Goal: Task Accomplishment & Management: Use online tool/utility

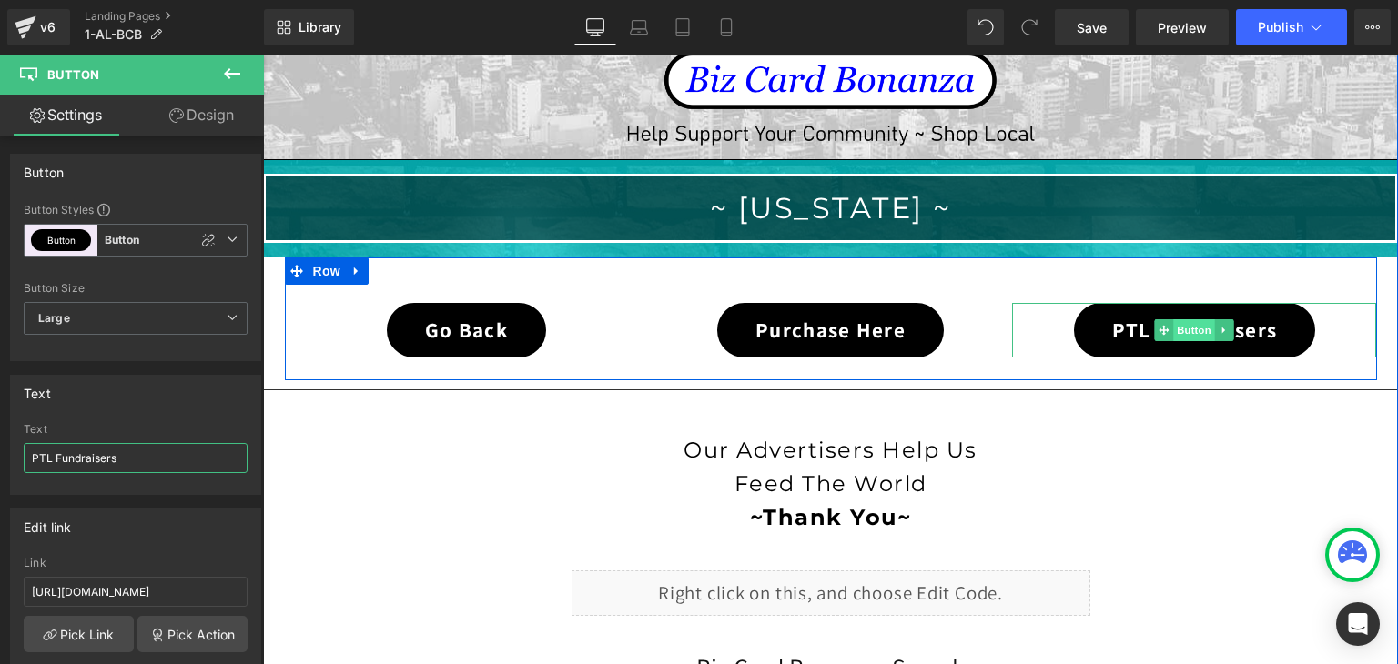
click at [1183, 323] on span "Button" at bounding box center [1195, 330] width 42 height 22
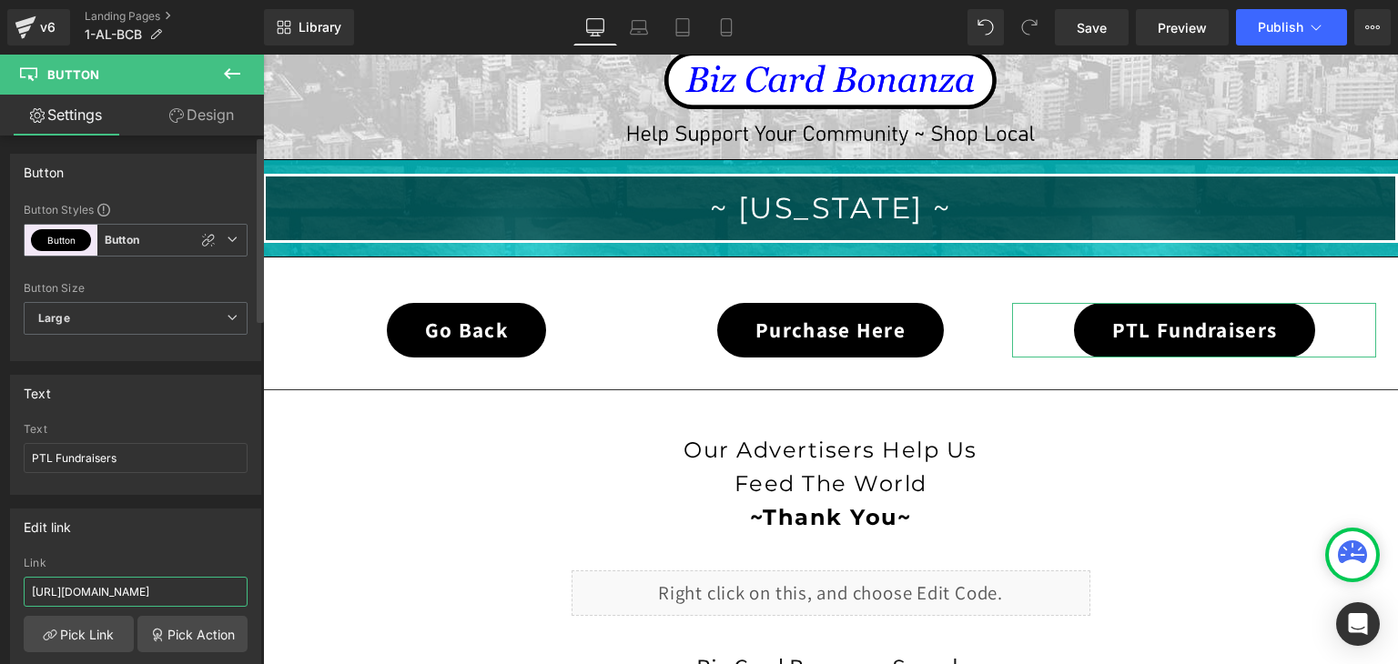
scroll to position [0, 40]
drag, startPoint x: 191, startPoint y: 589, endPoint x: 262, endPoint y: 591, distance: 71.0
click at [262, 591] on div "Button Button Styles Custom Button Button 1 Button Button Custom Button Button …" at bounding box center [132, 404] width 264 height 537
paste input "ptl-fundraisers"
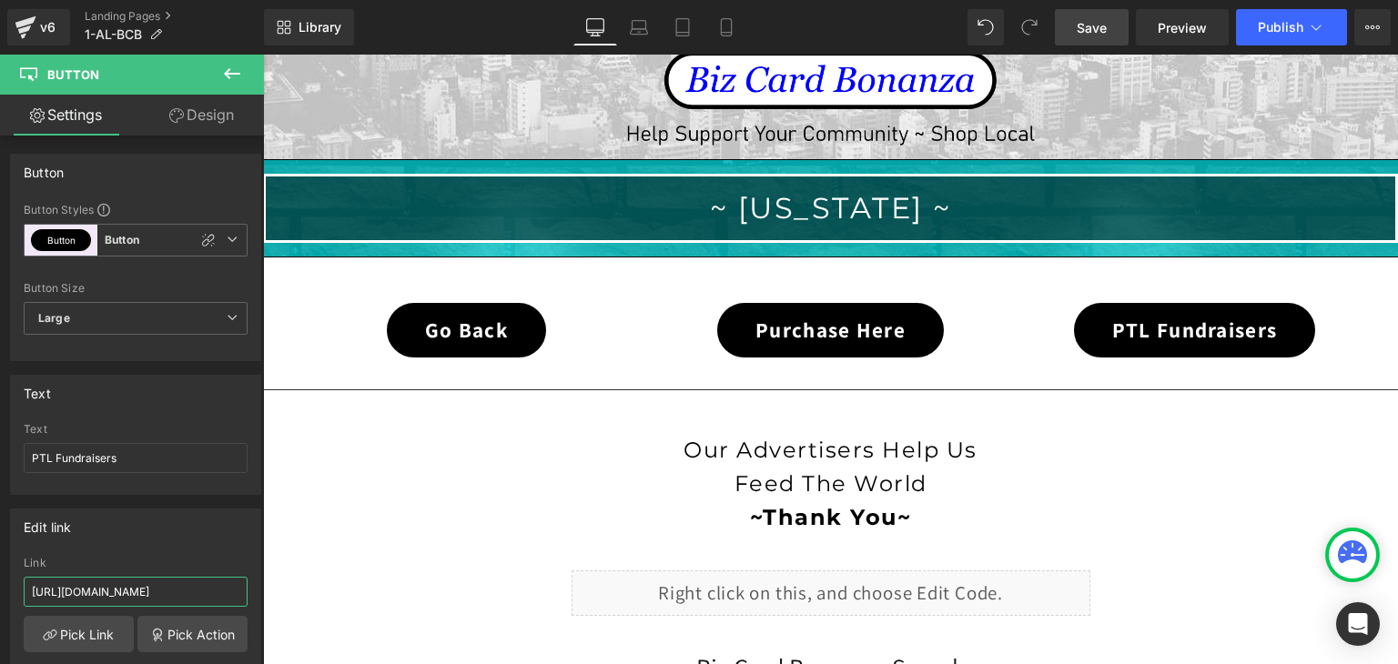
type input "[URL][DOMAIN_NAME]"
click at [1091, 33] on span "Save" at bounding box center [1092, 27] width 30 height 19
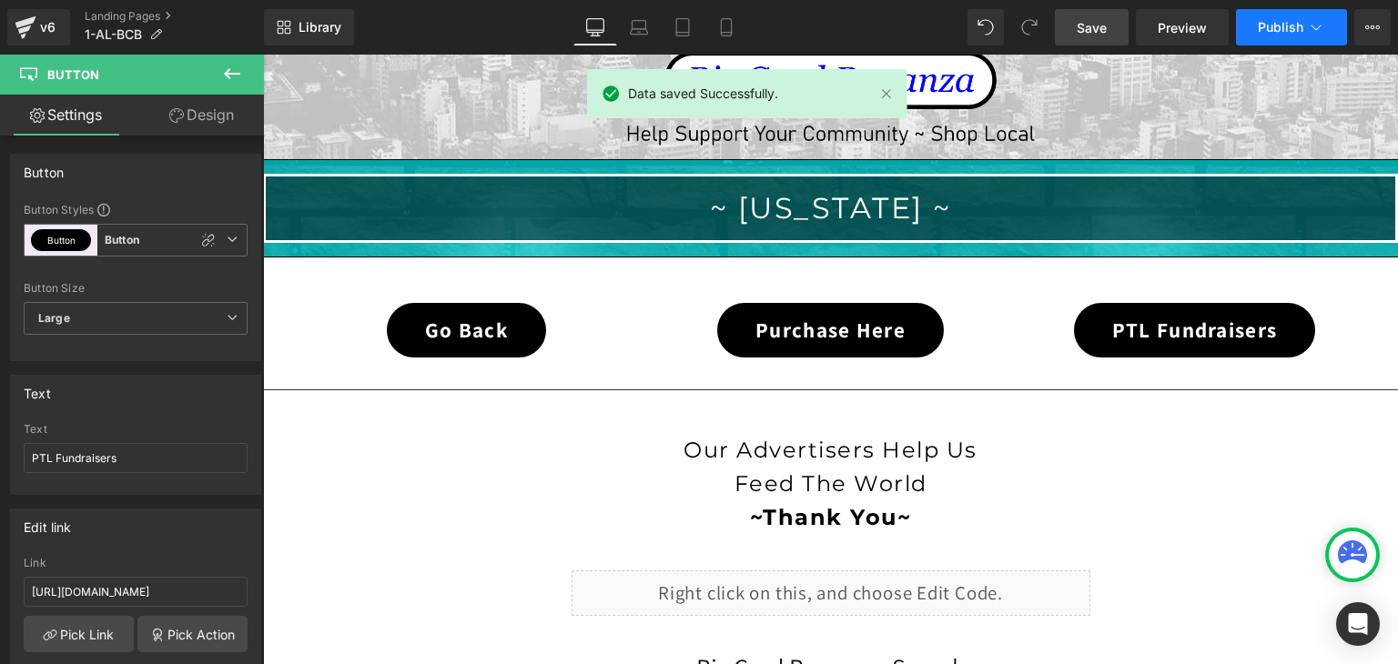
click at [1298, 25] on span "Publish" at bounding box center [1281, 27] width 46 height 15
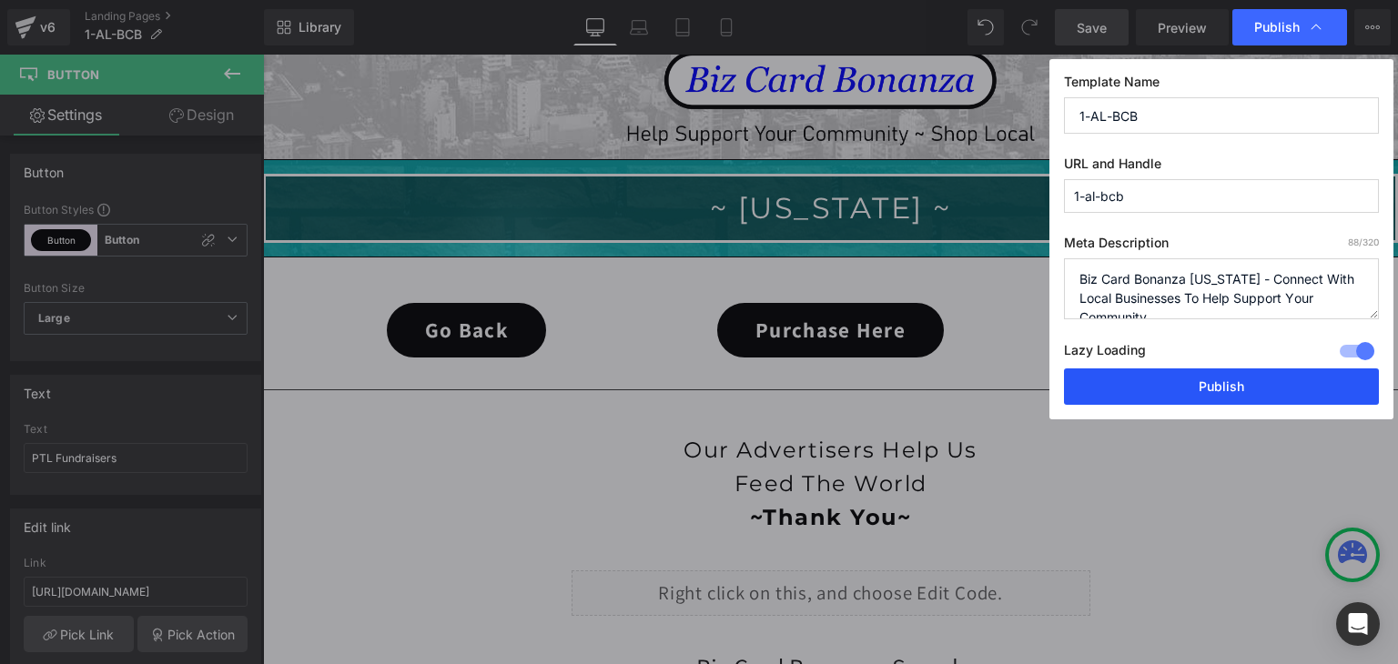
click at [1275, 379] on button "Publish" at bounding box center [1221, 387] width 315 height 36
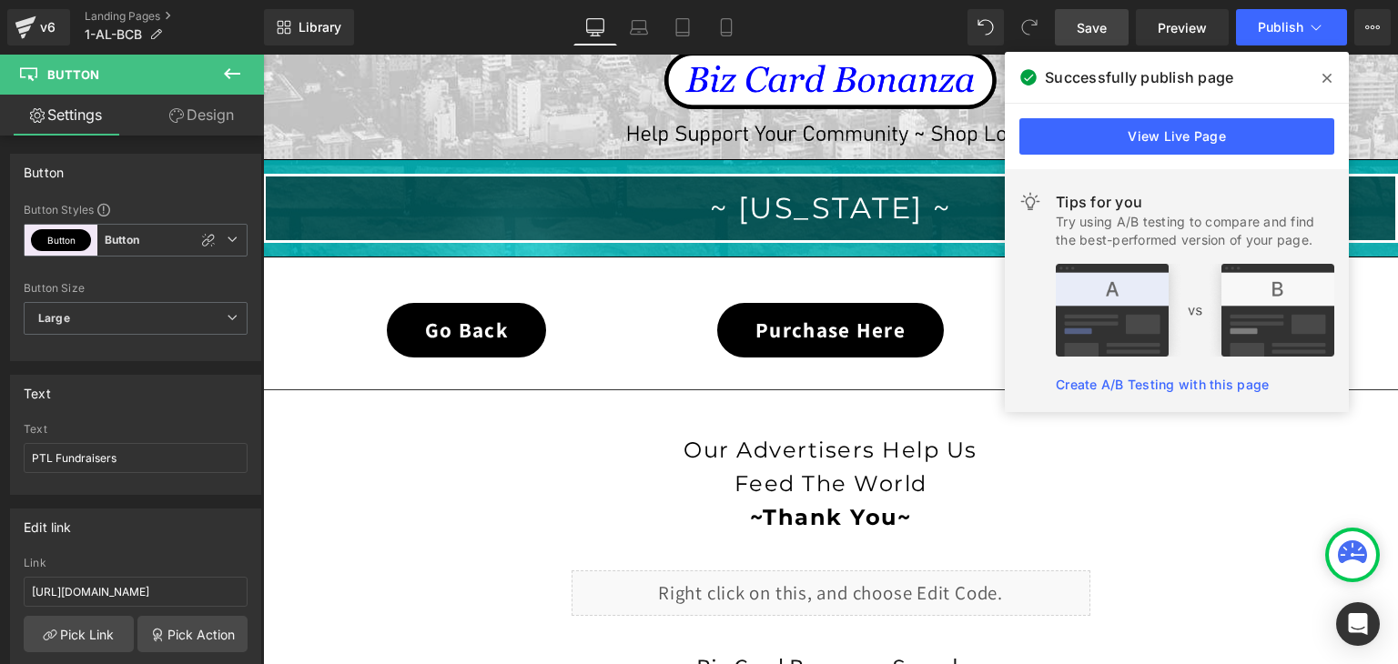
click at [1330, 76] on icon at bounding box center [1326, 78] width 9 height 15
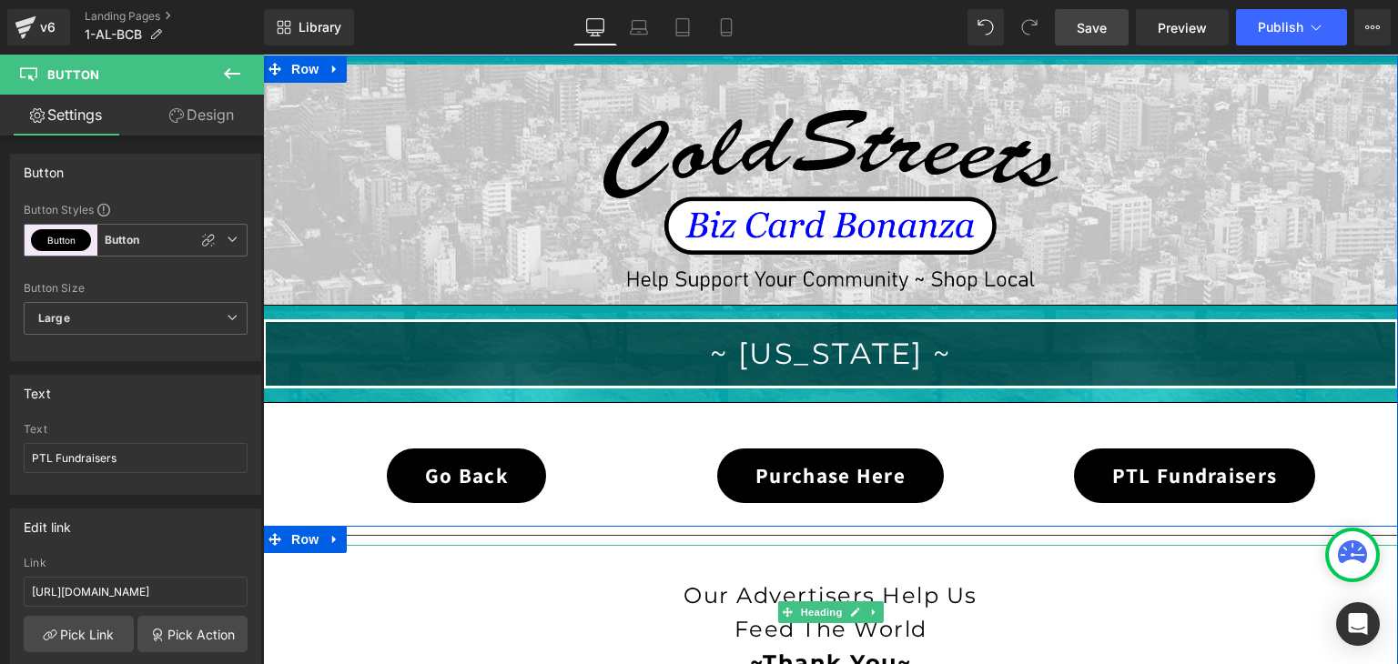
scroll to position [182, 0]
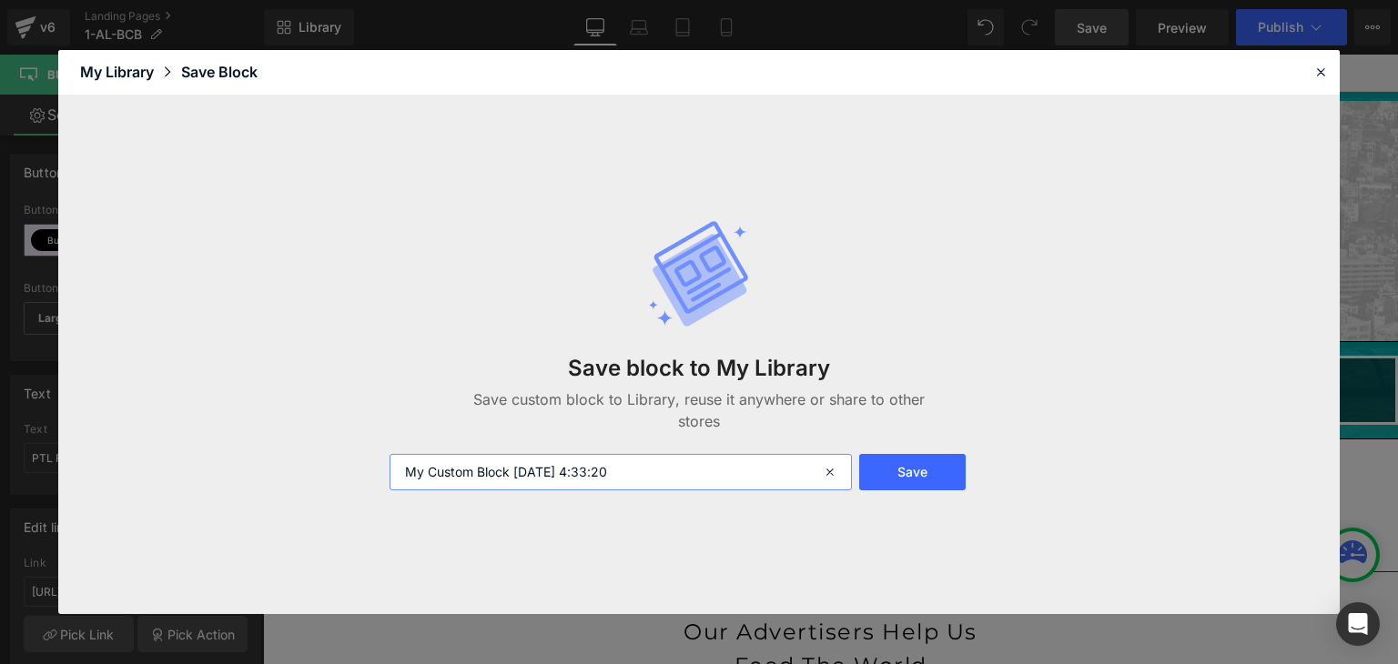
drag, startPoint x: 655, startPoint y: 463, endPoint x: 372, endPoint y: 476, distance: 283.4
click at [372, 476] on div "Save block to My Library Save custom block to Library, reuse it anywhere or sha…" at bounding box center [699, 356] width 1282 height 520
type input "BCB TEMPLATE PASTE AND TAKE"
click at [900, 464] on button "Save" at bounding box center [912, 472] width 106 height 36
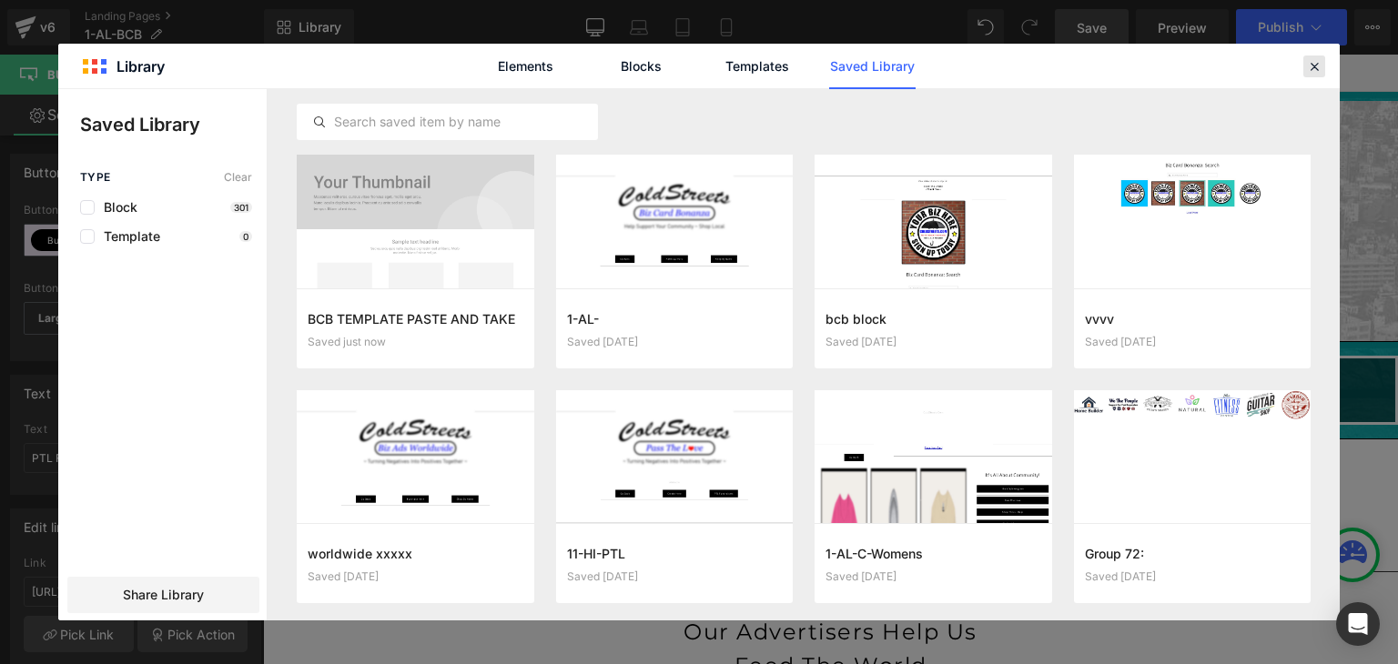
click at [1322, 63] on icon at bounding box center [1314, 66] width 16 height 16
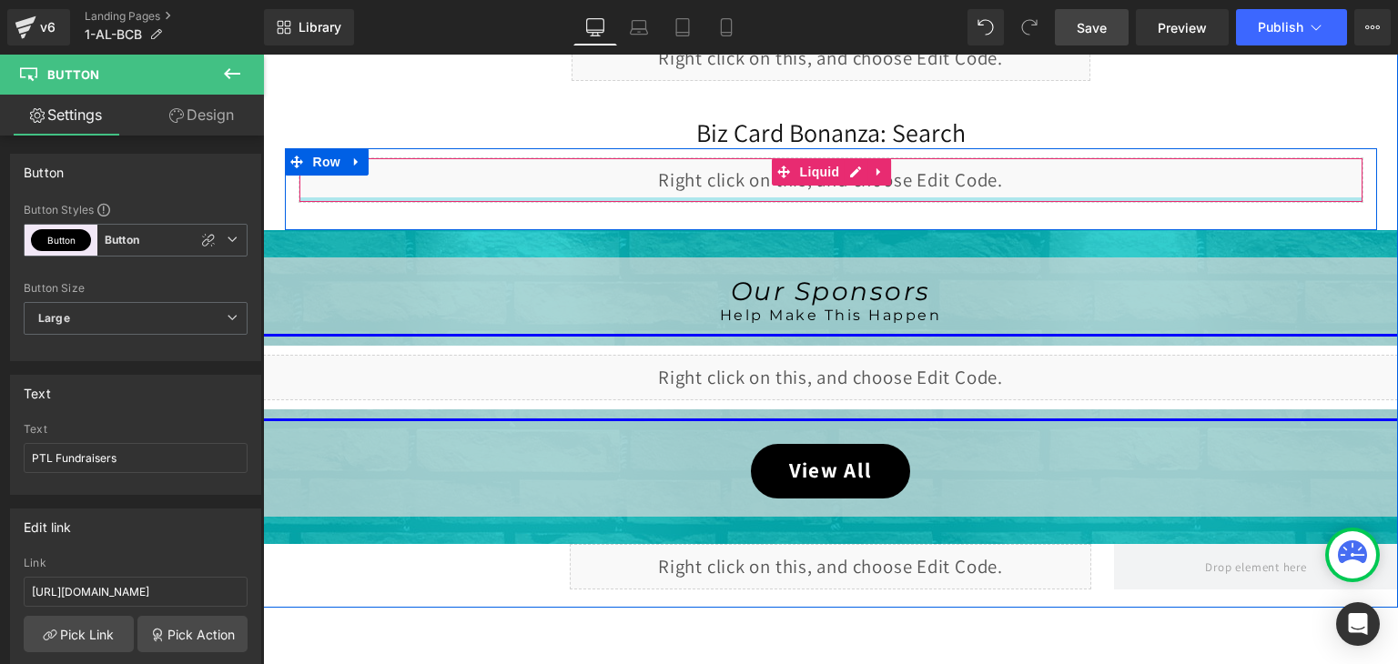
scroll to position [910, 0]
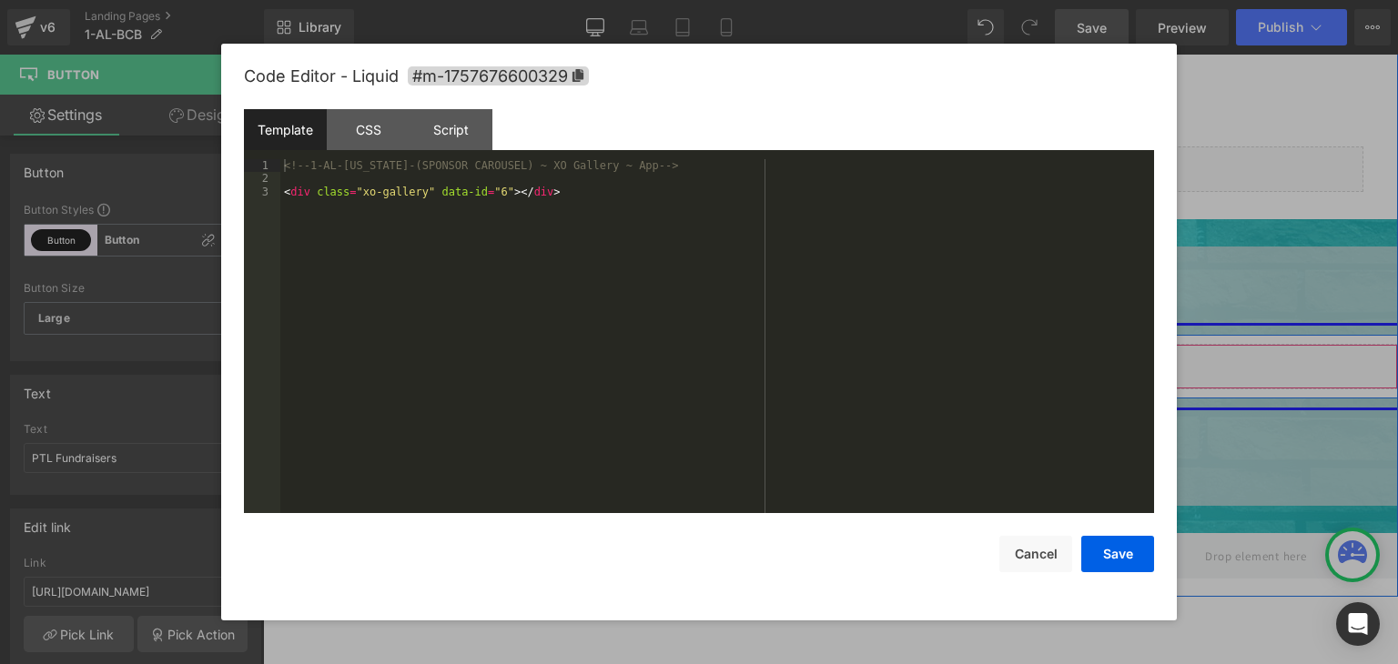
click at [851, 359] on div "Liquid" at bounding box center [830, 367] width 1135 height 46
click at [851, 360] on div "<!-- 1-AL-Alabama-(SPONSOR CAROUSEL) ~ XO Gallery ~ App --> < div class = "xo-g…" at bounding box center [717, 349] width 874 height 380
click at [1032, 552] on button "Cancel" at bounding box center [1035, 554] width 73 height 36
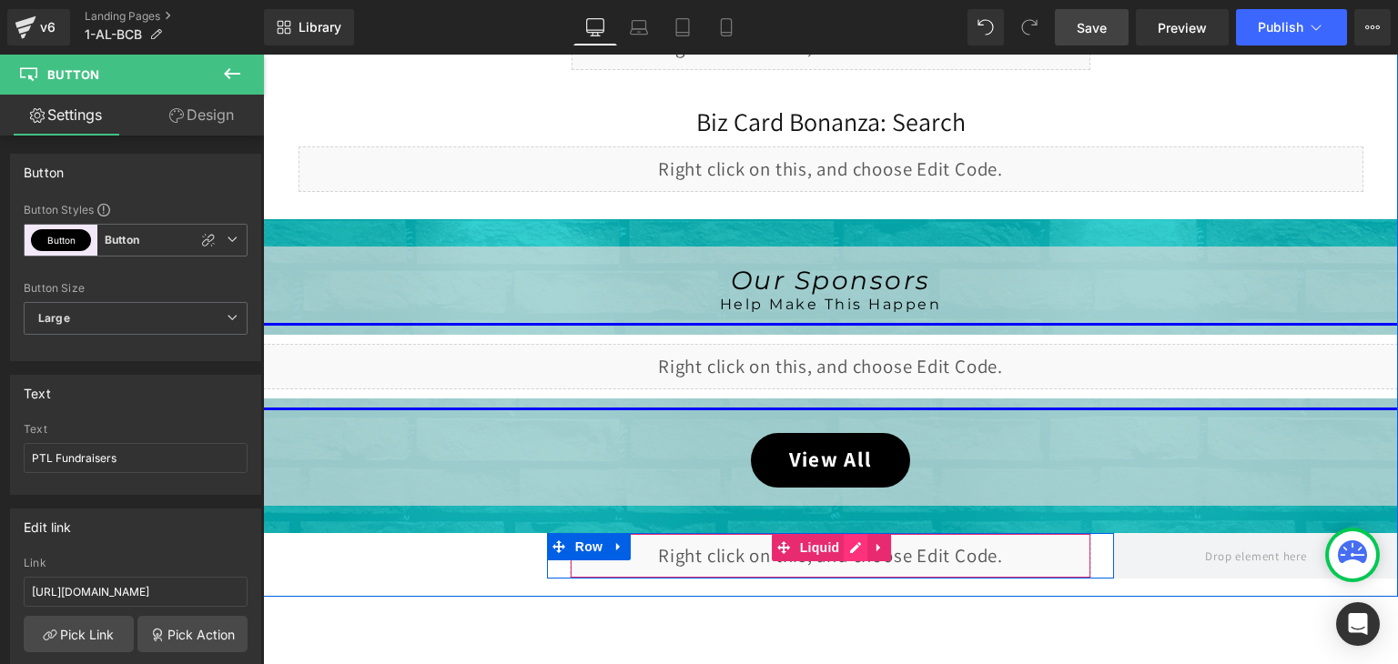
click at [854, 540] on div "Liquid" at bounding box center [831, 556] width 522 height 46
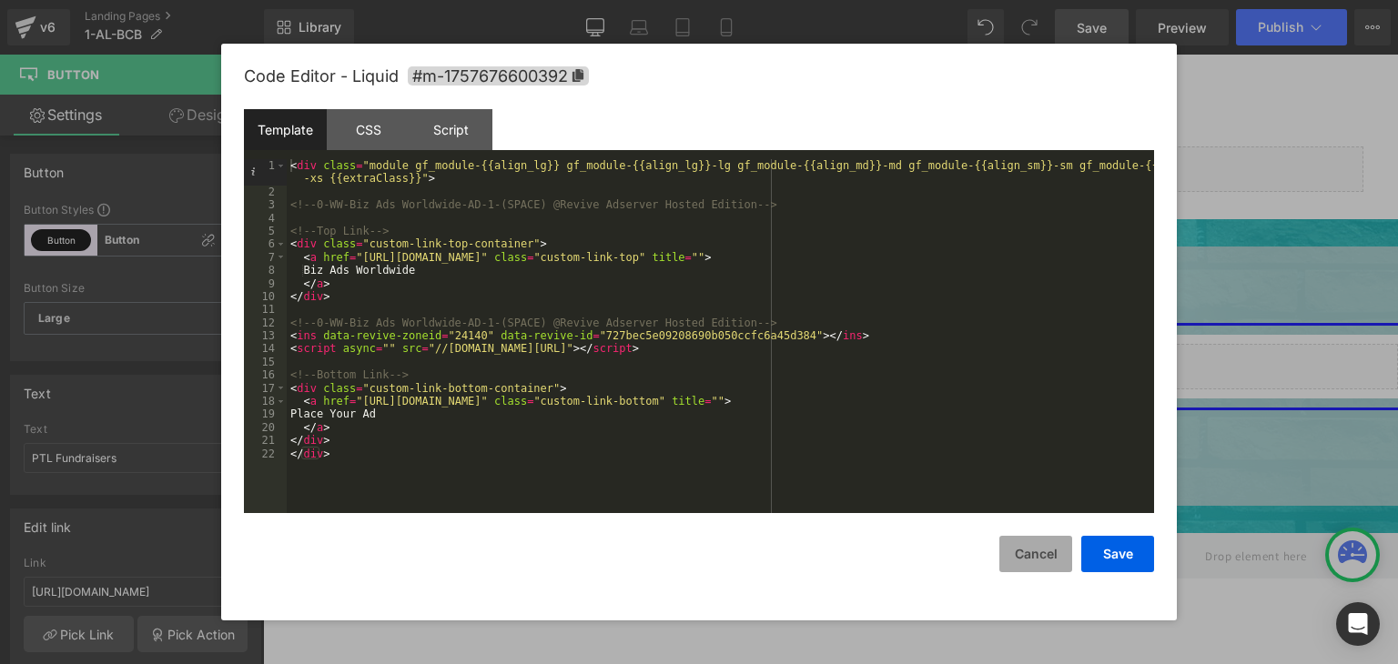
click at [1050, 546] on button "Cancel" at bounding box center [1035, 554] width 73 height 36
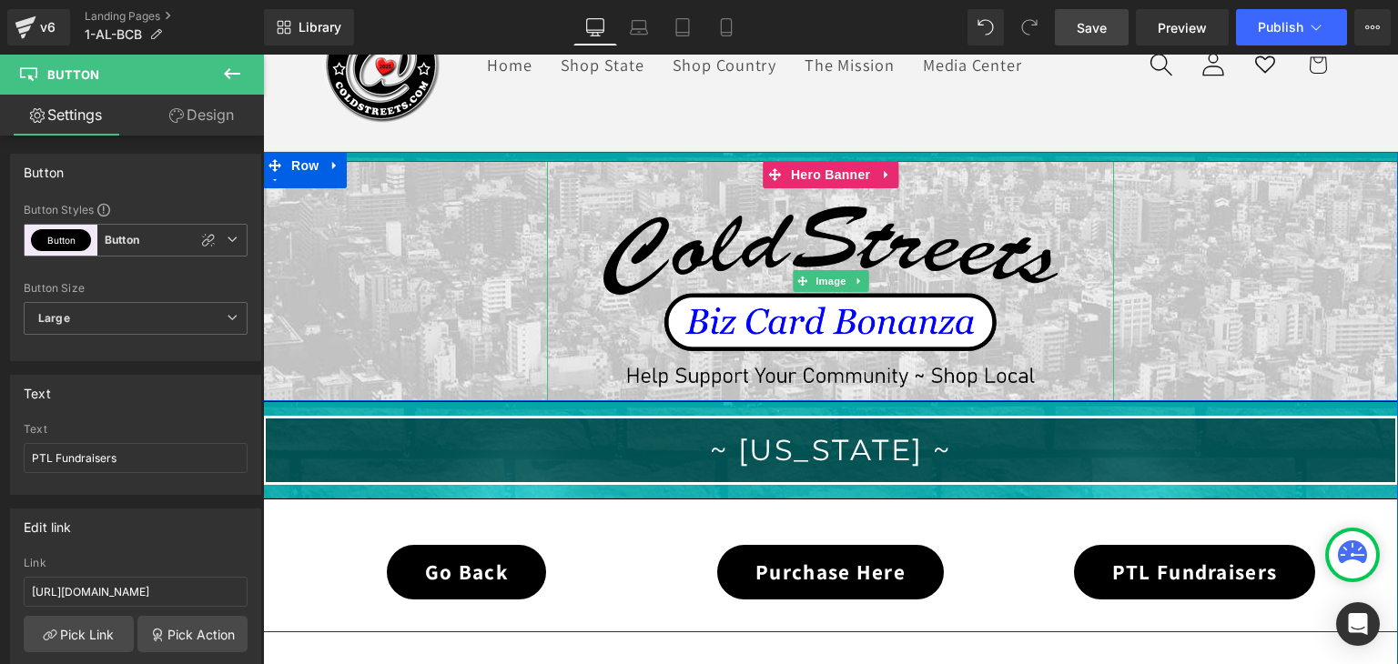
scroll to position [364, 0]
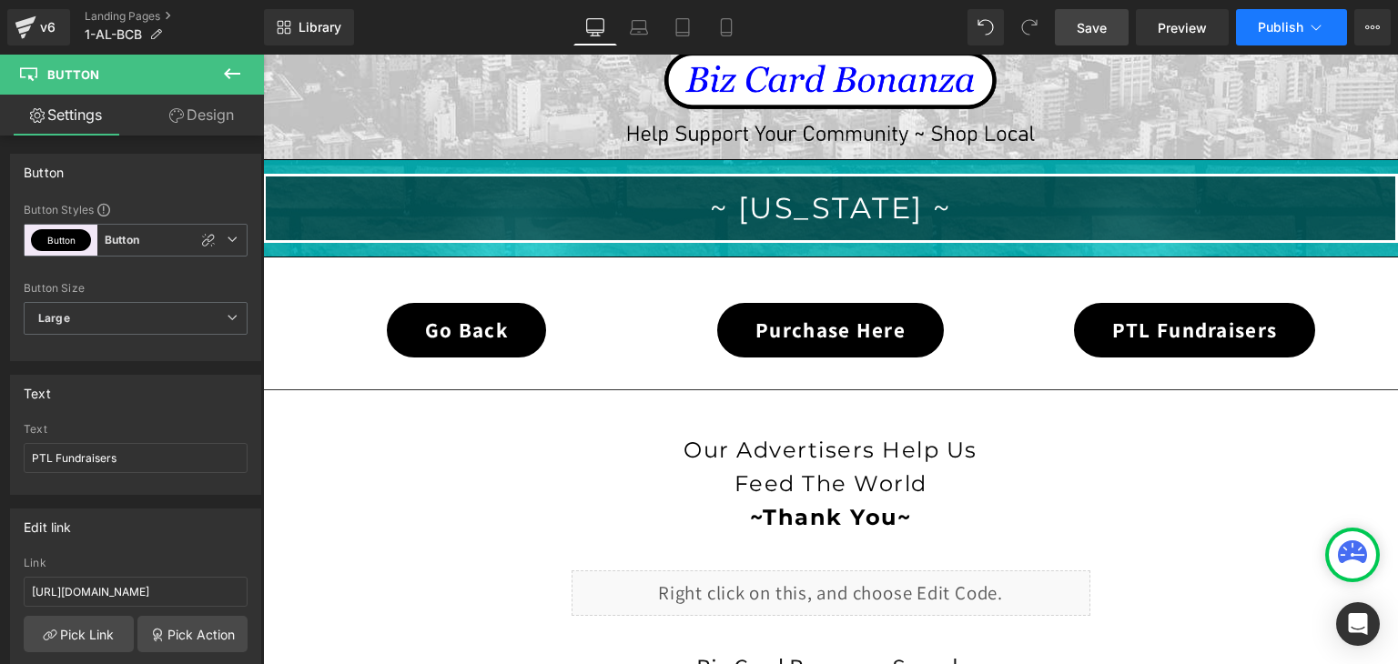
click at [1321, 28] on icon at bounding box center [1316, 27] width 18 height 18
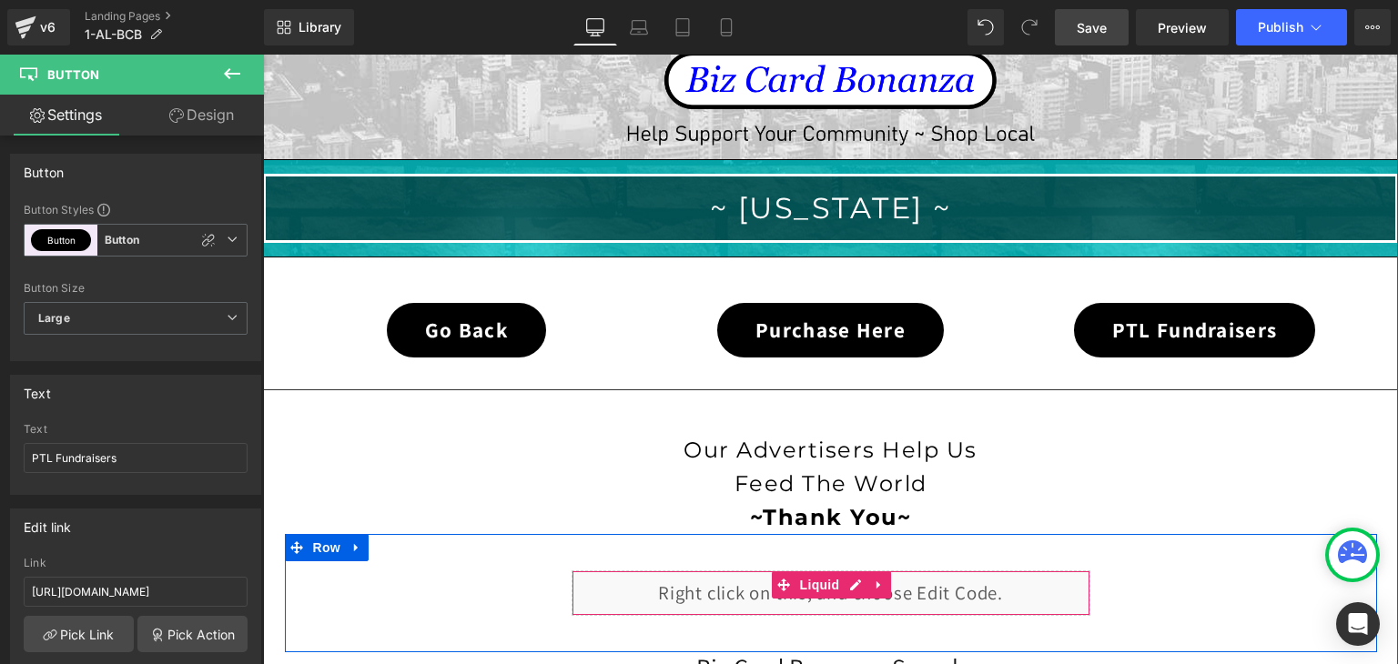
click at [844, 581] on div "Liquid" at bounding box center [831, 594] width 519 height 46
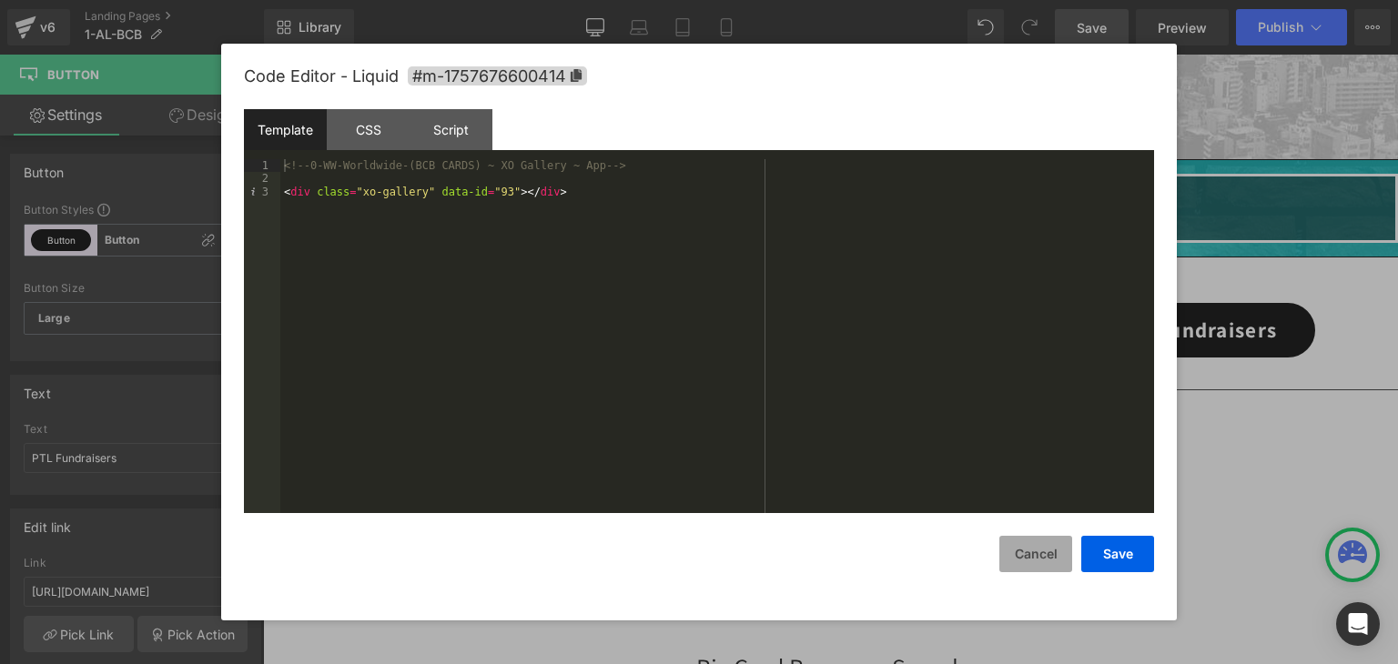
click at [1045, 547] on button "Cancel" at bounding box center [1035, 554] width 73 height 36
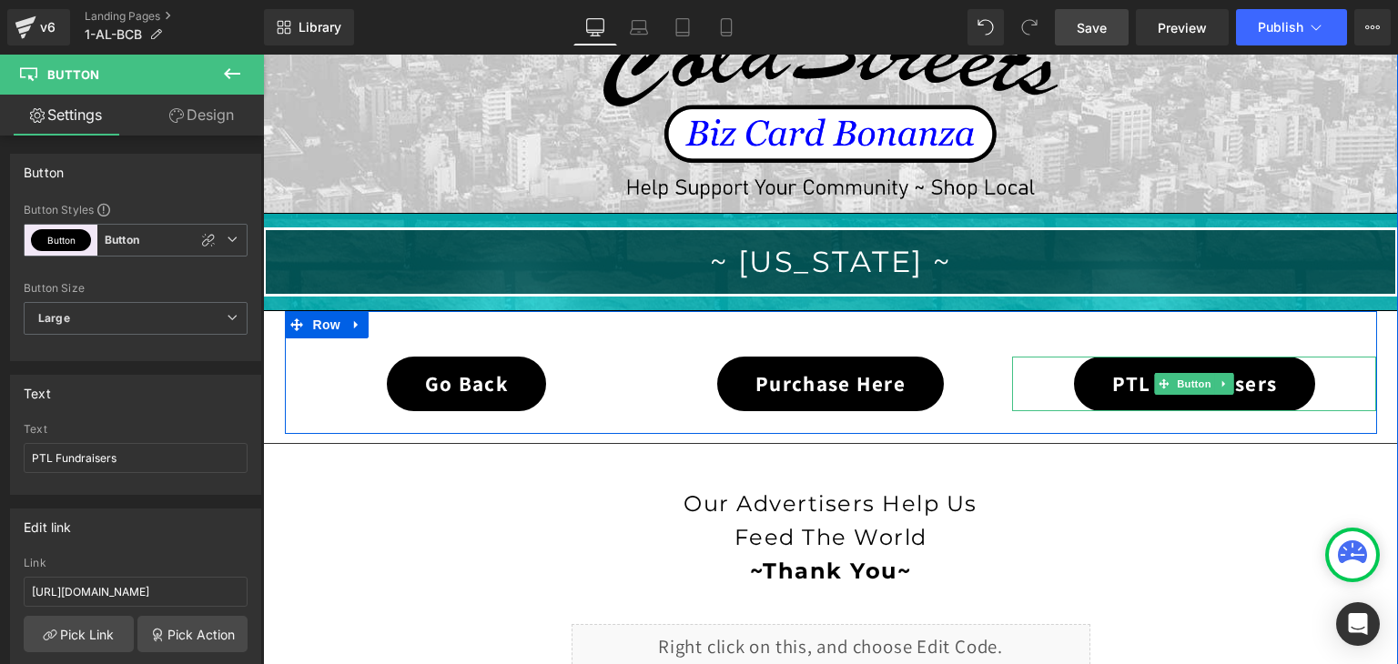
scroll to position [546, 0]
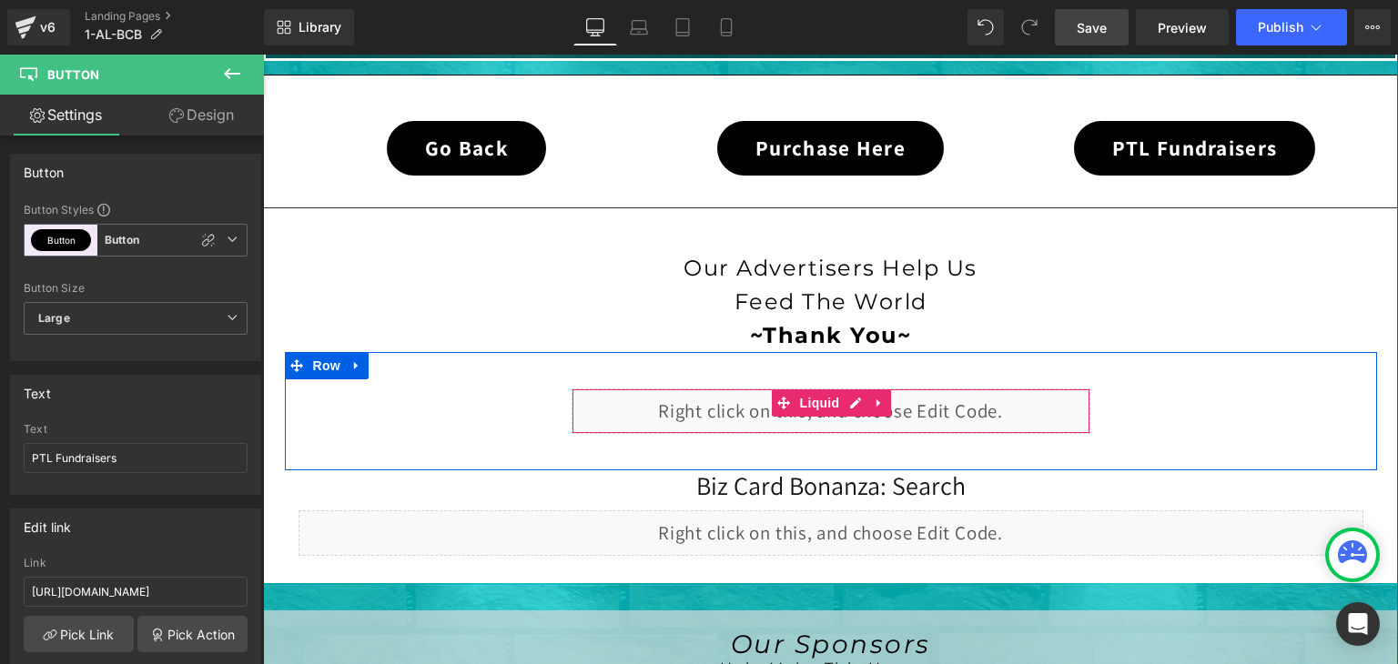
click at [842, 400] on div "Liquid" at bounding box center [831, 412] width 519 height 46
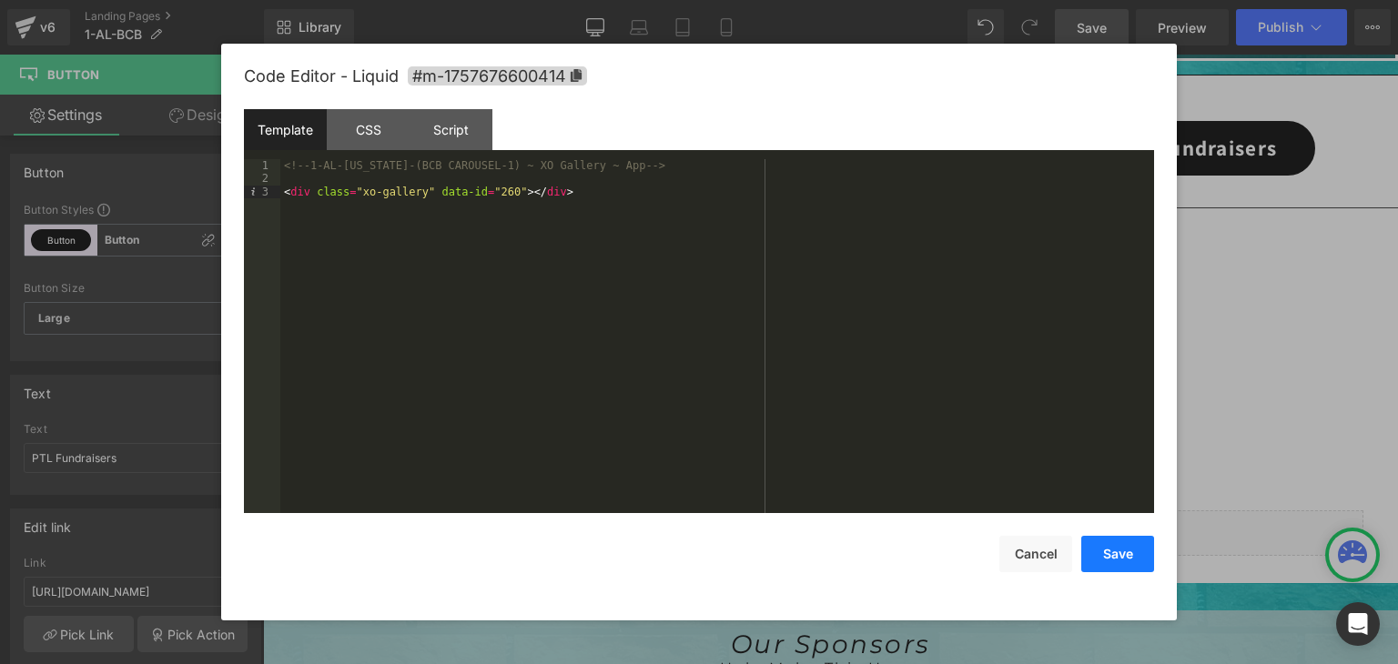
click at [1121, 562] on button "Save" at bounding box center [1117, 554] width 73 height 36
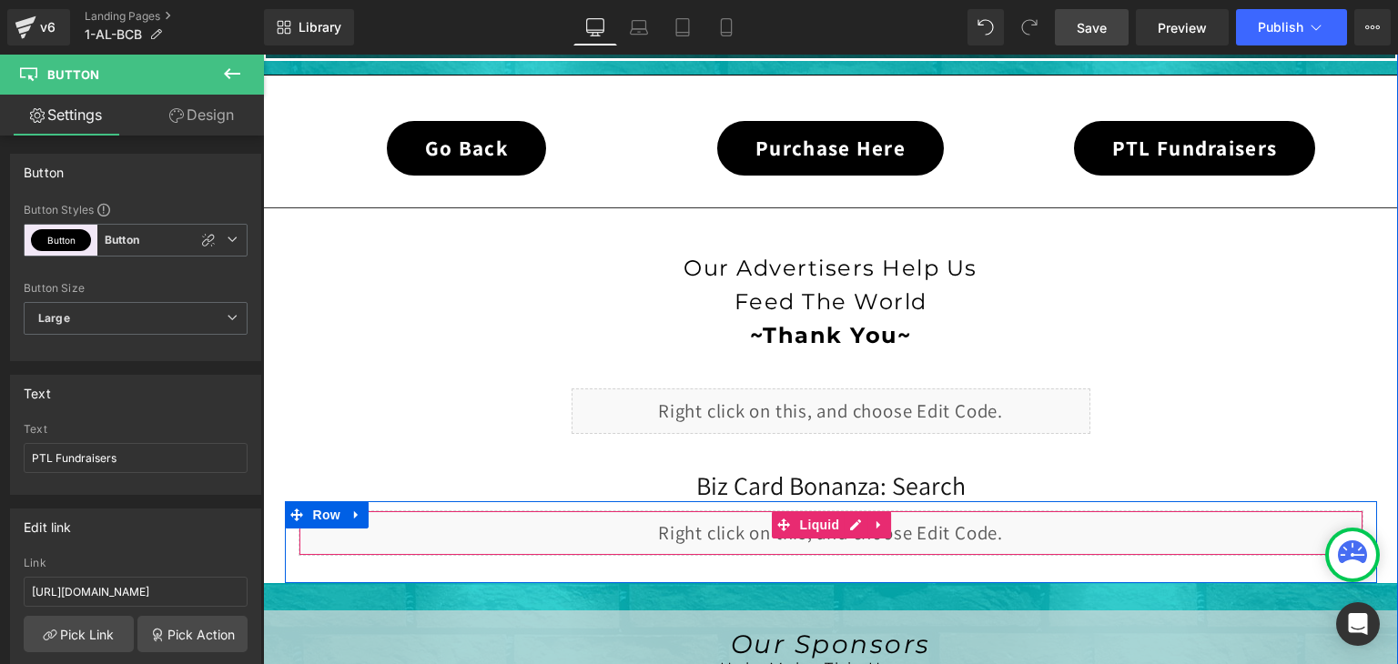
click at [846, 514] on div "Liquid" at bounding box center [831, 534] width 1065 height 46
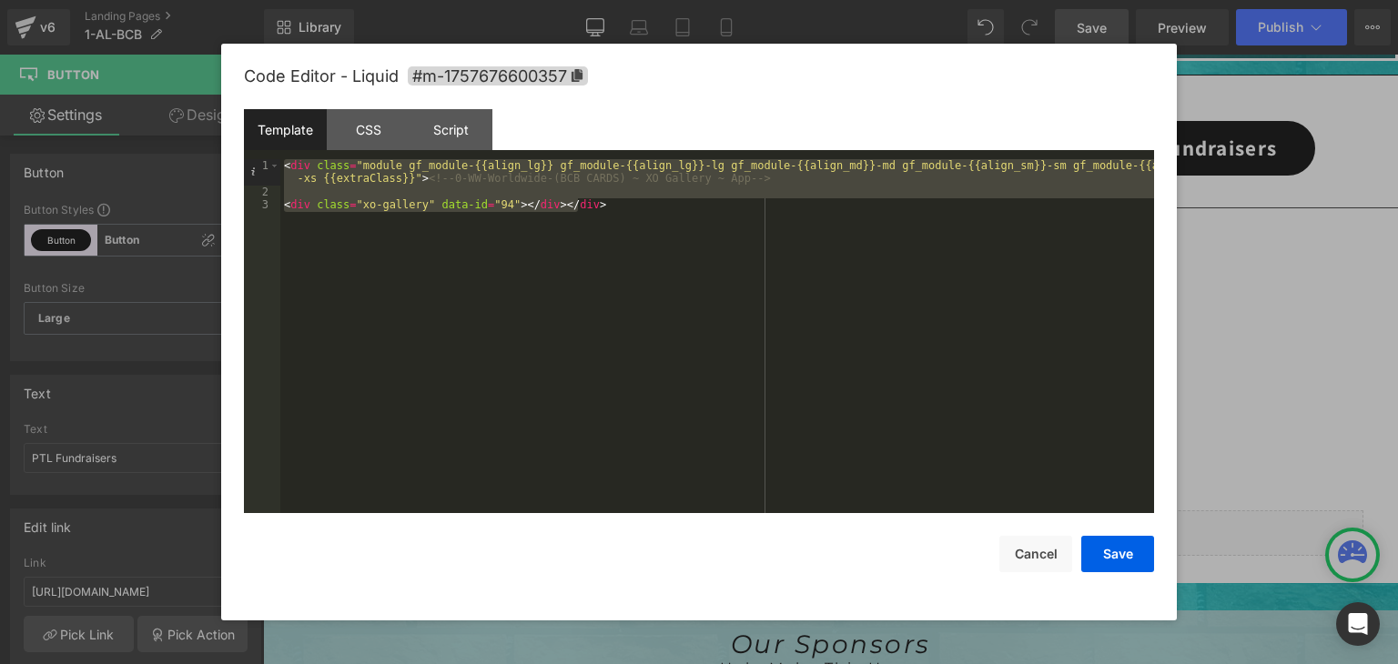
drag, startPoint x: 711, startPoint y: 219, endPoint x: 258, endPoint y: 150, distance: 457.6
click at [258, 150] on div "Template CSS Script Data 1 2 3 < div class = "module gf_module-{{align_lg}} gf_…" at bounding box center [699, 311] width 910 height 404
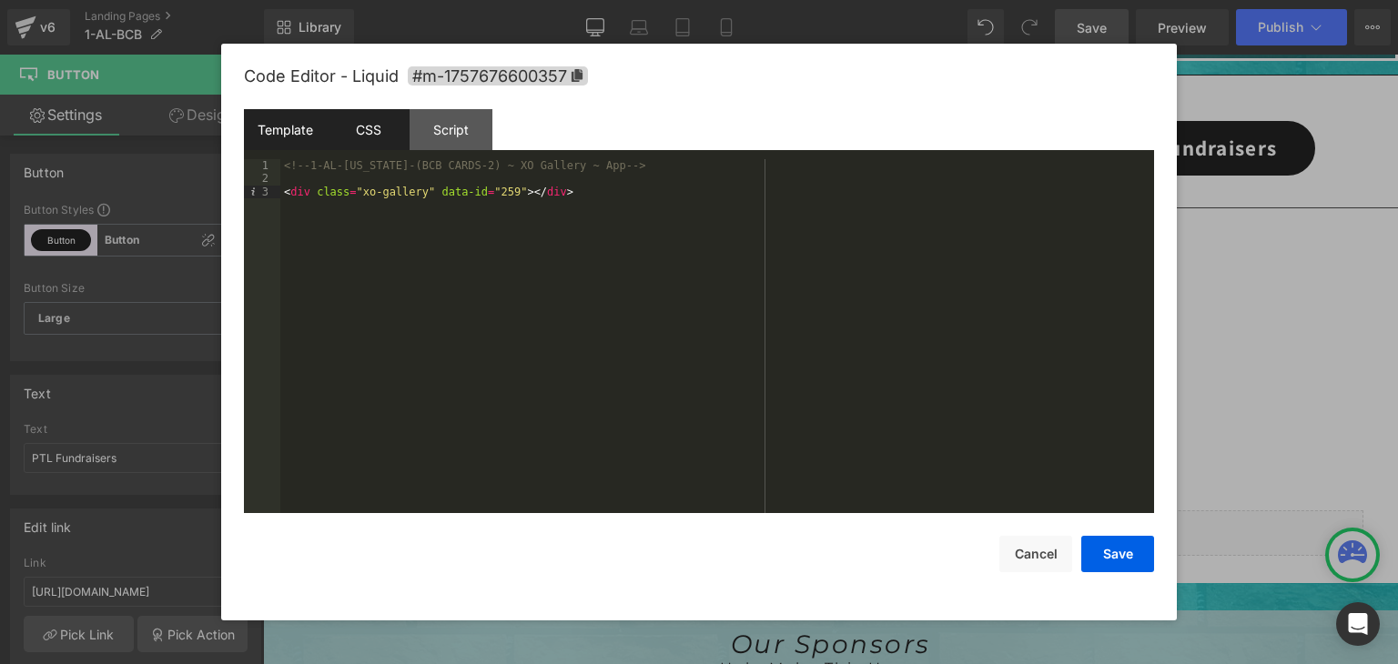
click at [371, 117] on div "CSS" at bounding box center [368, 129] width 83 height 41
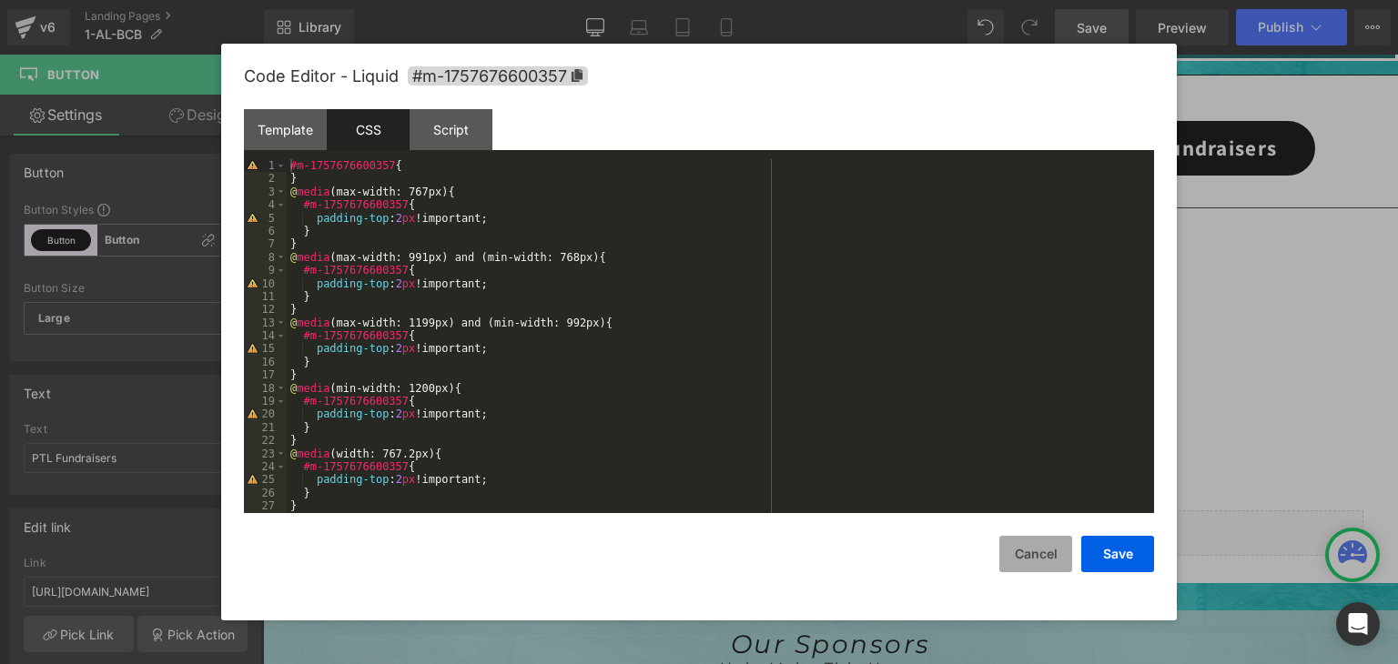
click at [1020, 552] on button "Cancel" at bounding box center [1035, 554] width 73 height 36
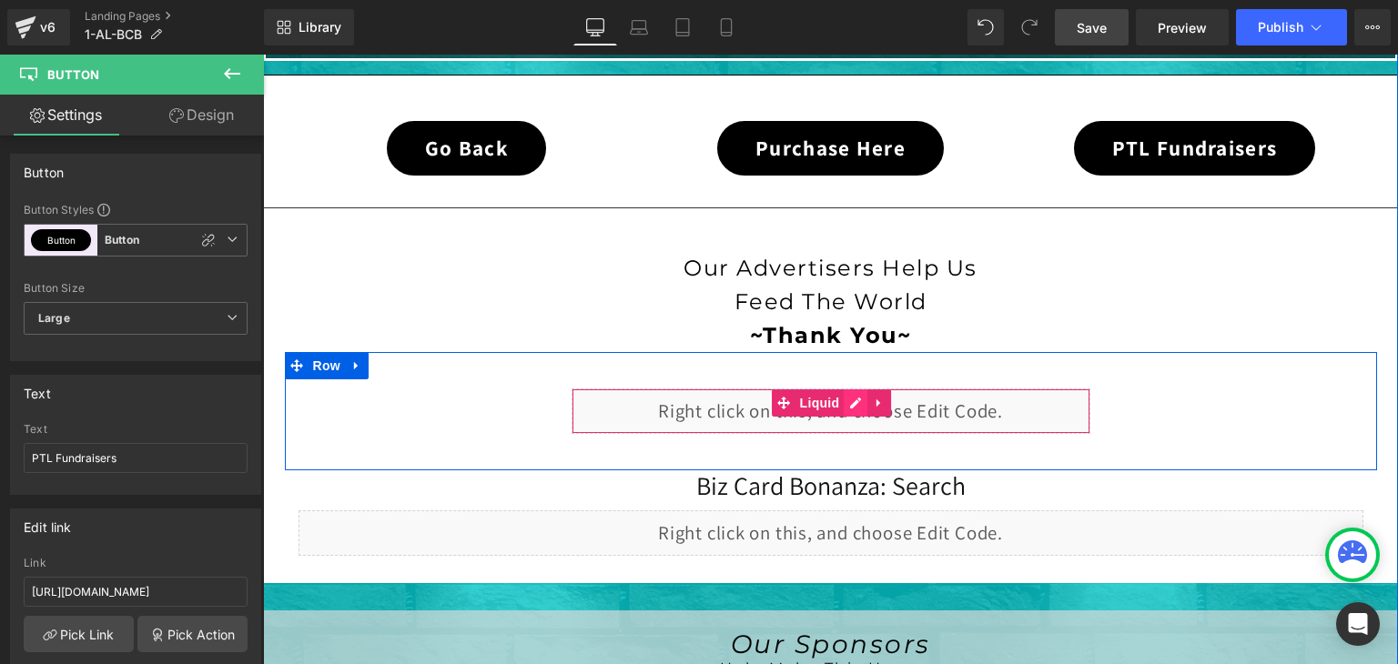
click at [847, 400] on div "Liquid" at bounding box center [831, 412] width 519 height 46
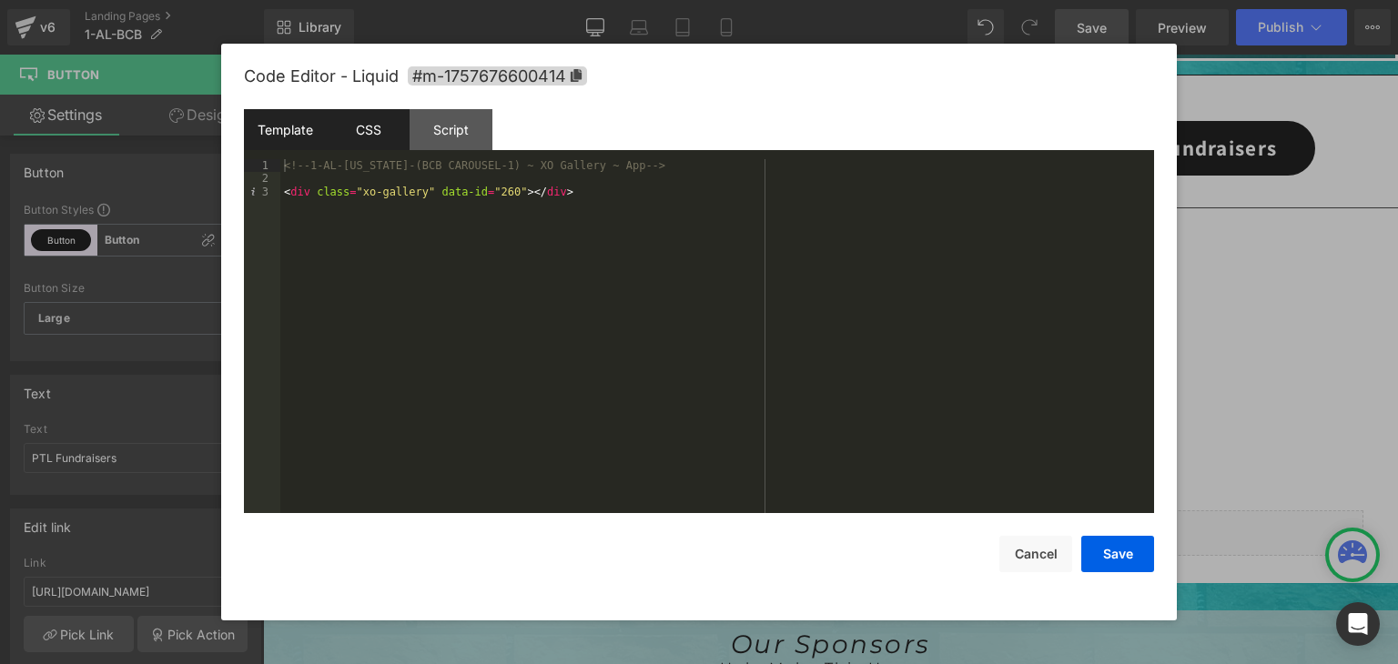
click at [379, 125] on div "CSS" at bounding box center [368, 129] width 83 height 41
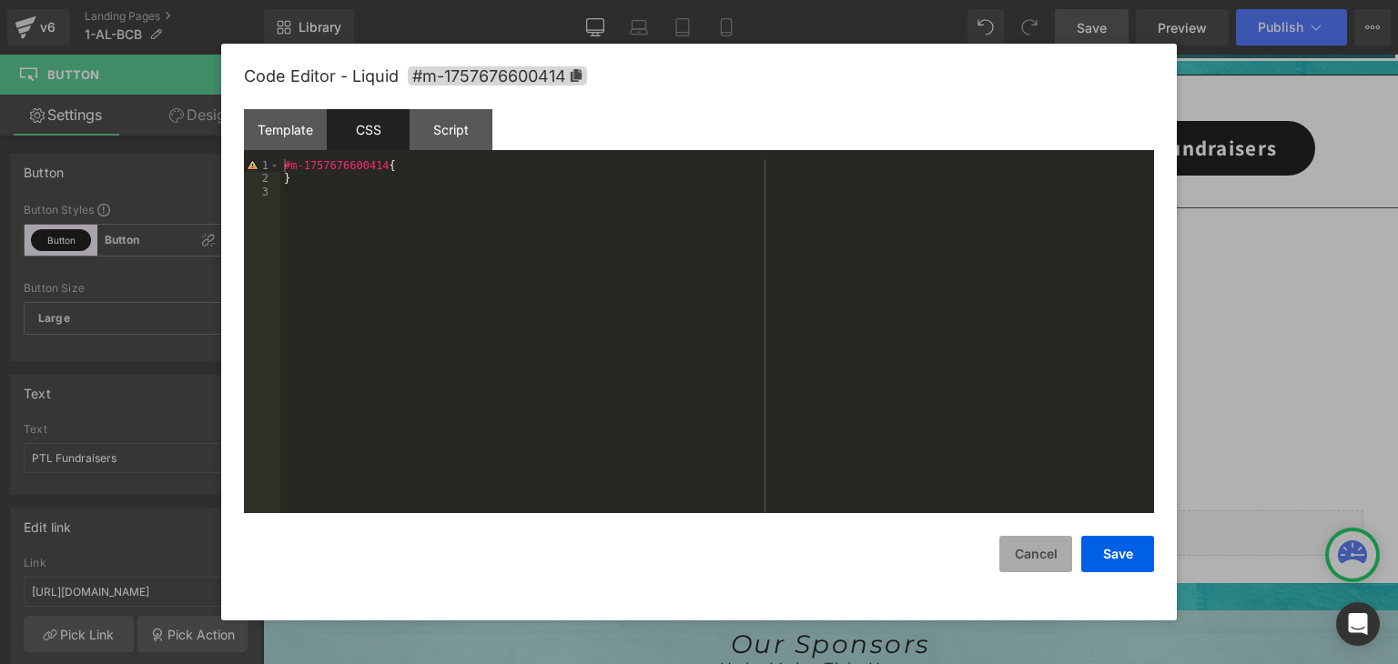
click at [1039, 554] on button "Cancel" at bounding box center [1035, 554] width 73 height 36
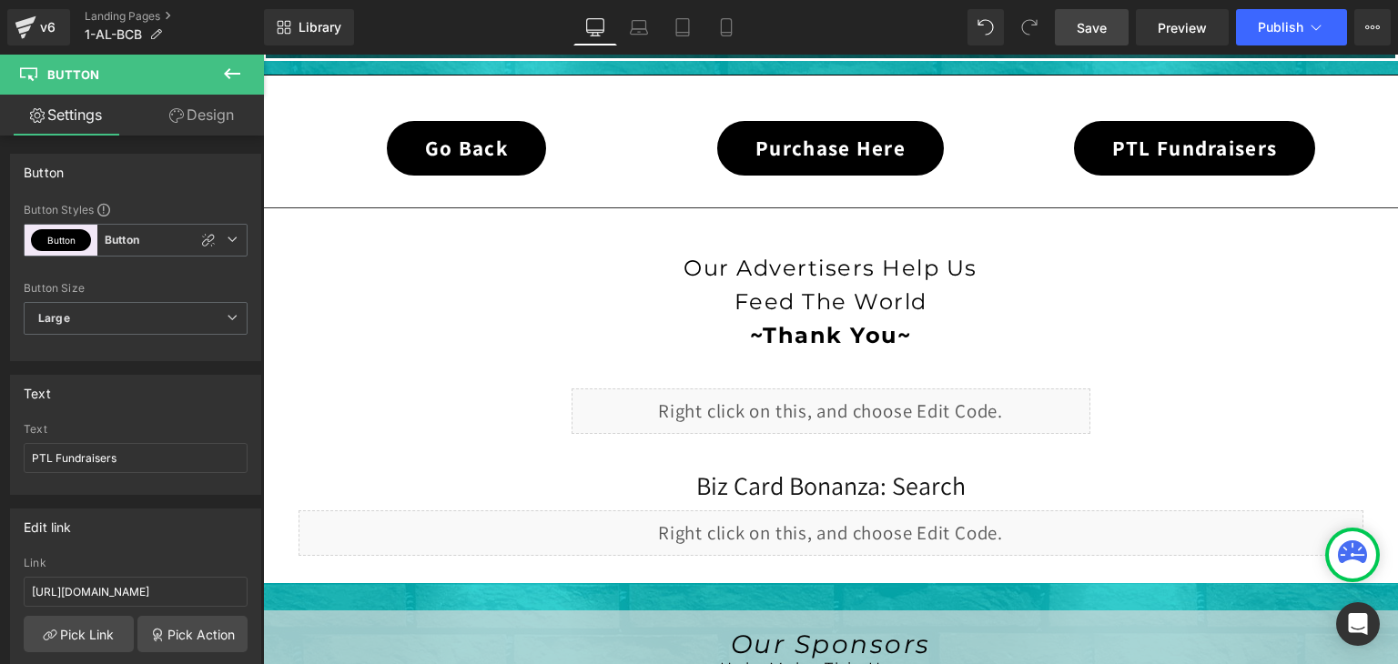
click at [235, 70] on icon at bounding box center [232, 74] width 22 height 22
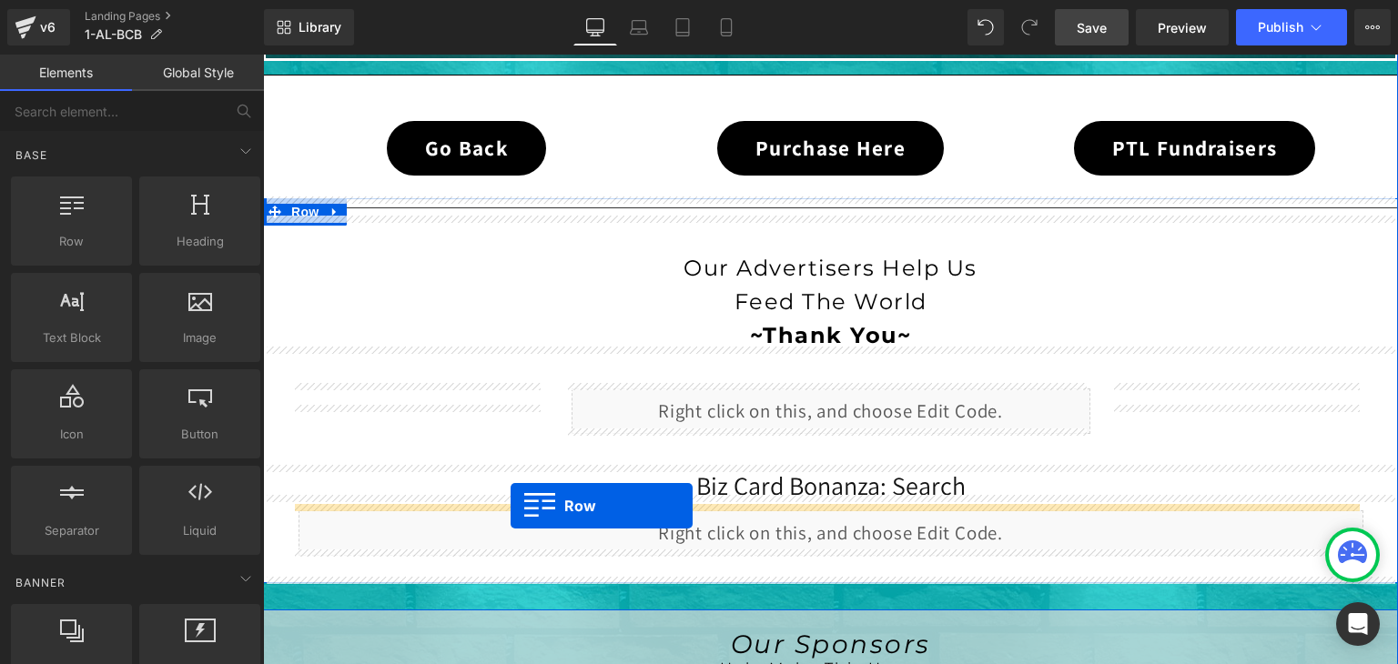
drag, startPoint x: 321, startPoint y: 283, endPoint x: 511, endPoint y: 506, distance: 292.5
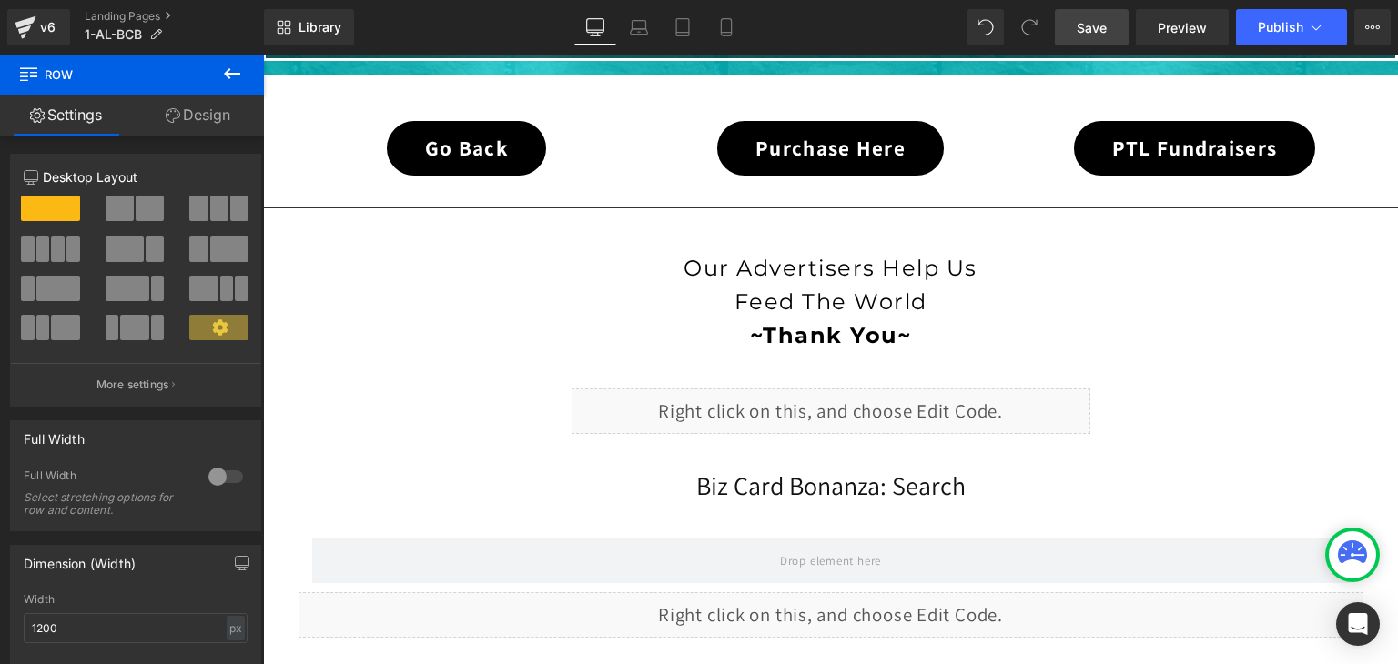
click at [225, 75] on icon at bounding box center [232, 74] width 22 height 22
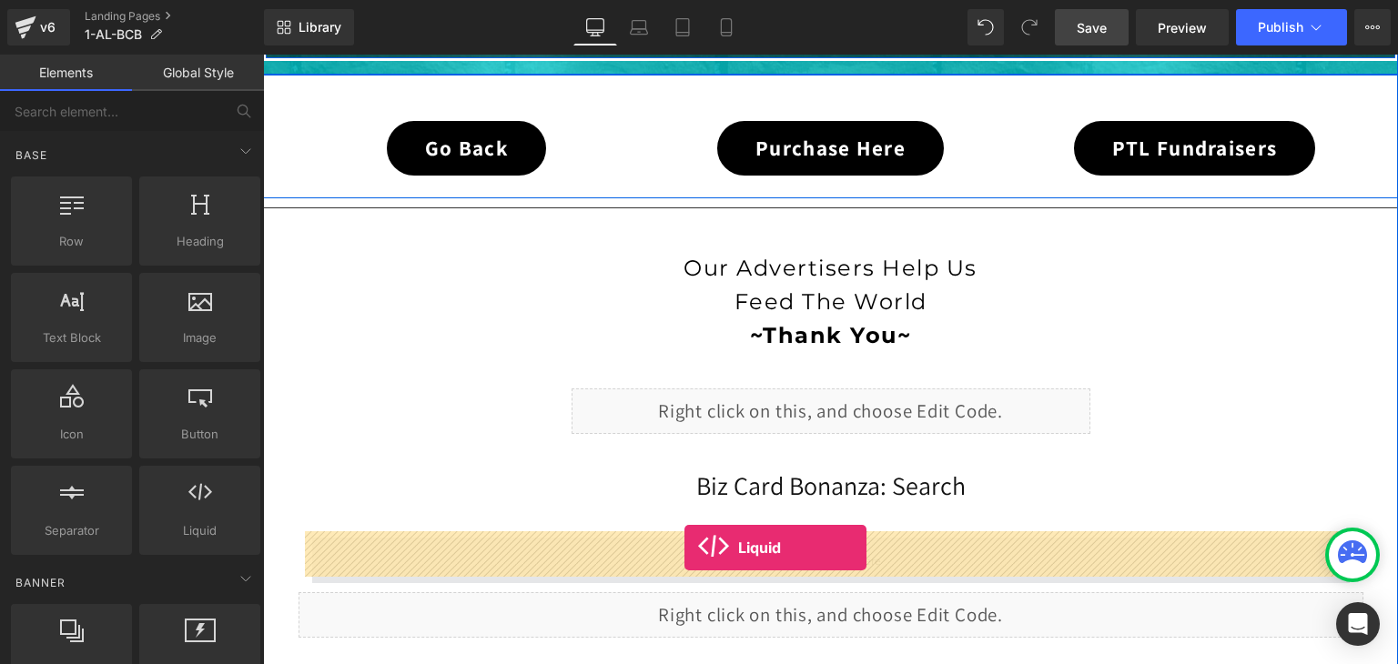
drag, startPoint x: 457, startPoint y: 554, endPoint x: 684, endPoint y: 547, distance: 227.7
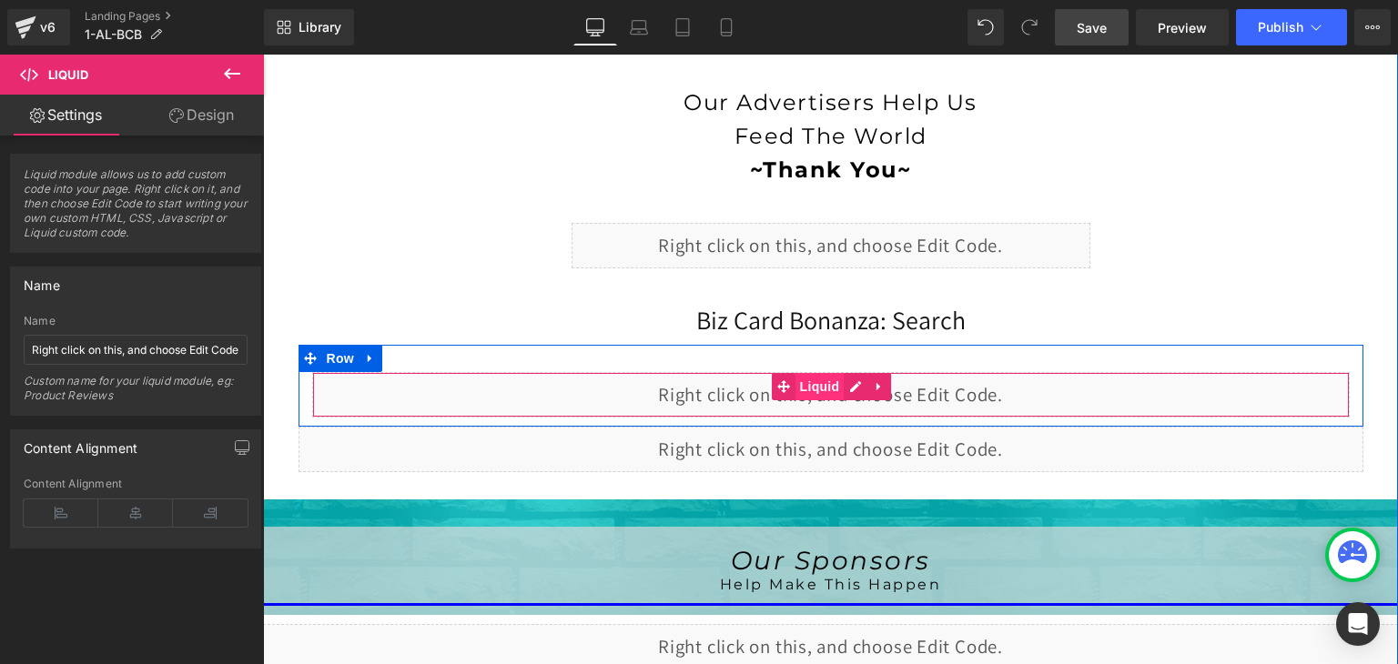
scroll to position [728, 0]
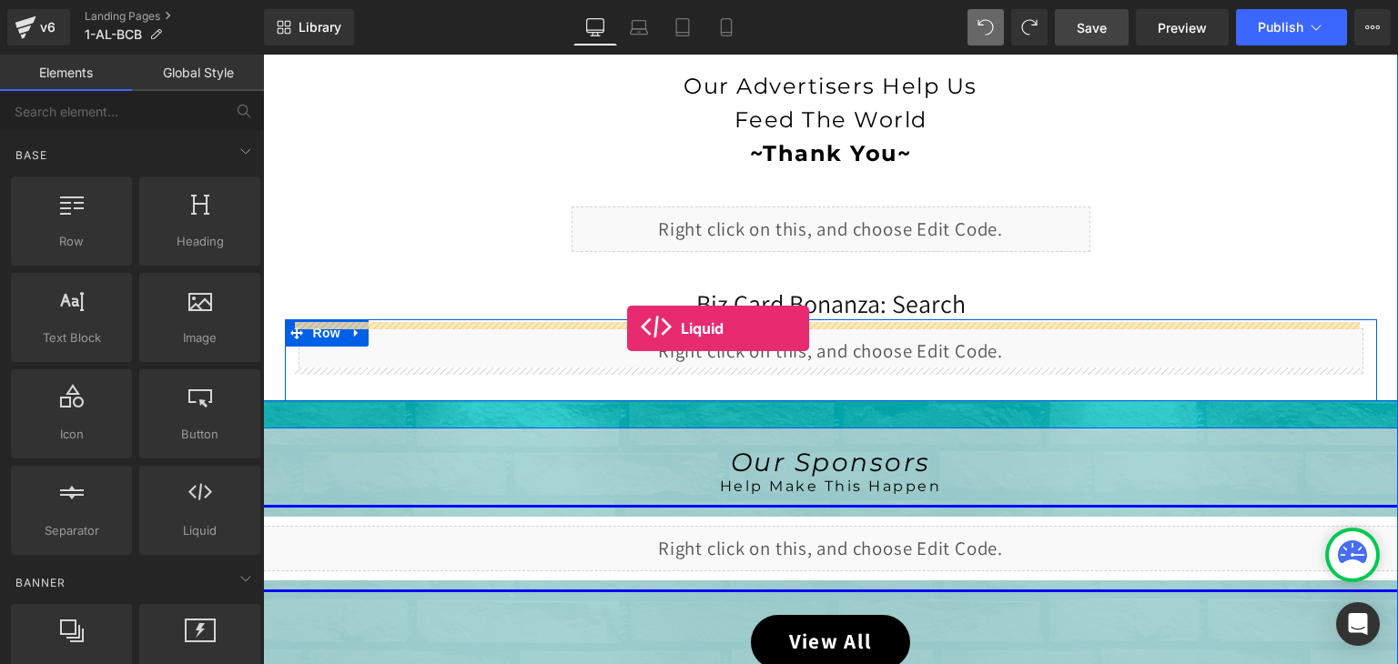
drag, startPoint x: 443, startPoint y: 557, endPoint x: 627, endPoint y: 329, distance: 293.2
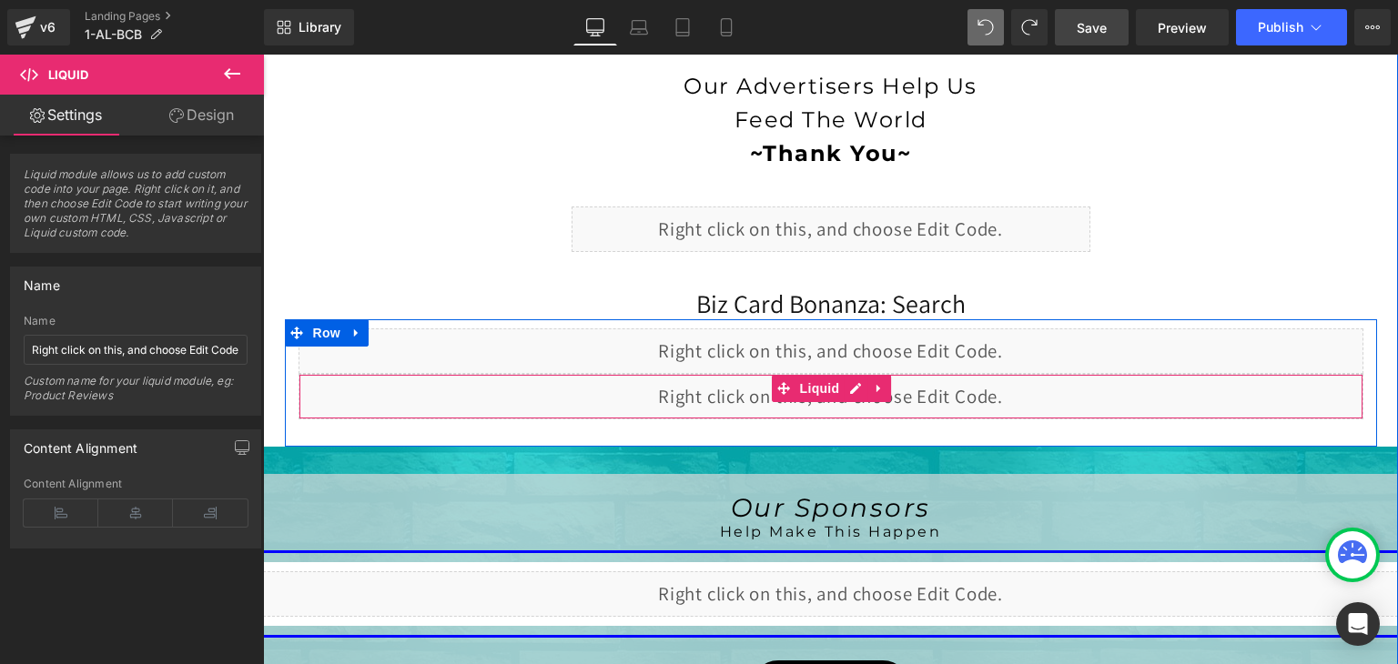
click at [855, 385] on div "Liquid" at bounding box center [831, 397] width 1065 height 46
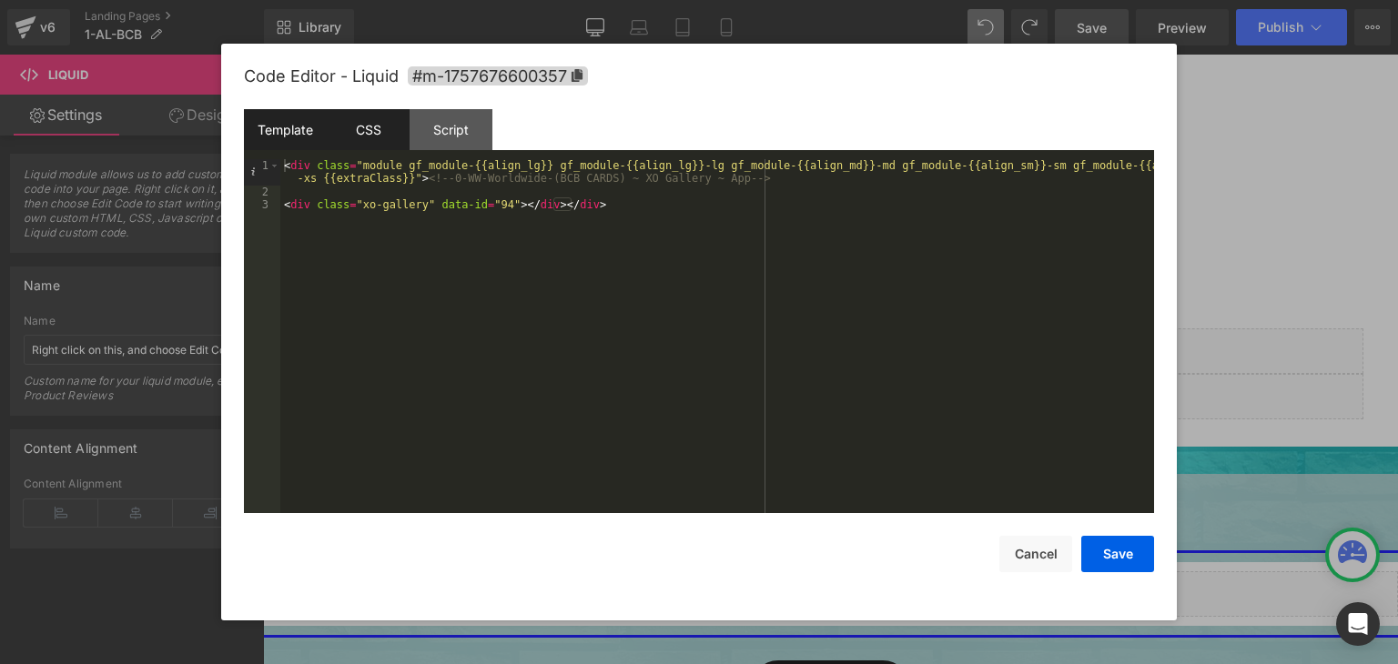
click at [373, 118] on div "CSS" at bounding box center [368, 129] width 83 height 41
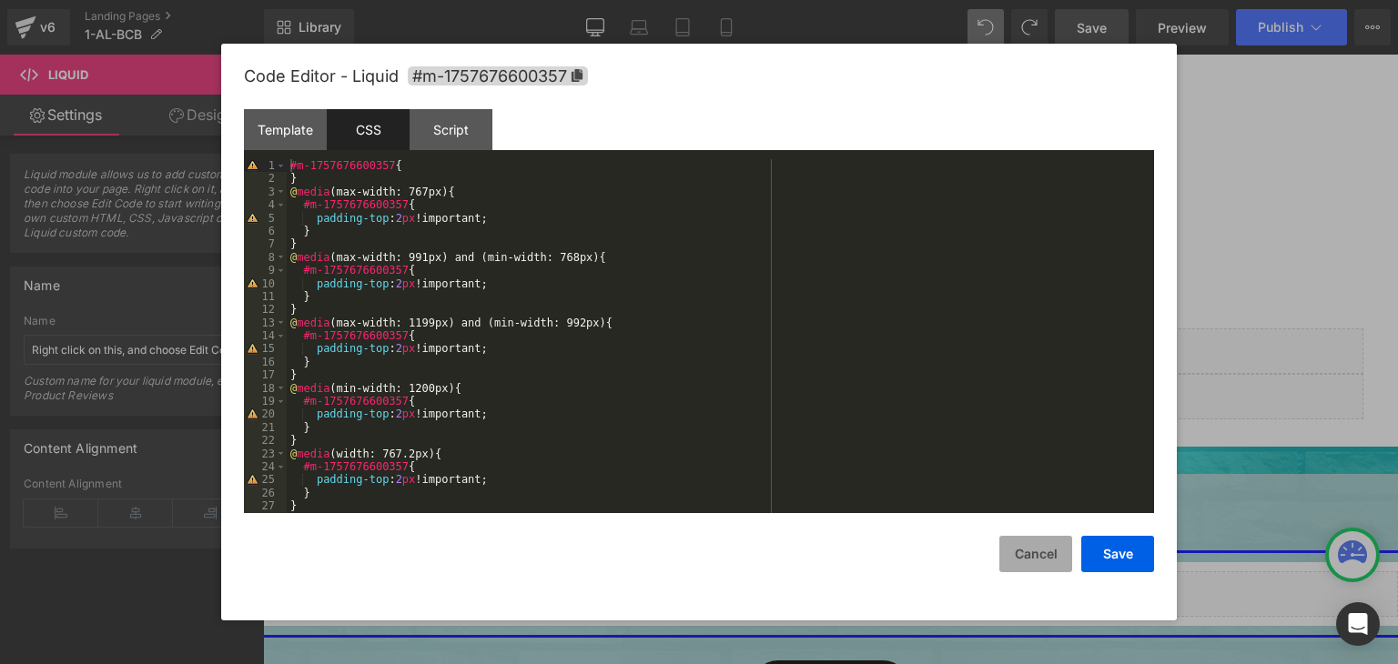
click at [1045, 562] on button "Cancel" at bounding box center [1035, 554] width 73 height 36
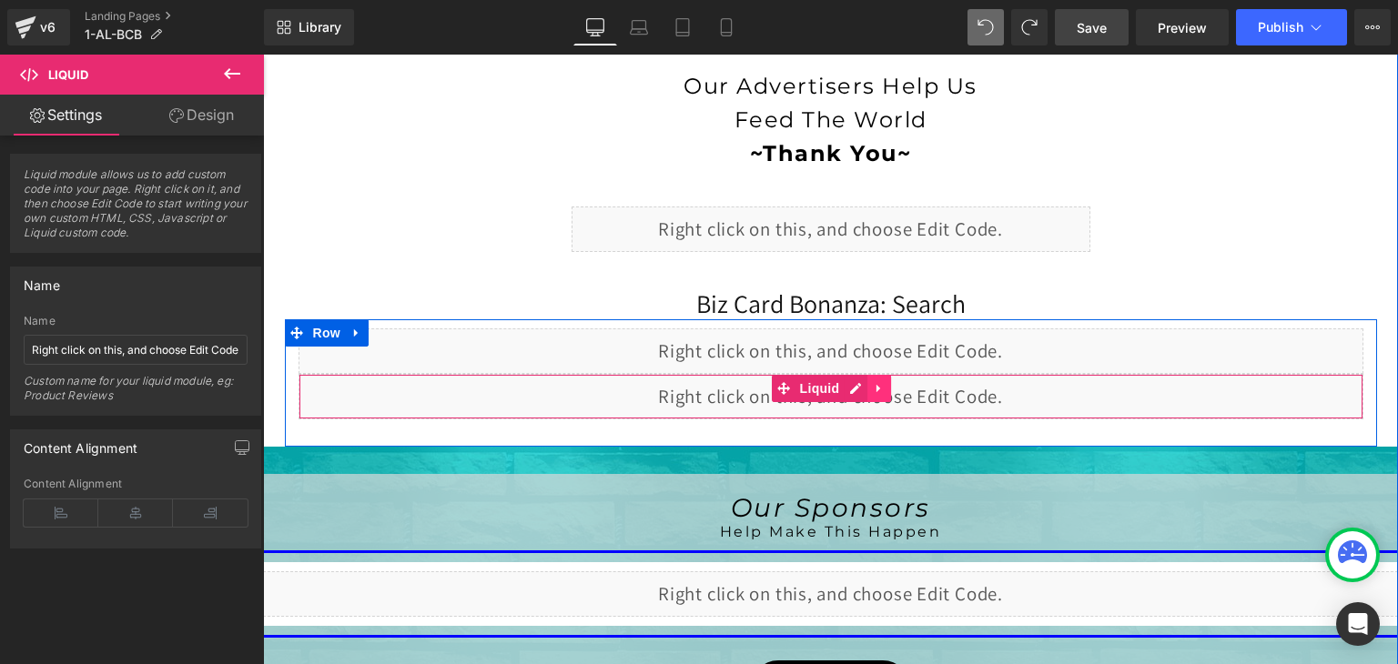
click at [873, 383] on icon at bounding box center [879, 388] width 13 height 14
click at [885, 386] on icon at bounding box center [891, 388] width 13 height 13
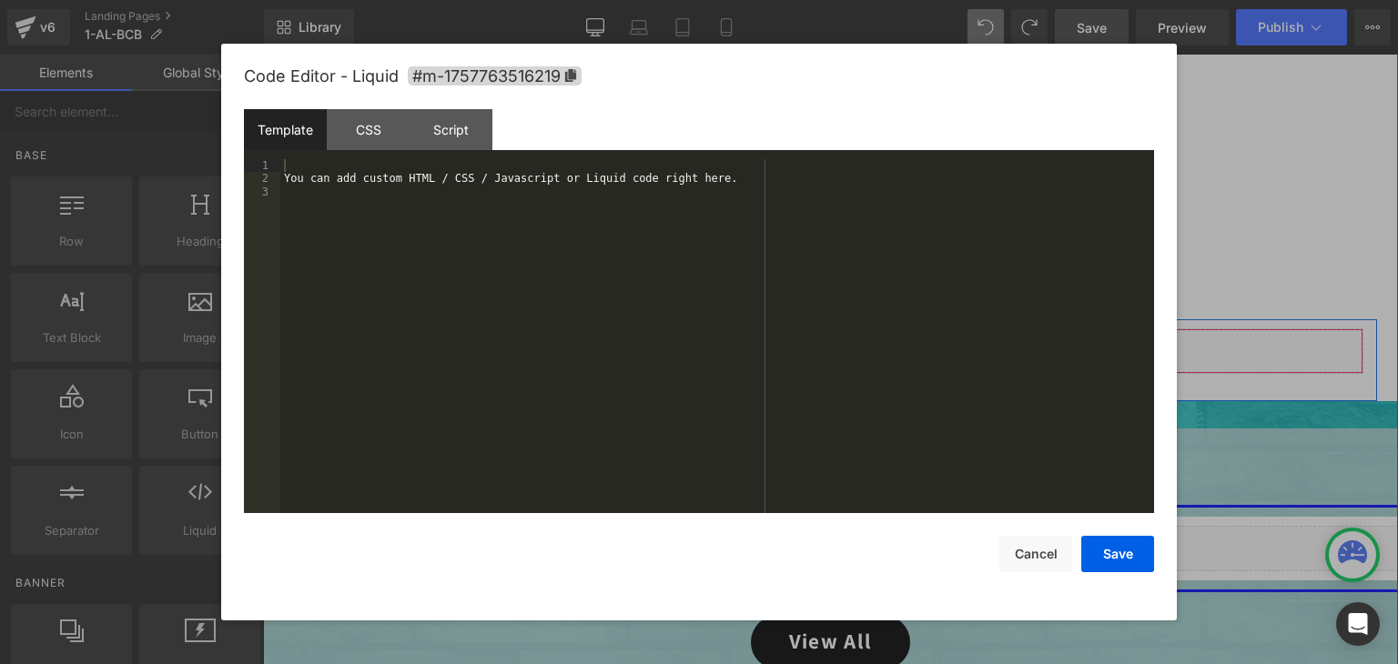
click at [844, 334] on div "Liquid" at bounding box center [831, 352] width 1065 height 46
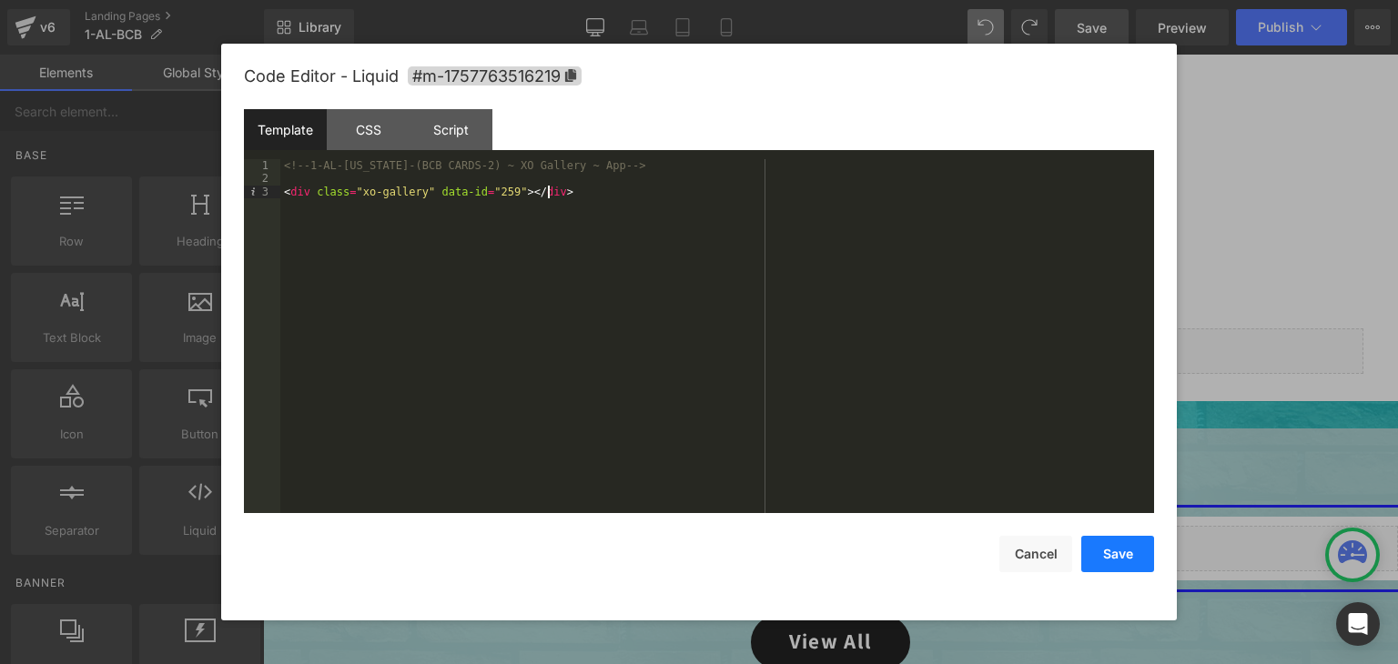
click at [1119, 552] on button "Save" at bounding box center [1117, 554] width 73 height 36
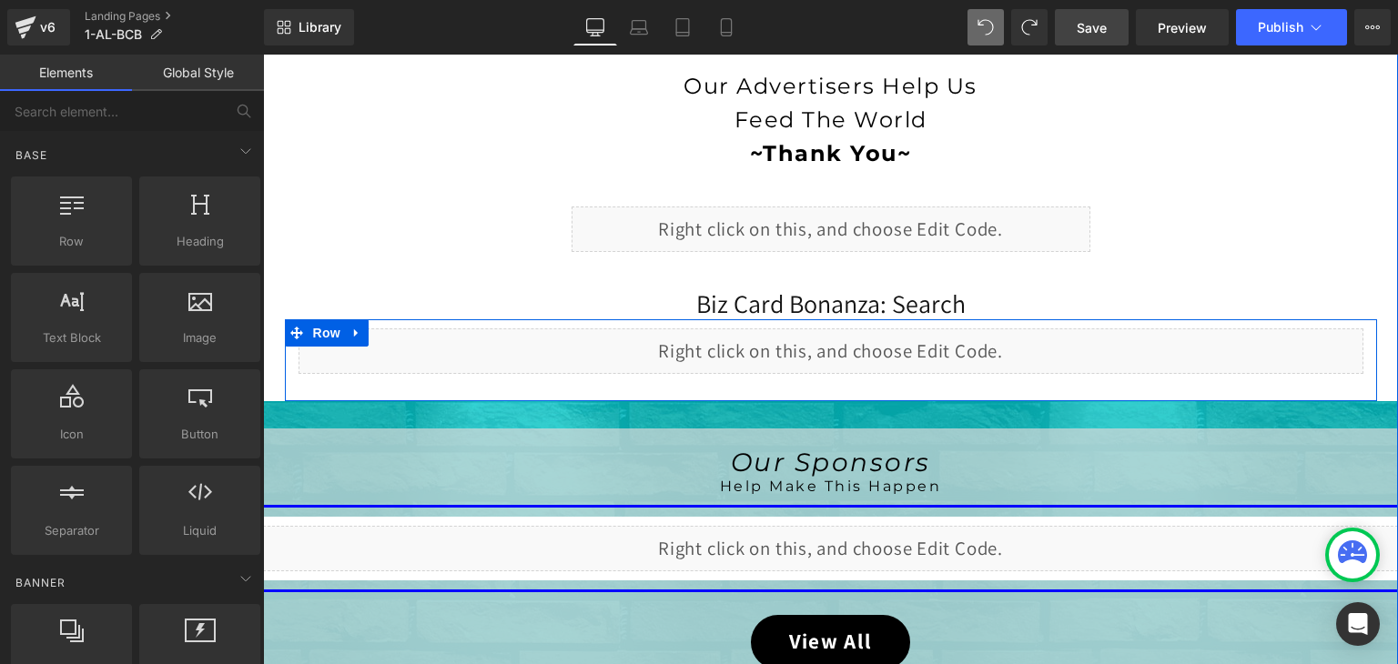
click at [840, 339] on div "Liquid" at bounding box center [831, 352] width 1065 height 46
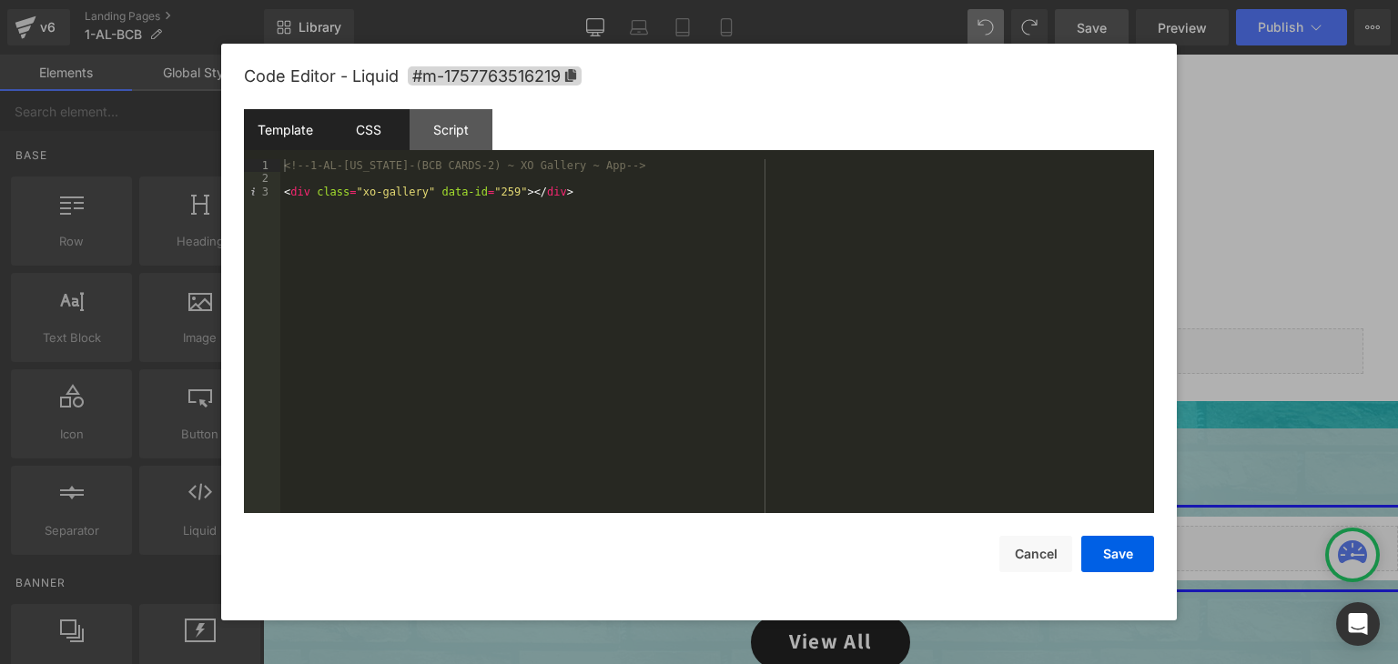
click at [372, 139] on div "CSS" at bounding box center [368, 129] width 83 height 41
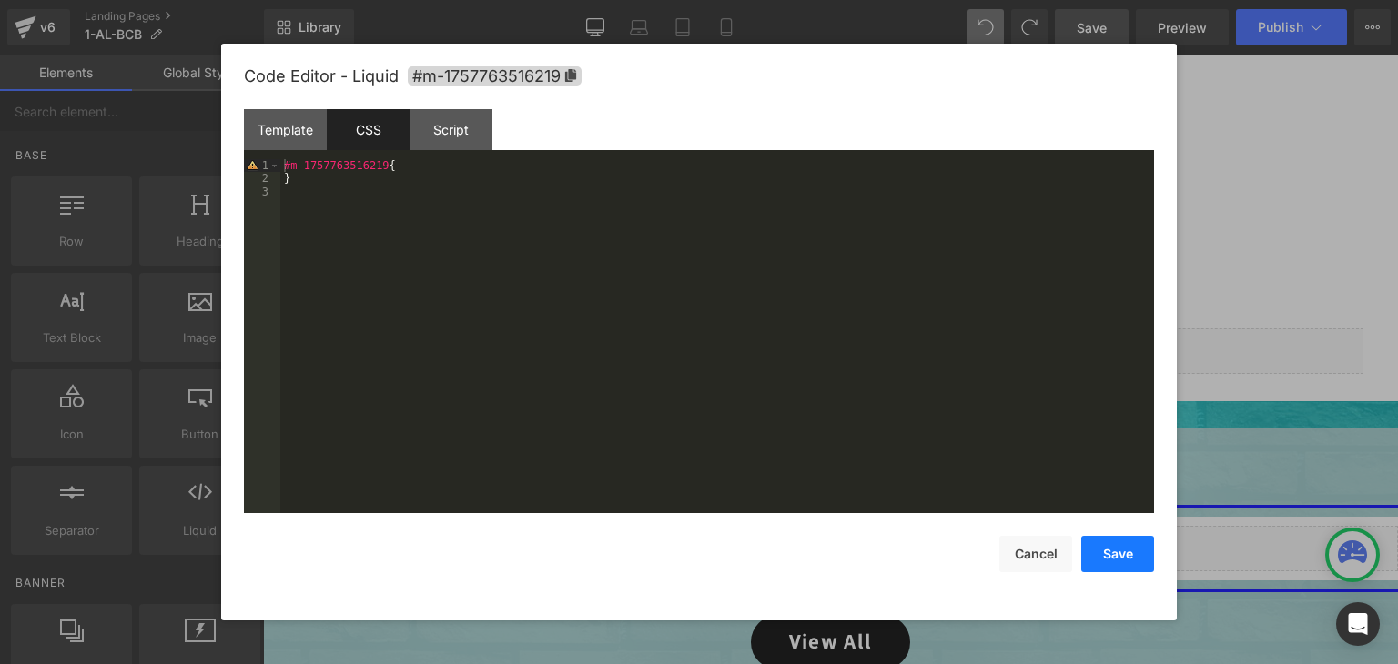
click at [1123, 561] on button "Save" at bounding box center [1117, 554] width 73 height 36
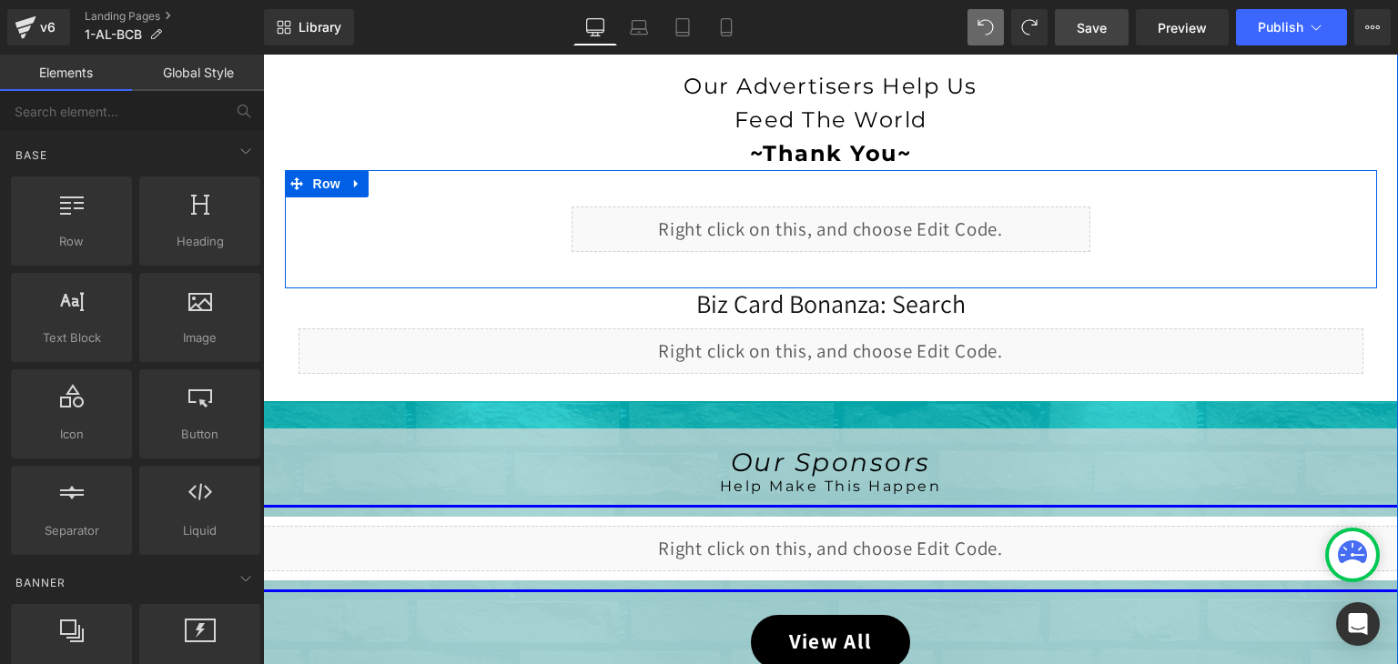
click at [853, 215] on div "Liquid" at bounding box center [831, 230] width 519 height 46
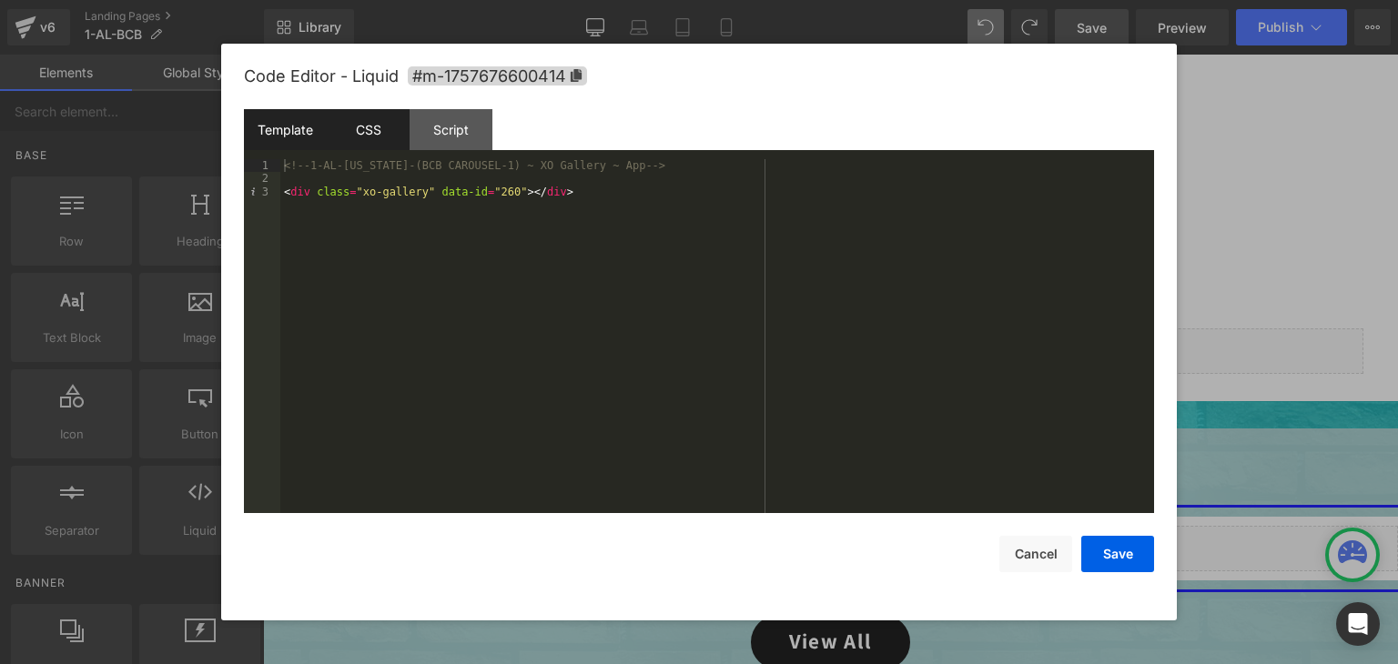
click at [352, 132] on div "CSS" at bounding box center [368, 129] width 83 height 41
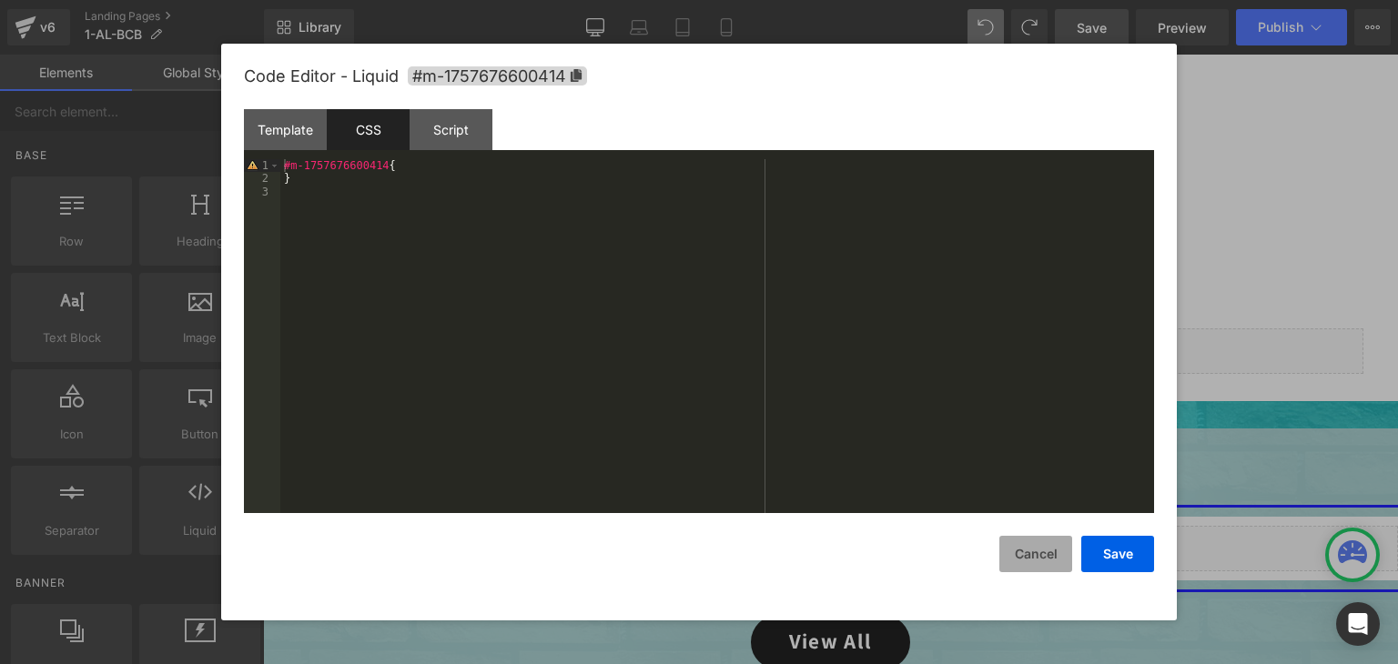
click at [1047, 556] on button "Cancel" at bounding box center [1035, 554] width 73 height 36
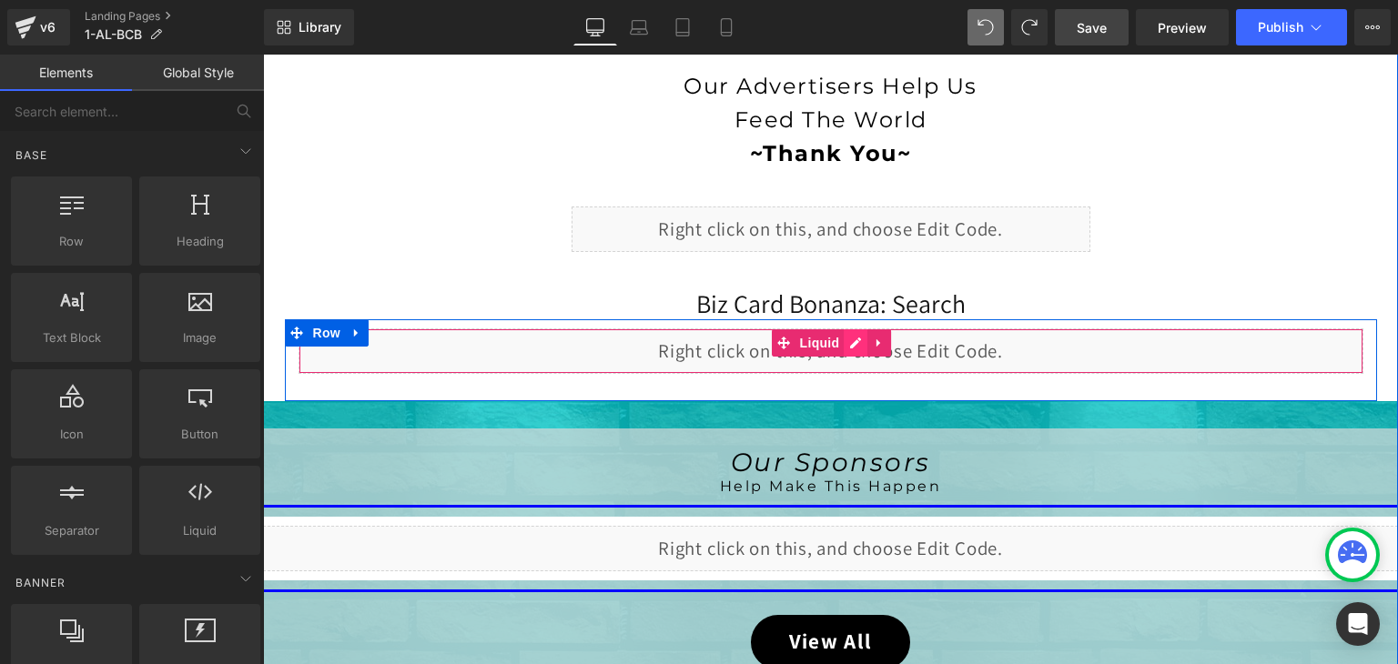
click at [846, 331] on div "Liquid" at bounding box center [831, 352] width 1065 height 46
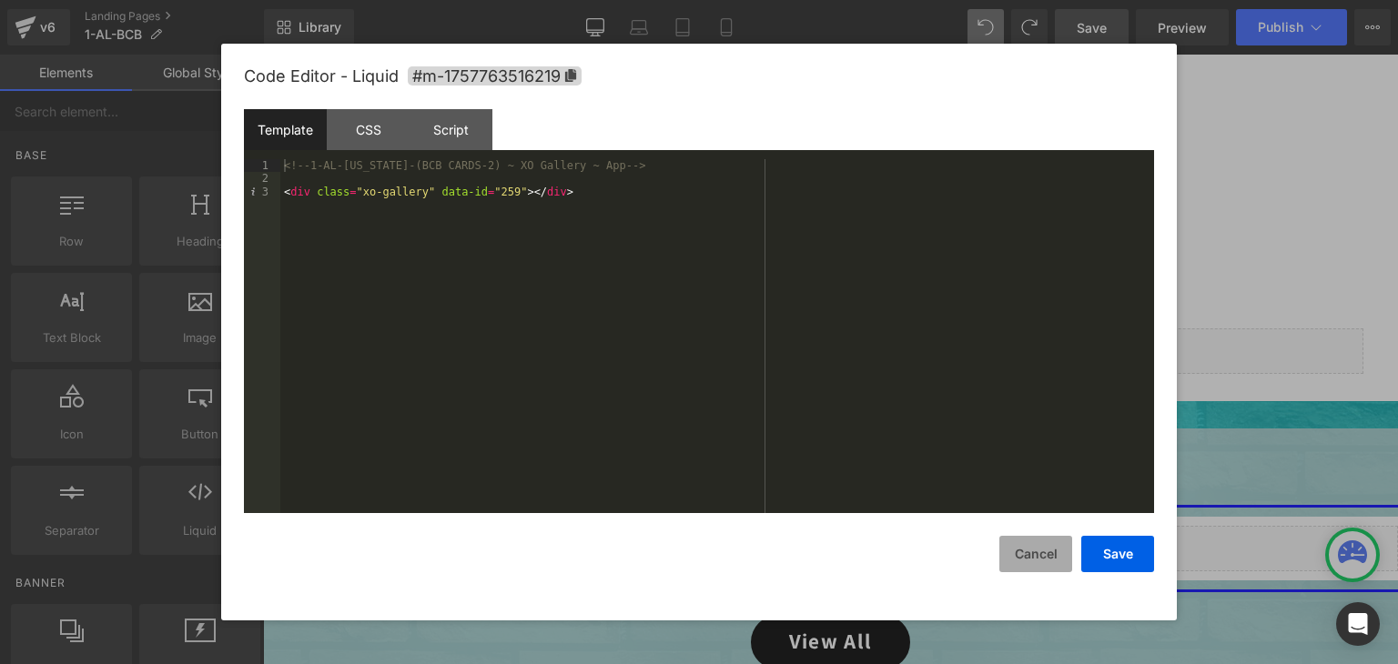
click at [1034, 547] on button "Cancel" at bounding box center [1035, 554] width 73 height 36
click at [848, 221] on div "Liquid" at bounding box center [831, 230] width 519 height 46
click at [1024, 558] on button "Cancel" at bounding box center [1035, 554] width 73 height 36
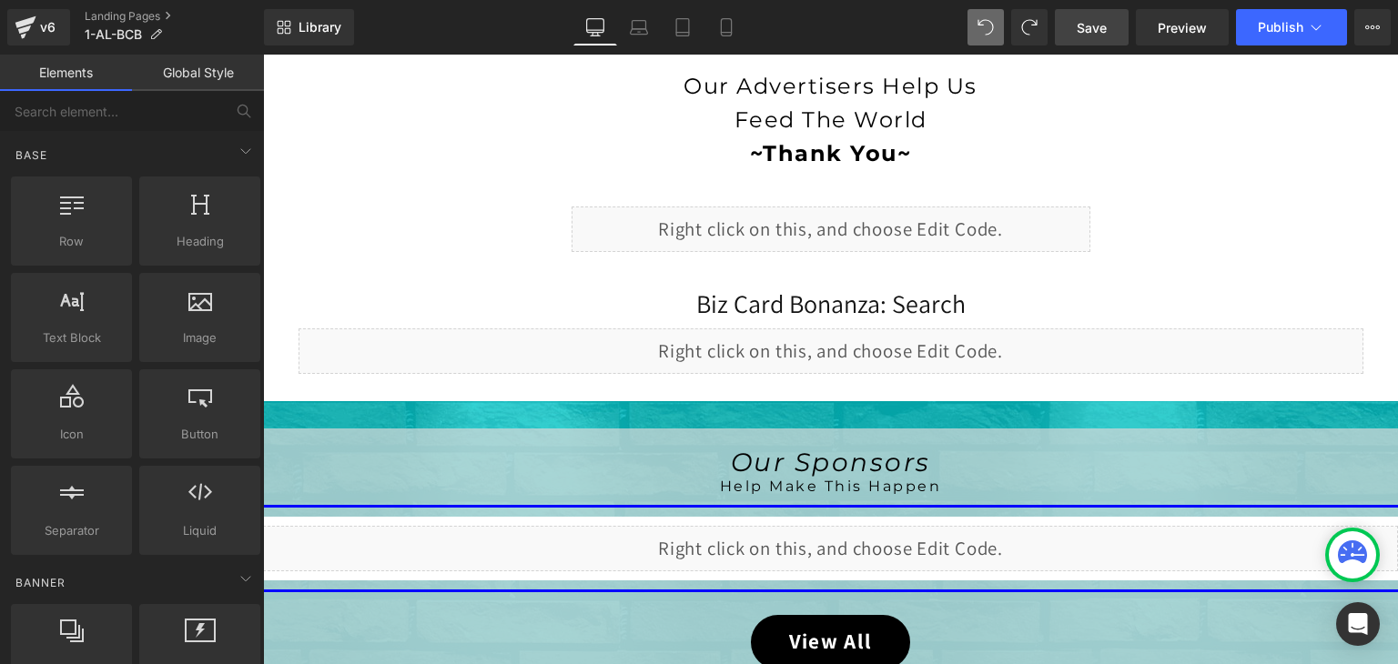
click at [1107, 34] on span "Save" at bounding box center [1092, 27] width 30 height 19
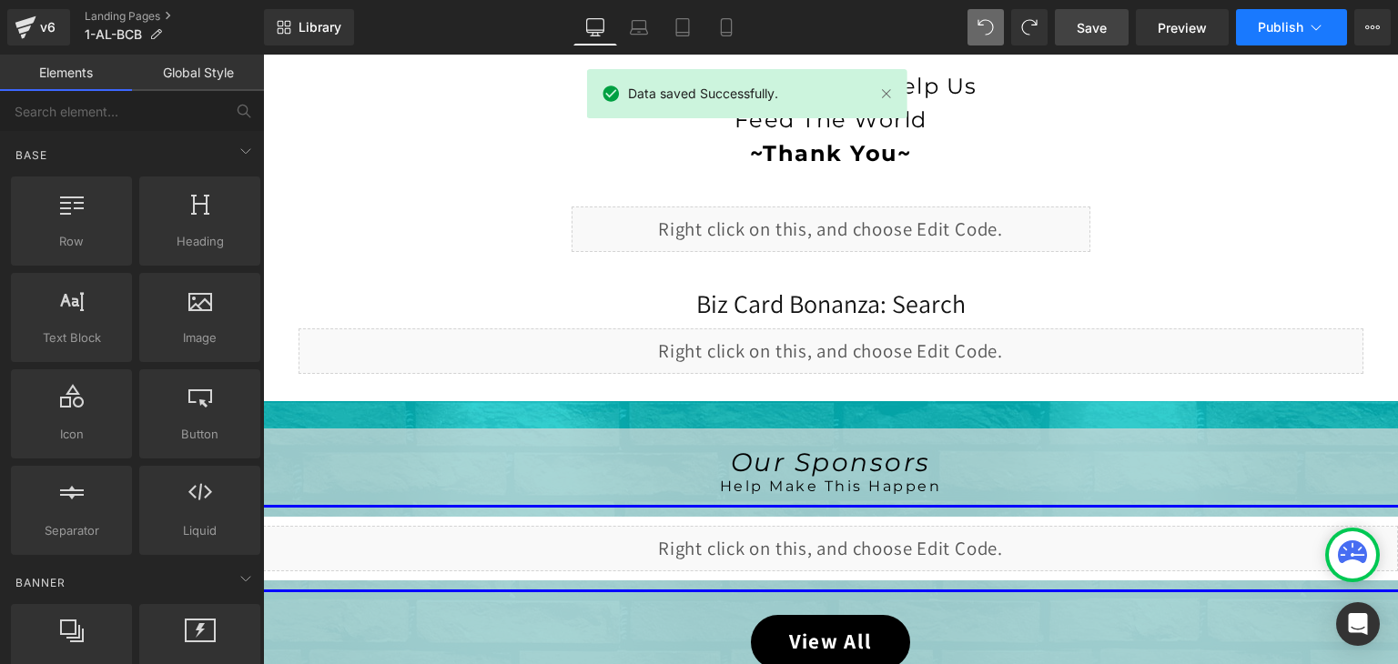
click at [1318, 33] on icon at bounding box center [1316, 27] width 18 height 18
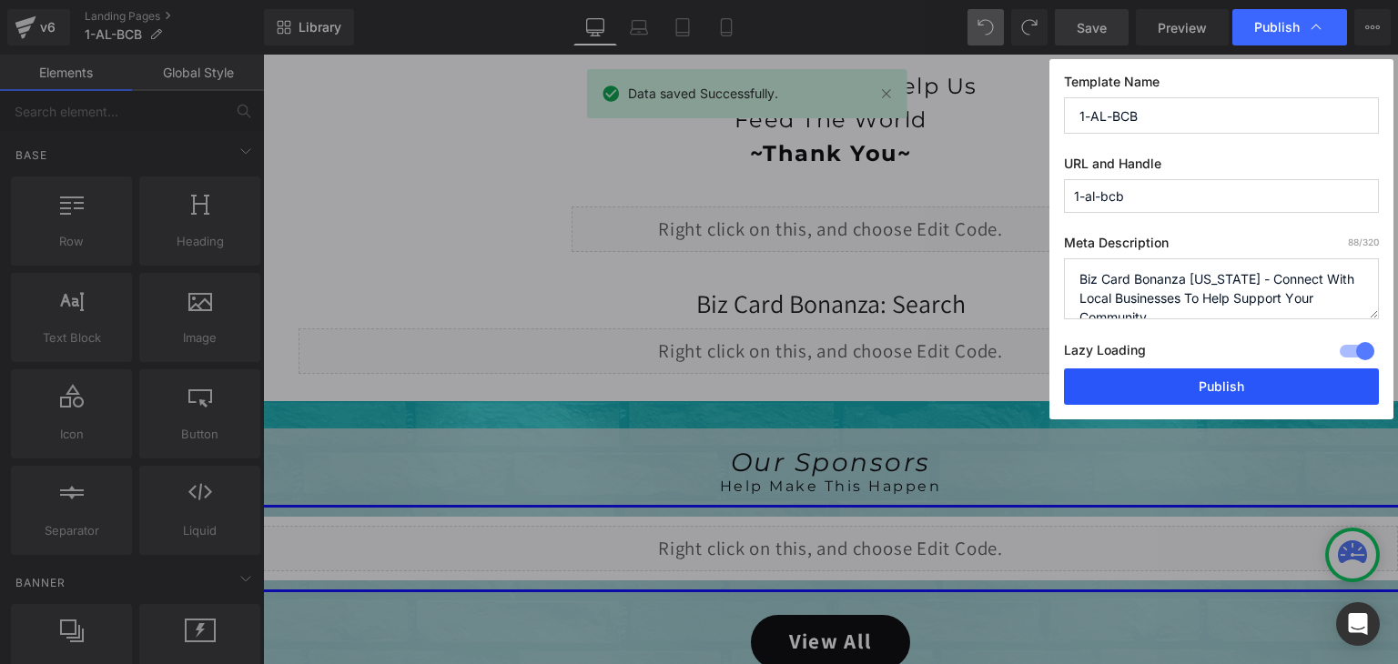
click at [1263, 380] on button "Publish" at bounding box center [1221, 387] width 315 height 36
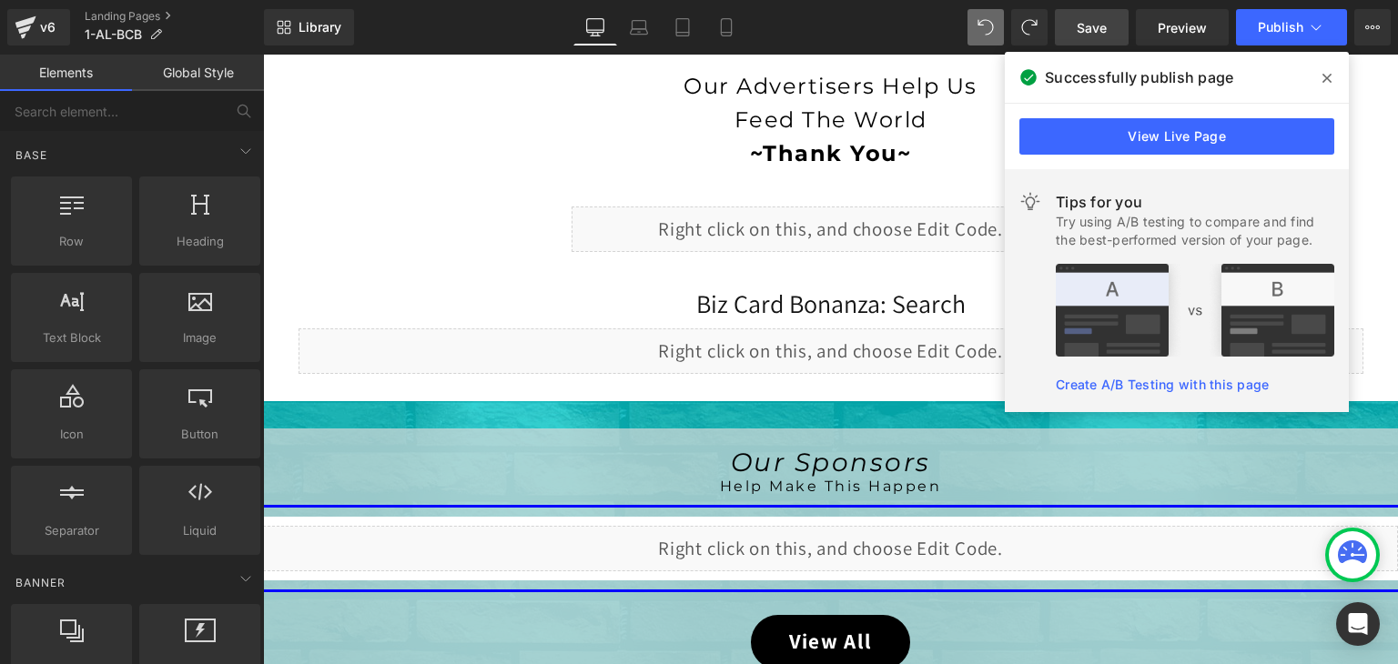
click at [1325, 72] on icon at bounding box center [1326, 78] width 9 height 15
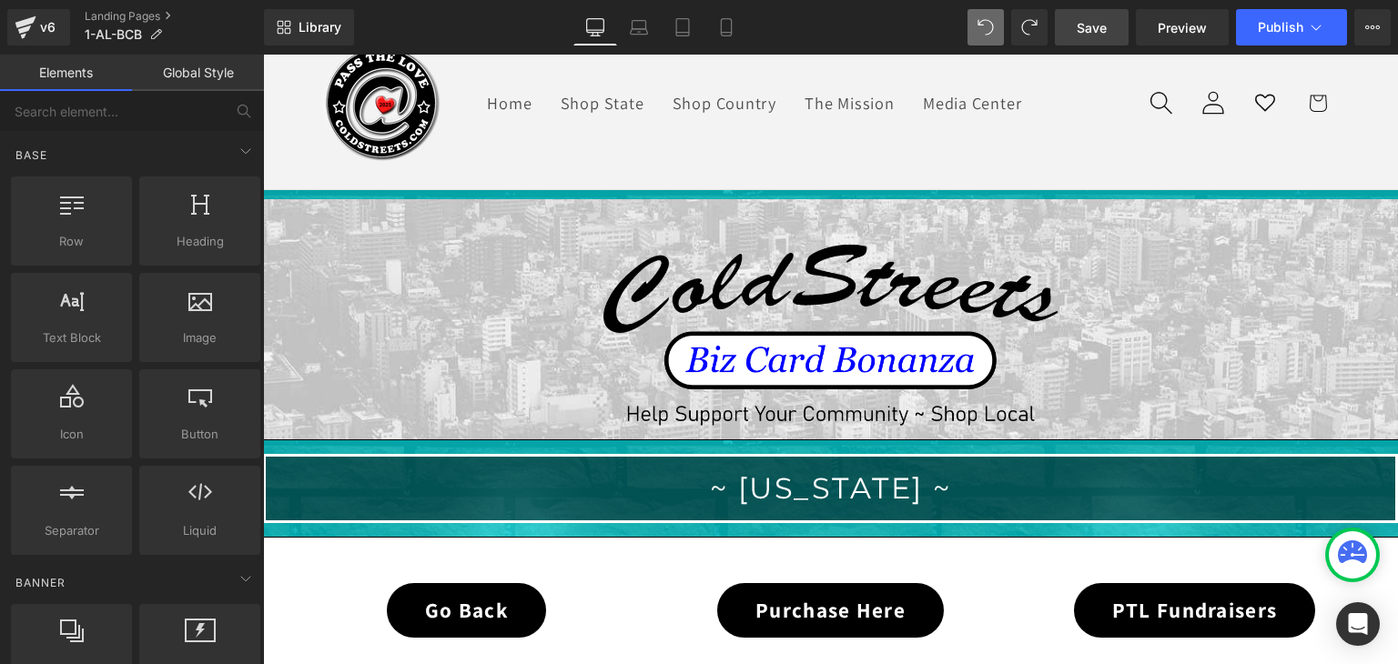
scroll to position [76, 0]
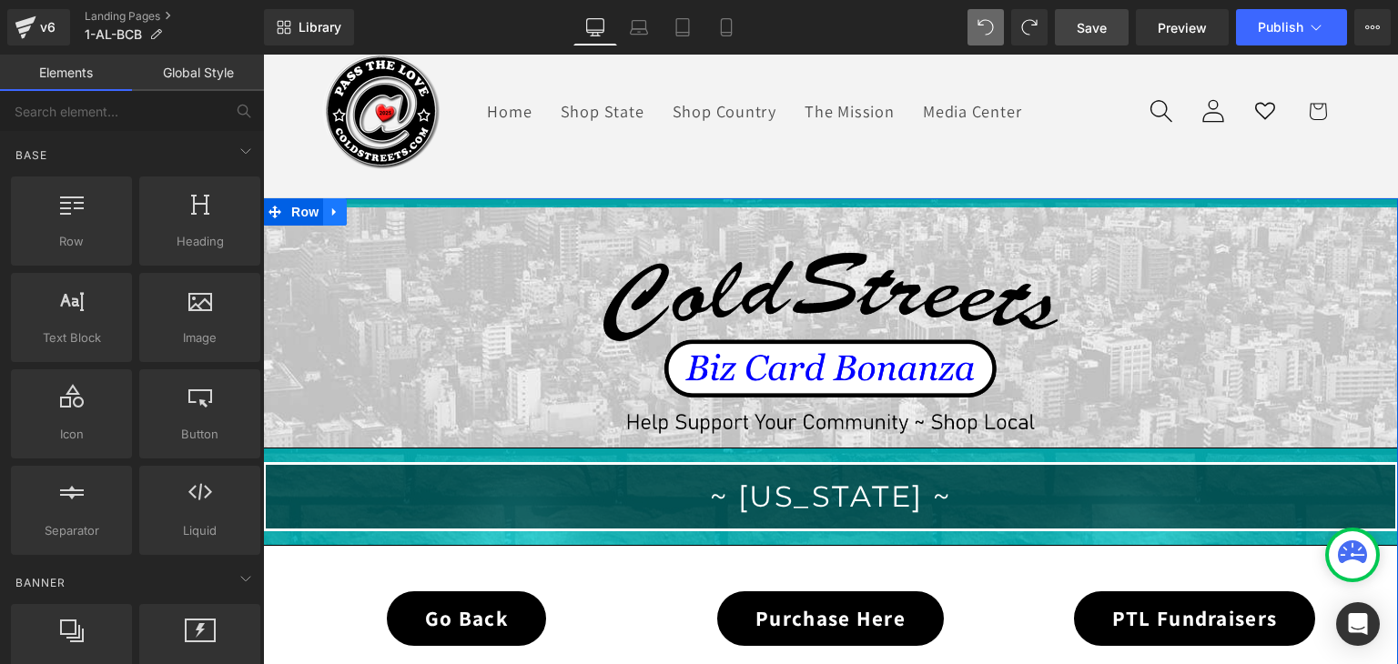
click at [332, 208] on icon at bounding box center [335, 212] width 13 height 14
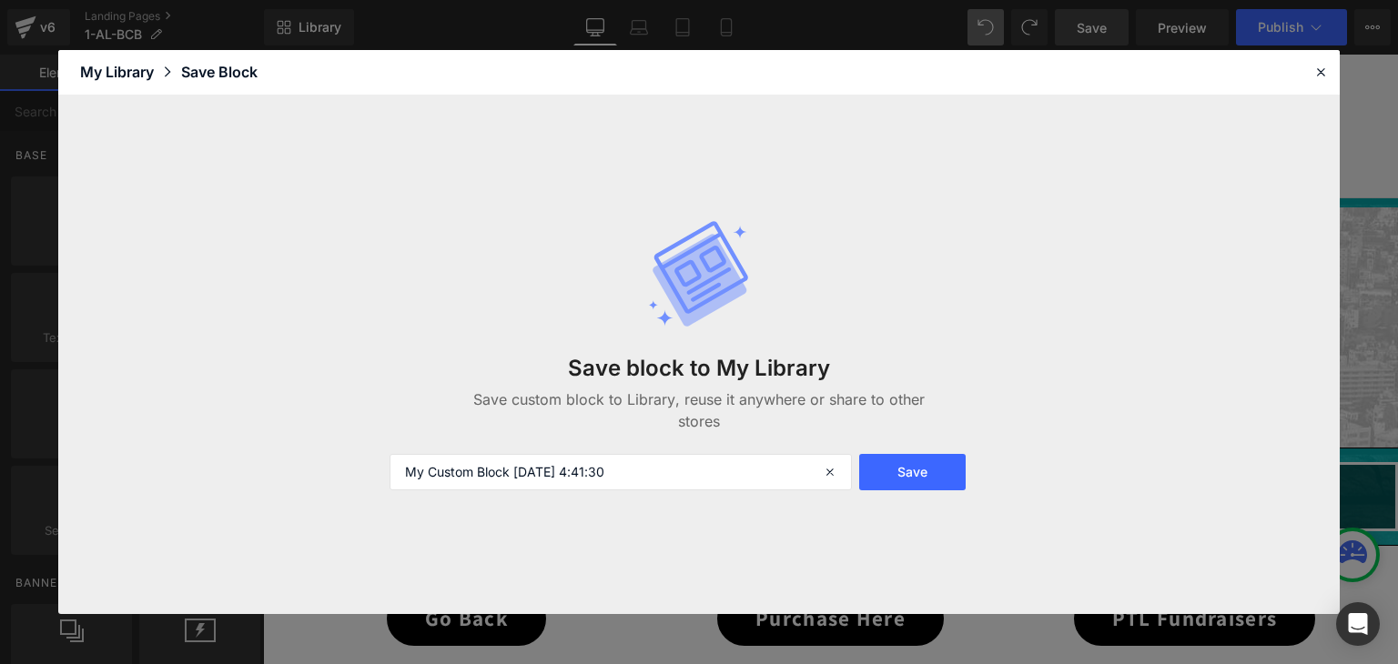
drag, startPoint x: 647, startPoint y: 471, endPoint x: 370, endPoint y: 469, distance: 276.7
click at [370, 469] on div "Save block to My Library Save custom block to Library, reuse it anywhere or sha…" at bounding box center [699, 356] width 1282 height 520
type input "BCB TEMPLATE (Using)"
click at [907, 468] on button "Save" at bounding box center [912, 472] width 106 height 36
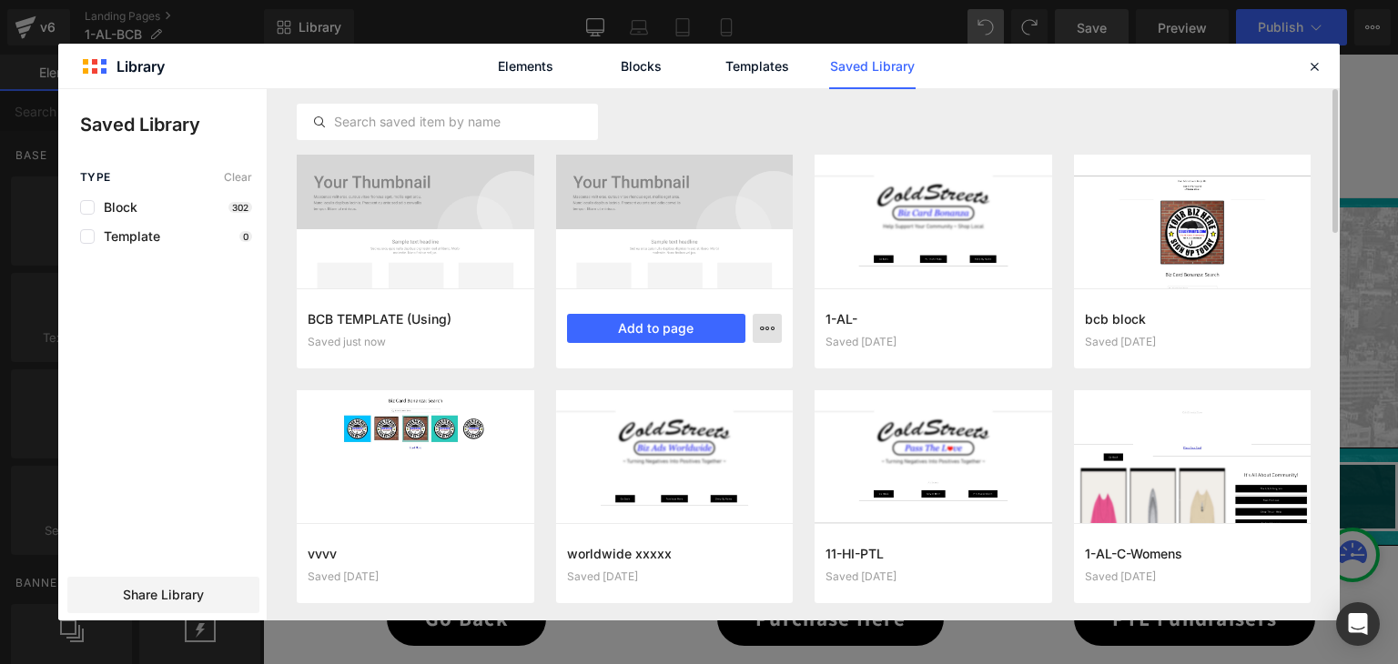
click at [768, 329] on icon "button" at bounding box center [767, 328] width 15 height 15
click at [635, 404] on p "Delete" at bounding box center [630, 408] width 38 height 16
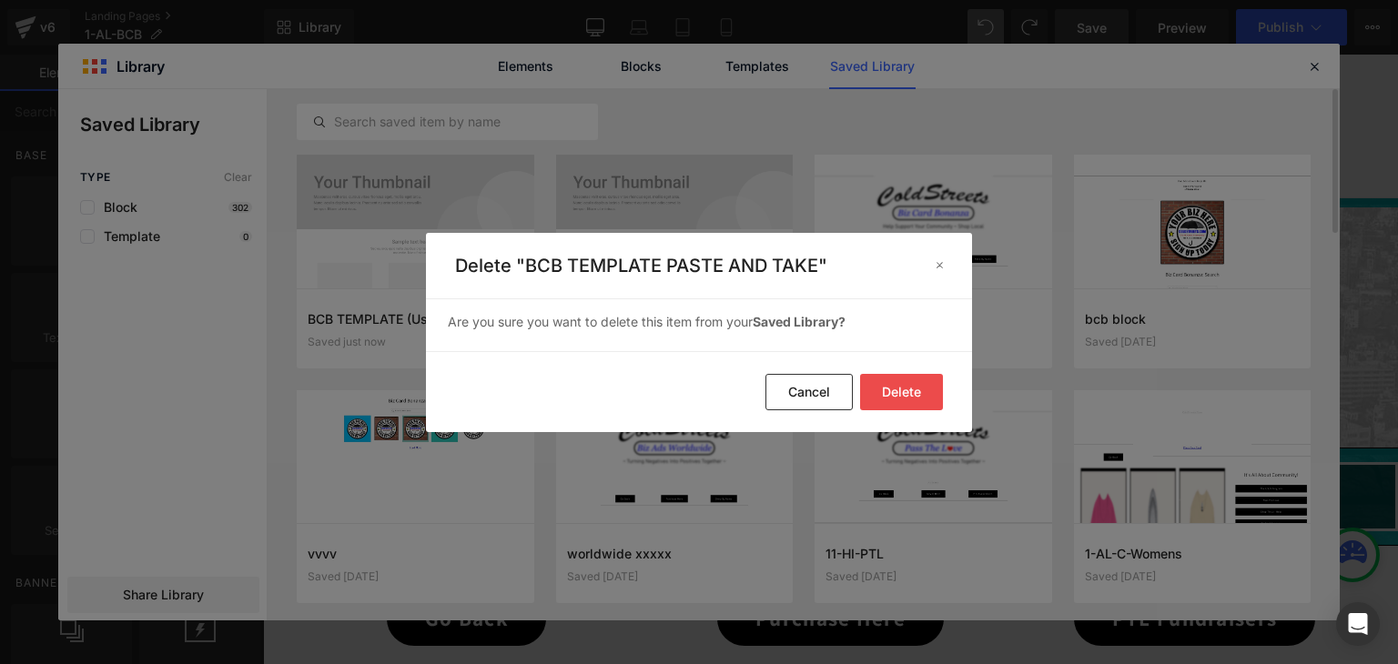
click at [884, 385] on button "Delete" at bounding box center [901, 392] width 83 height 36
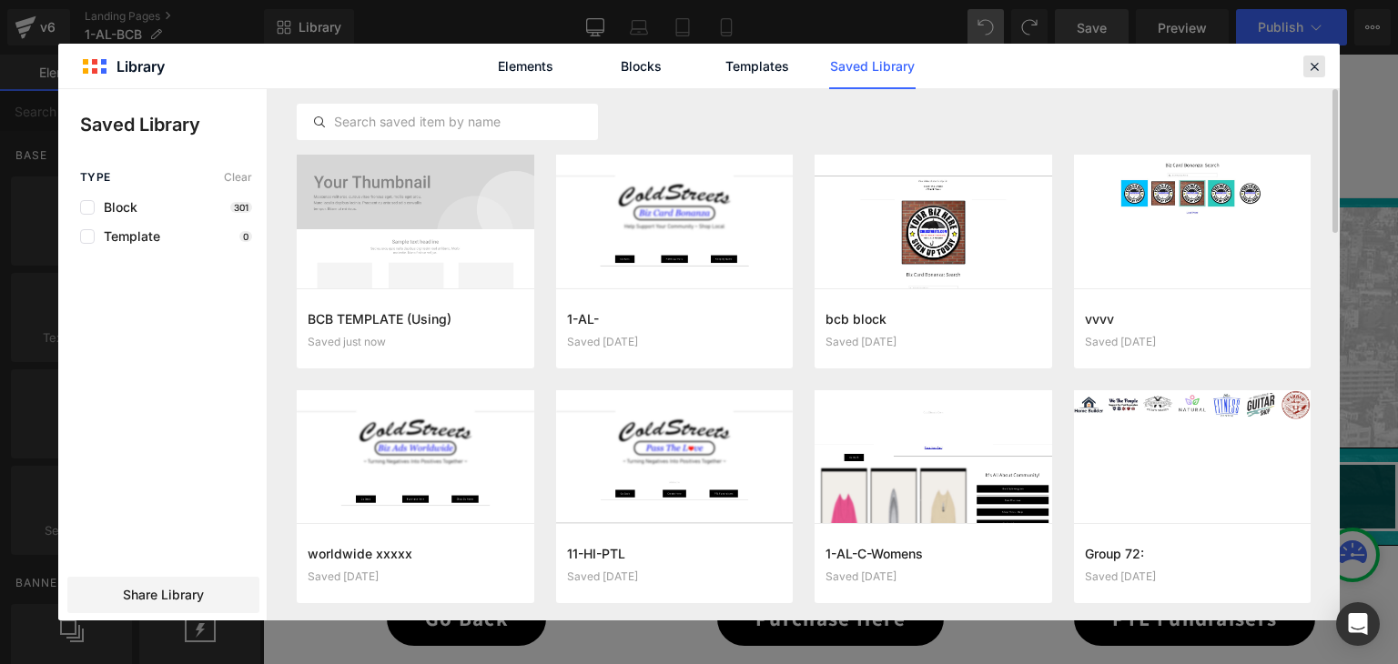
click at [1313, 64] on icon at bounding box center [1314, 66] width 16 height 16
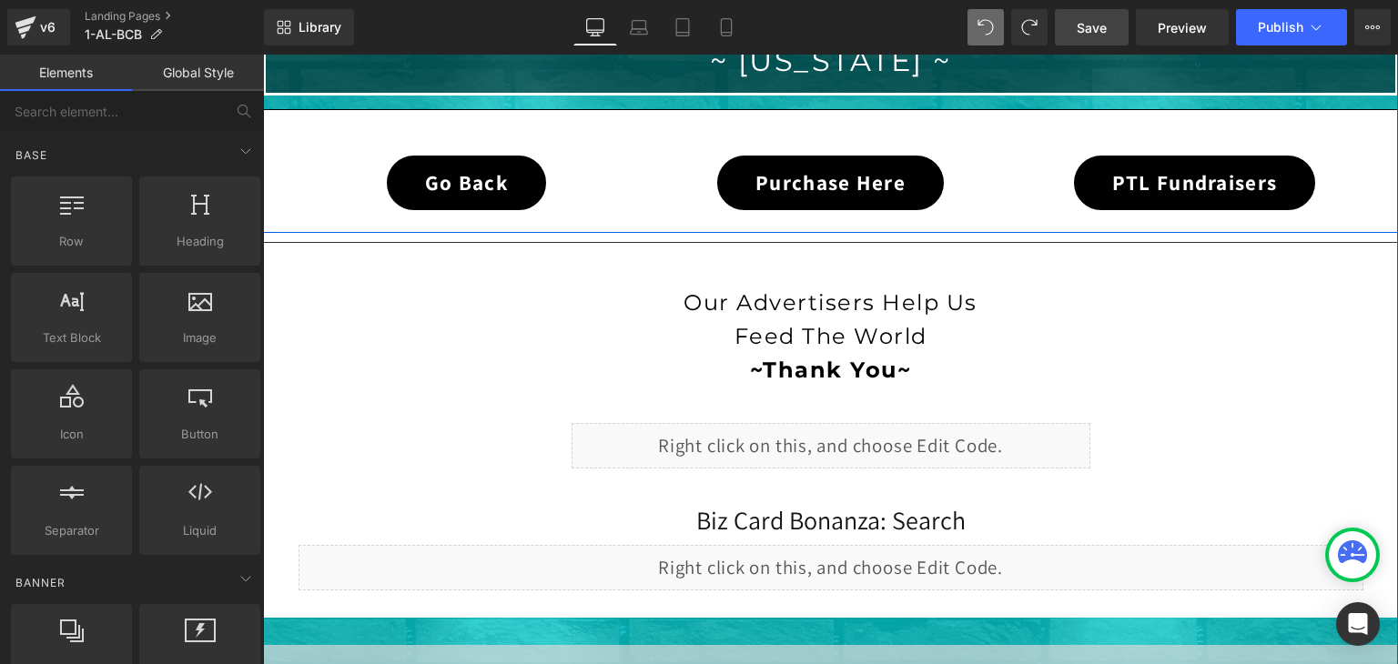
scroll to position [531, 0]
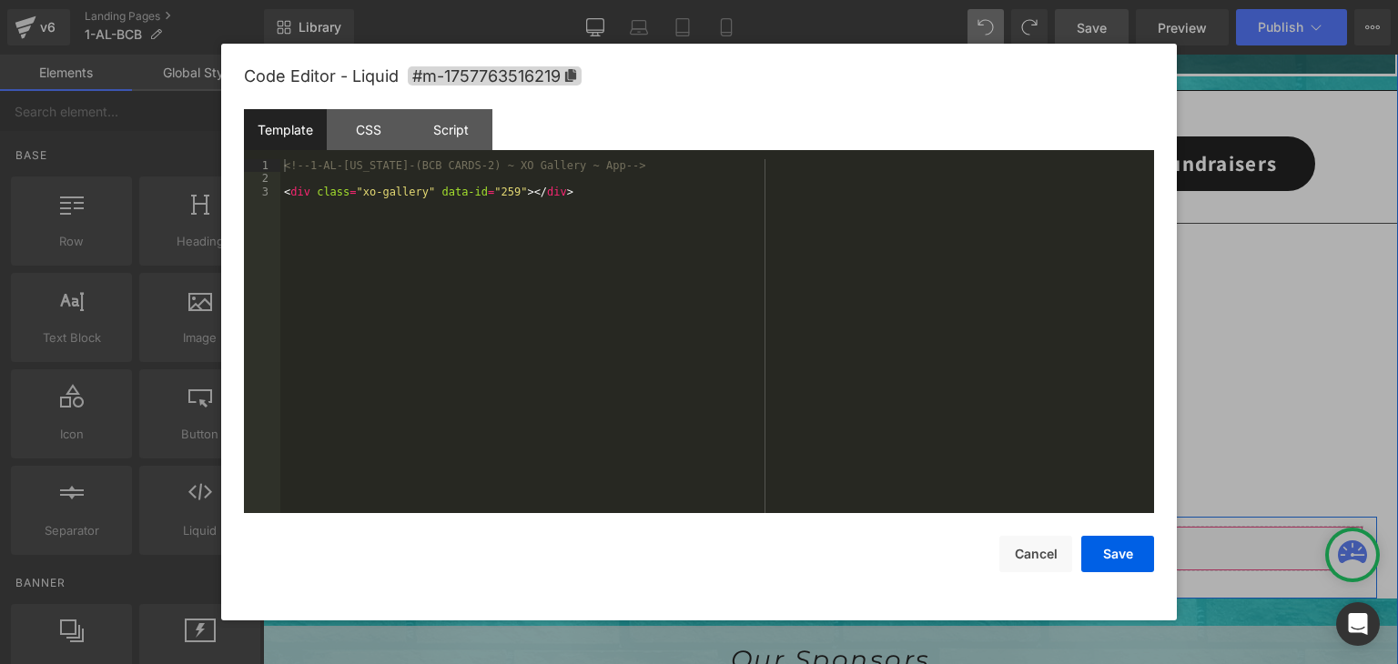
click at [845, 532] on div "Liquid" at bounding box center [831, 549] width 1065 height 46
click at [364, 144] on div "CSS" at bounding box center [368, 129] width 83 height 41
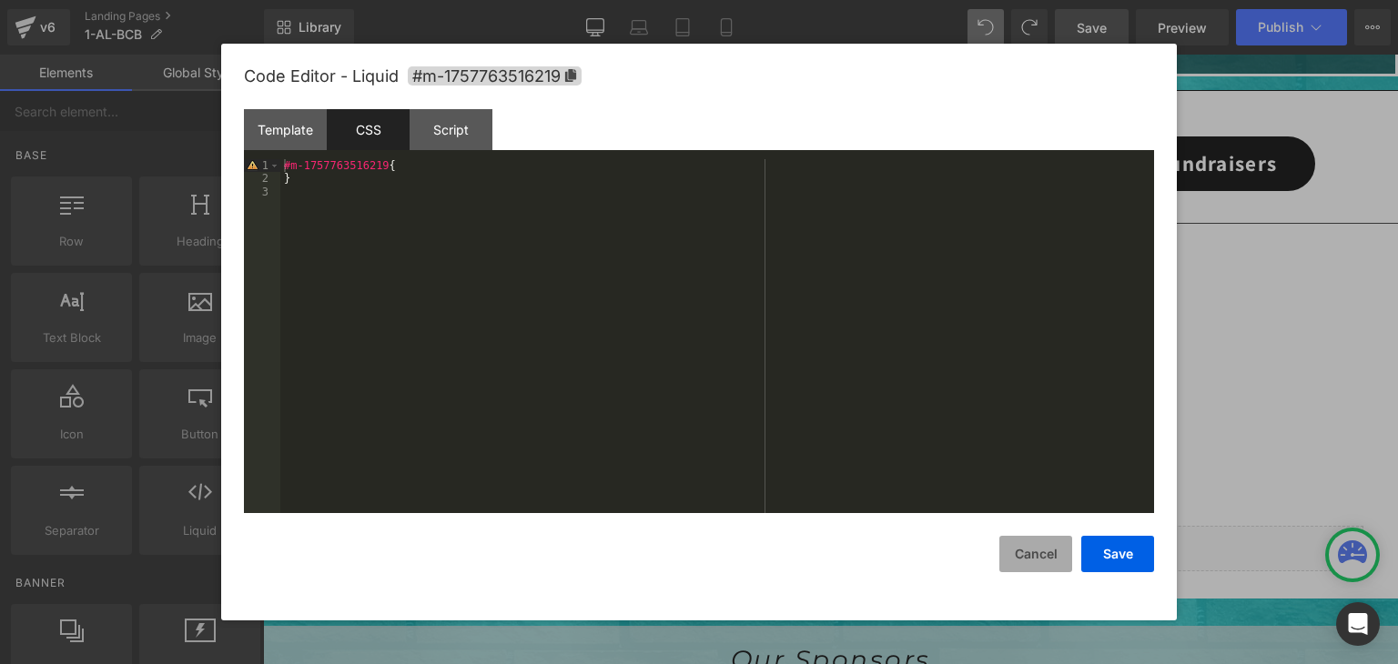
click at [1018, 560] on button "Cancel" at bounding box center [1035, 554] width 73 height 36
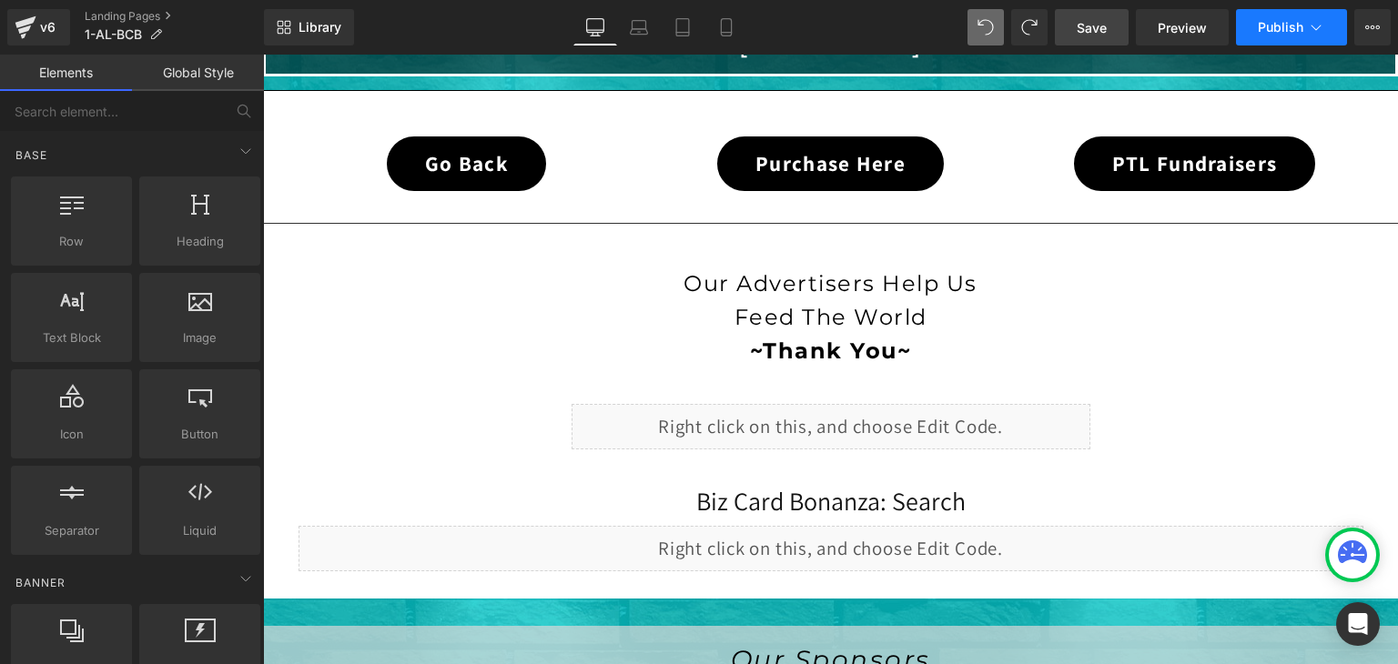
click at [1280, 39] on button "Publish" at bounding box center [1291, 27] width 111 height 36
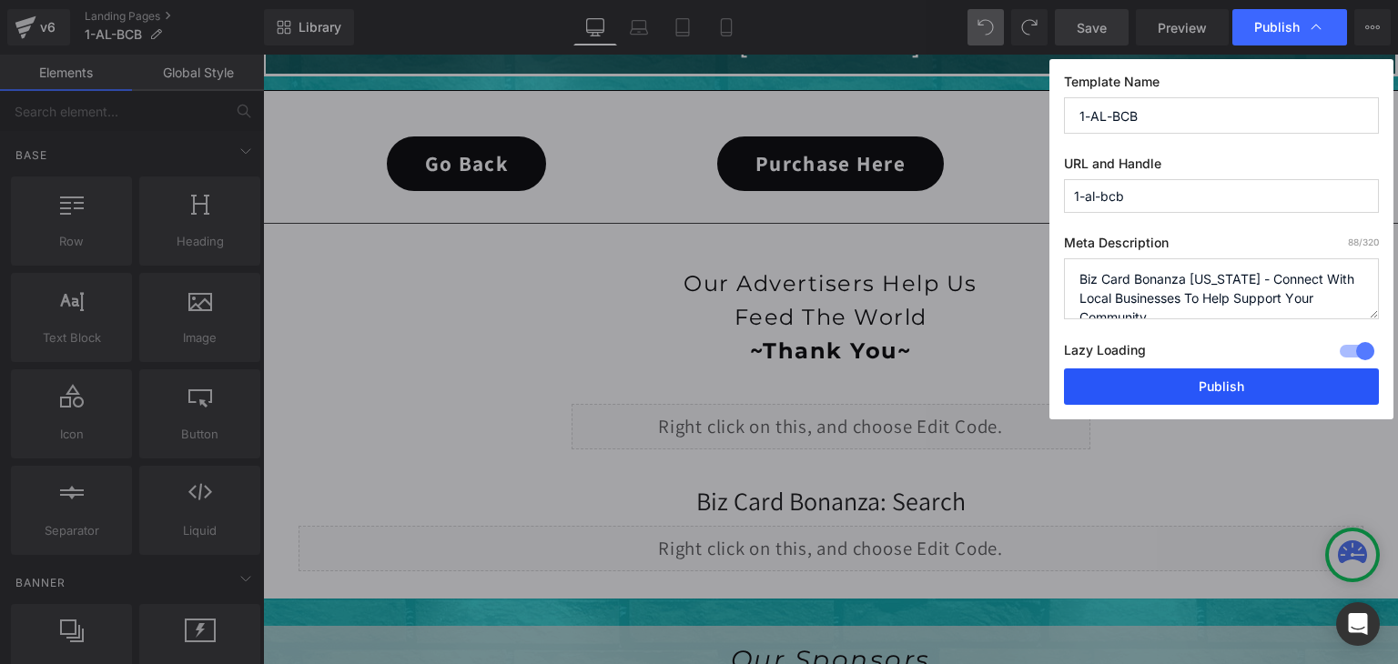
click at [1266, 384] on button "Publish" at bounding box center [1221, 387] width 315 height 36
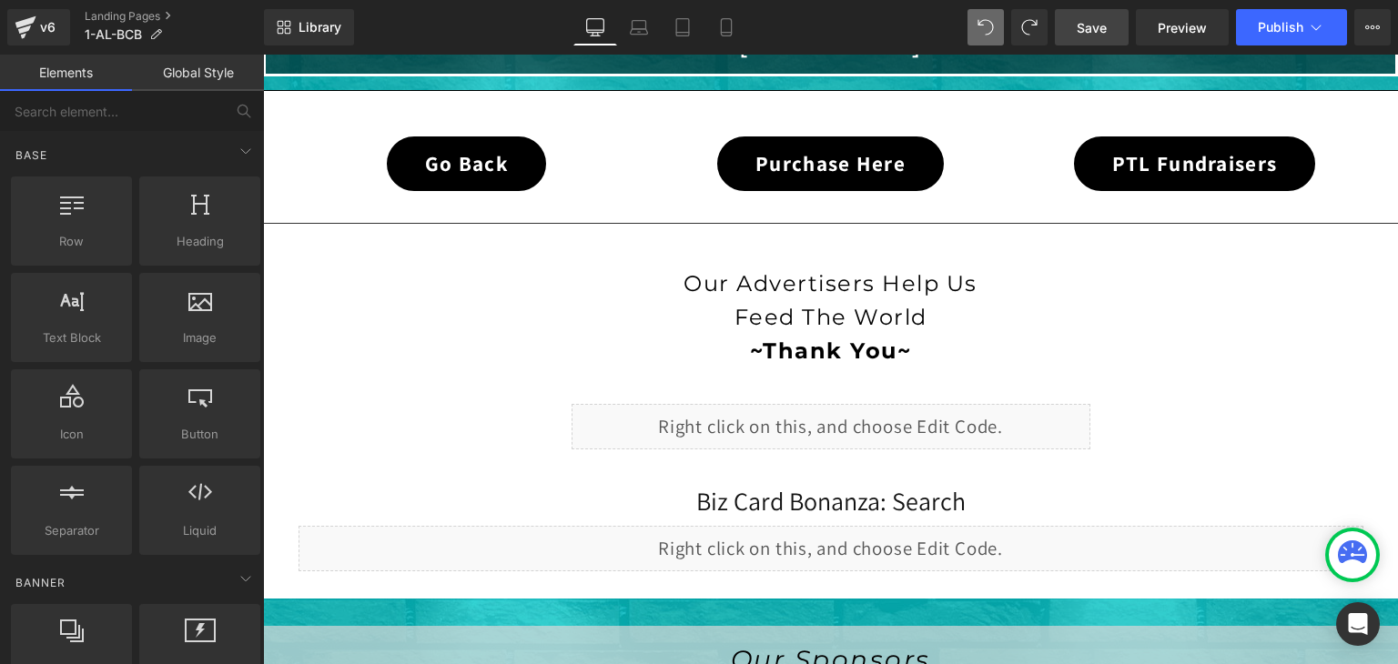
click at [1102, 30] on span "Save" at bounding box center [1092, 27] width 30 height 19
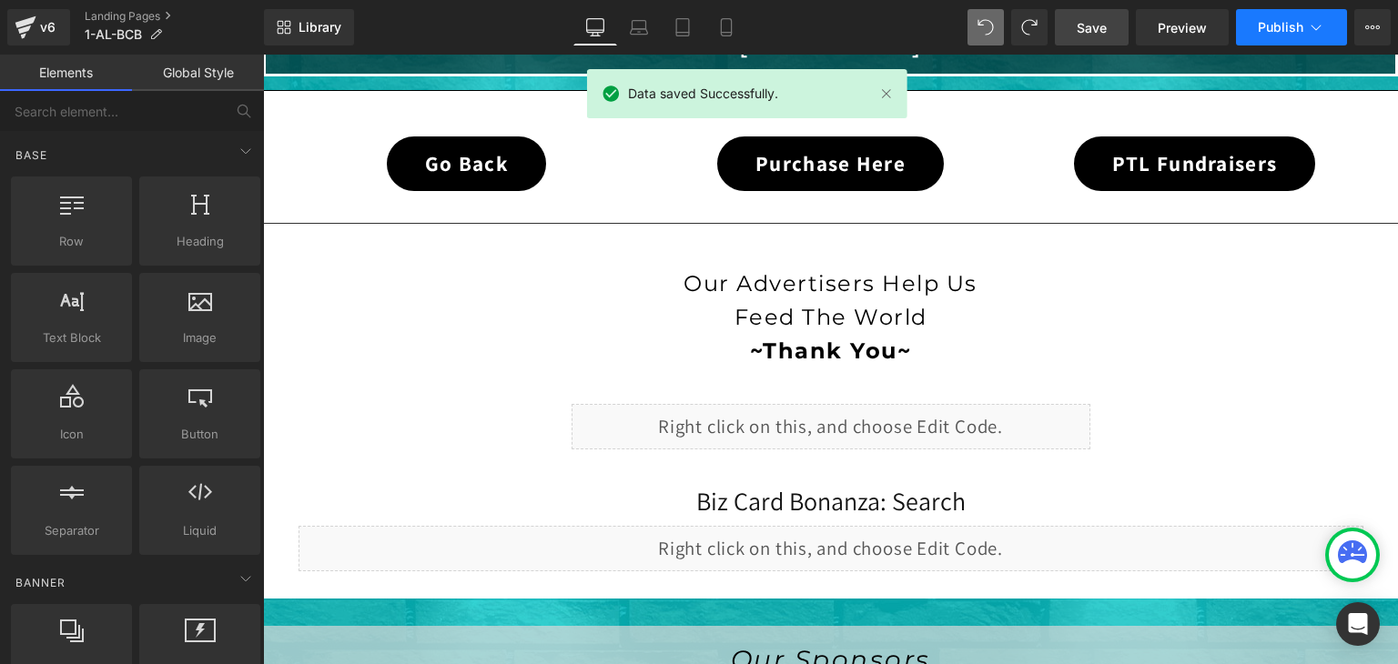
click at [1315, 23] on icon at bounding box center [1316, 27] width 18 height 18
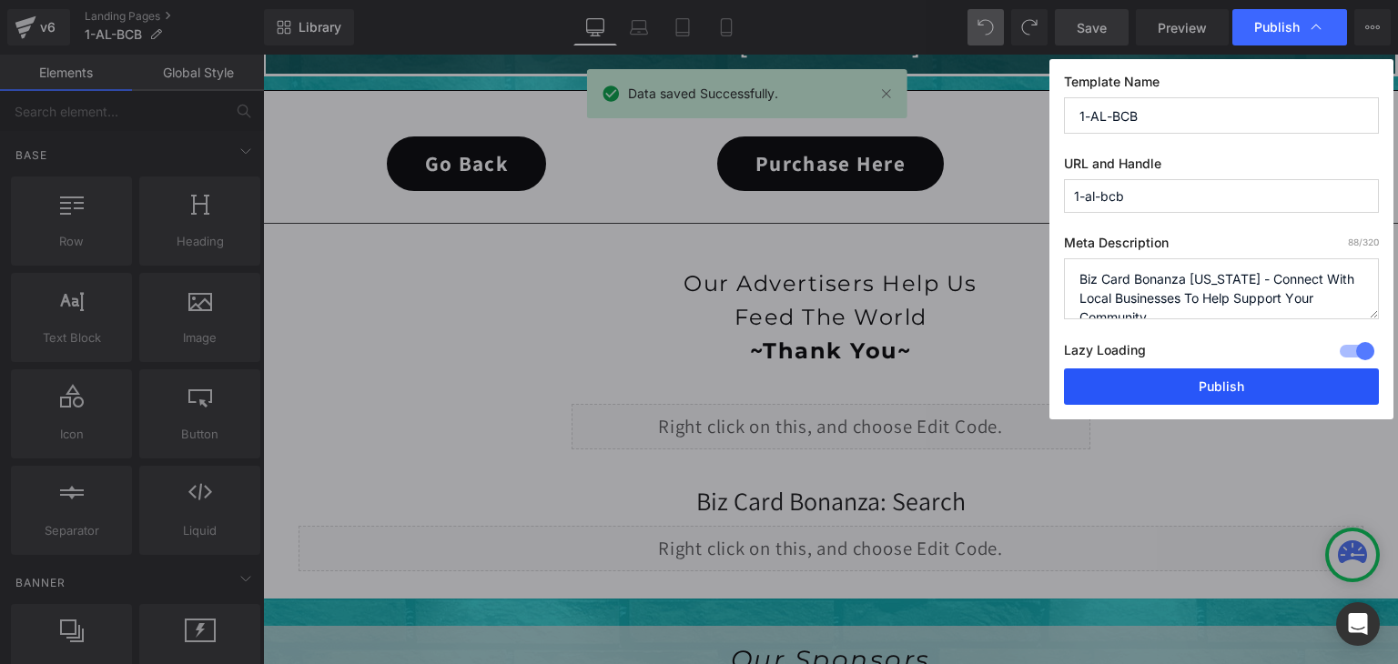
click at [1276, 380] on button "Publish" at bounding box center [1221, 387] width 315 height 36
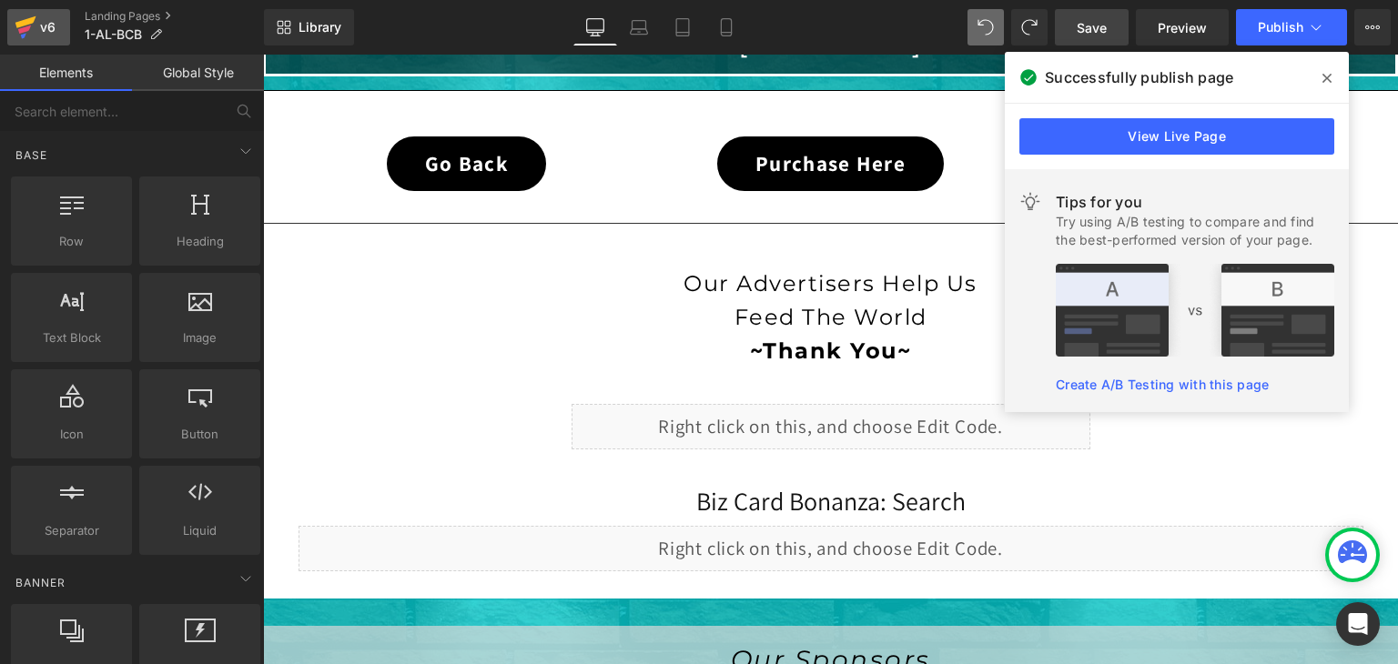
click at [33, 27] on icon at bounding box center [26, 28] width 22 height 46
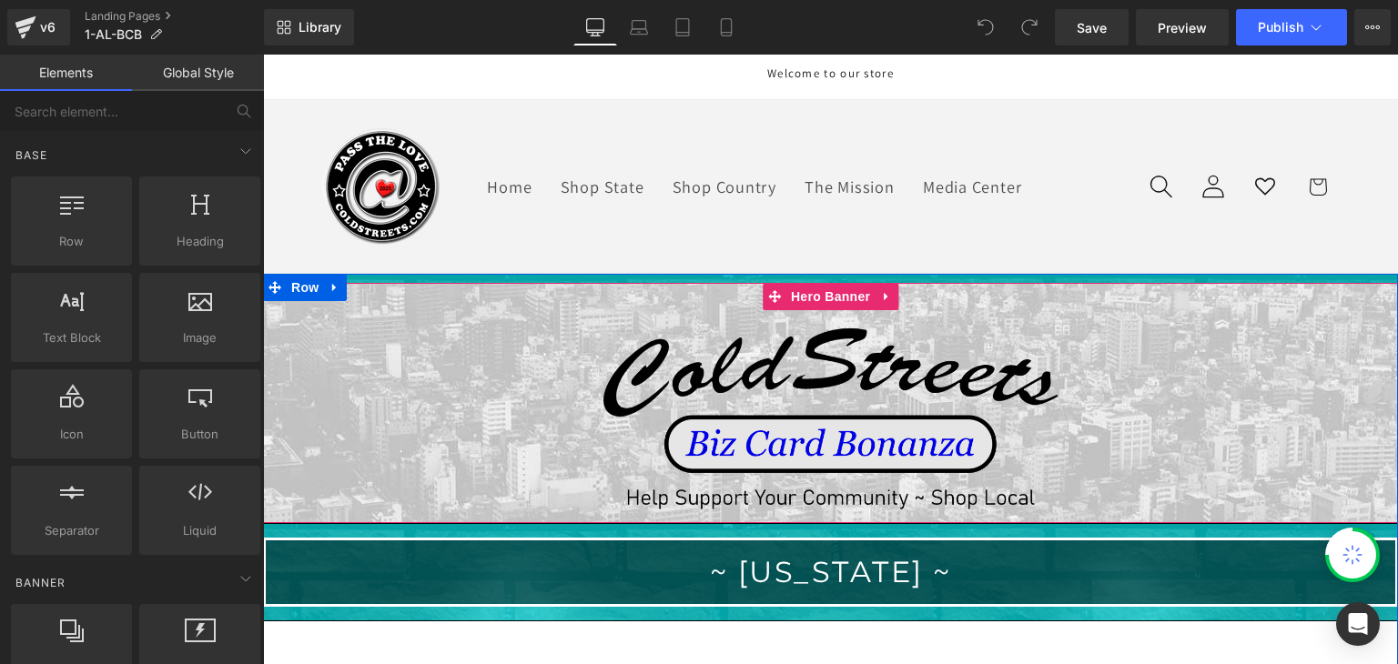
scroll to position [364, 0]
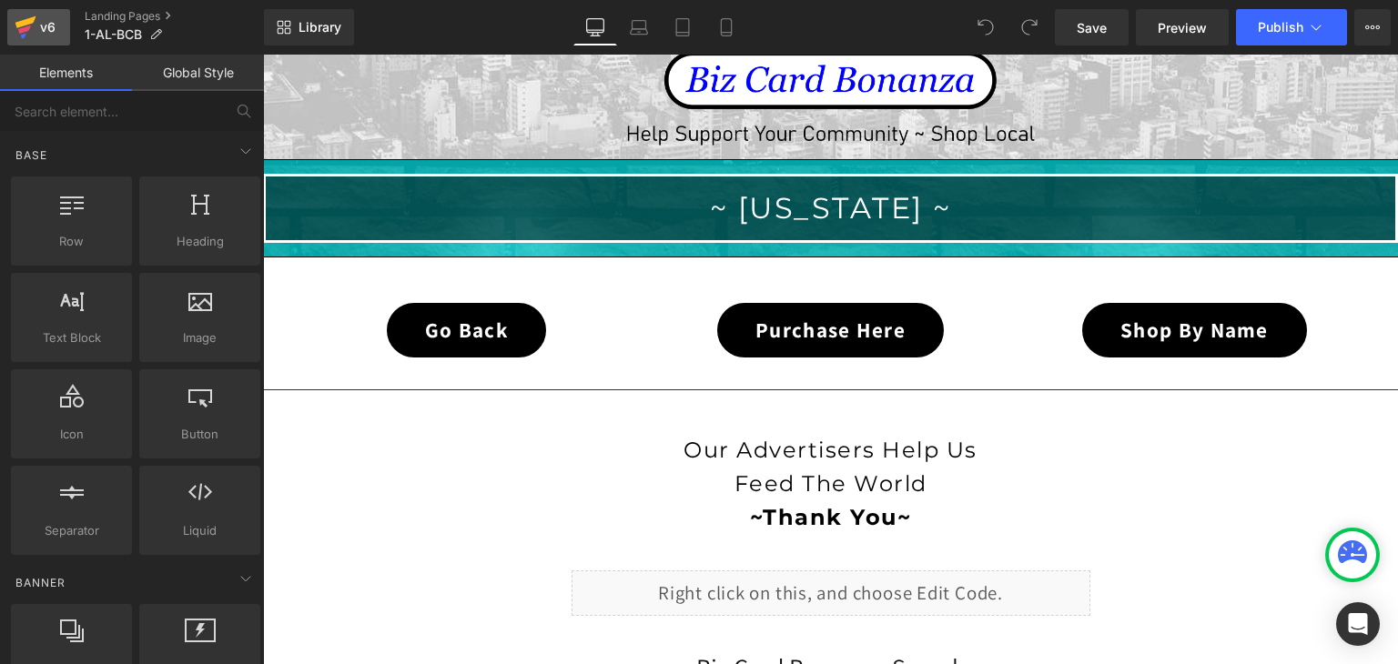
click at [25, 40] on icon at bounding box center [26, 28] width 22 height 46
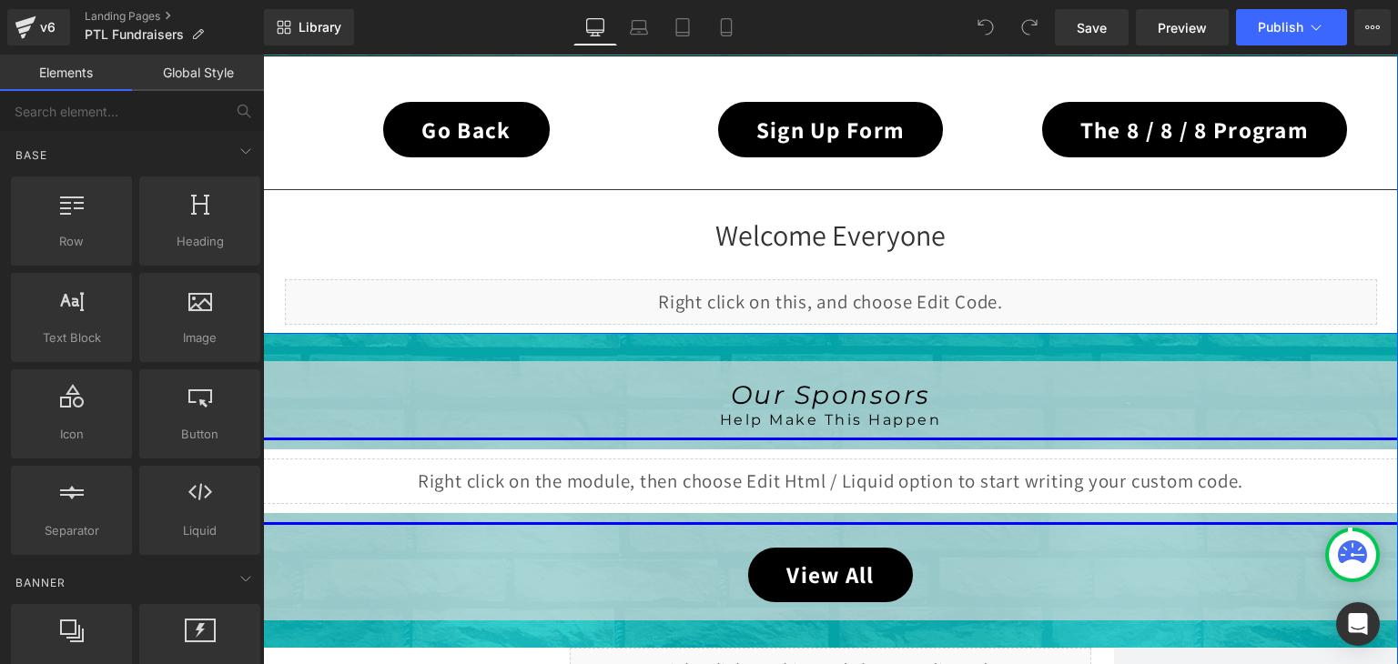
scroll to position [637, 0]
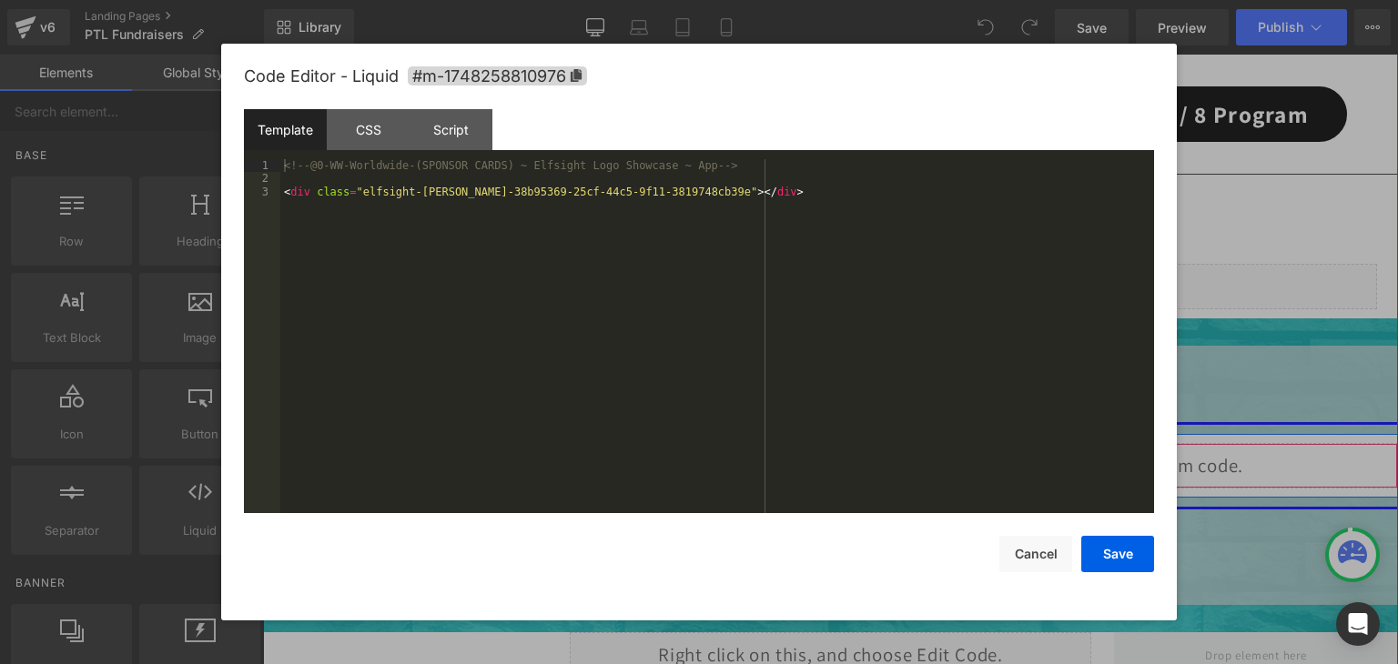
click at [845, 455] on div "Liquid" at bounding box center [830, 466] width 1135 height 46
click at [1020, 550] on button "Cancel" at bounding box center [1035, 554] width 73 height 36
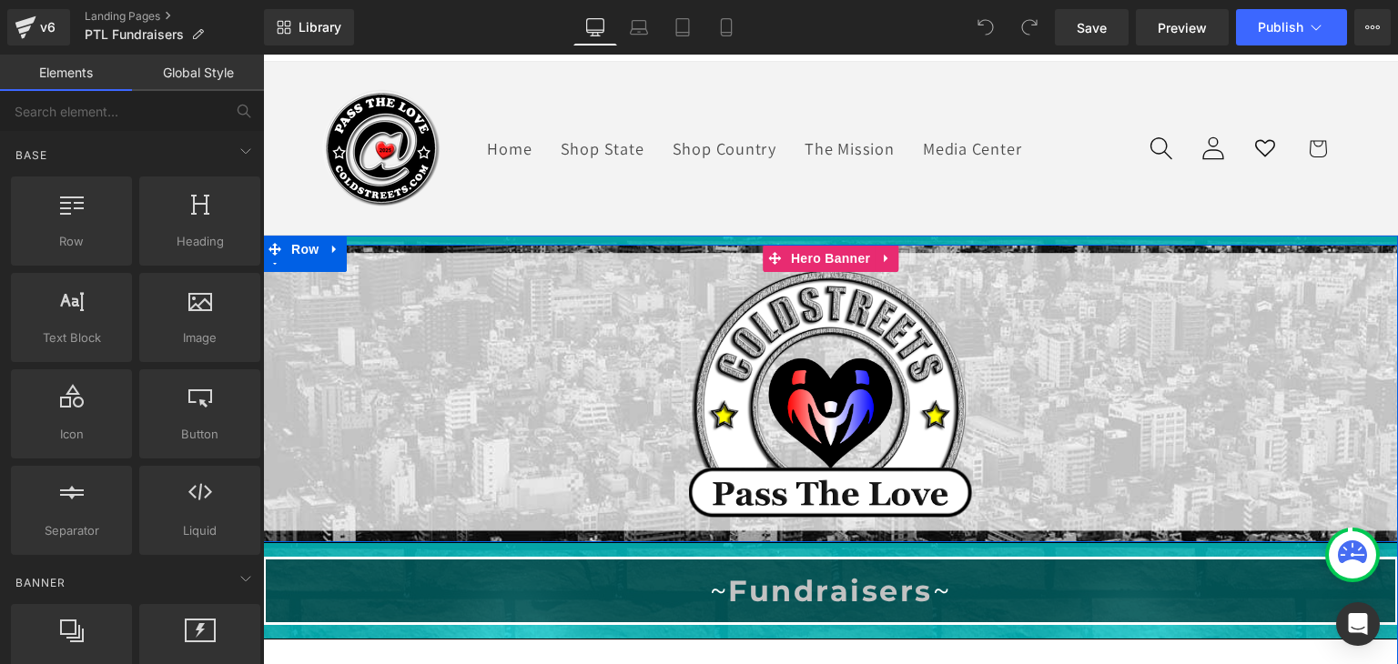
scroll to position [0, 0]
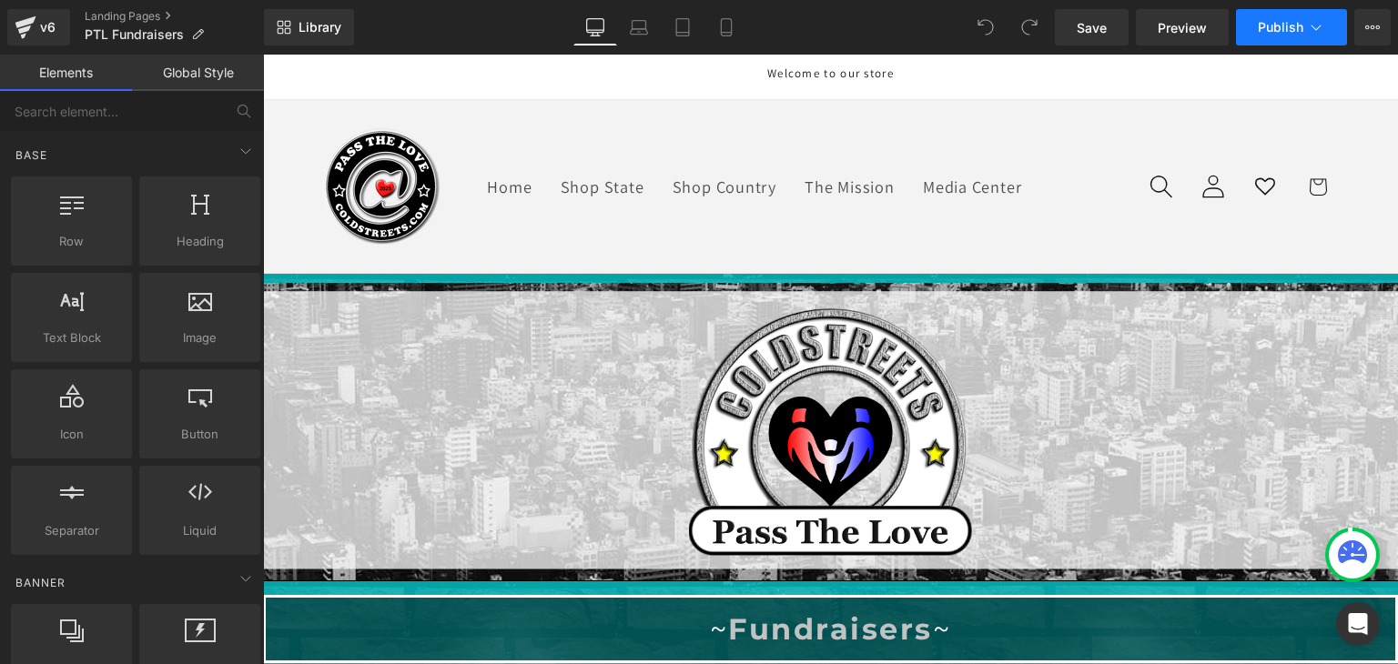
click at [1322, 28] on icon at bounding box center [1316, 27] width 18 height 18
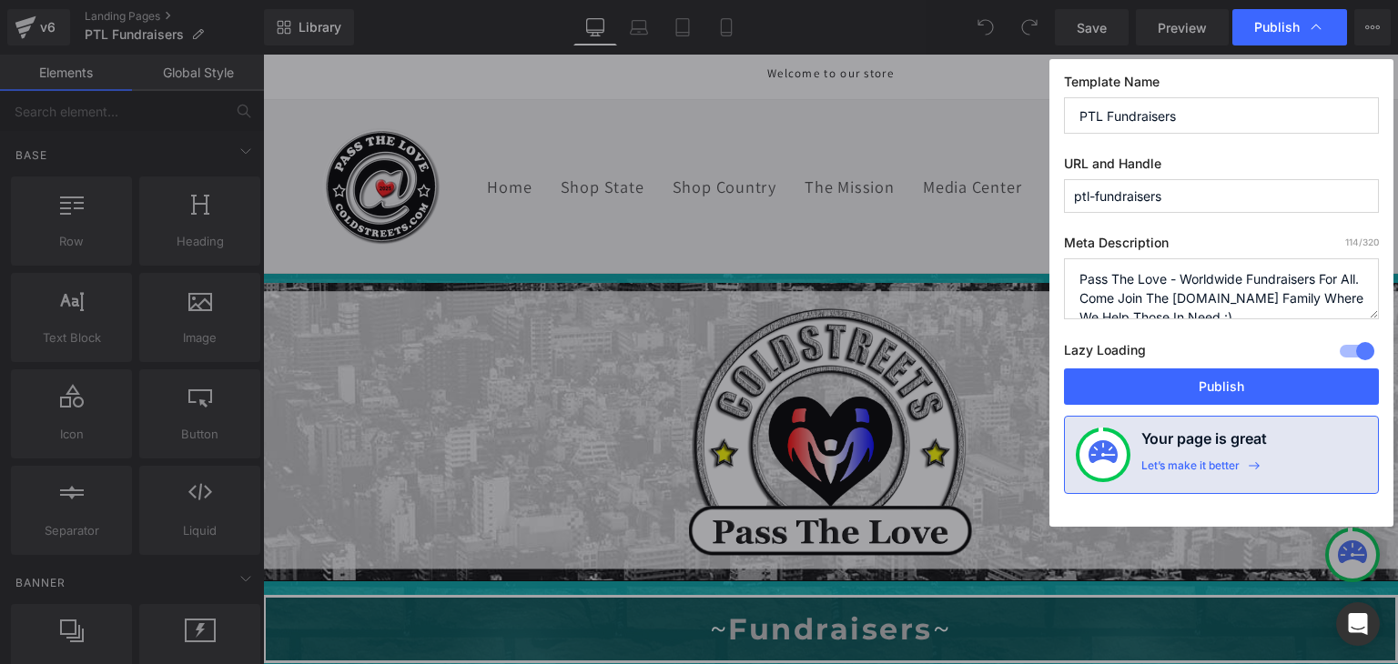
drag, startPoint x: 1186, startPoint y: 198, endPoint x: 1057, endPoint y: 196, distance: 129.3
click at [1057, 196] on div "Template Name PTL Fundraisers URL and Handle ptl-fundraisers Meta Description 1…" at bounding box center [1221, 293] width 344 height 468
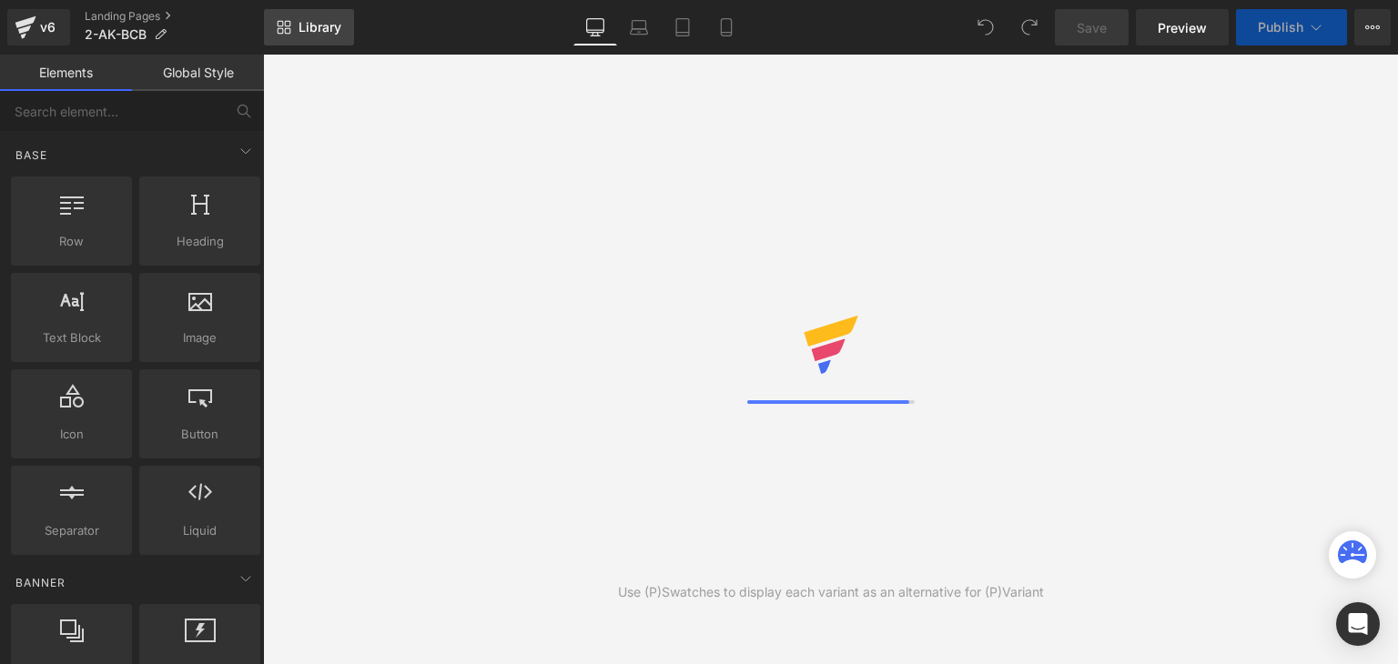
click at [319, 17] on link "Library" at bounding box center [309, 27] width 90 height 36
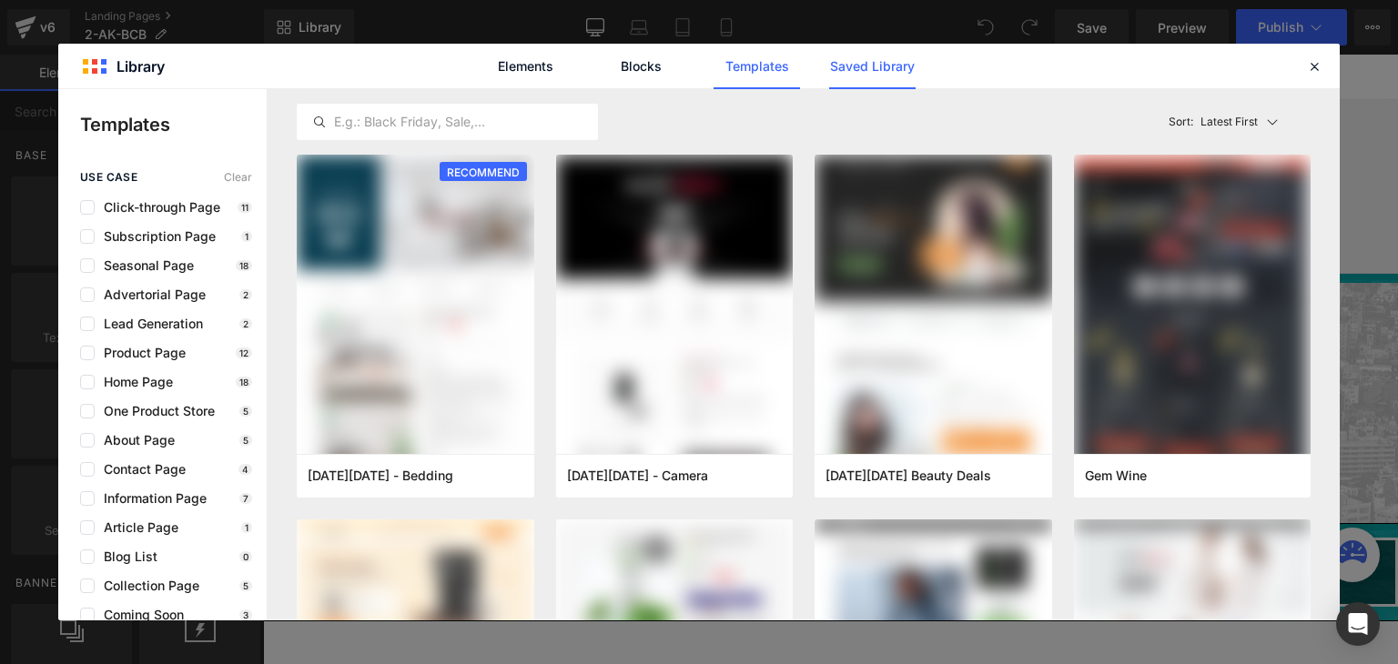
click at [874, 71] on link "Saved Library" at bounding box center [872, 67] width 86 height 46
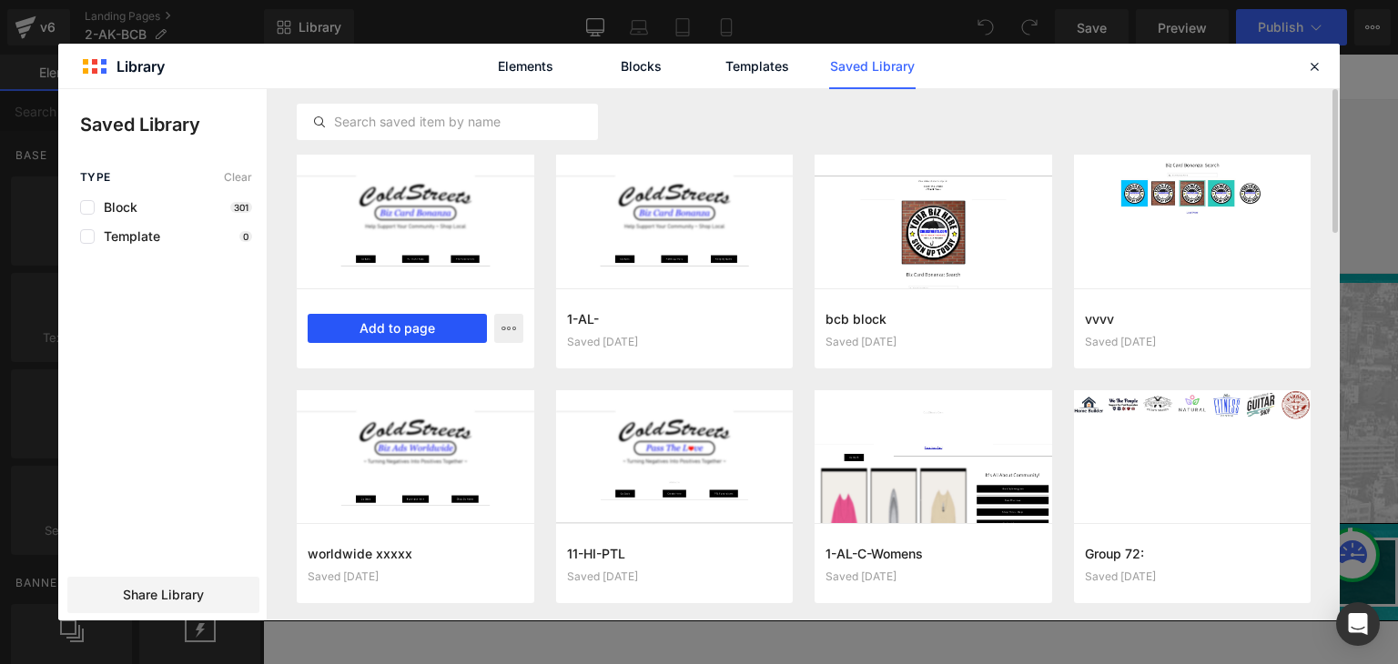
click at [447, 323] on button "Add to page" at bounding box center [397, 328] width 179 height 29
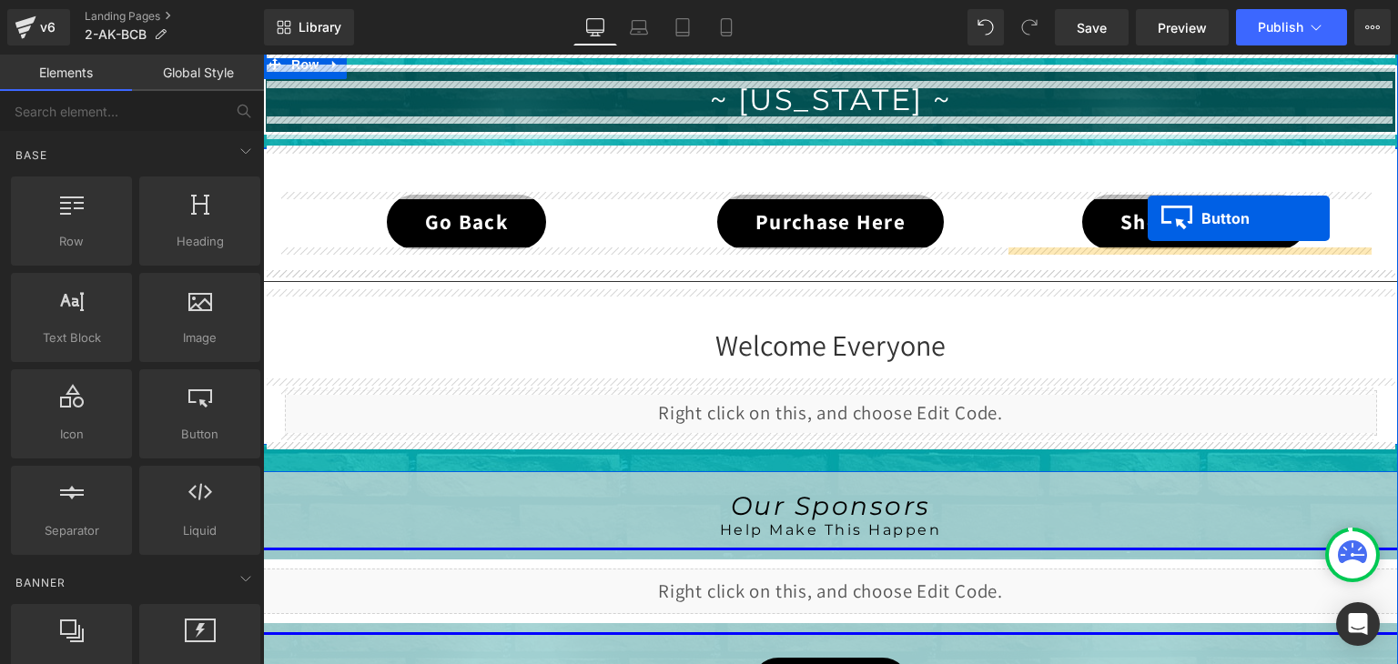
scroll to position [327, 0]
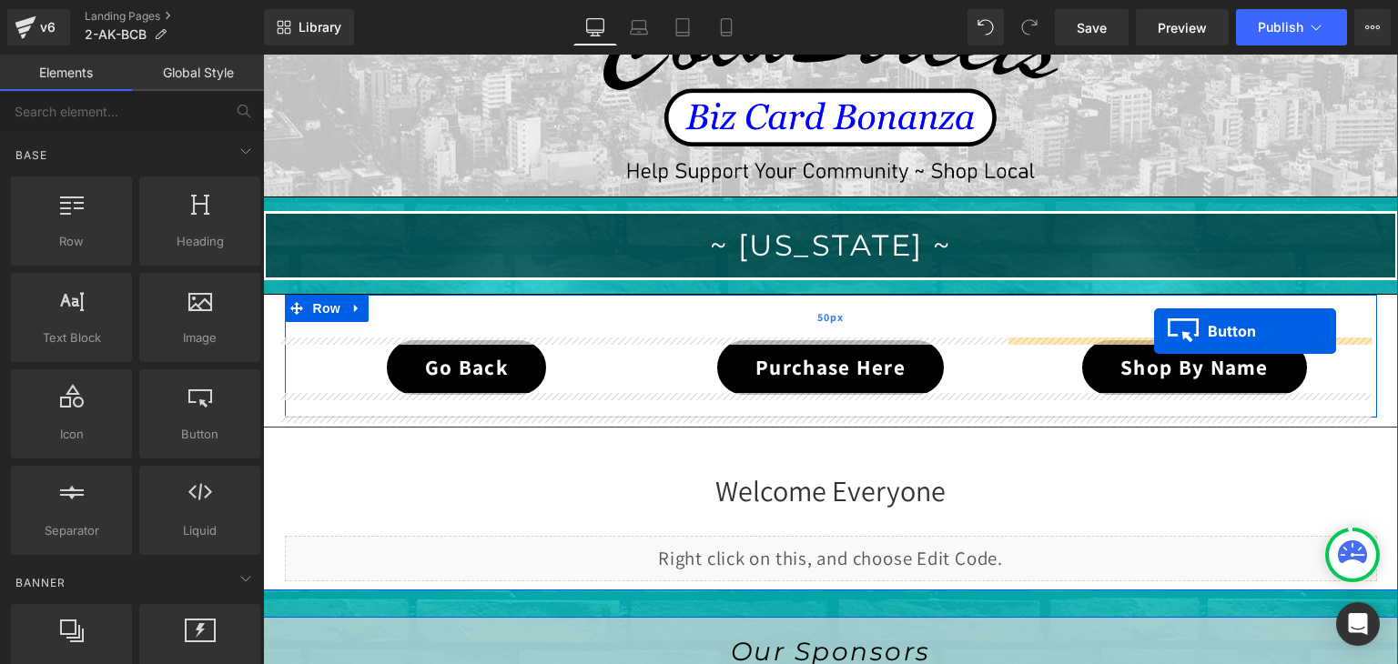
drag, startPoint x: 1165, startPoint y: 568, endPoint x: 1154, endPoint y: 331, distance: 236.9
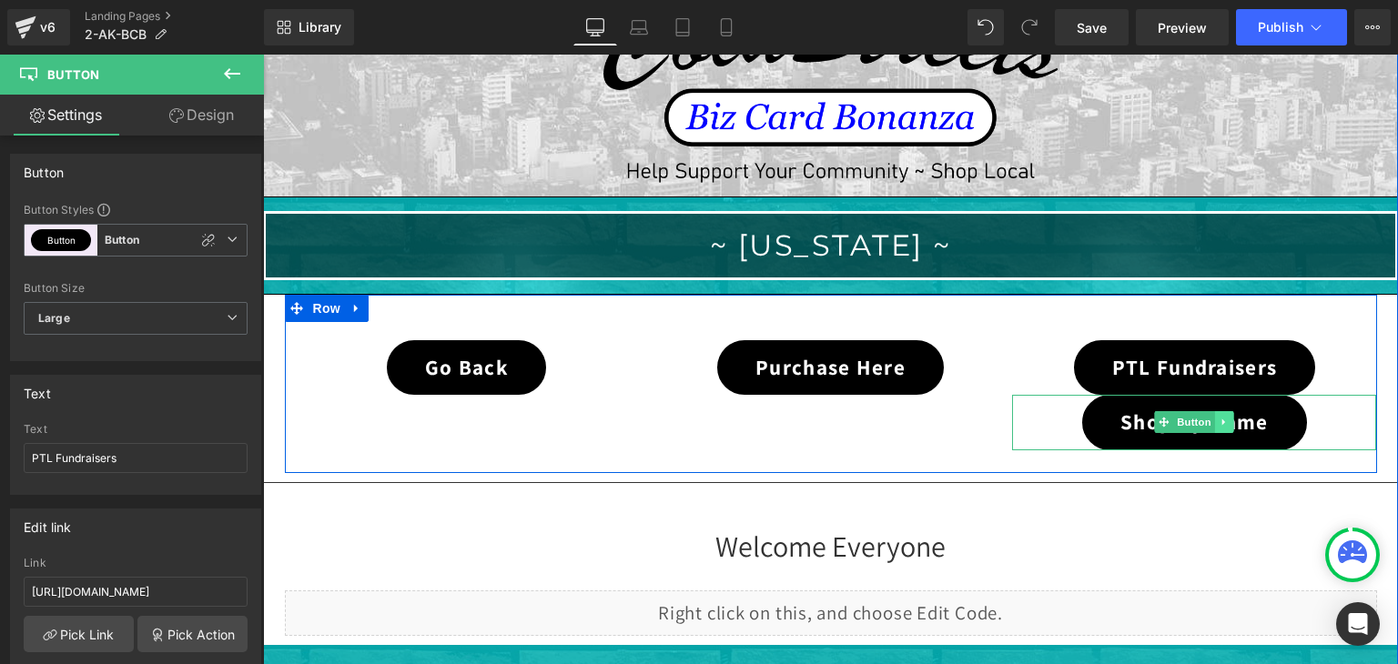
click at [1223, 421] on link at bounding box center [1224, 422] width 19 height 22
click at [1231, 422] on icon at bounding box center [1234, 423] width 10 height 10
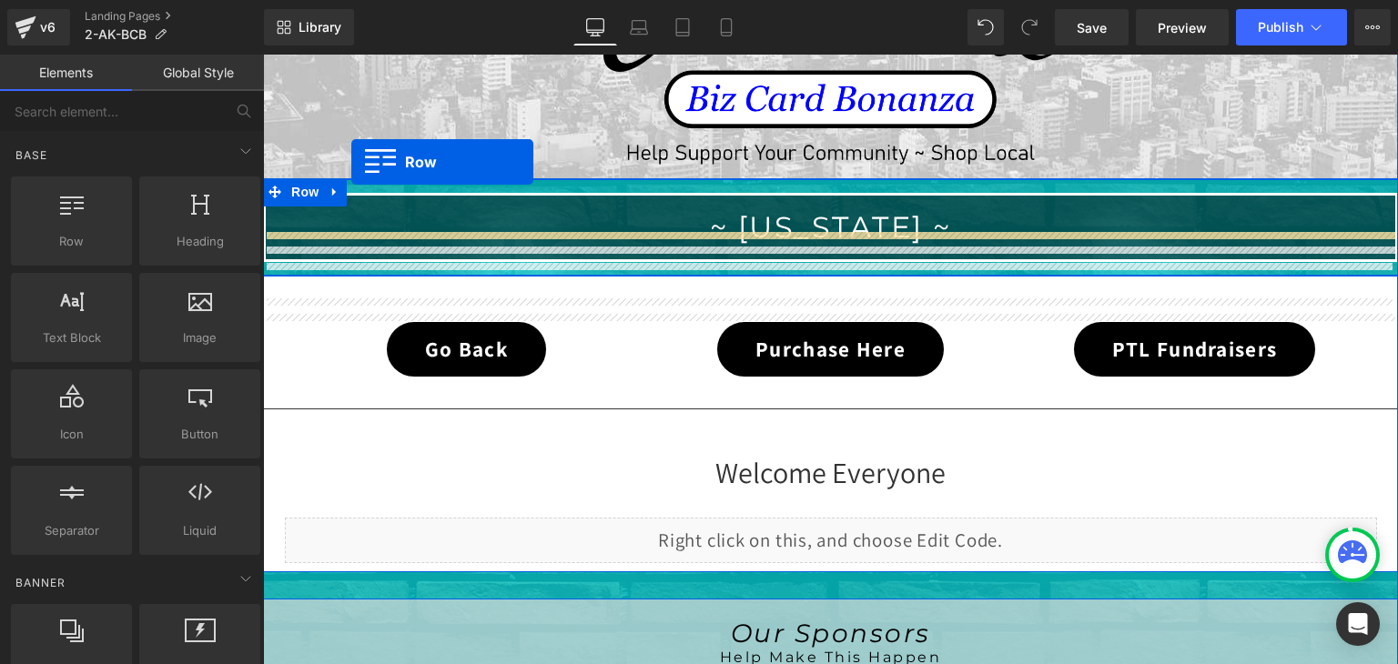
scroll to position [290, 0]
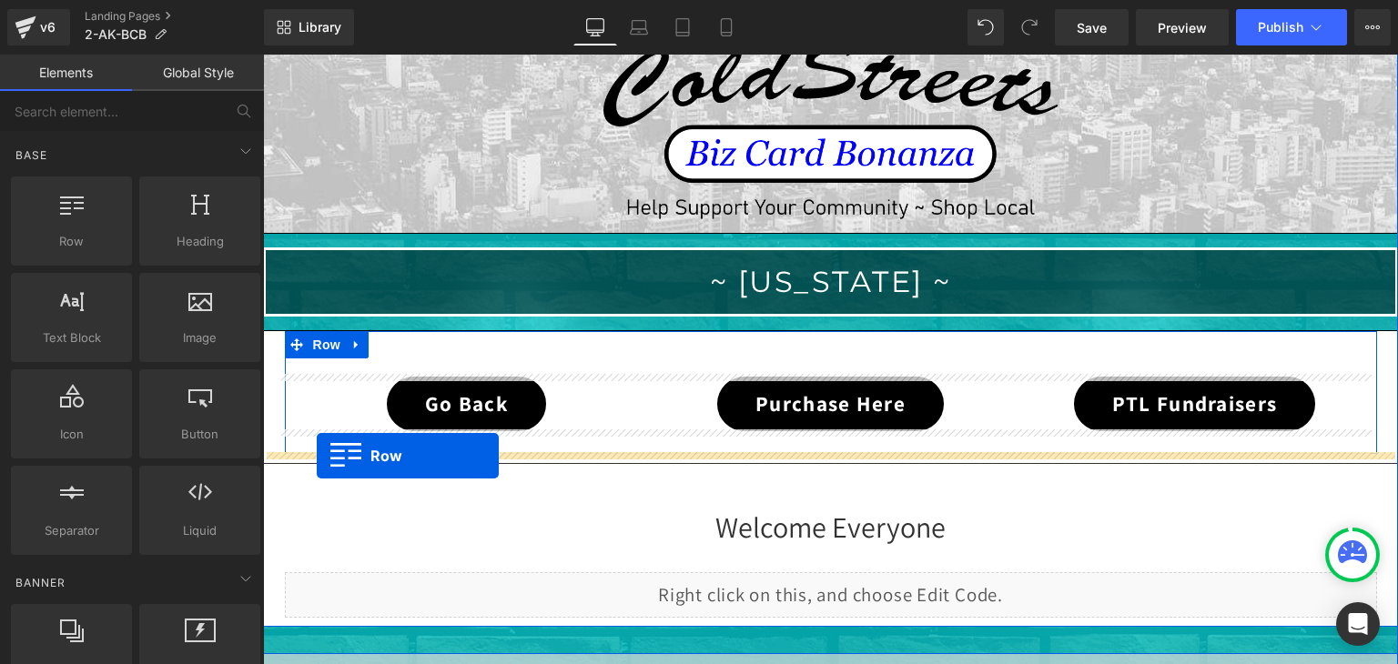
drag, startPoint x: 275, startPoint y: 173, endPoint x: 317, endPoint y: 456, distance: 286.1
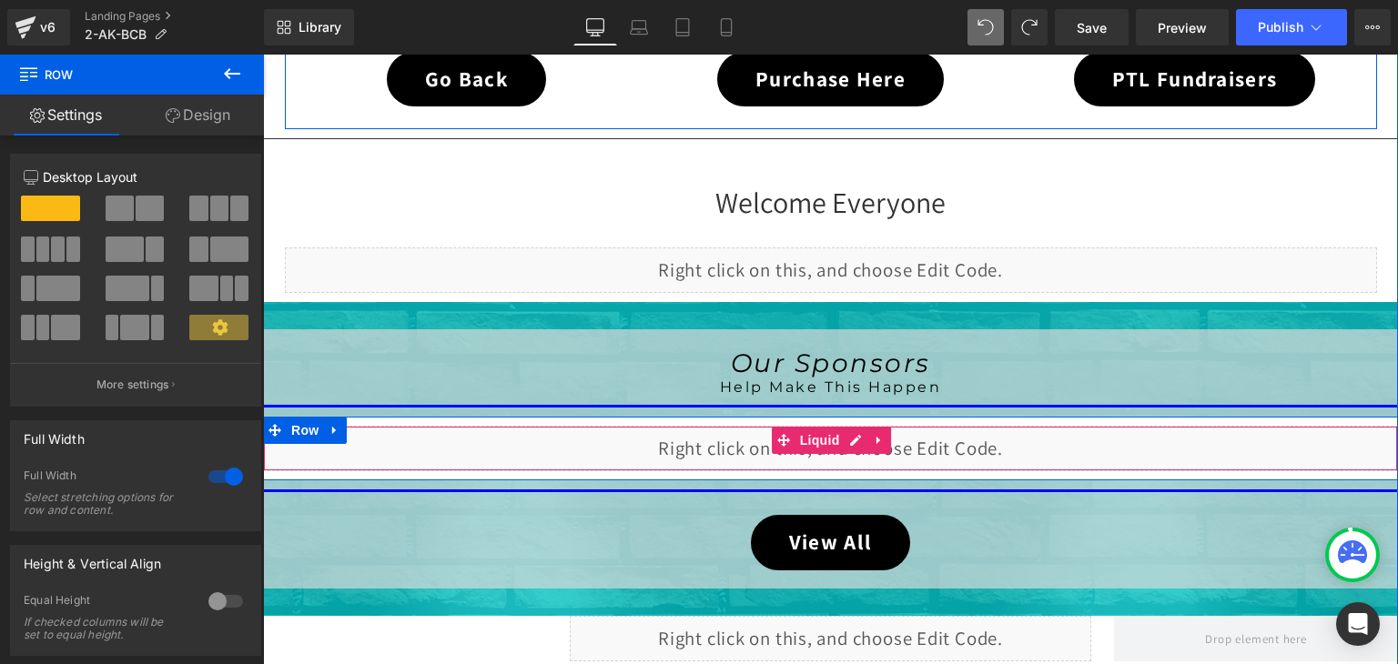
scroll to position [590, 0]
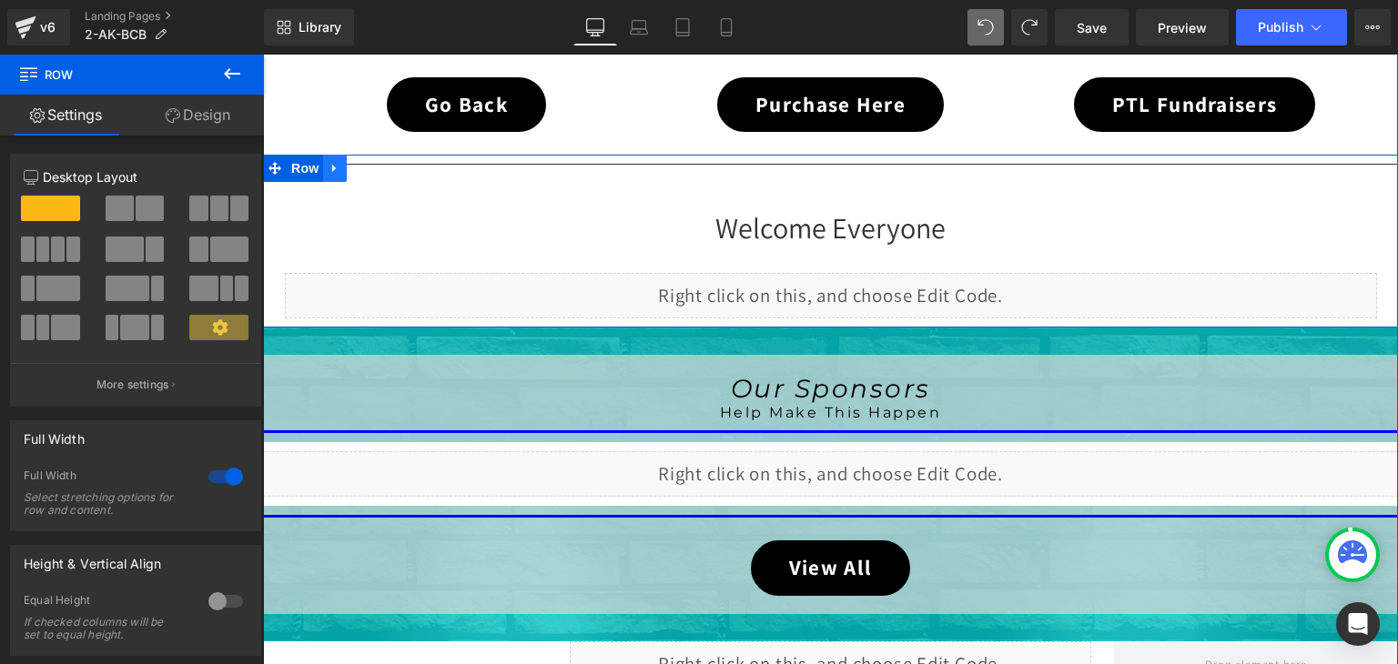
click at [329, 165] on icon at bounding box center [335, 169] width 13 height 14
click at [376, 165] on icon at bounding box center [382, 168] width 13 height 13
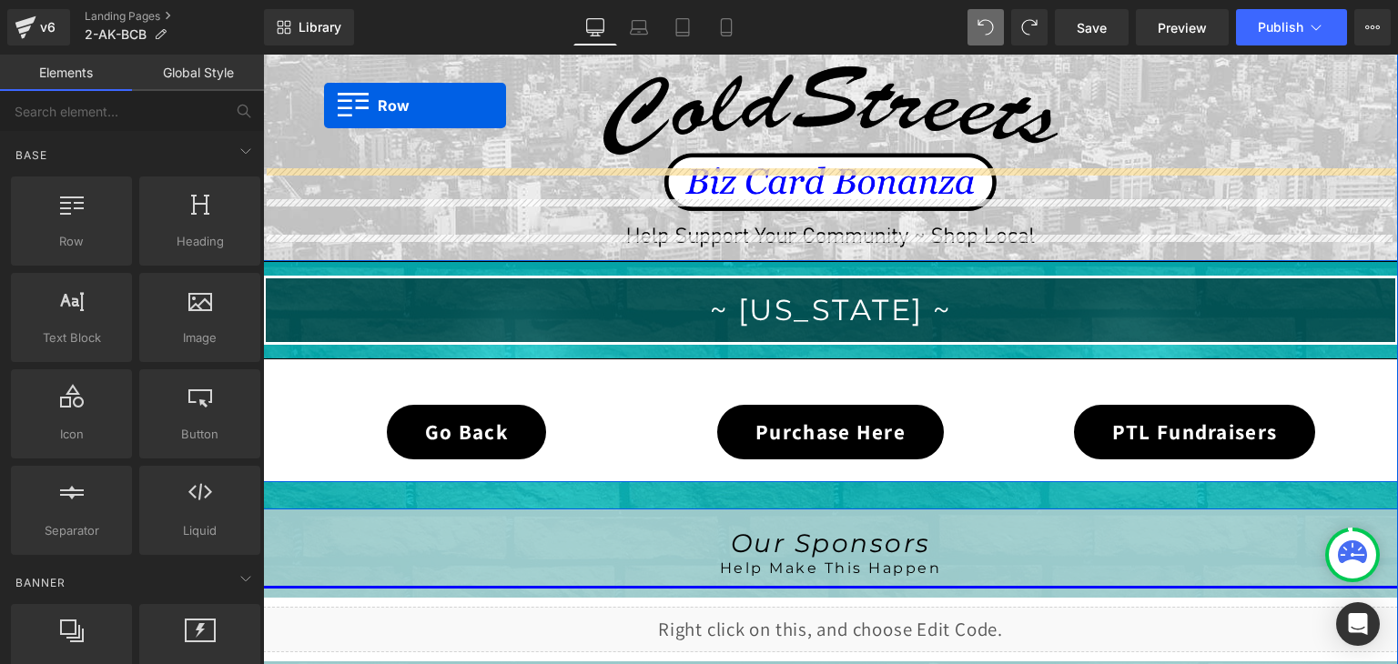
scroll to position [171, 0]
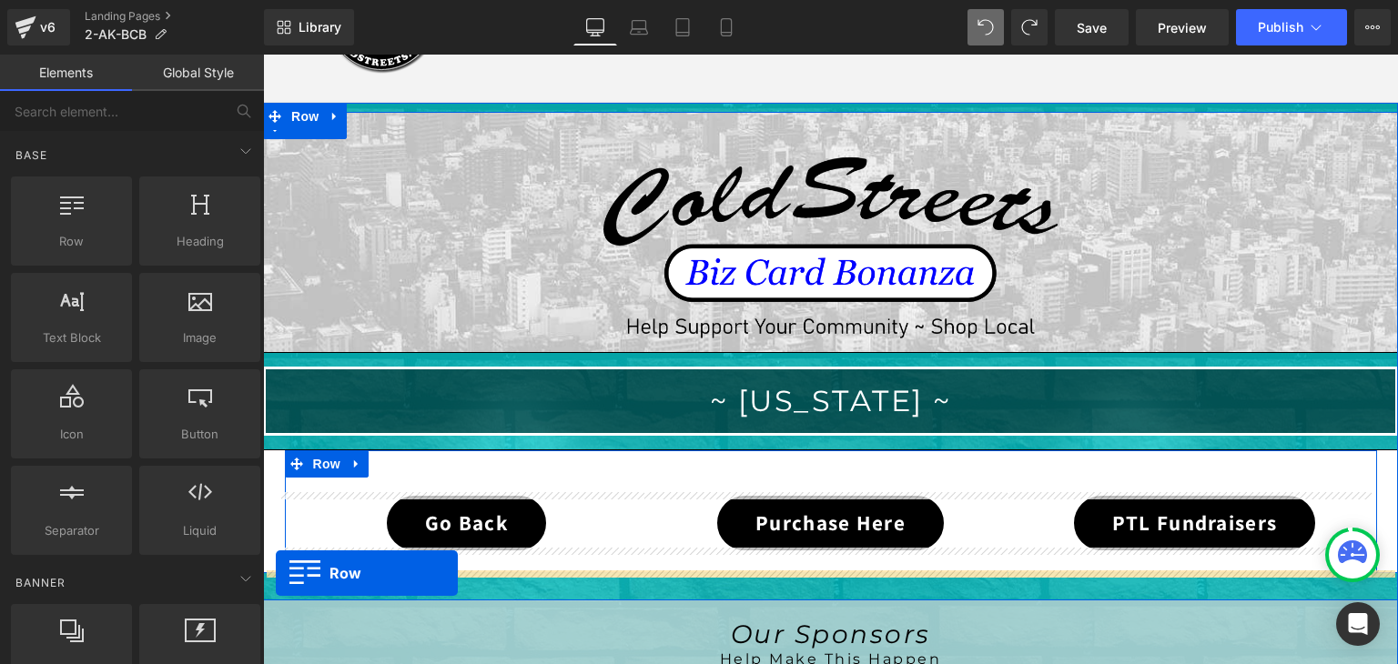
drag, startPoint x: 288, startPoint y: 463, endPoint x: 276, endPoint y: 573, distance: 110.8
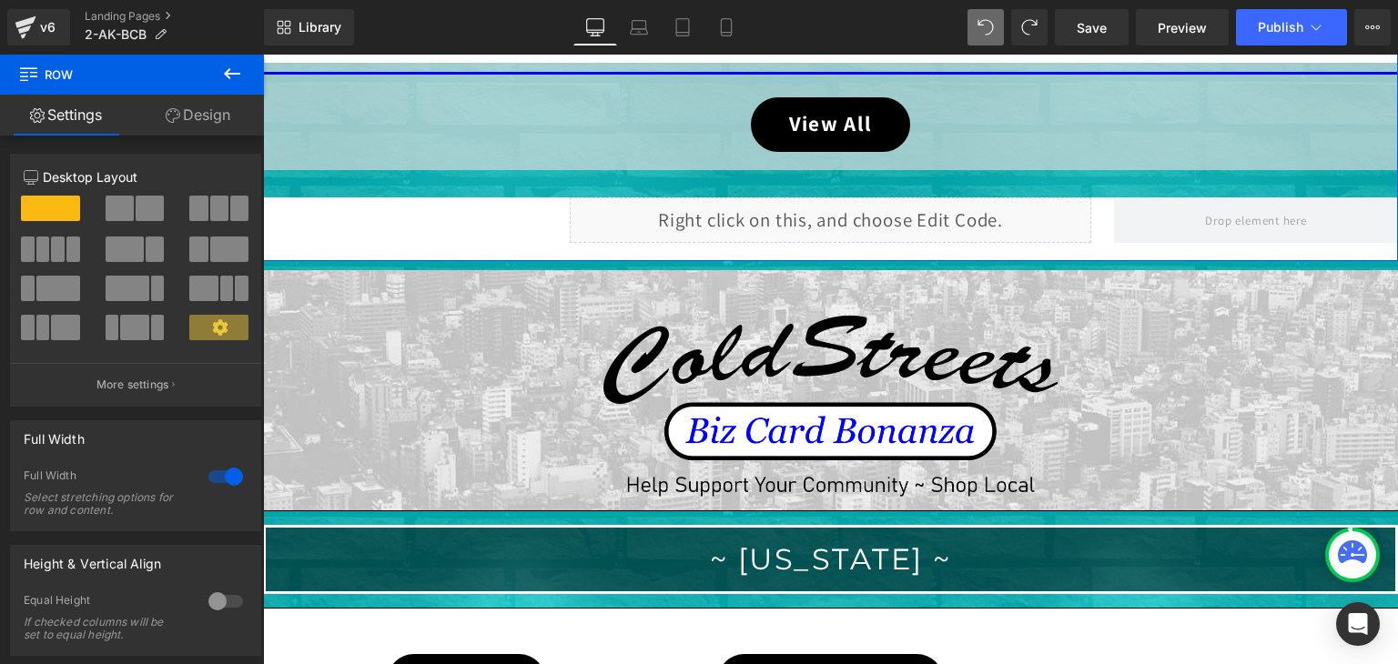
scroll to position [1263, 0]
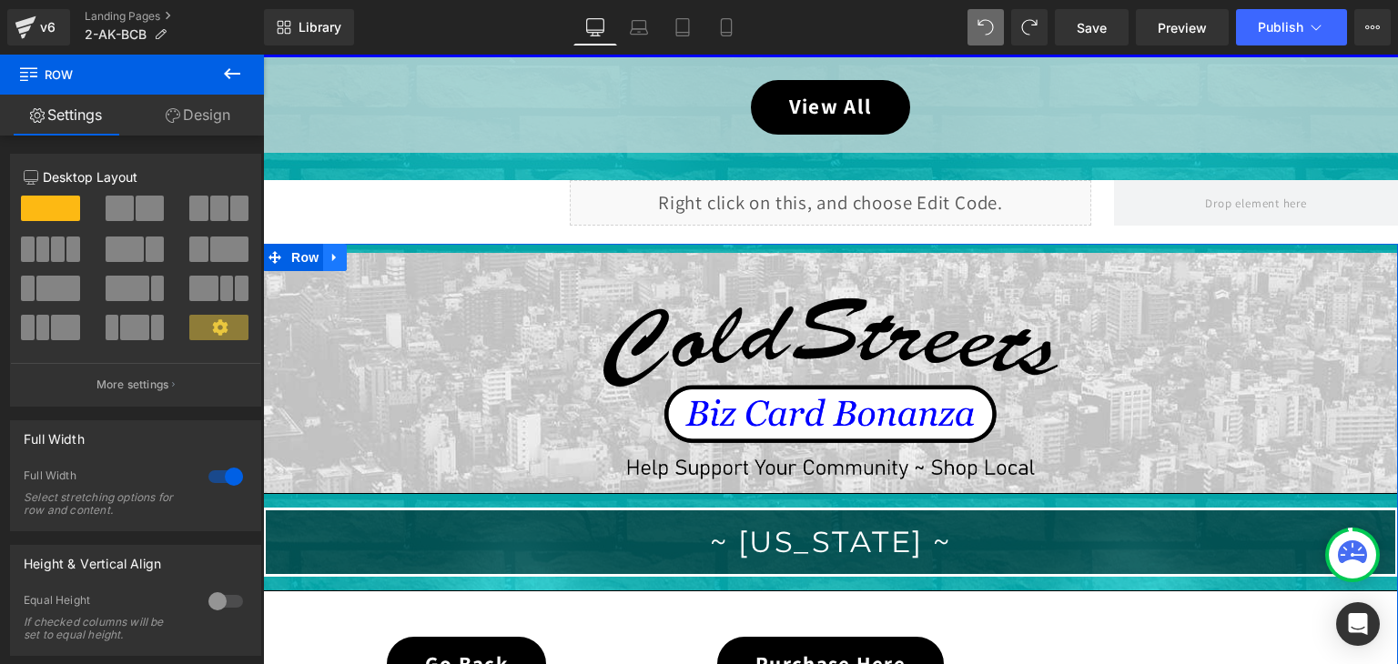
click at [329, 251] on icon at bounding box center [335, 258] width 13 height 14
click at [377, 251] on icon at bounding box center [382, 257] width 13 height 13
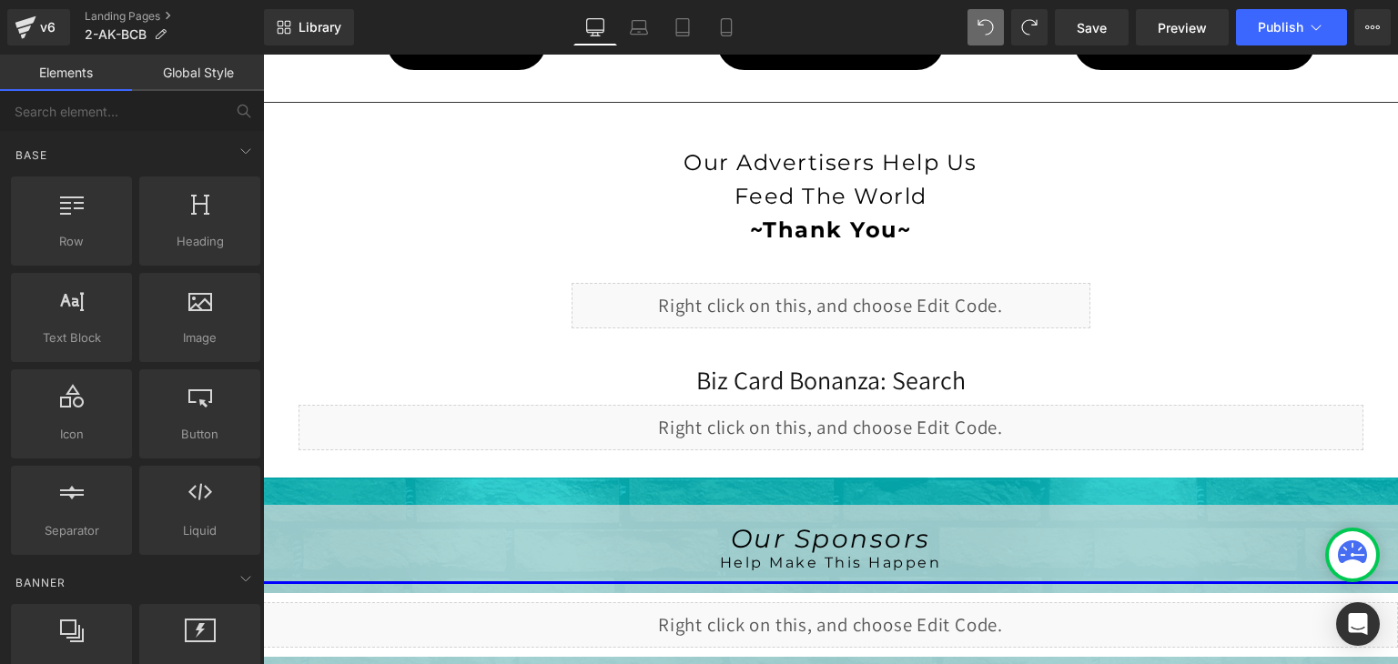
scroll to position [626, 0]
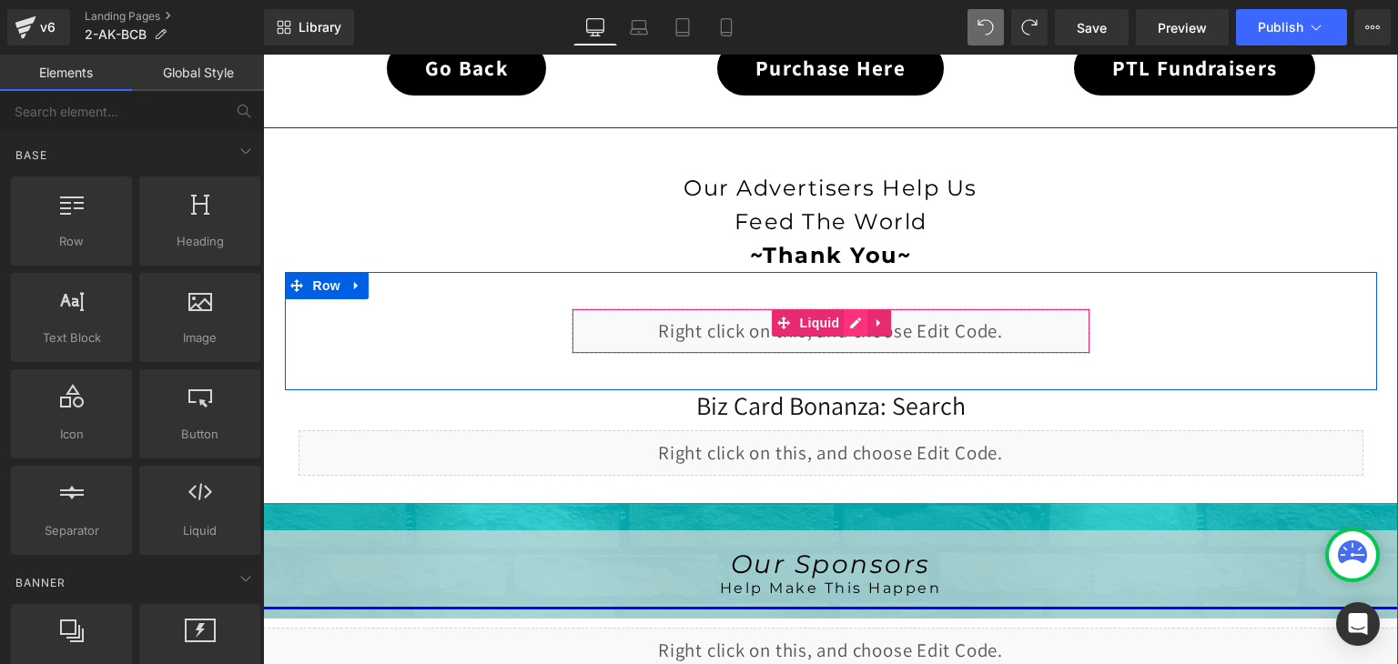
click at [846, 319] on div "Liquid" at bounding box center [831, 332] width 519 height 46
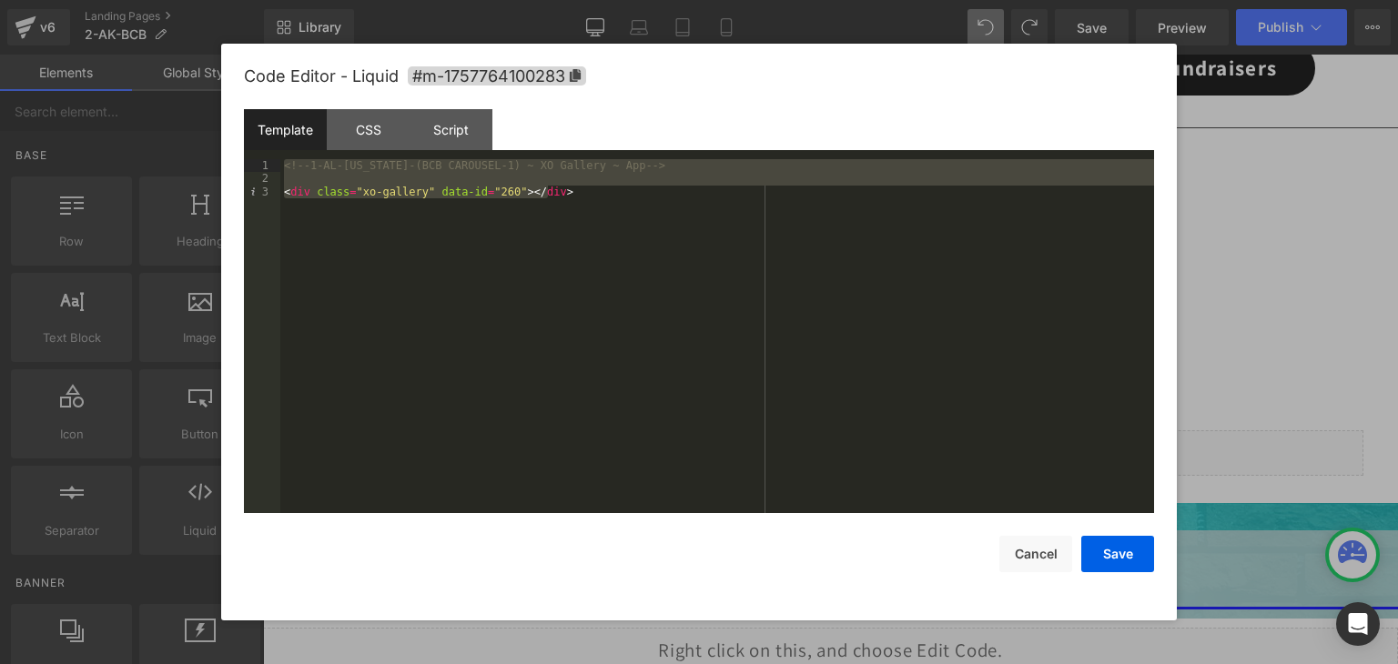
drag, startPoint x: 576, startPoint y: 199, endPoint x: 235, endPoint y: 142, distance: 346.1
click at [235, 142] on div "Code Editor - Liquid #m-1757764100283 Template CSS Script Data 1 2 3 <!-- 1-AL-…" at bounding box center [699, 332] width 956 height 577
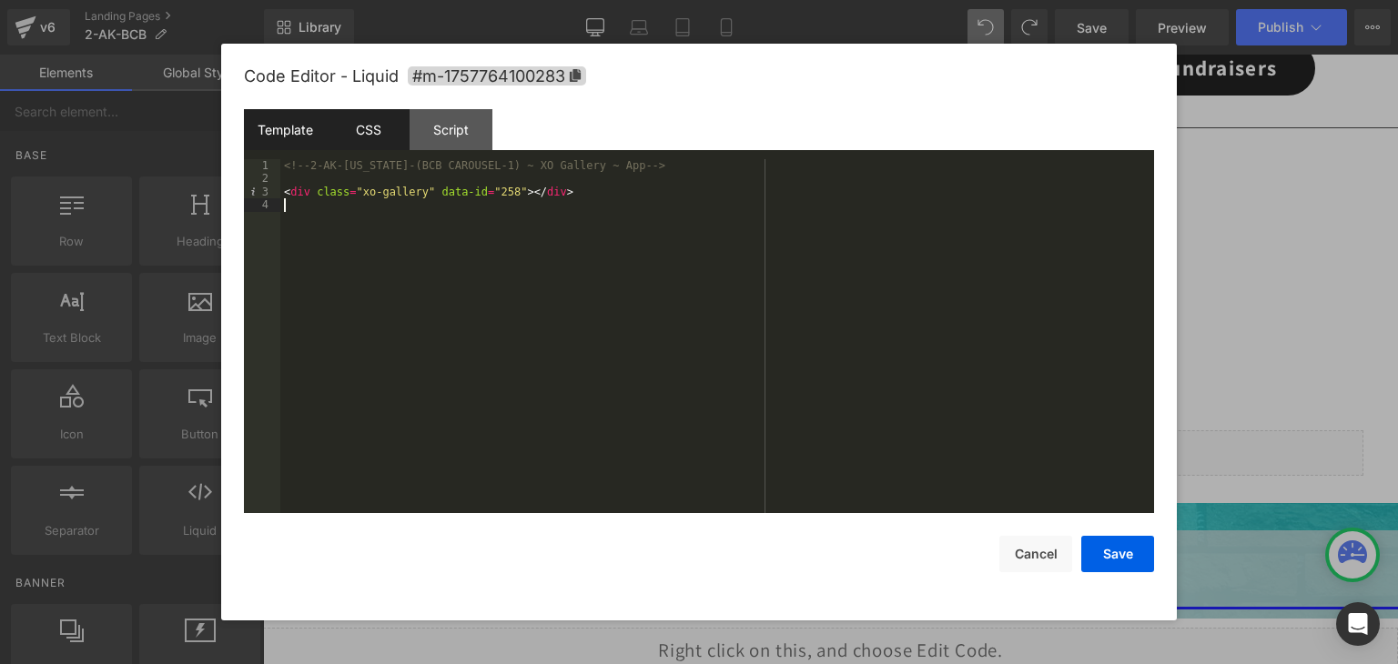
click at [369, 131] on div "CSS" at bounding box center [368, 129] width 83 height 41
click at [297, 134] on div "Template" at bounding box center [285, 129] width 83 height 41
click at [1138, 556] on button "Save" at bounding box center [1117, 554] width 73 height 36
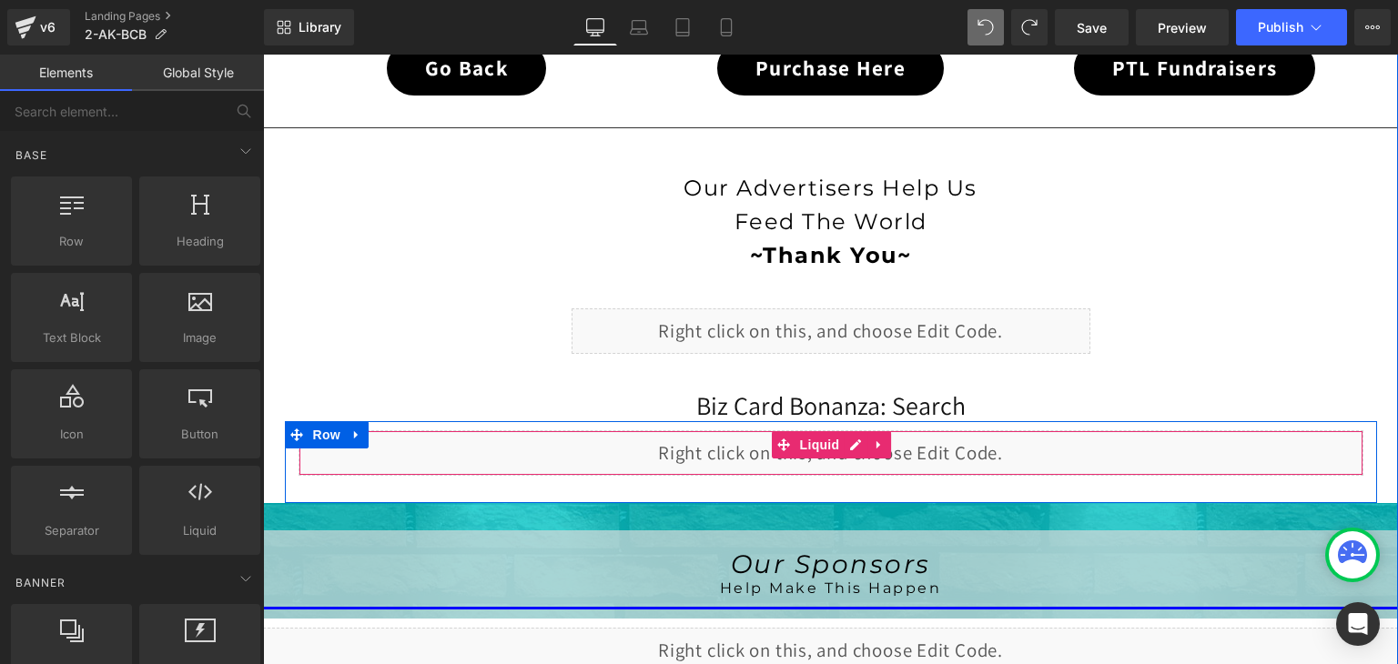
click at [851, 441] on div "Liquid" at bounding box center [831, 454] width 1065 height 46
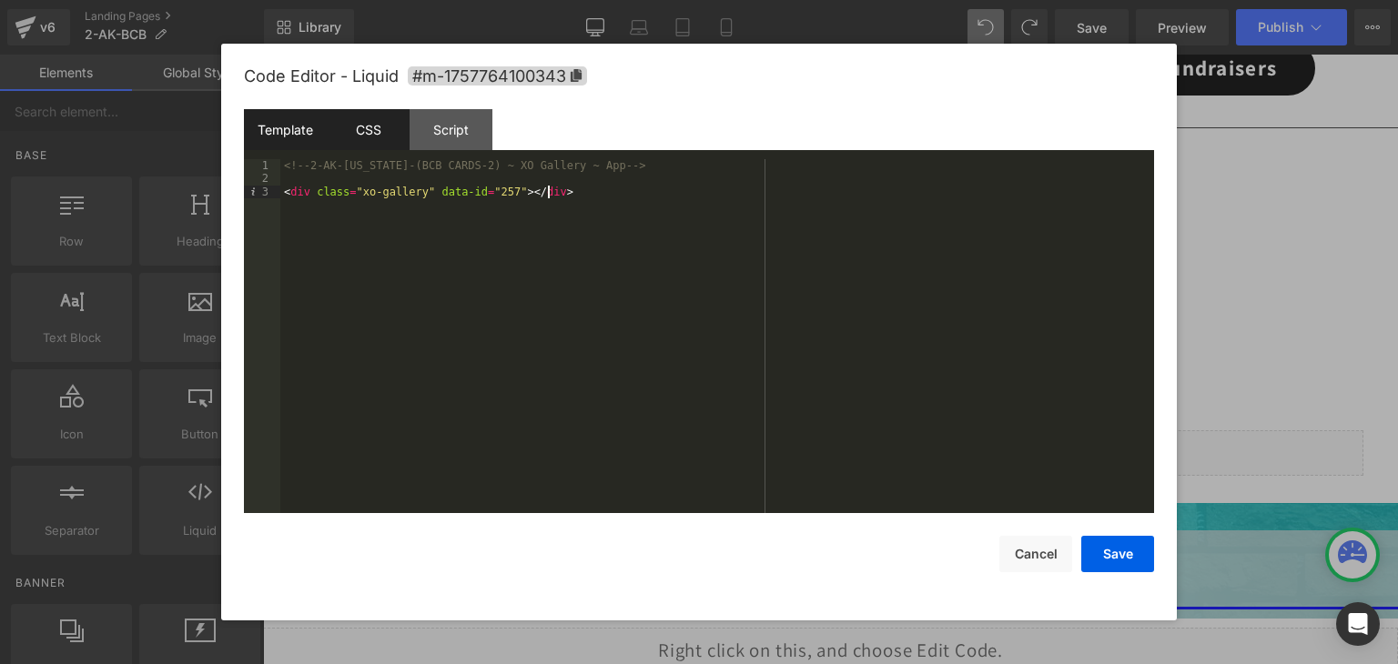
click at [371, 140] on div "CSS" at bounding box center [368, 129] width 83 height 41
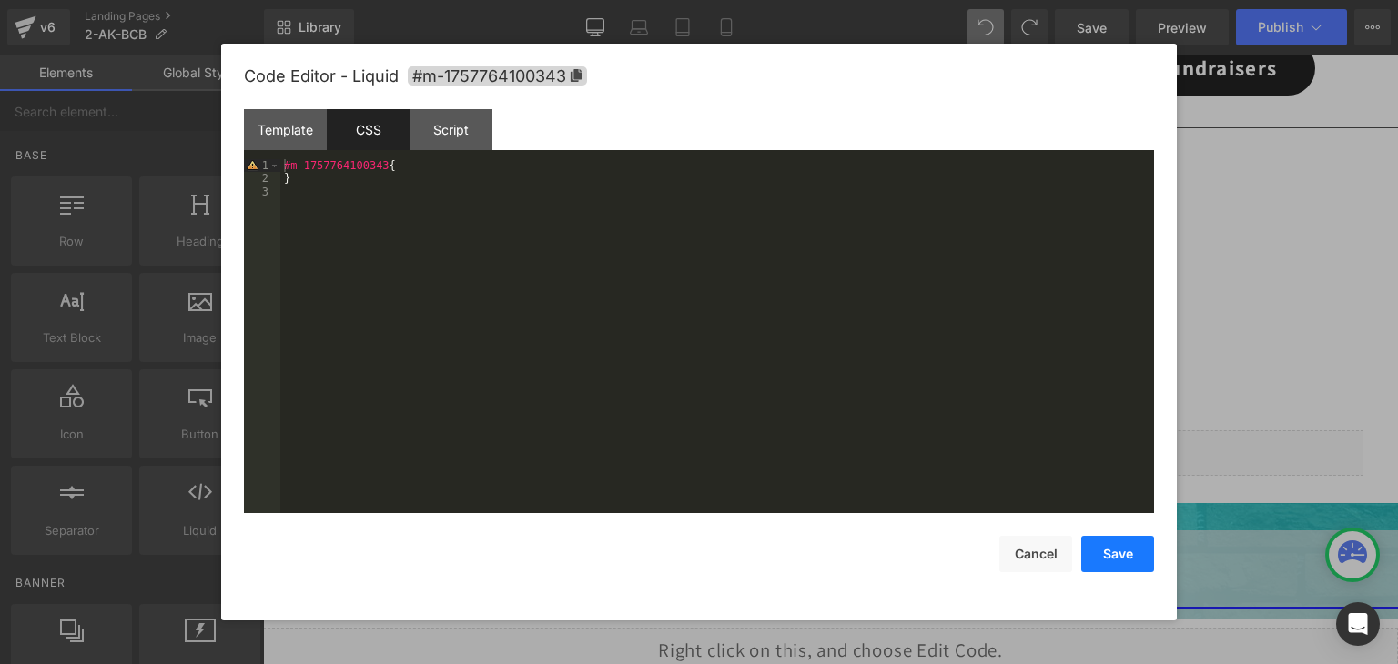
click at [1109, 554] on button "Save" at bounding box center [1117, 554] width 73 height 36
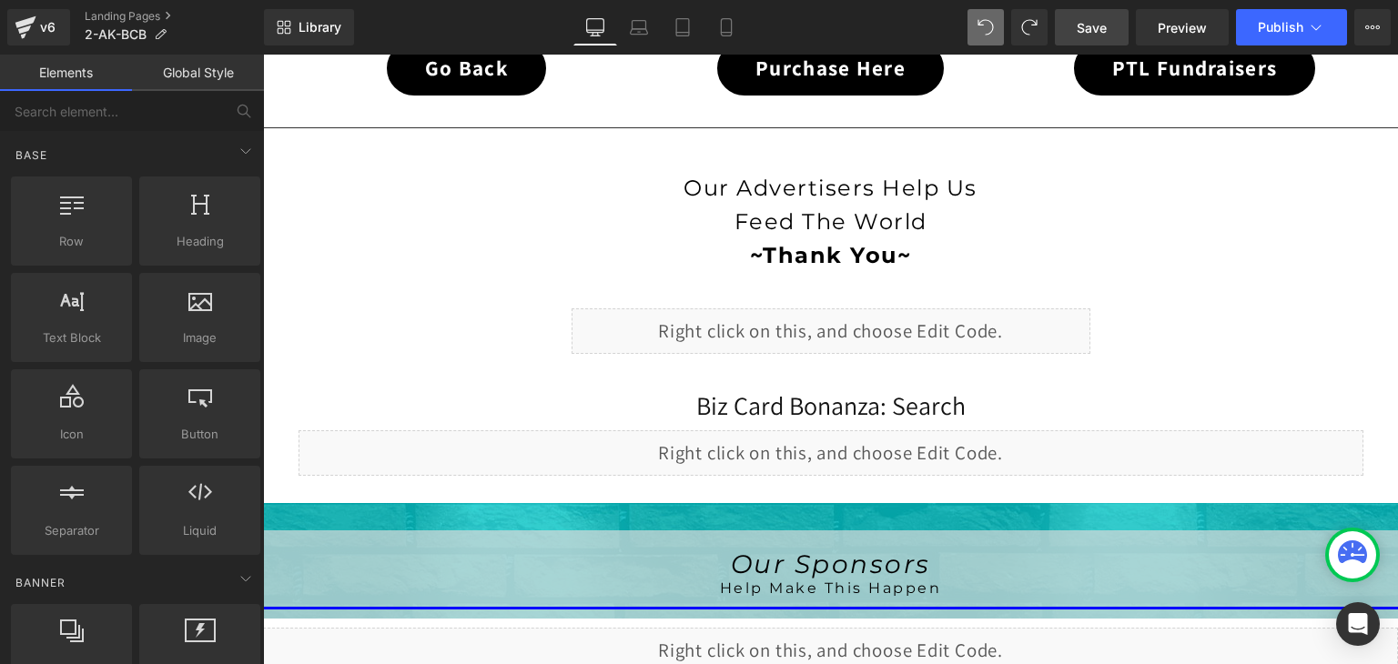
click at [1098, 16] on link "Save" at bounding box center [1092, 27] width 74 height 36
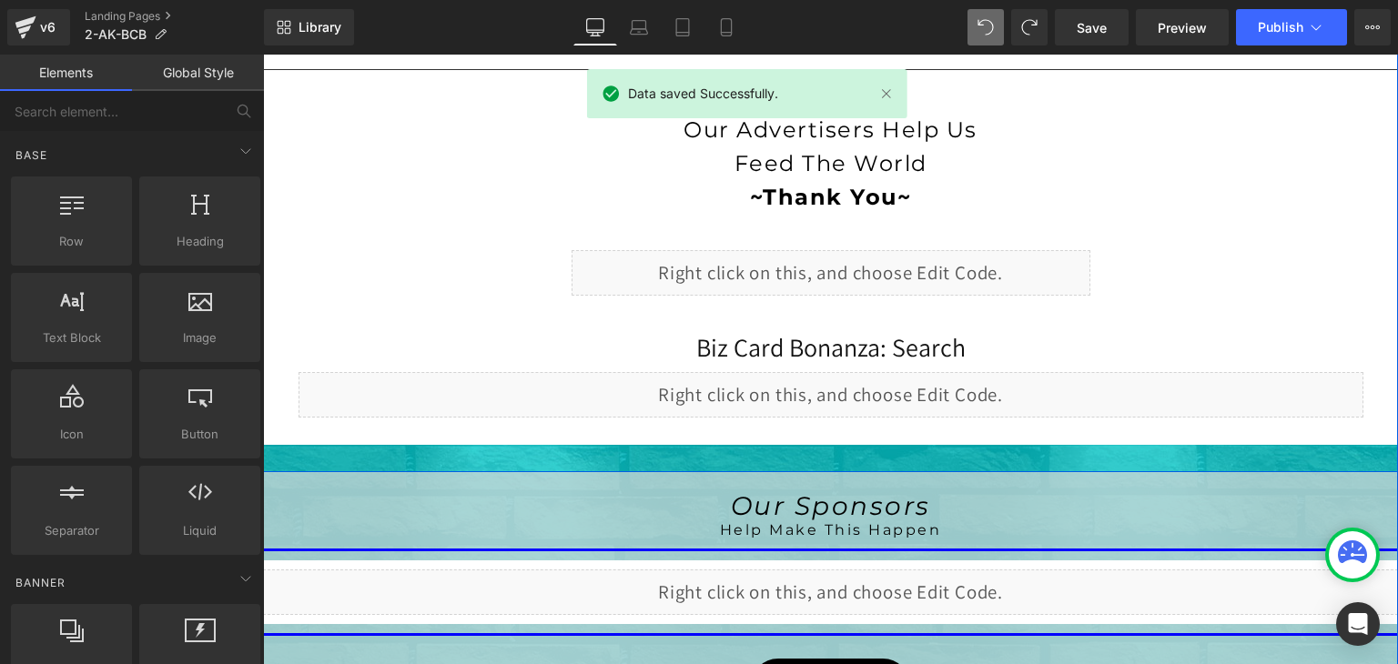
scroll to position [808, 0]
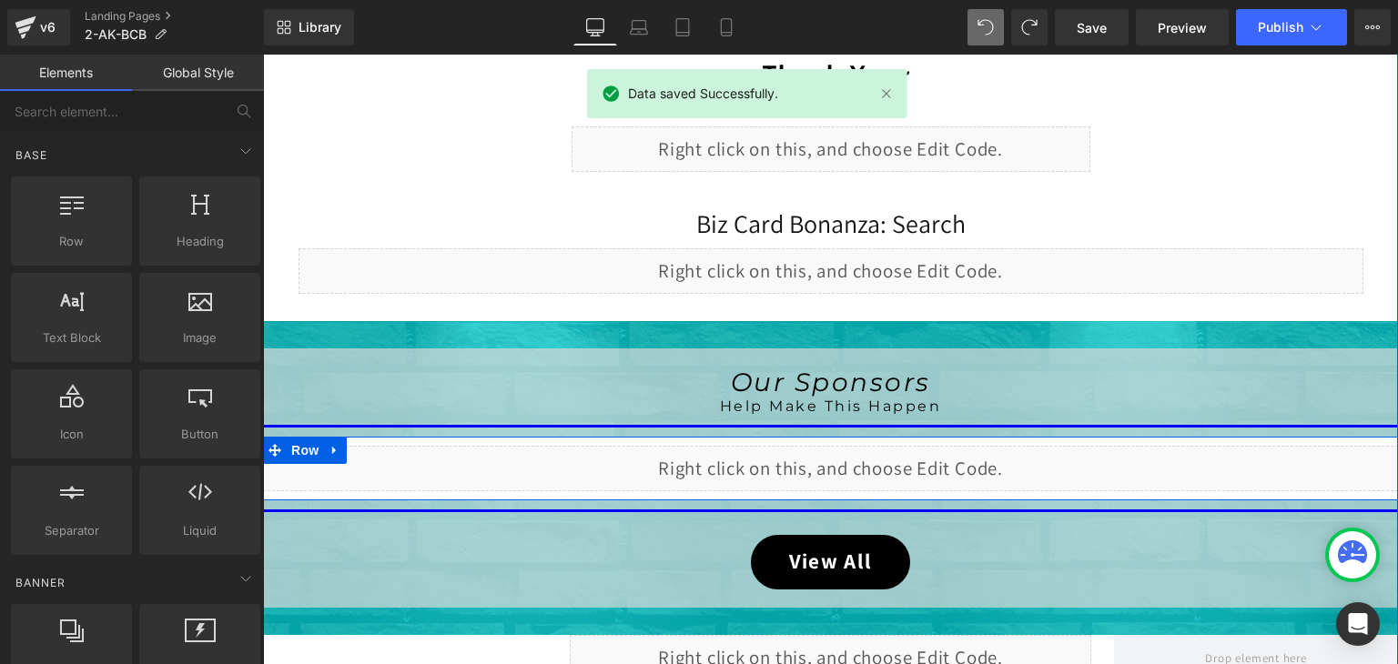
click at [852, 457] on div "Liquid" at bounding box center [830, 469] width 1135 height 46
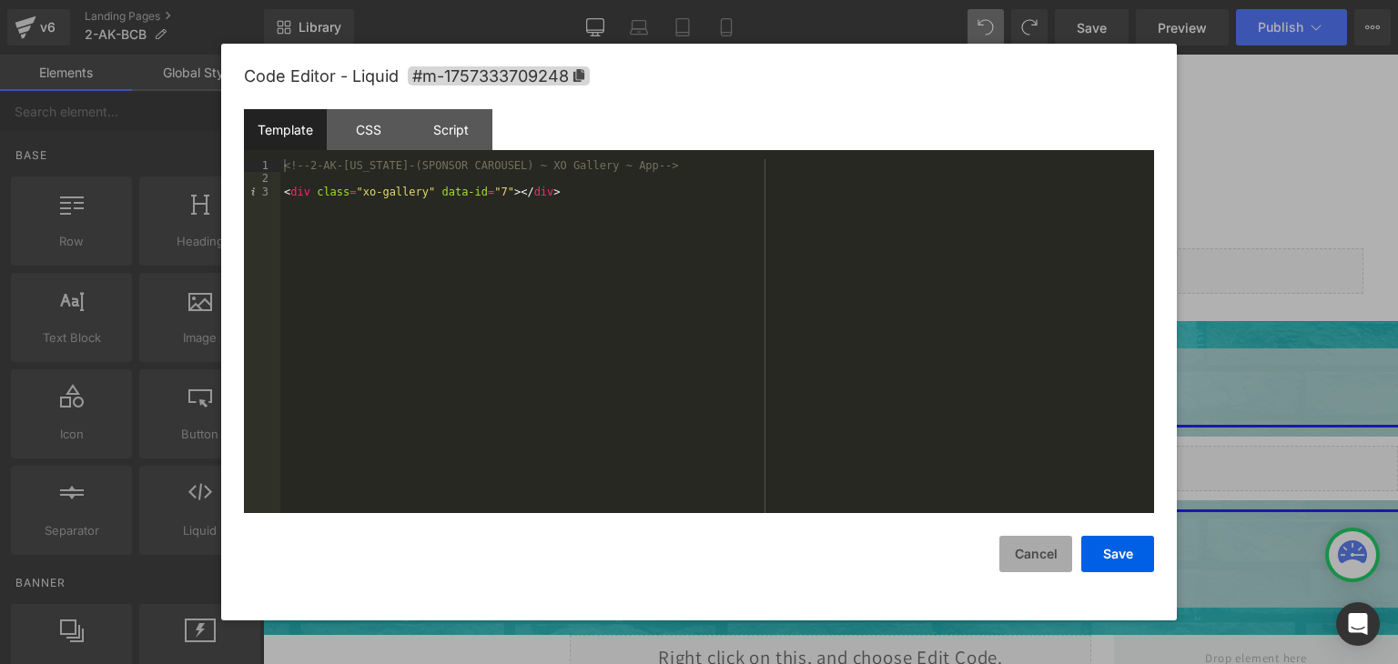
click at [1041, 554] on button "Cancel" at bounding box center [1035, 554] width 73 height 36
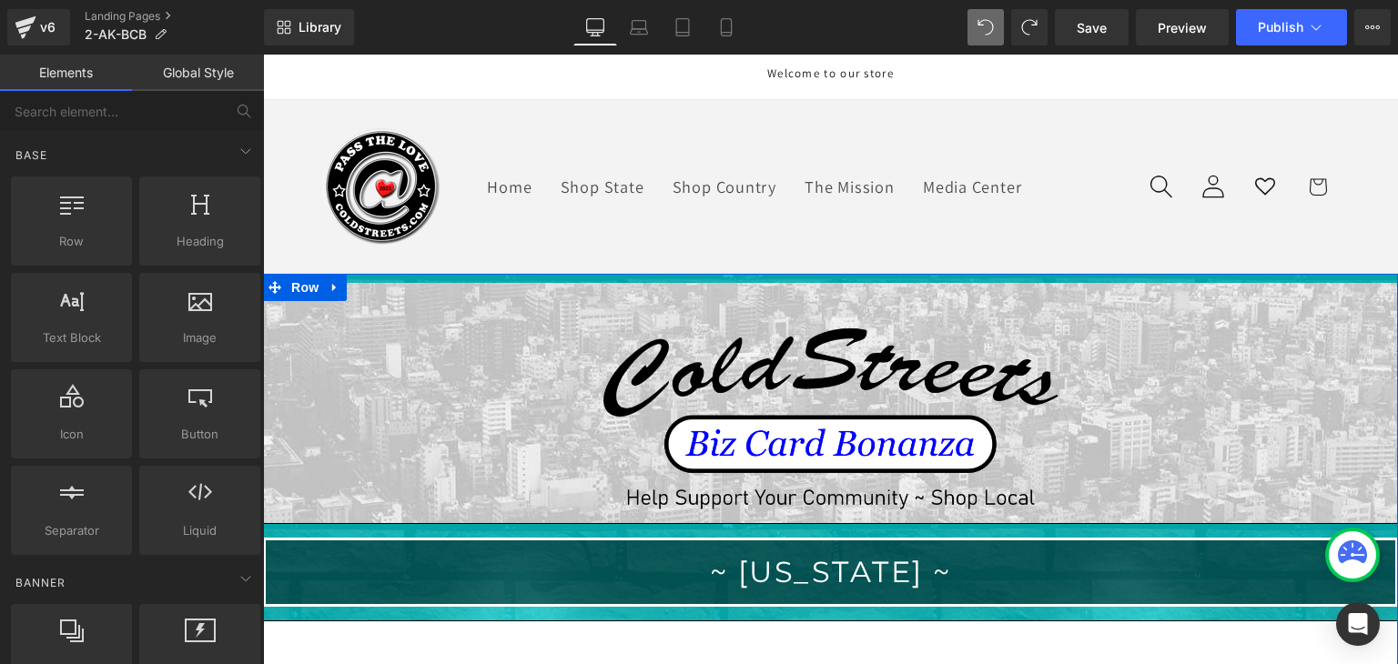
scroll to position [364, 0]
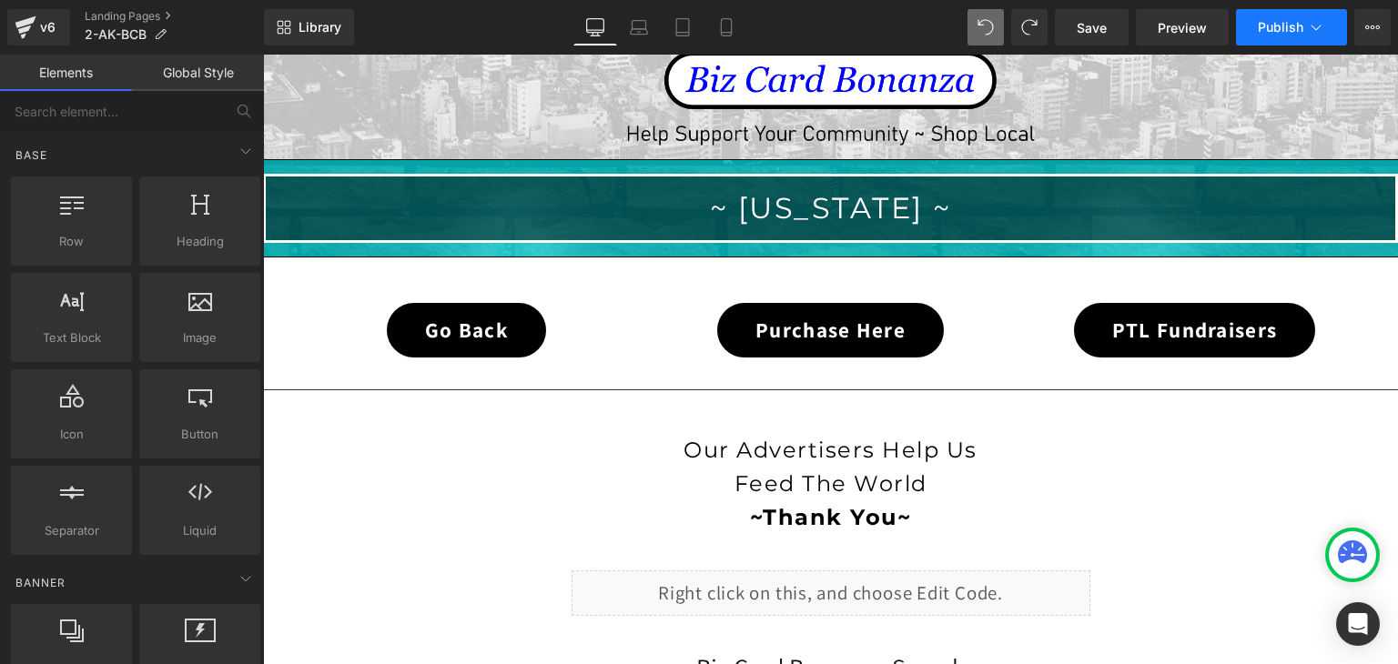
click at [1311, 27] on icon at bounding box center [1316, 27] width 18 height 18
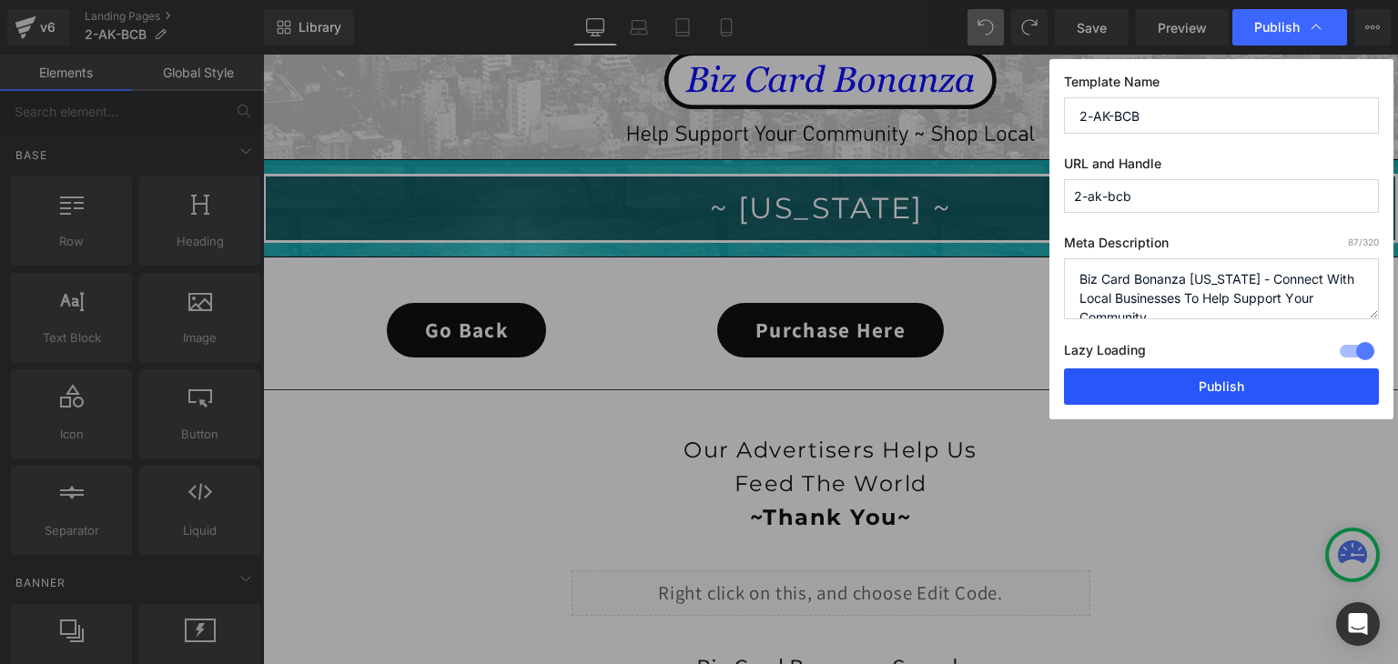
click at [1230, 381] on button "Publish" at bounding box center [1221, 387] width 315 height 36
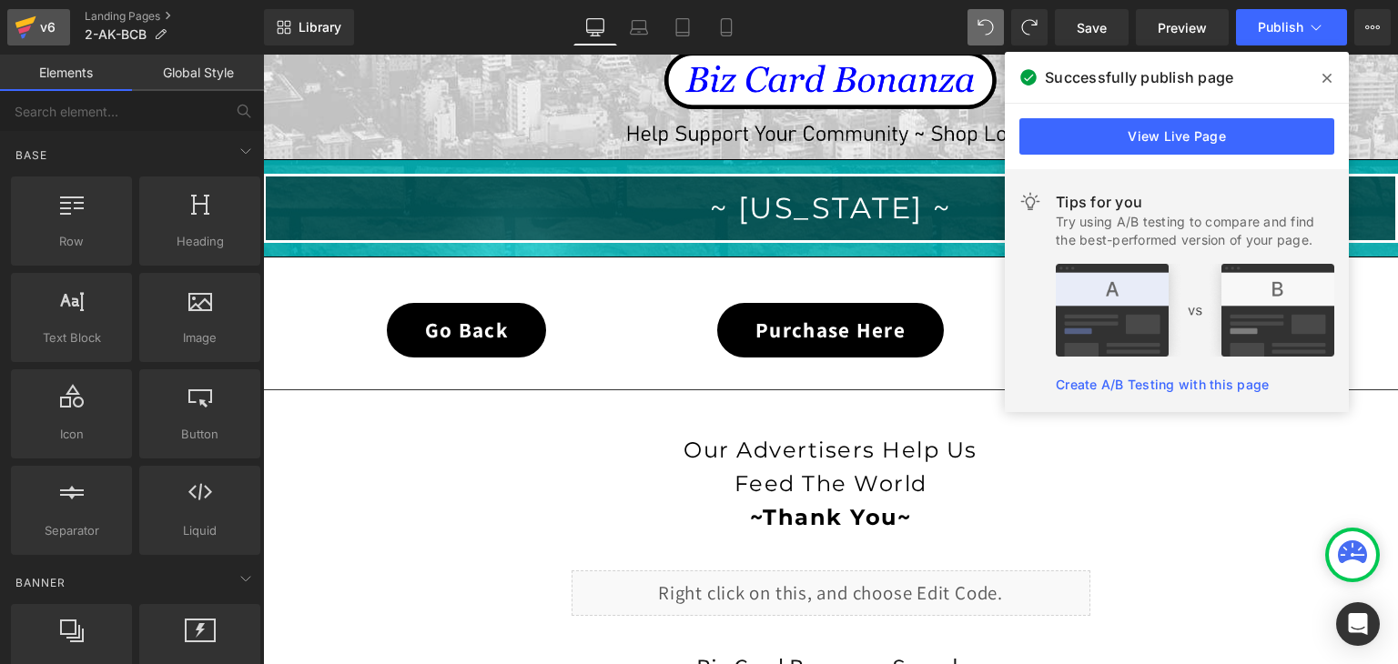
click at [25, 25] on icon at bounding box center [25, 22] width 21 height 12
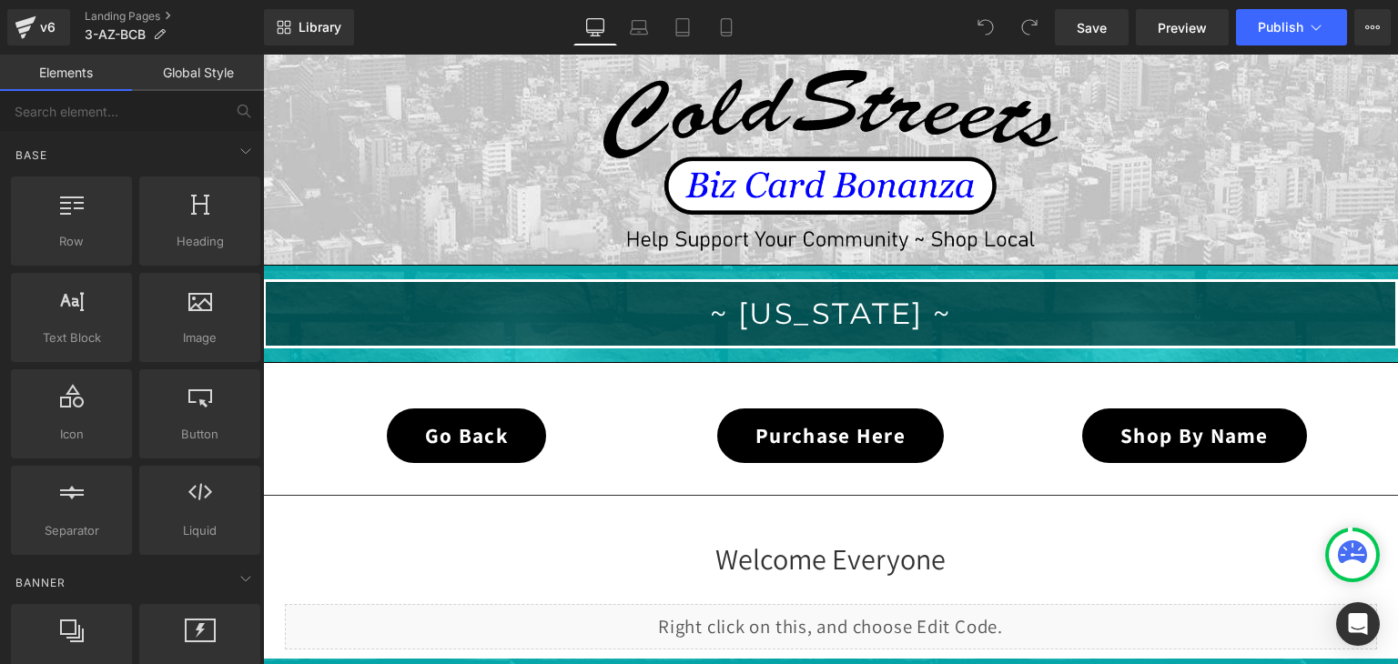
scroll to position [273, 0]
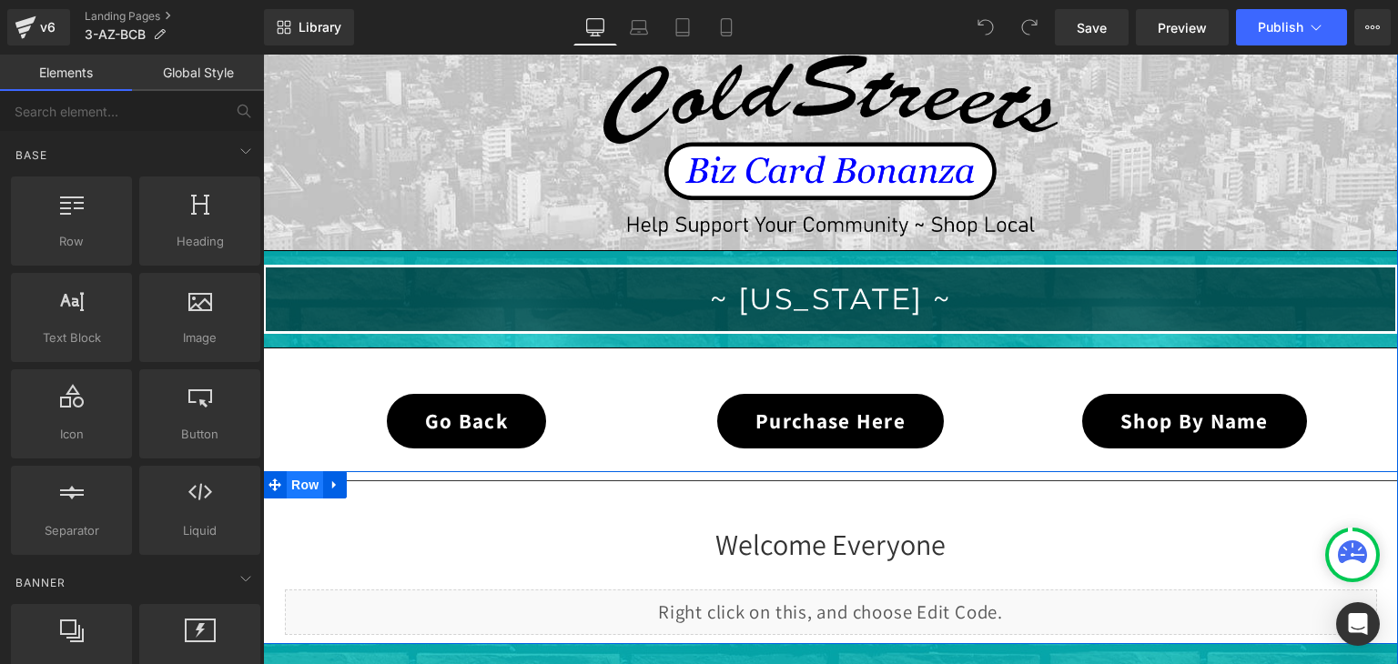
click at [306, 478] on span "Row" at bounding box center [305, 484] width 36 height 27
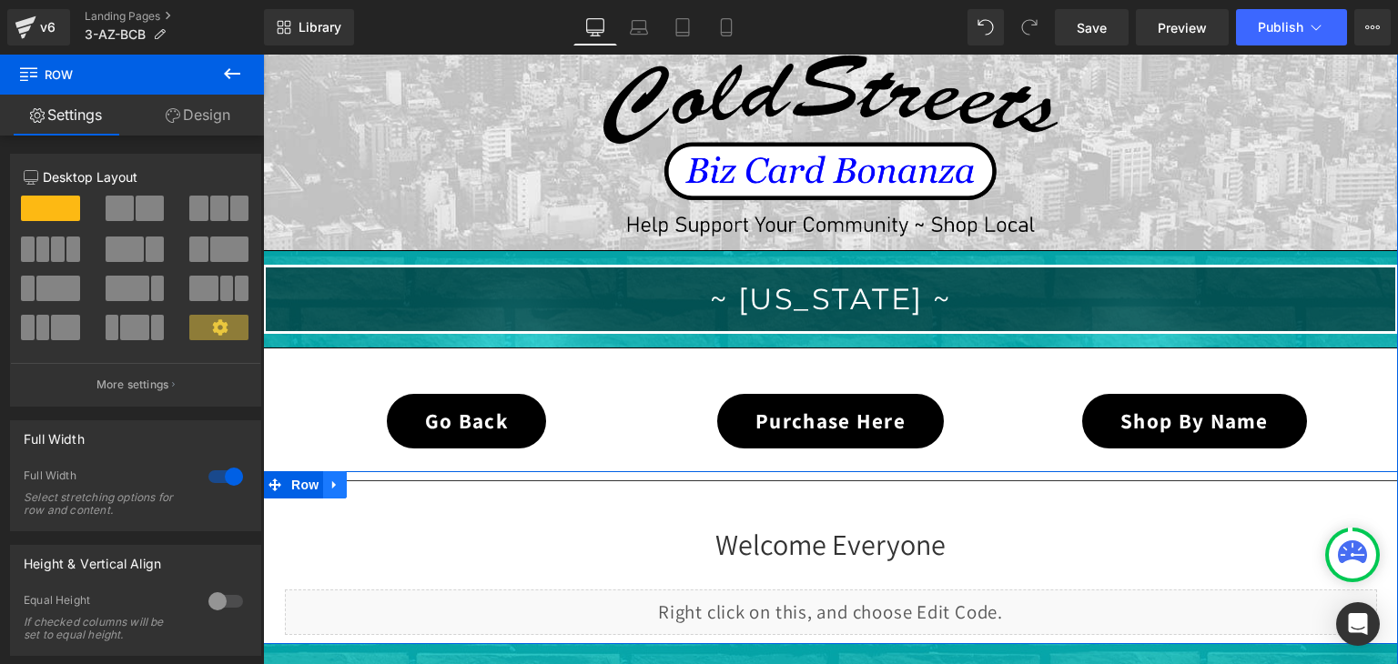
click at [329, 482] on icon at bounding box center [335, 486] width 13 height 14
click at [376, 482] on icon at bounding box center [382, 485] width 13 height 13
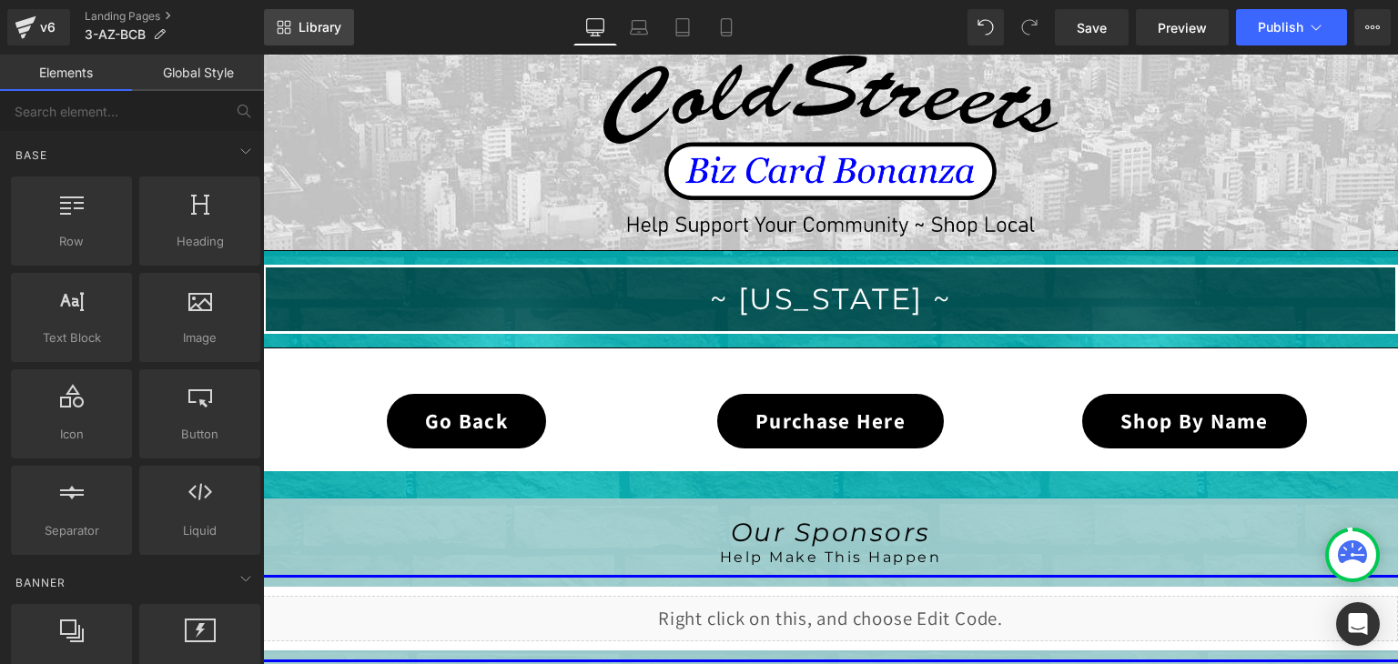
click at [319, 30] on span "Library" at bounding box center [320, 27] width 43 height 16
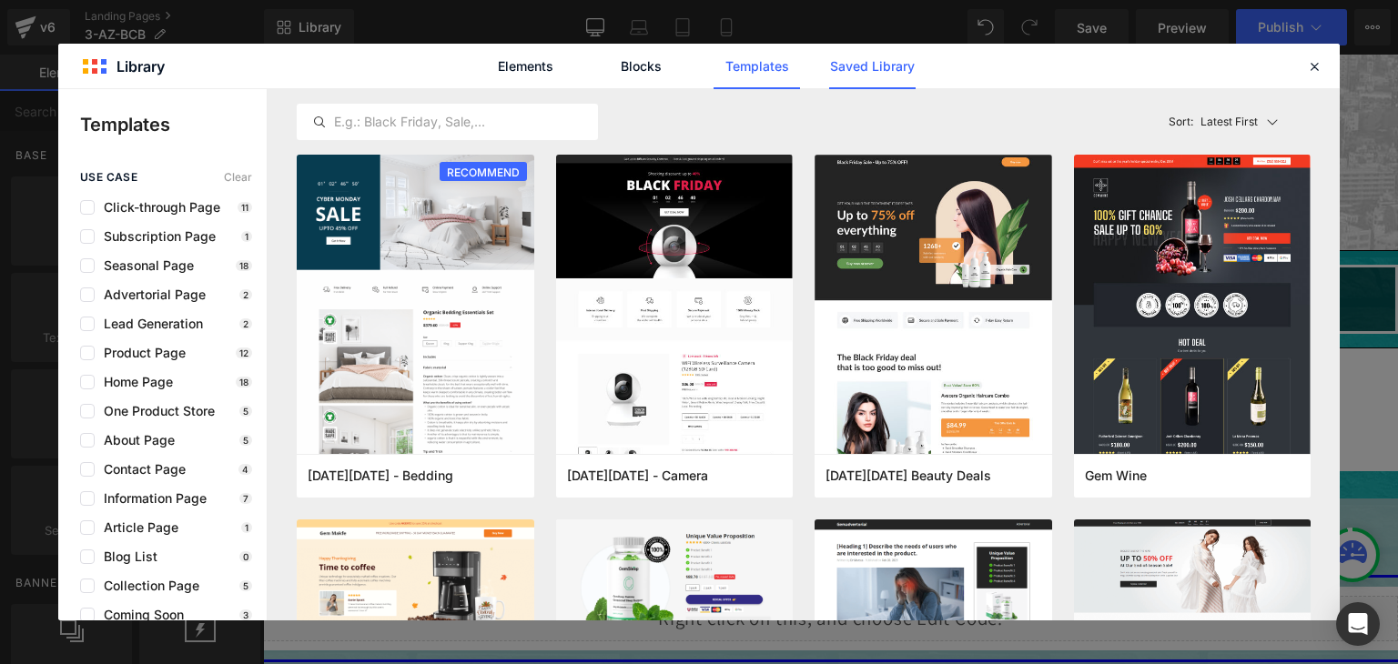
click at [869, 69] on link "Saved Library" at bounding box center [872, 67] width 86 height 46
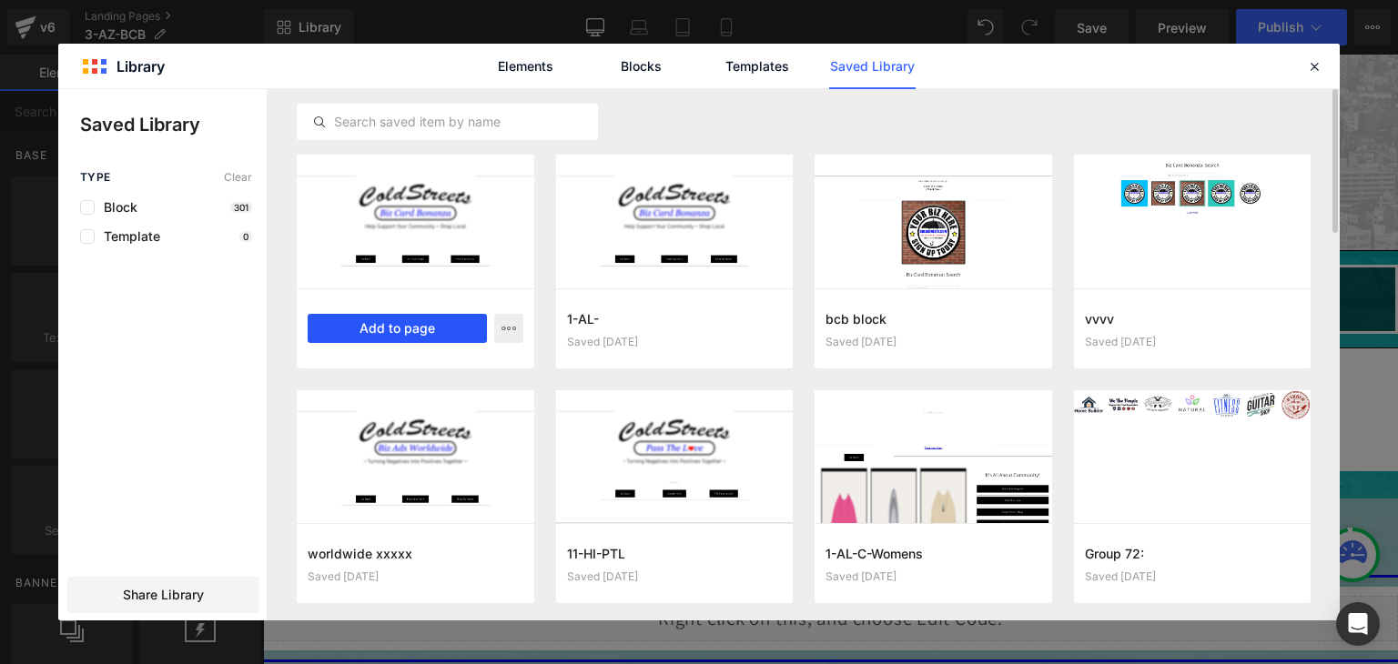
click at [418, 332] on button "Add to page" at bounding box center [397, 328] width 179 height 29
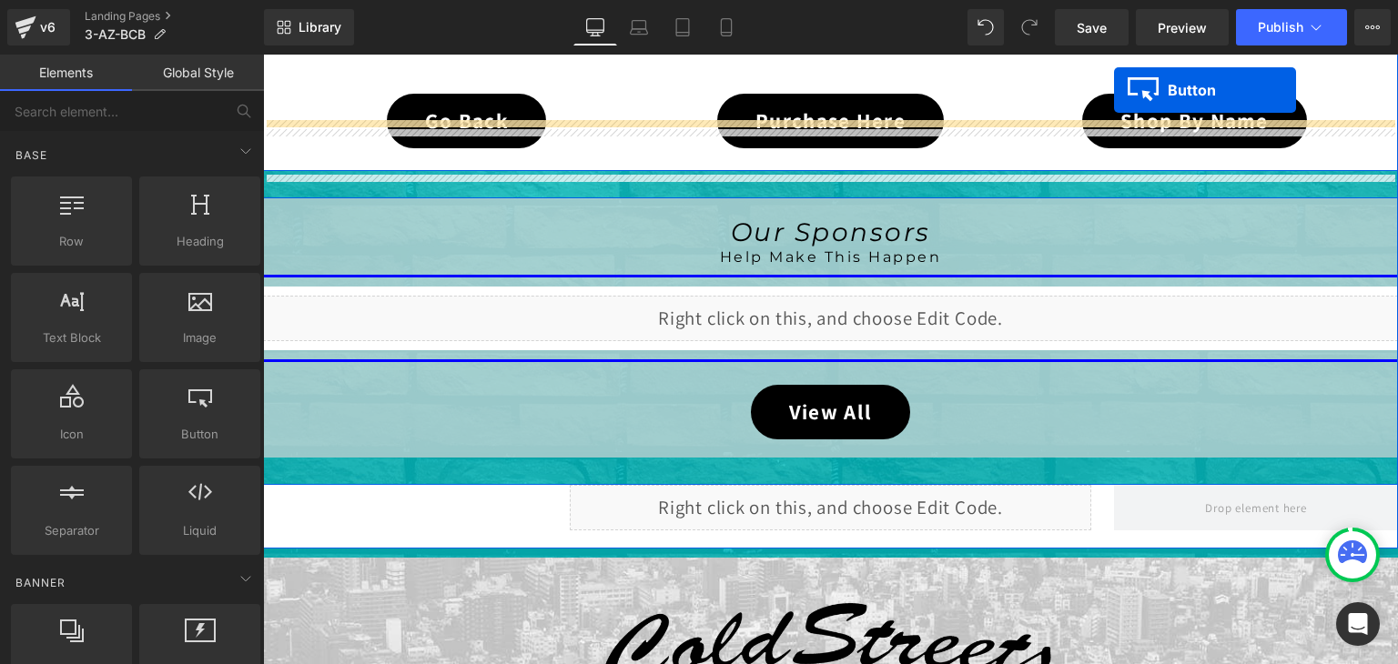
scroll to position [391, 0]
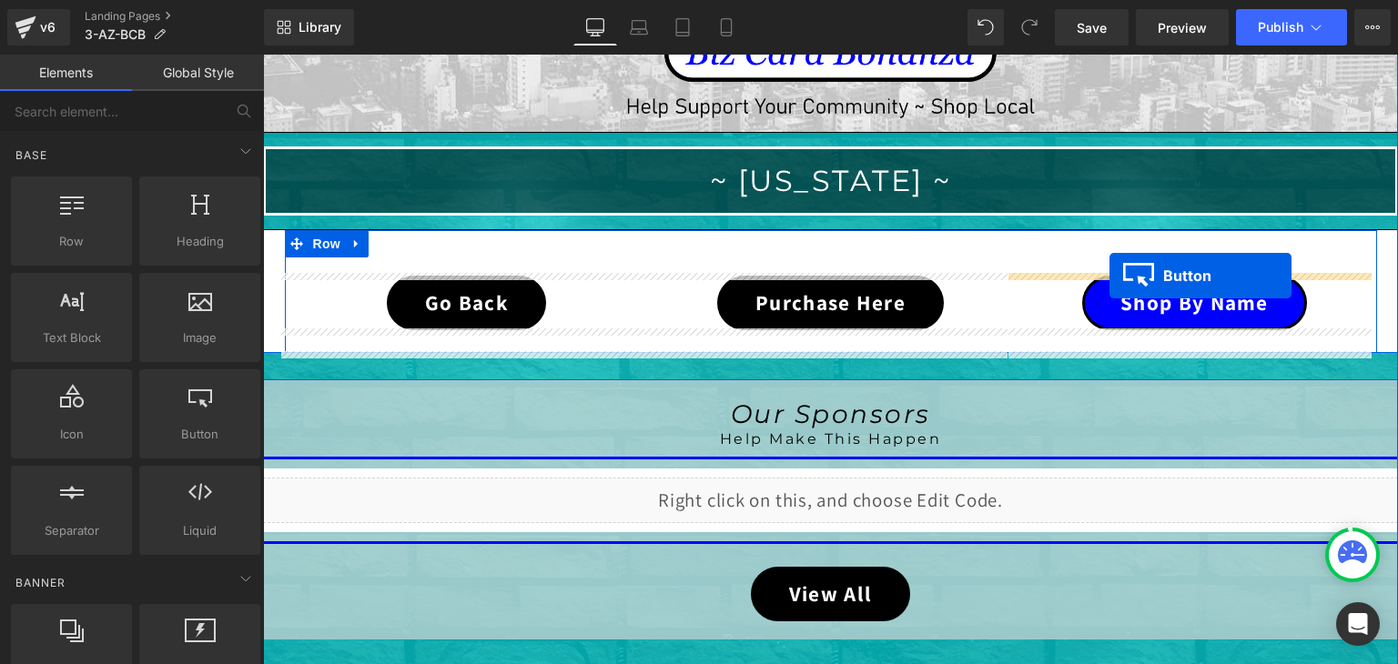
drag, startPoint x: 1154, startPoint y: 561, endPoint x: 1110, endPoint y: 276, distance: 288.4
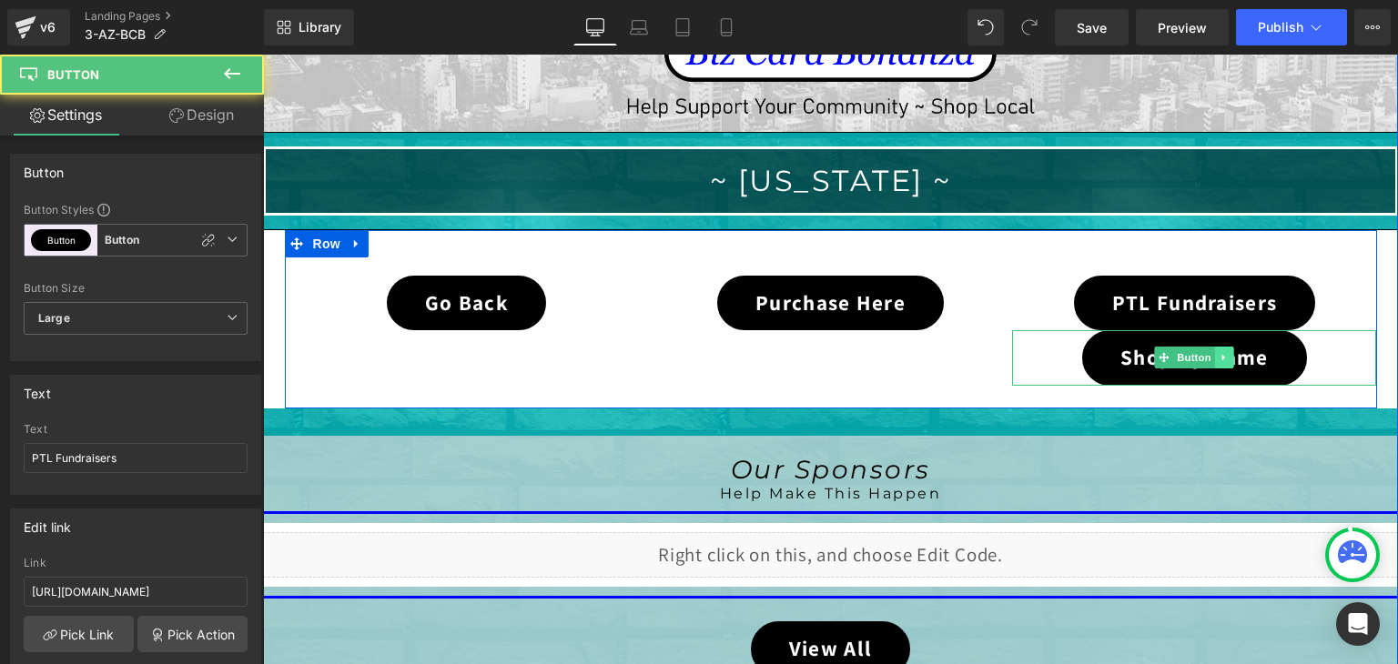
click at [1221, 354] on icon at bounding box center [1225, 357] width 10 height 11
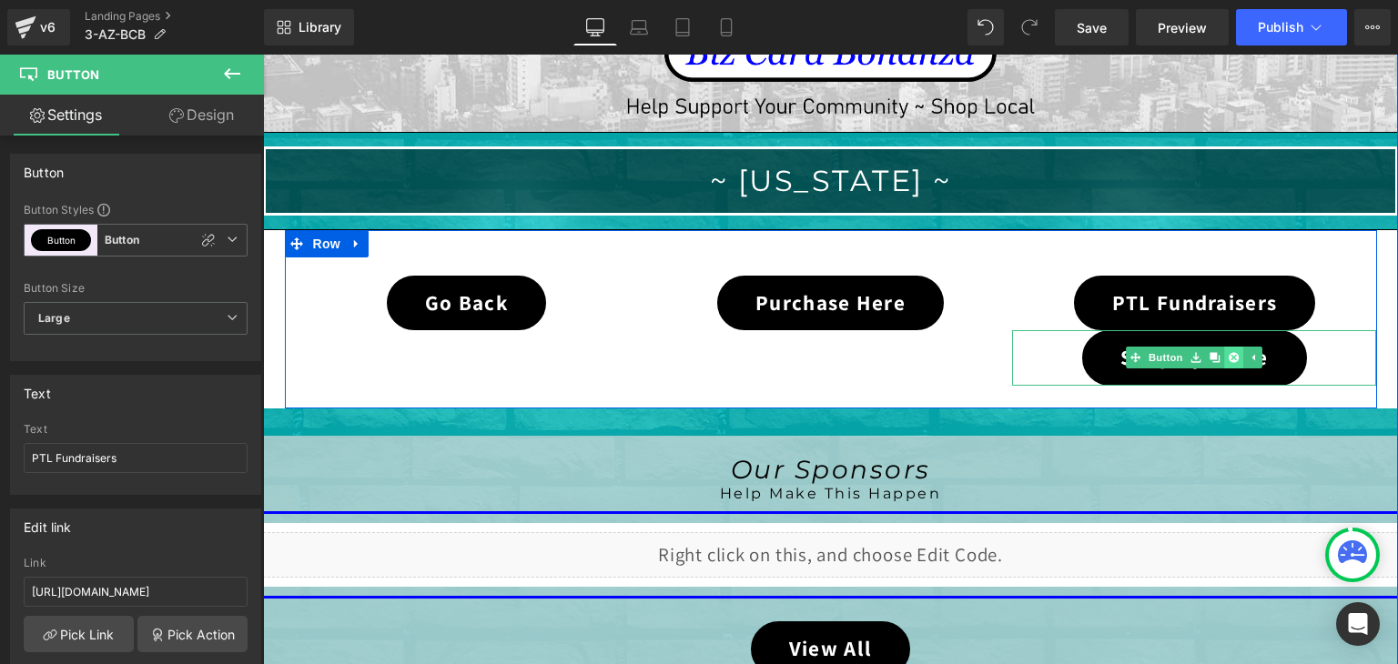
click at [1229, 354] on icon at bounding box center [1234, 358] width 10 height 10
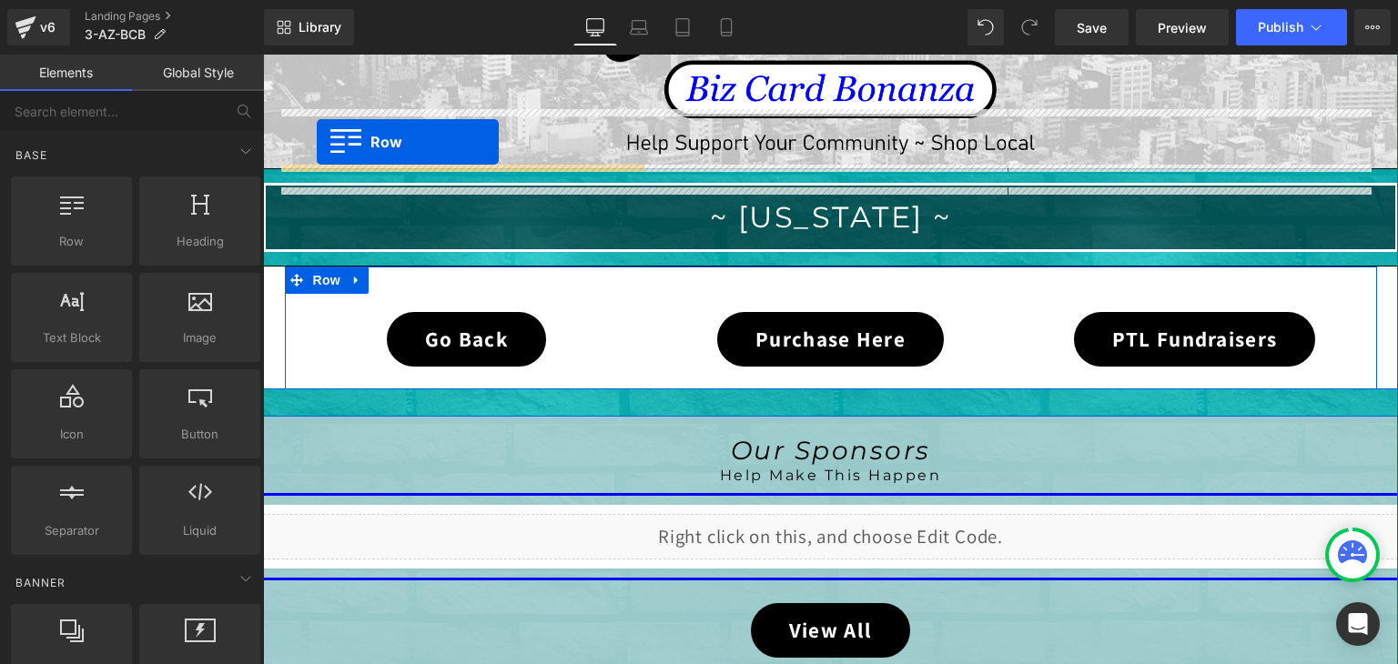
scroll to position [300, 0]
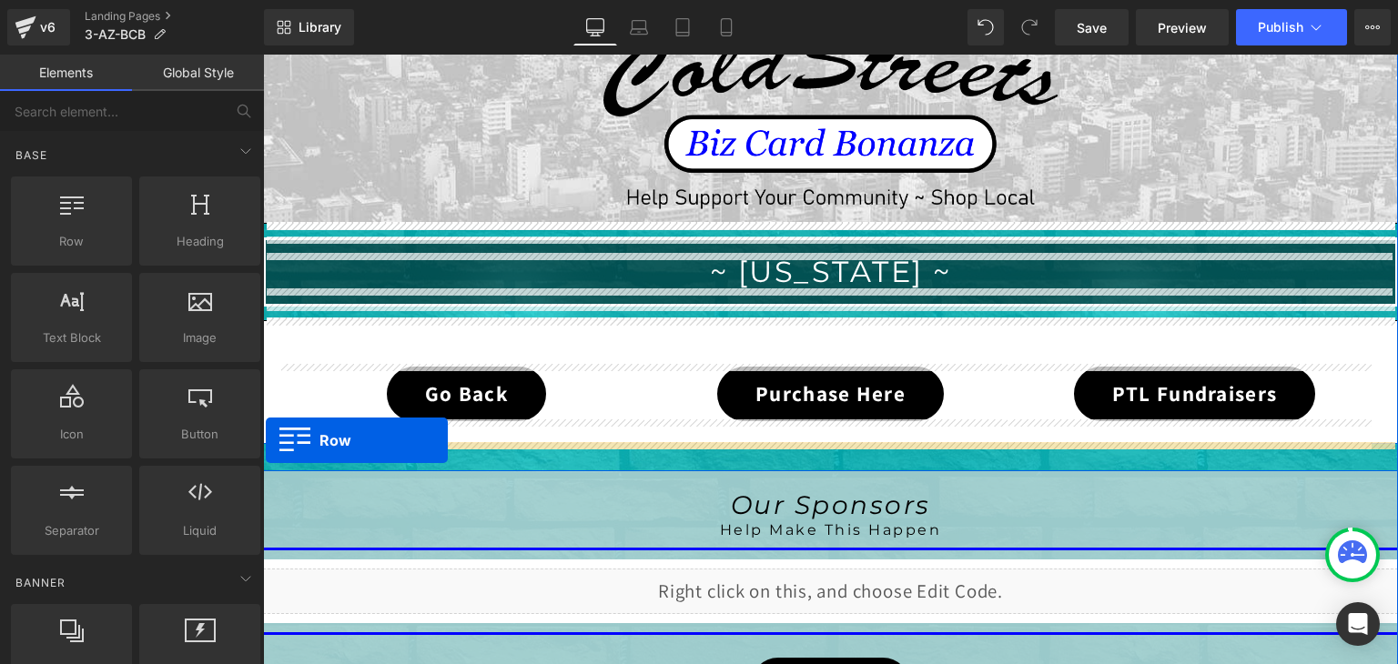
drag, startPoint x: 299, startPoint y: 208, endPoint x: 266, endPoint y: 441, distance: 234.5
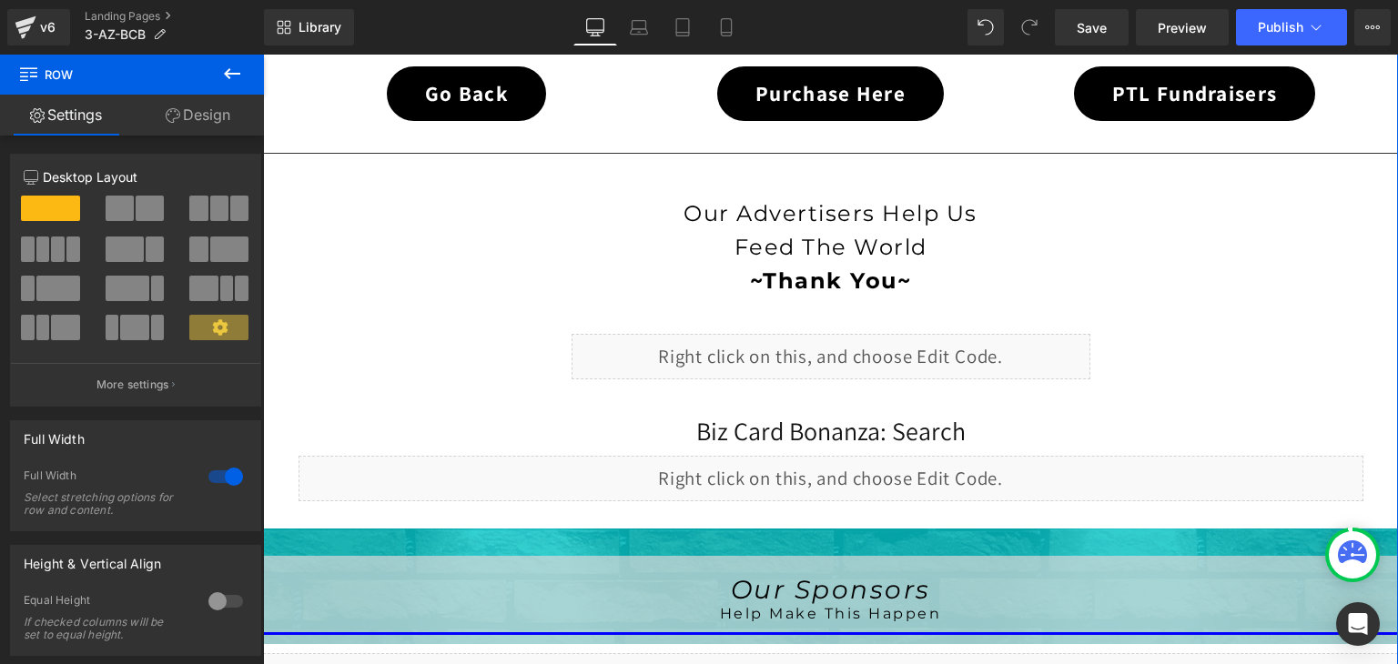
scroll to position [664, 0]
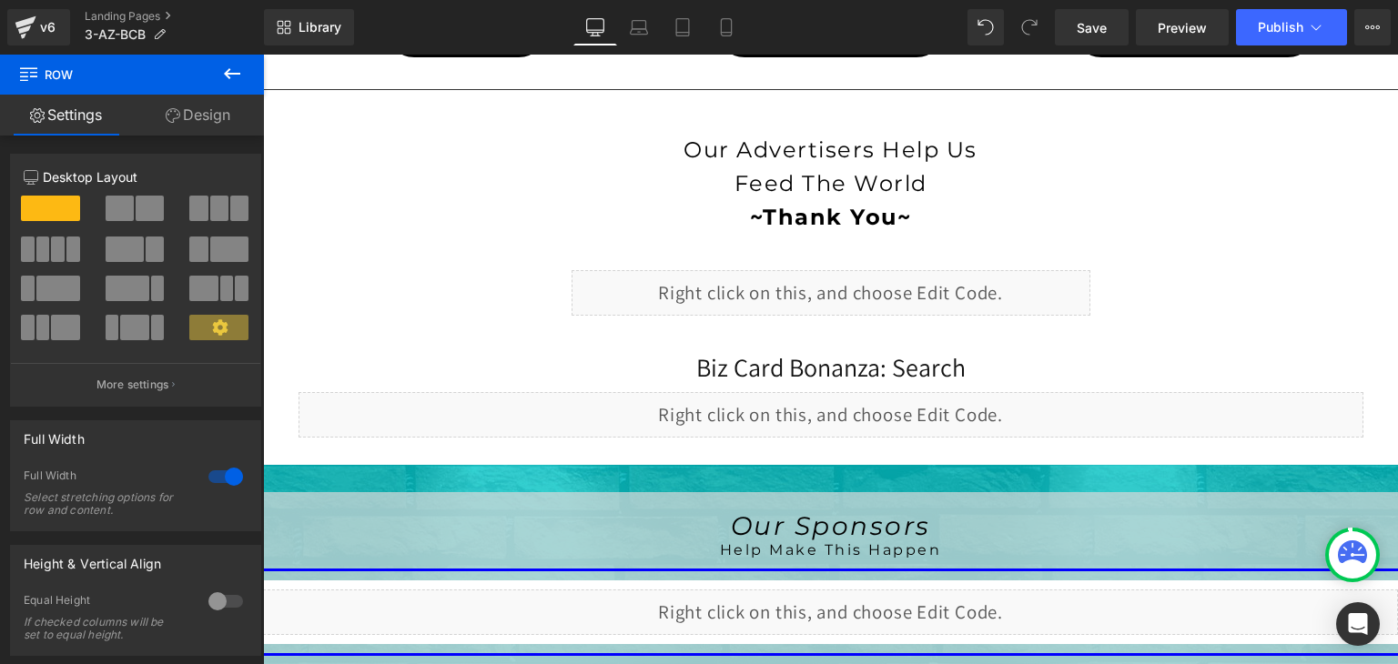
click at [1357, 539] on div at bounding box center [1352, 555] width 47 height 47
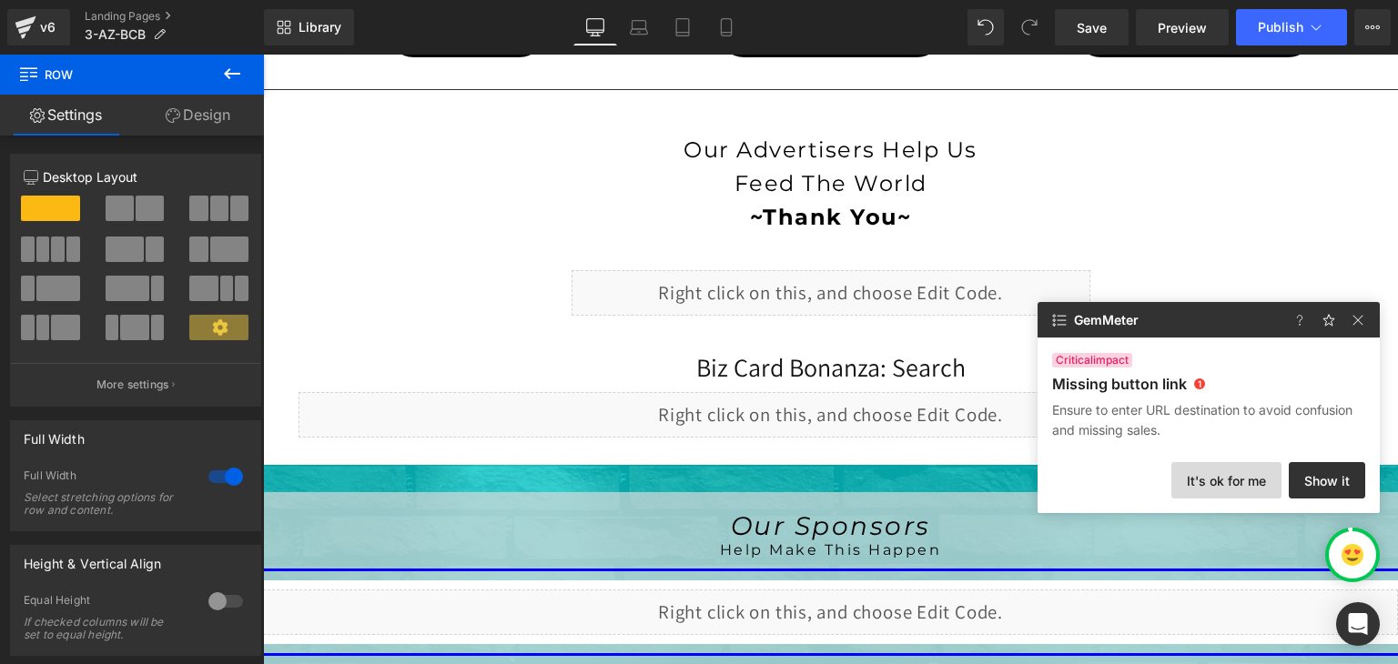
click at [1263, 481] on button "It's ok for me" at bounding box center [1226, 480] width 110 height 36
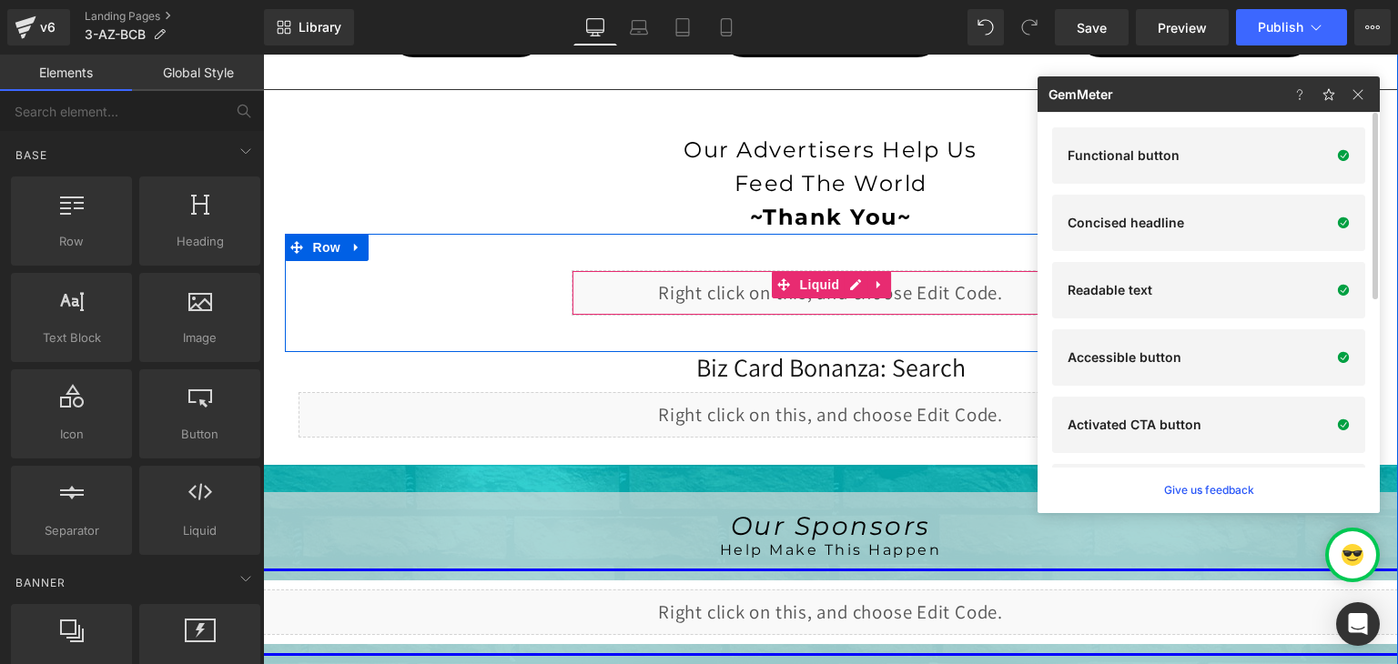
click at [847, 281] on div "Liquid" at bounding box center [831, 293] width 519 height 46
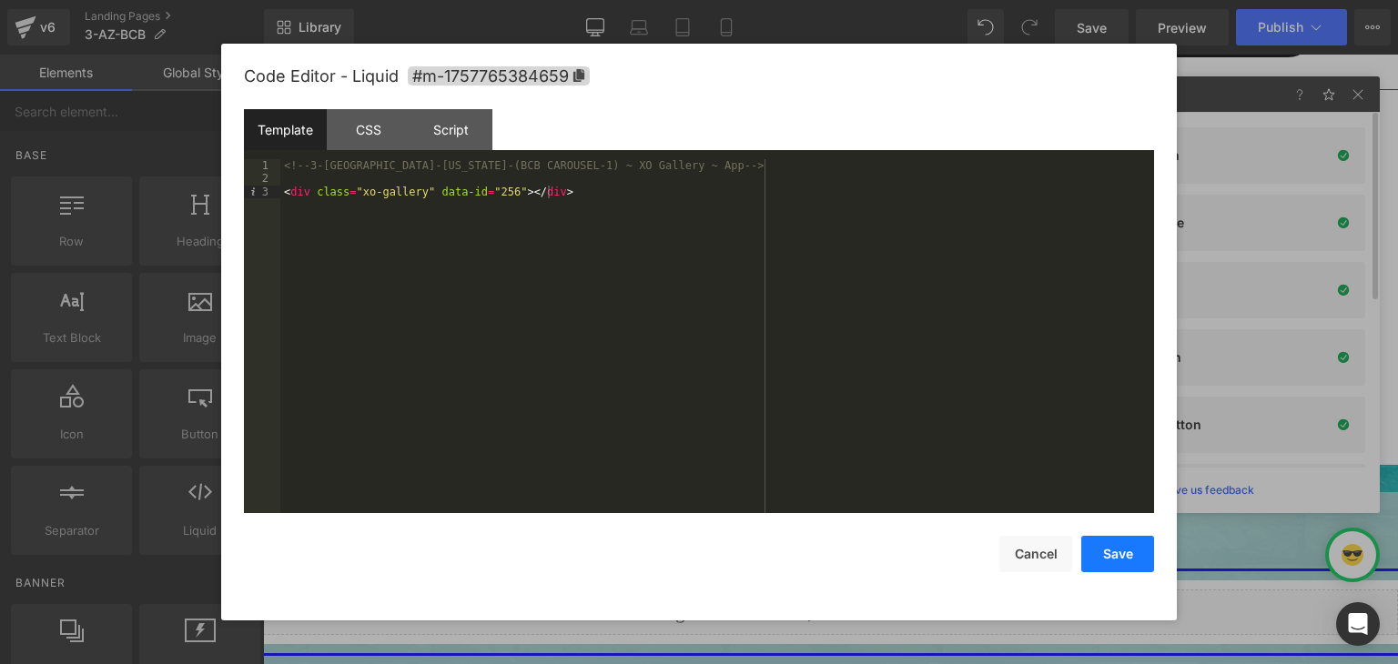
click at [1117, 554] on button "Save" at bounding box center [1117, 554] width 73 height 36
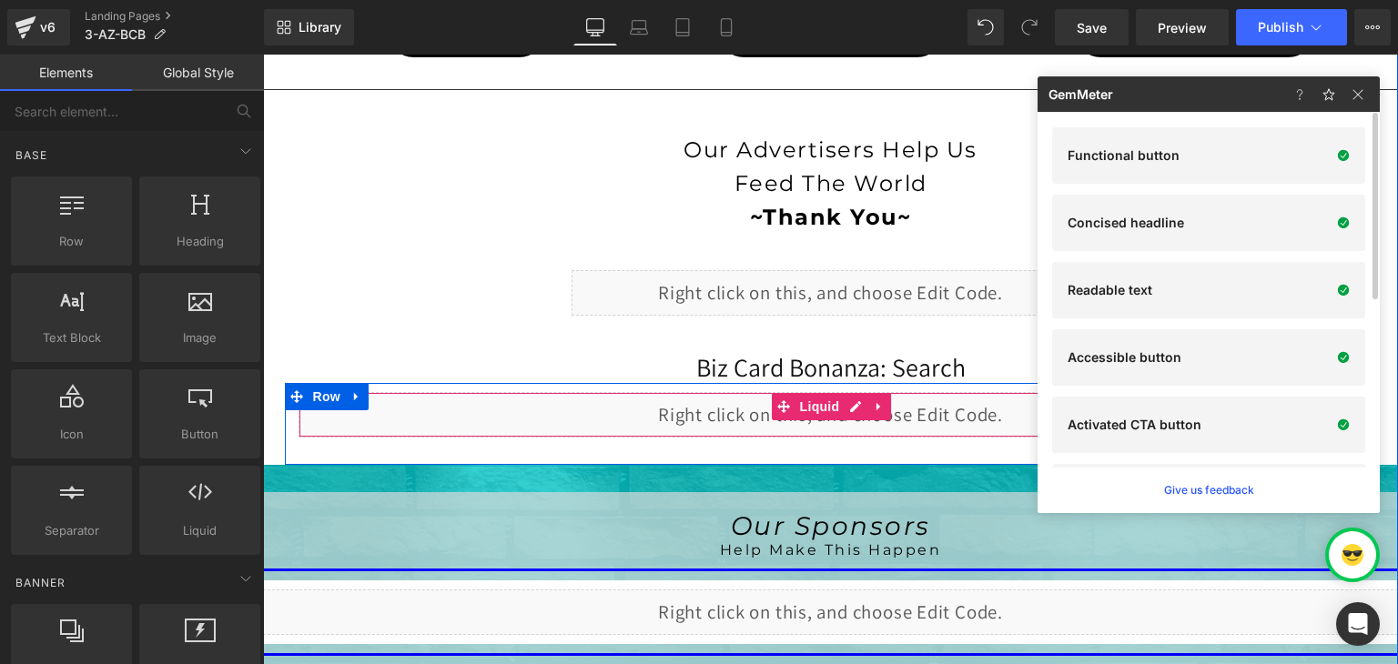
click at [851, 398] on div "Liquid" at bounding box center [831, 415] width 1065 height 46
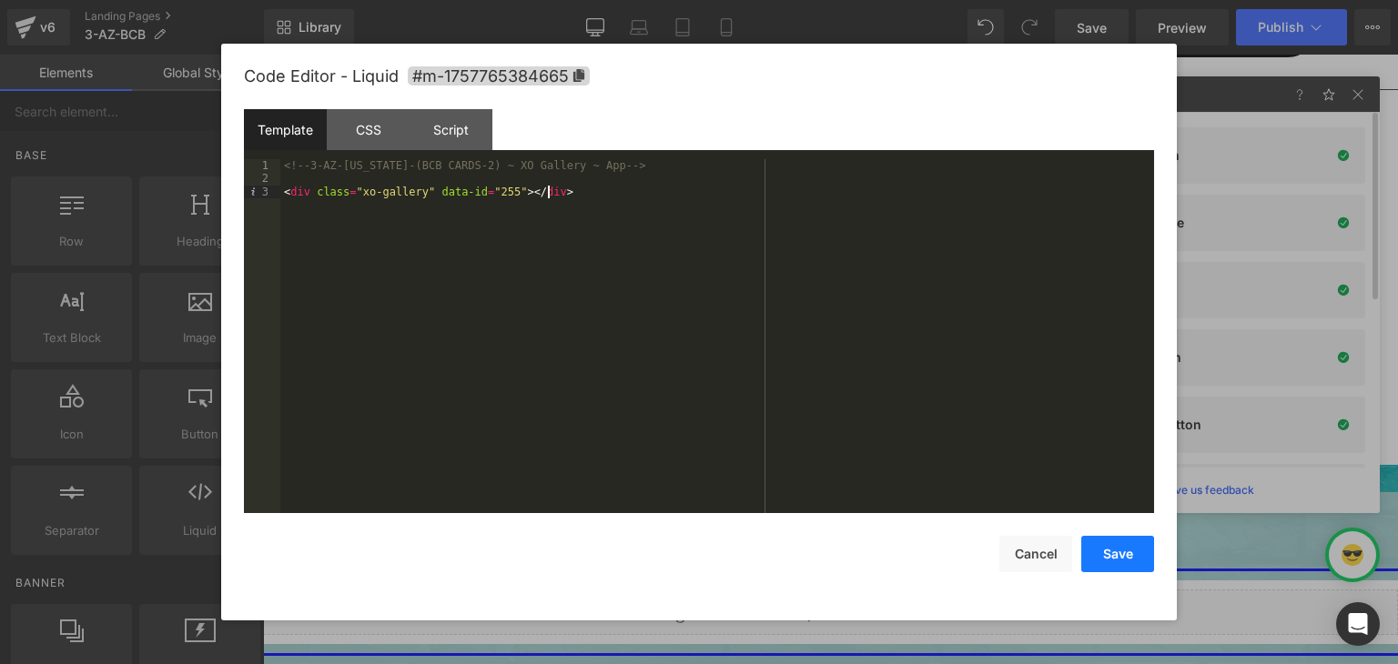
click at [1130, 560] on button "Save" at bounding box center [1117, 554] width 73 height 36
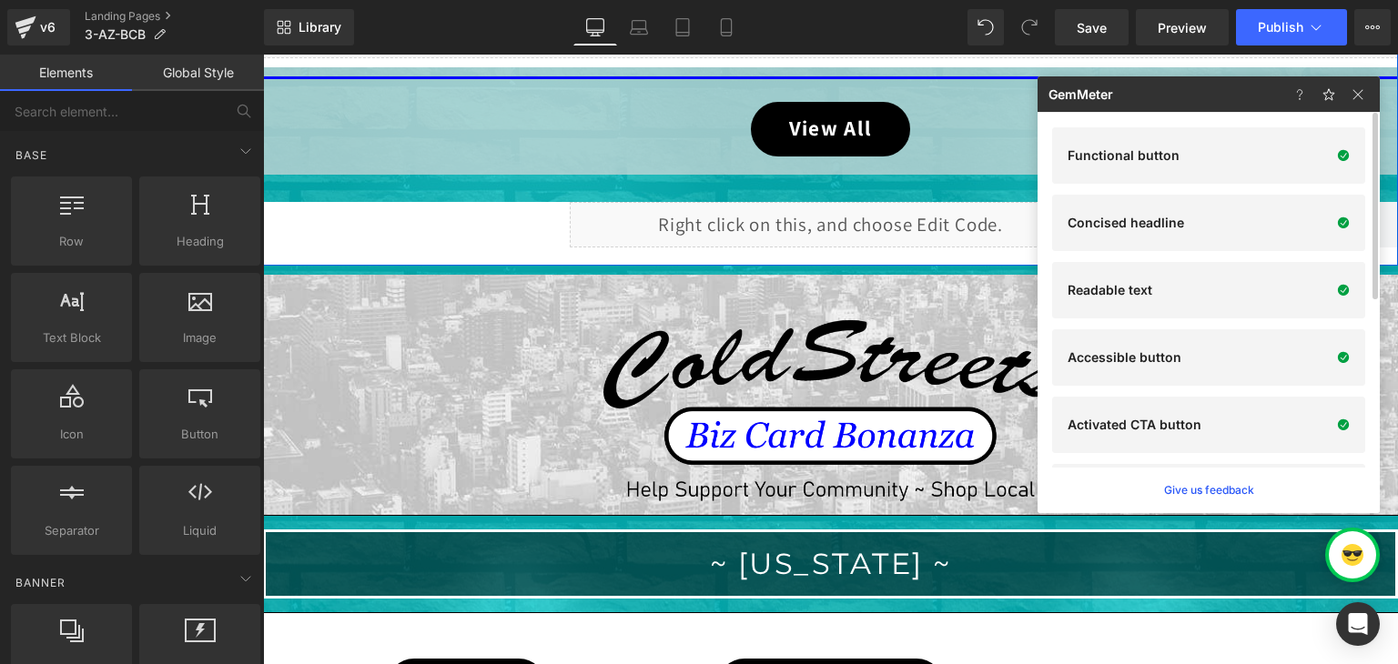
scroll to position [1302, 0]
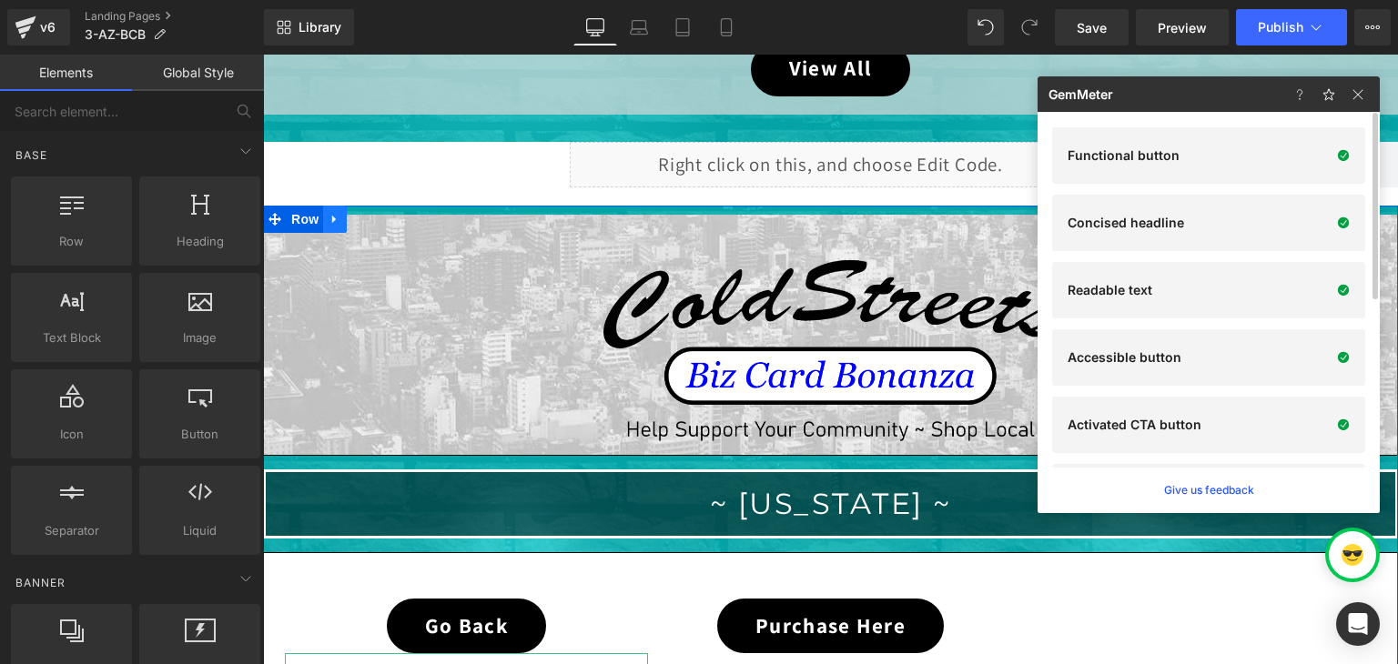
click at [326, 206] on link at bounding box center [335, 219] width 24 height 27
click at [376, 213] on icon at bounding box center [382, 220] width 13 height 14
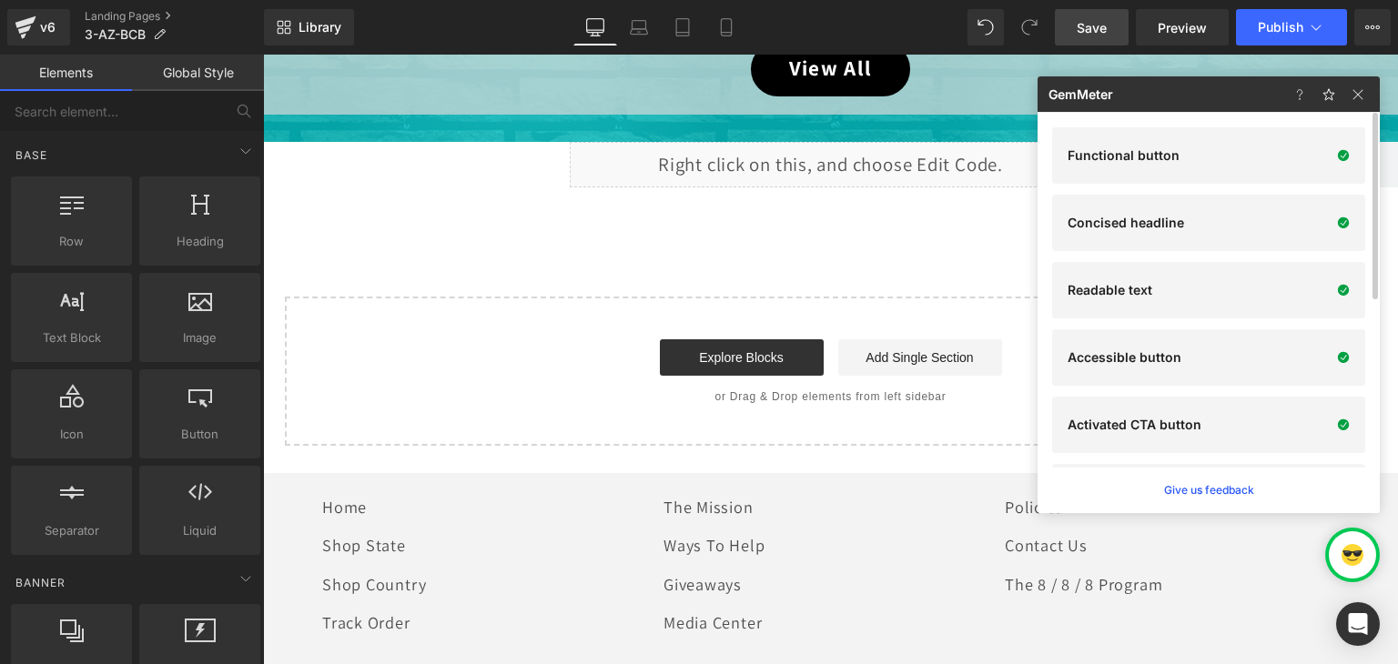
click at [1096, 21] on span "Save" at bounding box center [1092, 27] width 30 height 19
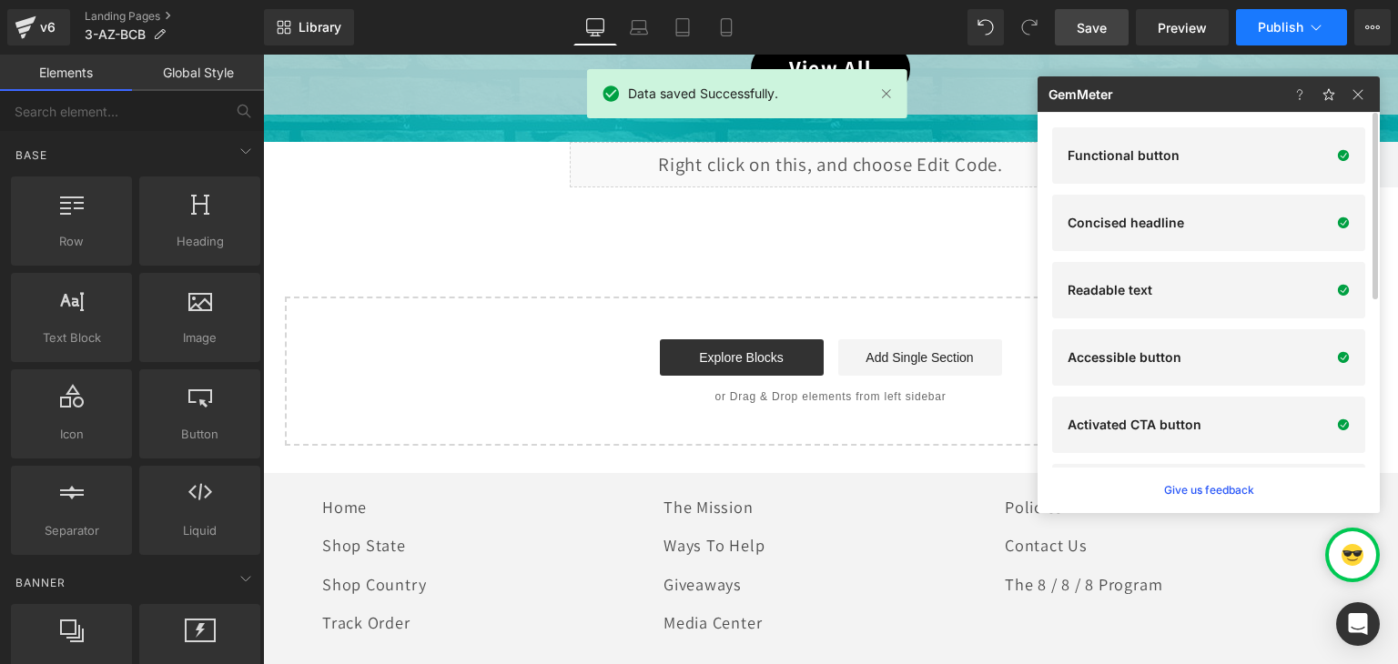
click at [1326, 30] on button "Publish" at bounding box center [1291, 27] width 111 height 36
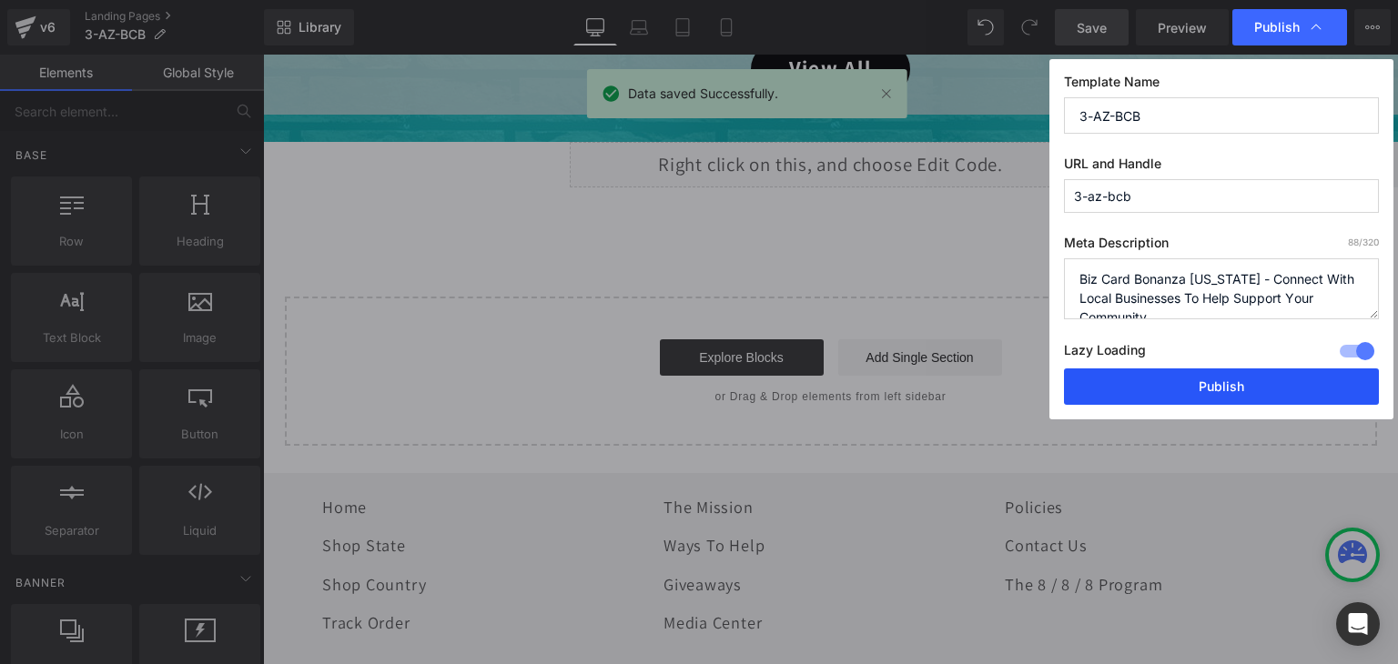
click at [1194, 380] on button "Publish" at bounding box center [1221, 387] width 315 height 36
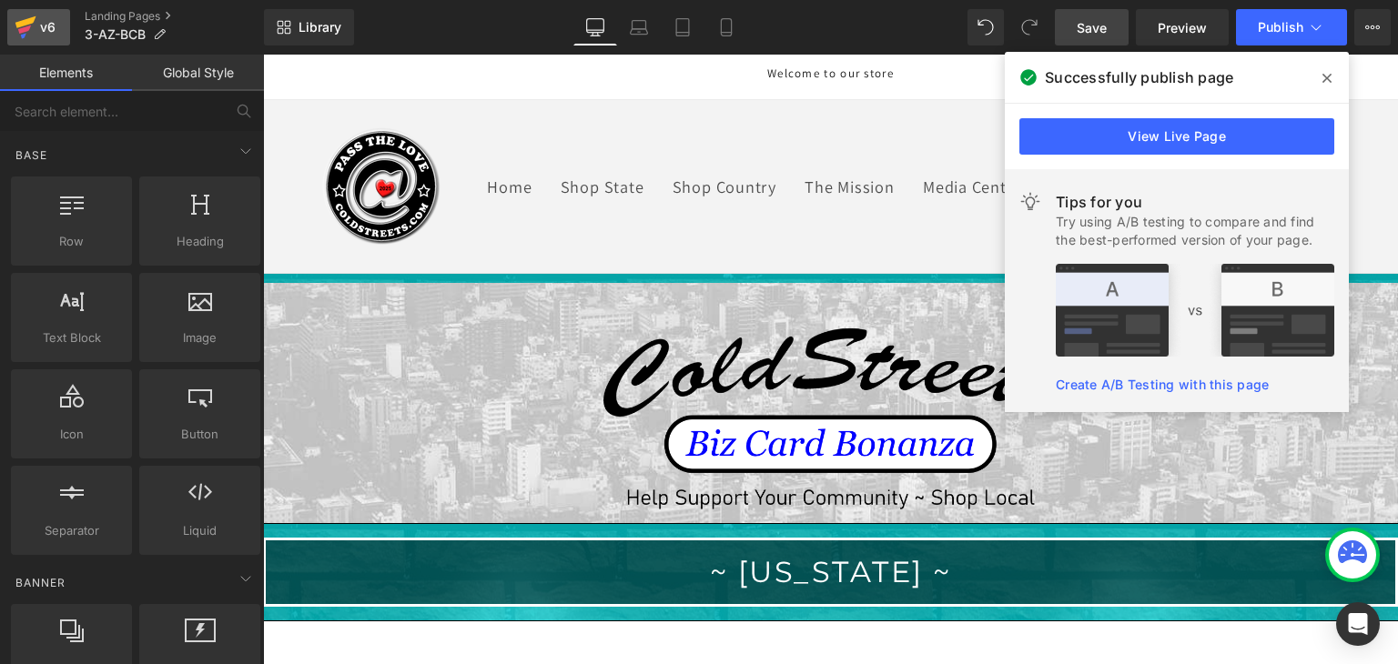
click at [15, 26] on icon at bounding box center [26, 28] width 22 height 46
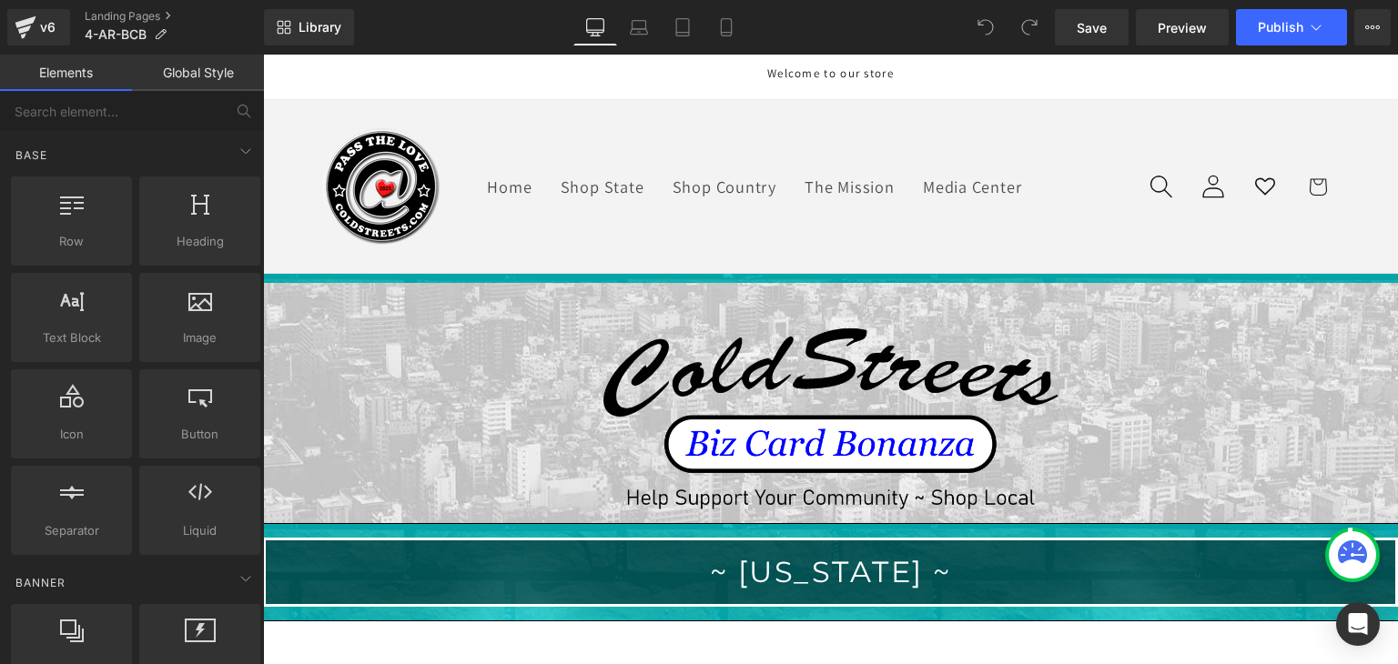
click at [327, 27] on span "Library" at bounding box center [320, 27] width 43 height 16
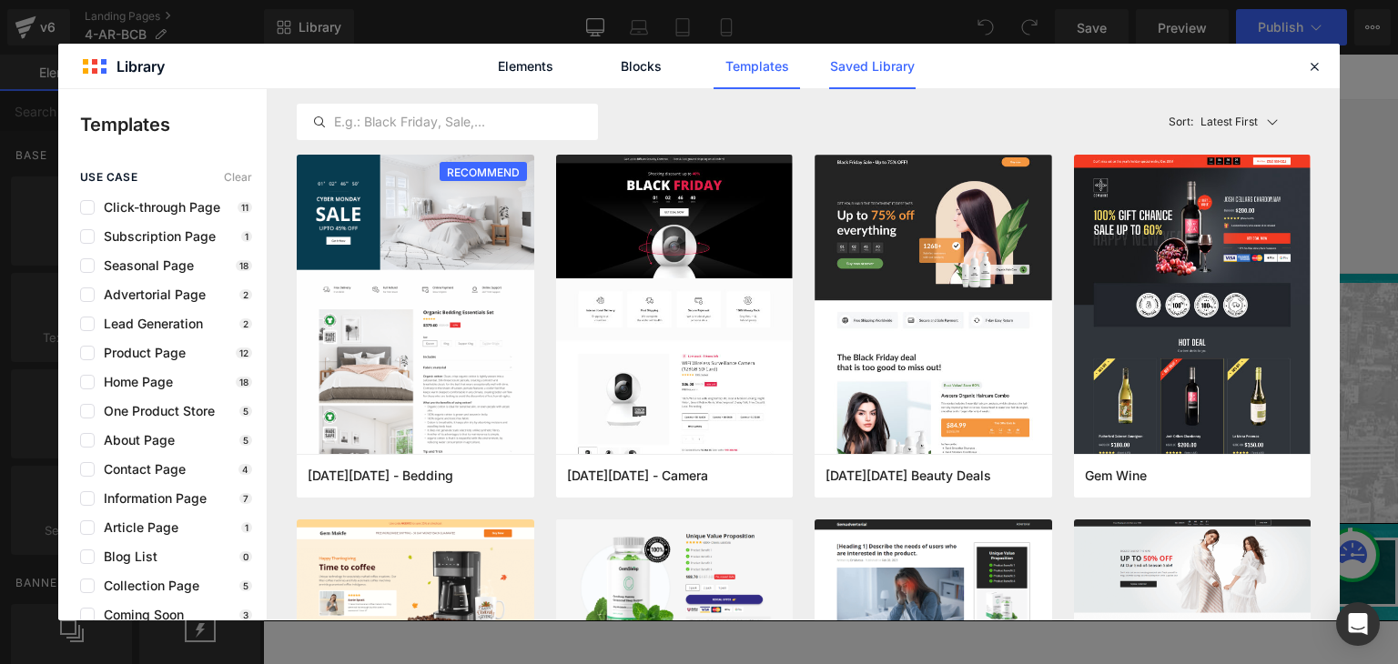
click at [888, 63] on link "Saved Library" at bounding box center [872, 67] width 86 height 46
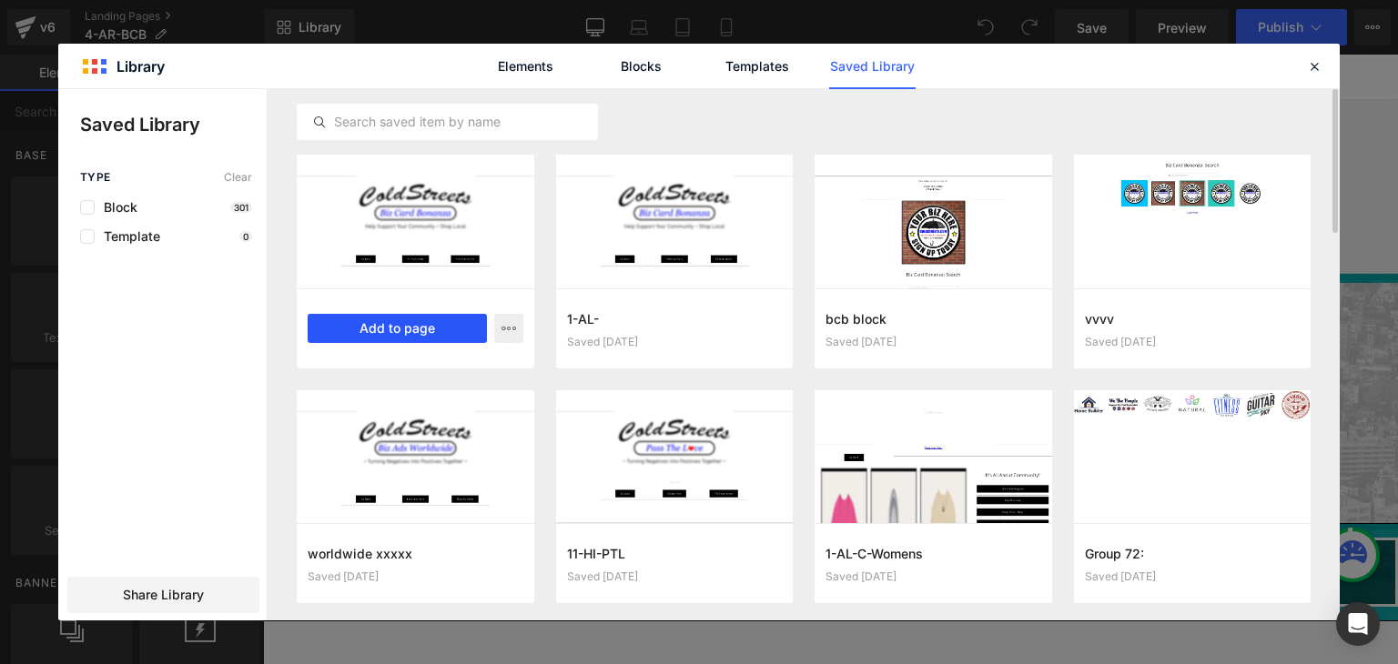
click at [339, 326] on button "Add to page" at bounding box center [397, 328] width 179 height 29
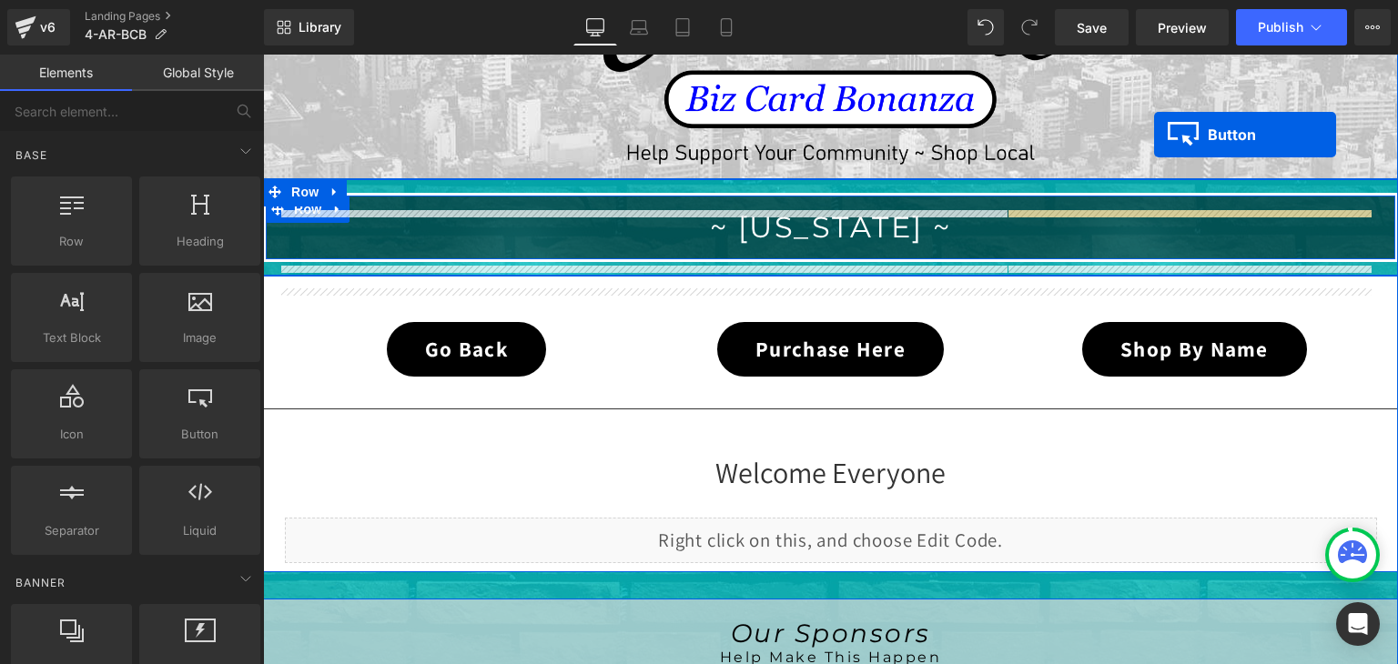
scroll to position [309, 0]
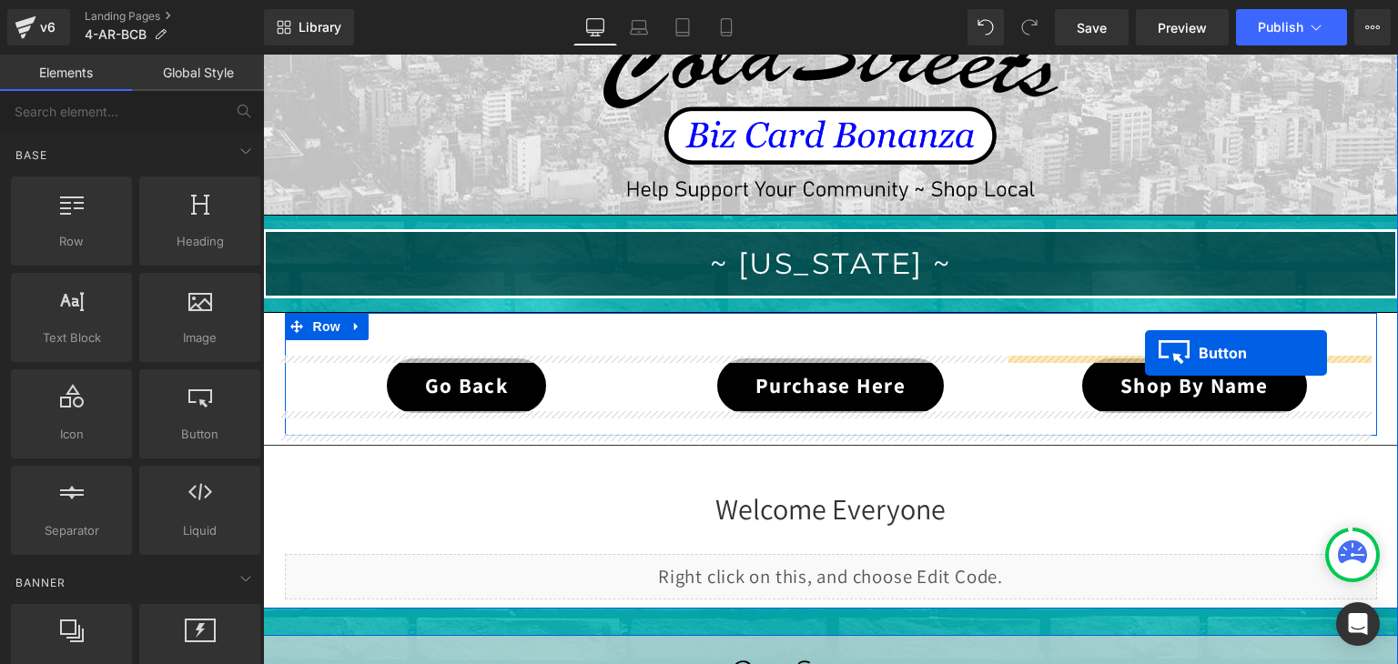
drag, startPoint x: 1174, startPoint y: 562, endPoint x: 1145, endPoint y: 353, distance: 210.5
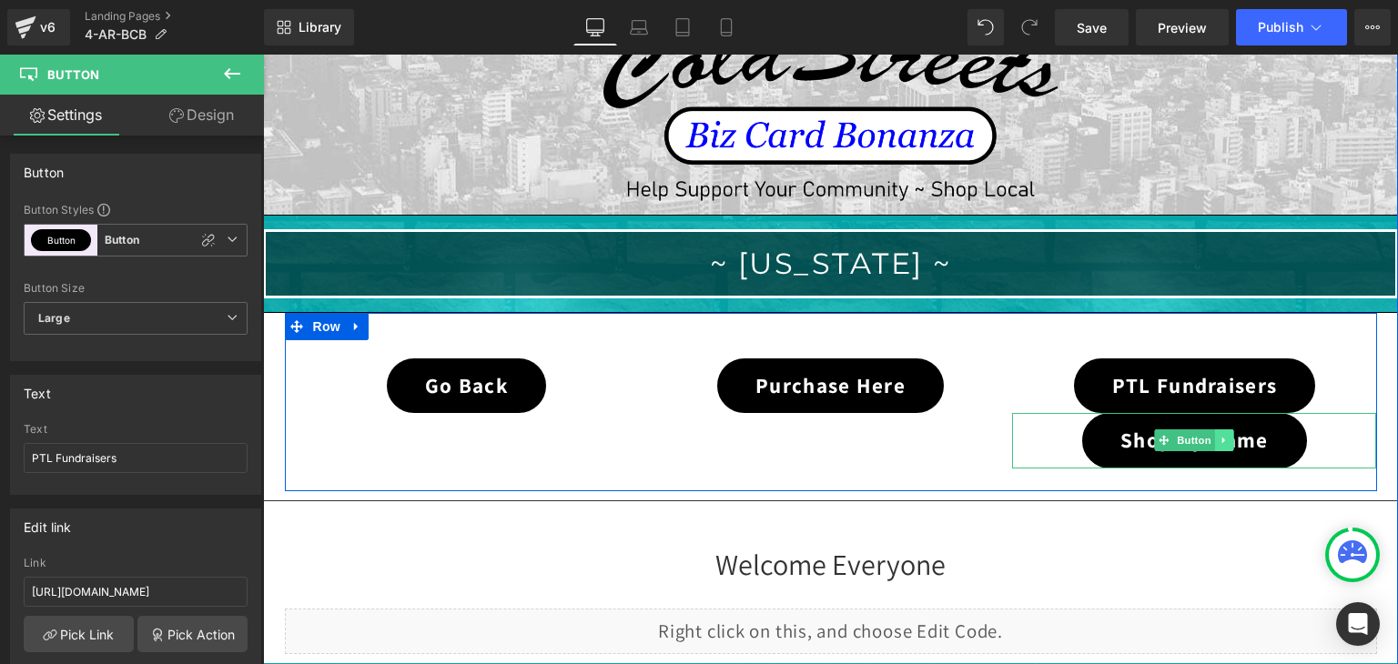
click at [1220, 438] on icon at bounding box center [1225, 440] width 10 height 11
click at [1229, 438] on icon at bounding box center [1234, 441] width 10 height 10
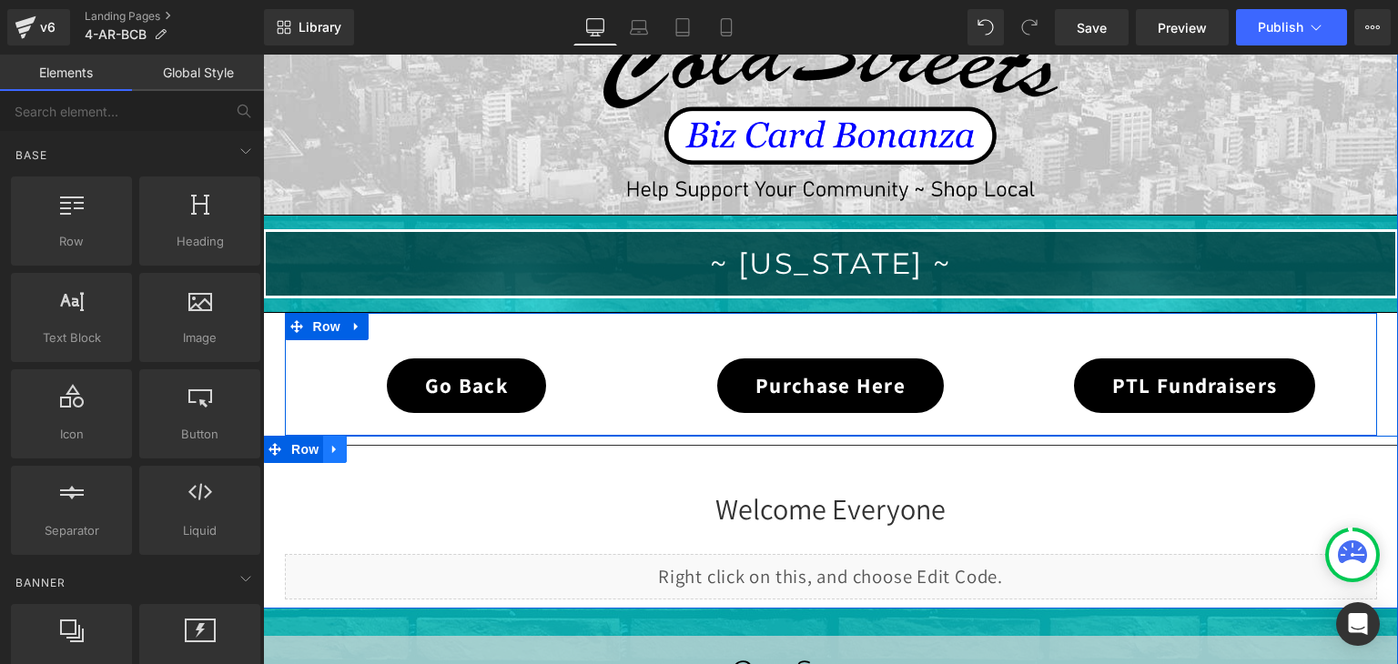
click at [332, 447] on icon at bounding box center [334, 450] width 4 height 8
click at [329, 449] on div "Separator Welcome Everyone Heading Liquid Row Row Row Row Row Row" at bounding box center [830, 522] width 1135 height 172
click at [376, 450] on icon at bounding box center [382, 449] width 13 height 13
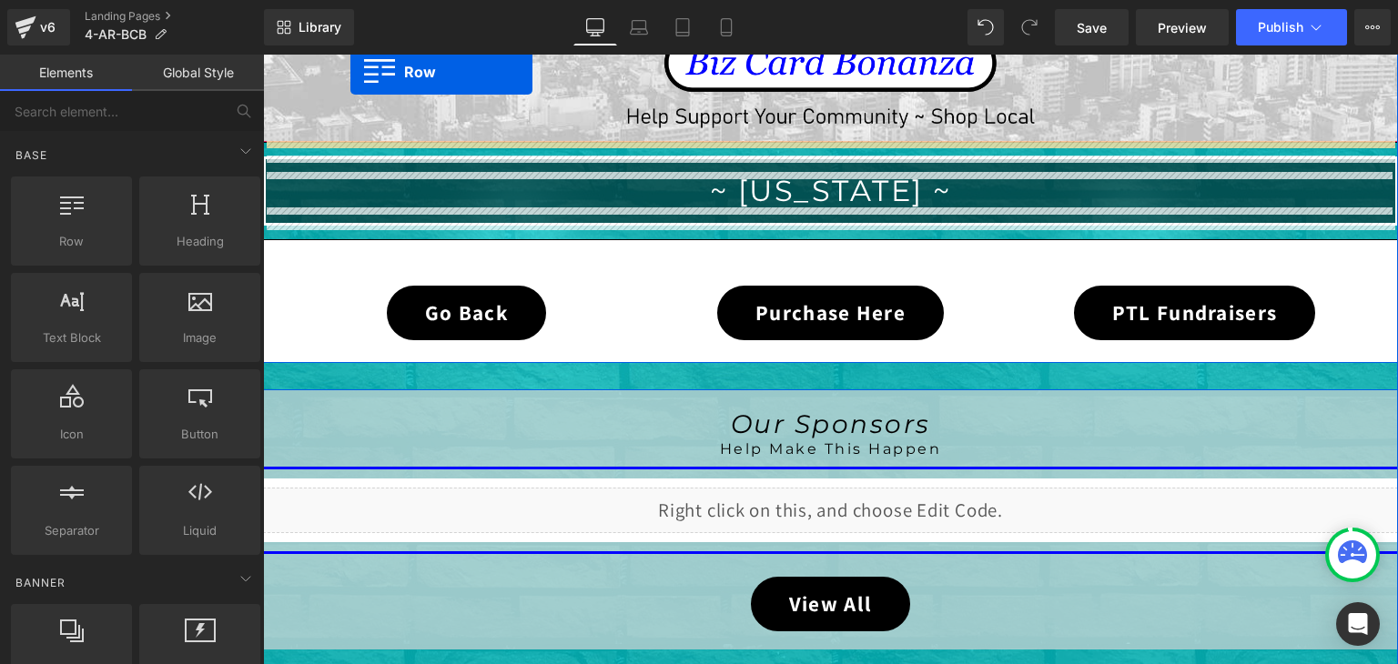
scroll to position [272, 0]
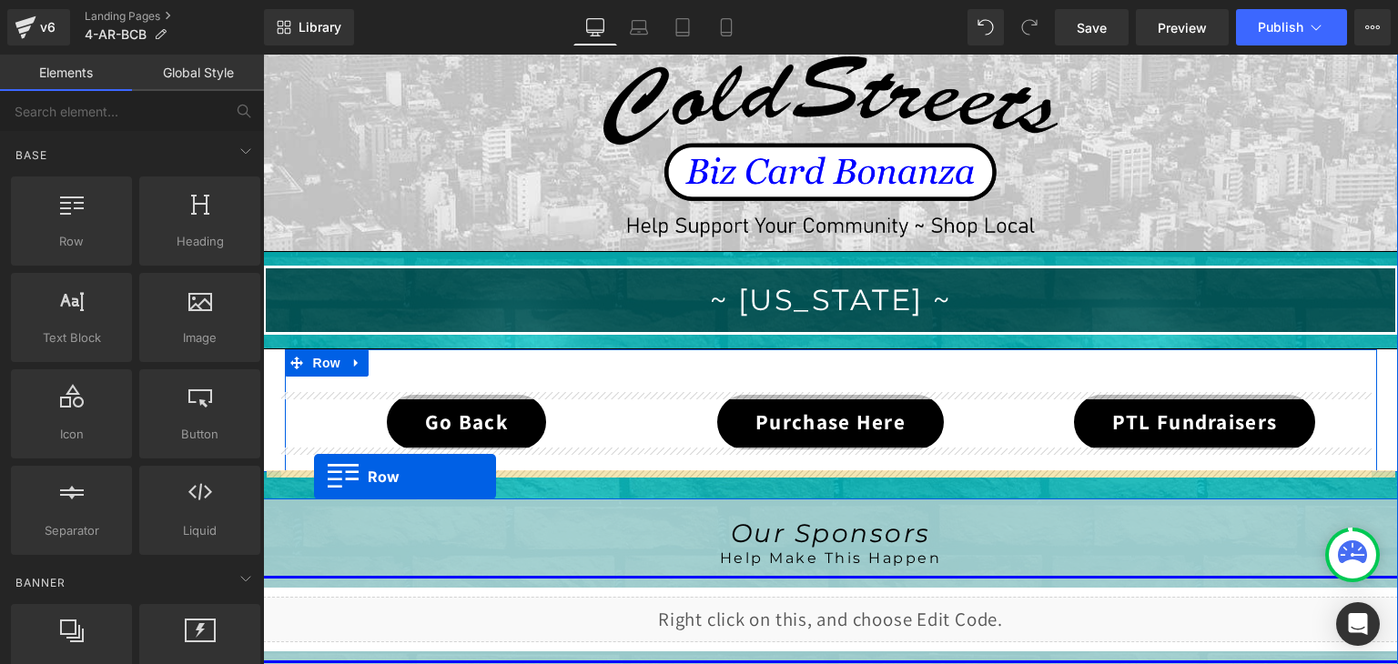
drag, startPoint x: 307, startPoint y: 376, endPoint x: 314, endPoint y: 477, distance: 101.3
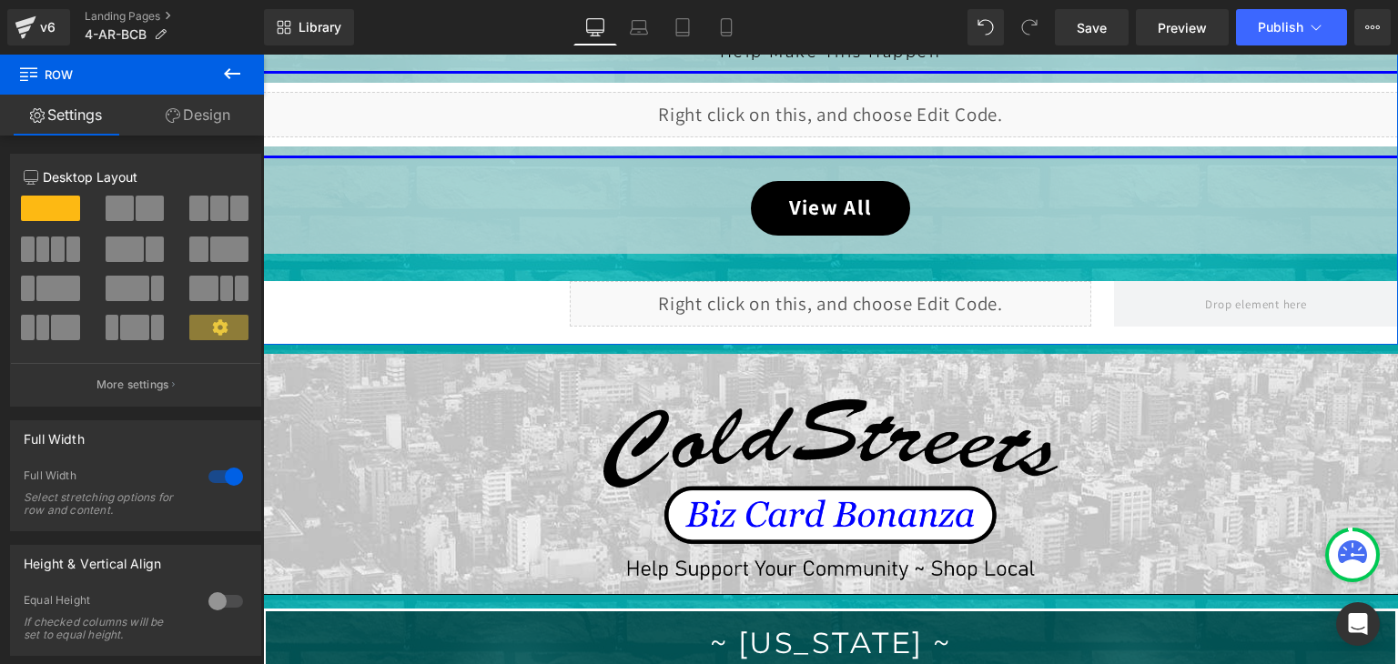
scroll to position [1182, 0]
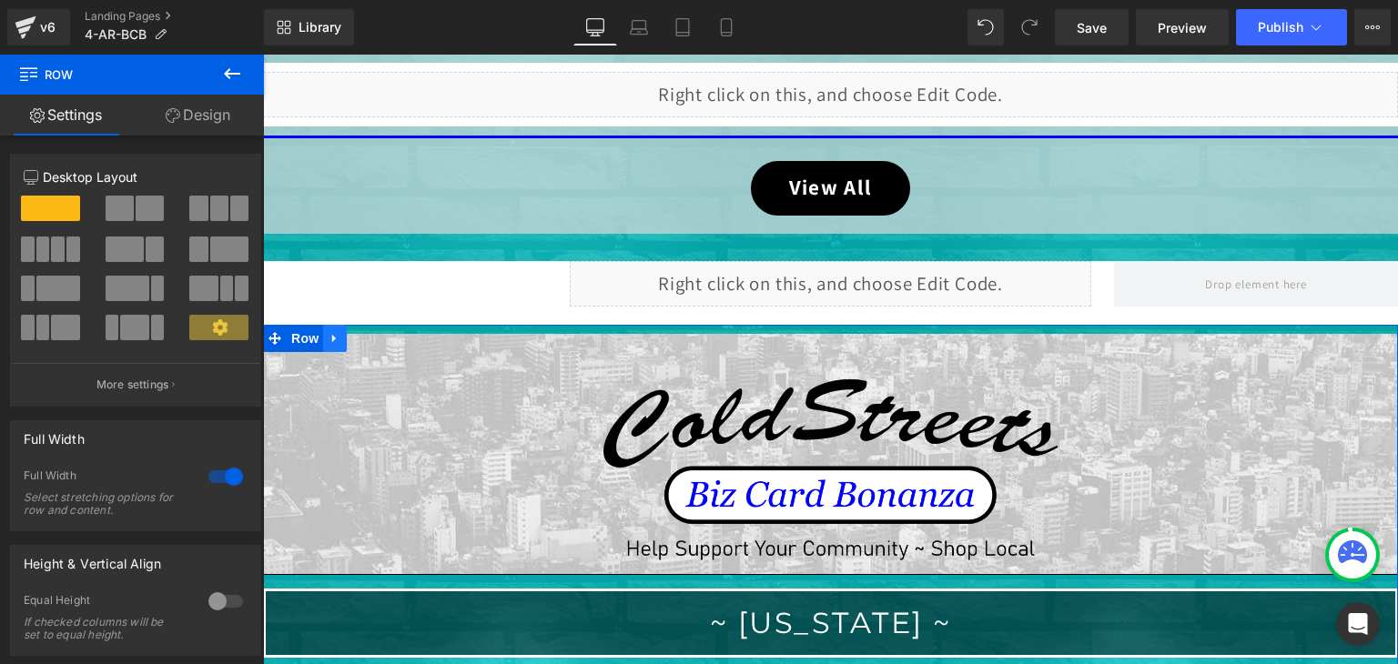
click at [329, 332] on icon at bounding box center [335, 339] width 13 height 14
click at [376, 332] on icon at bounding box center [382, 338] width 13 height 13
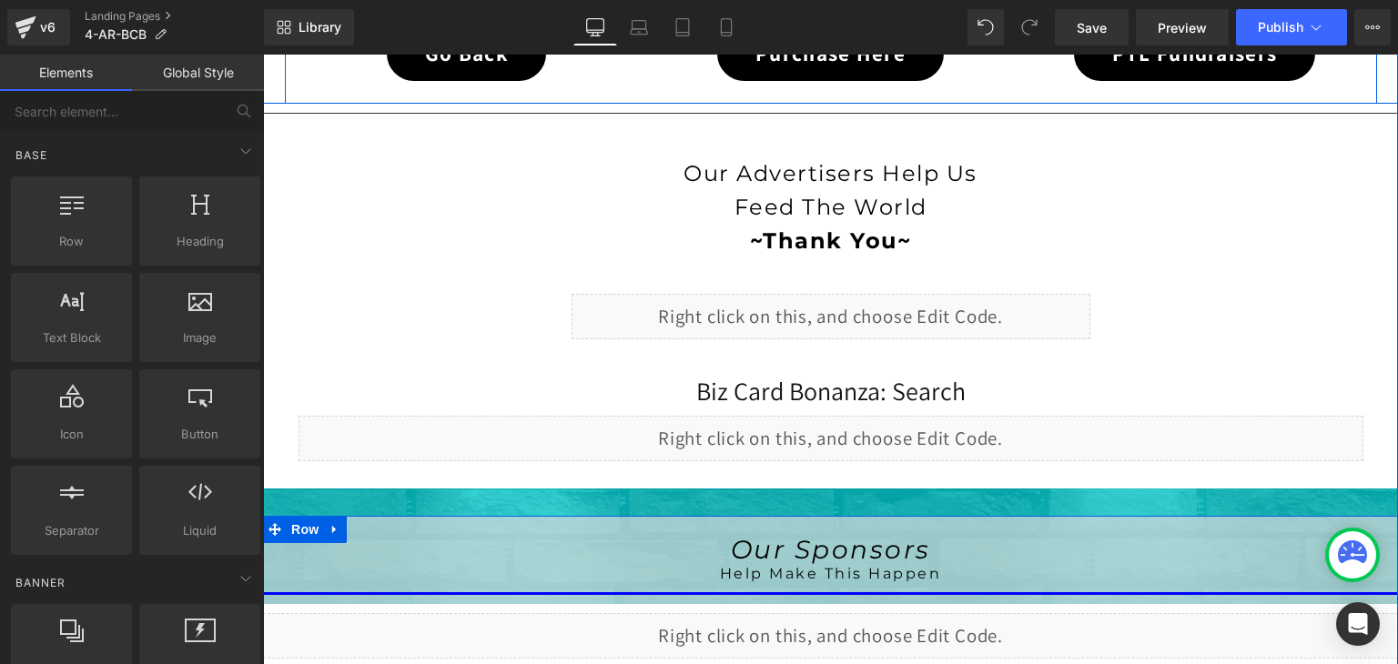
scroll to position [636, 0]
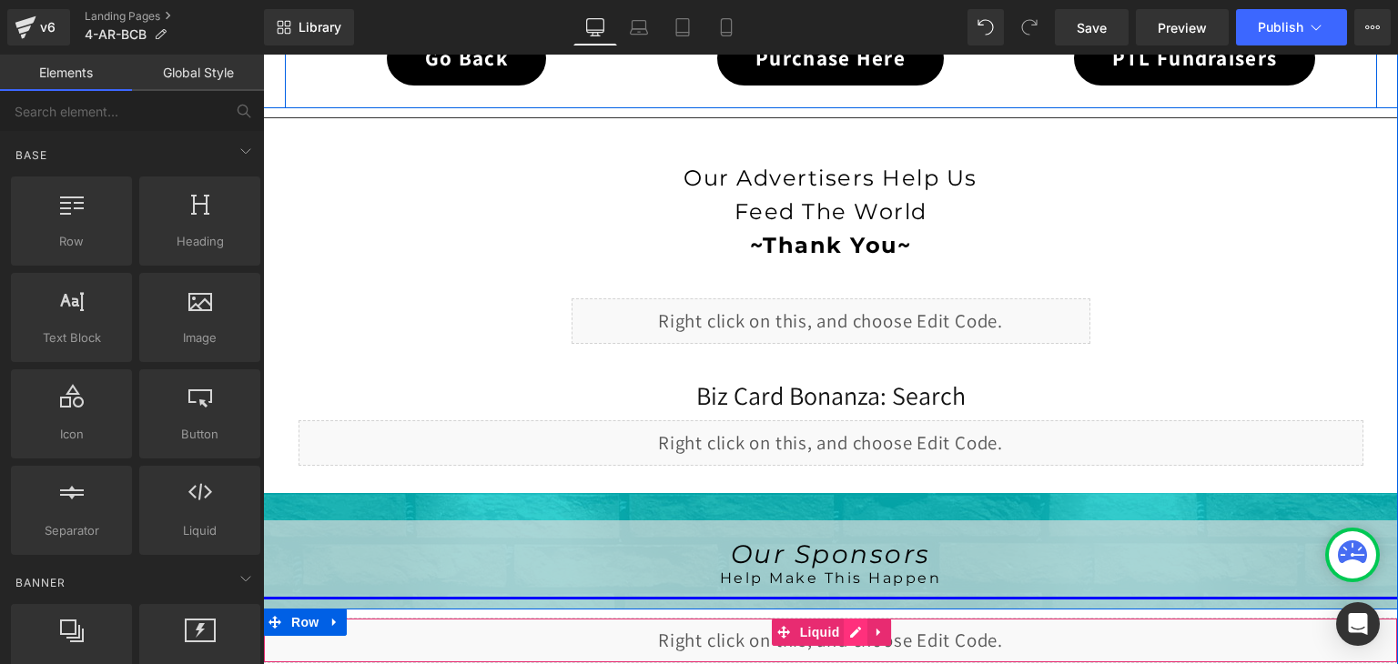
click at [843, 622] on div "Liquid" at bounding box center [830, 641] width 1135 height 46
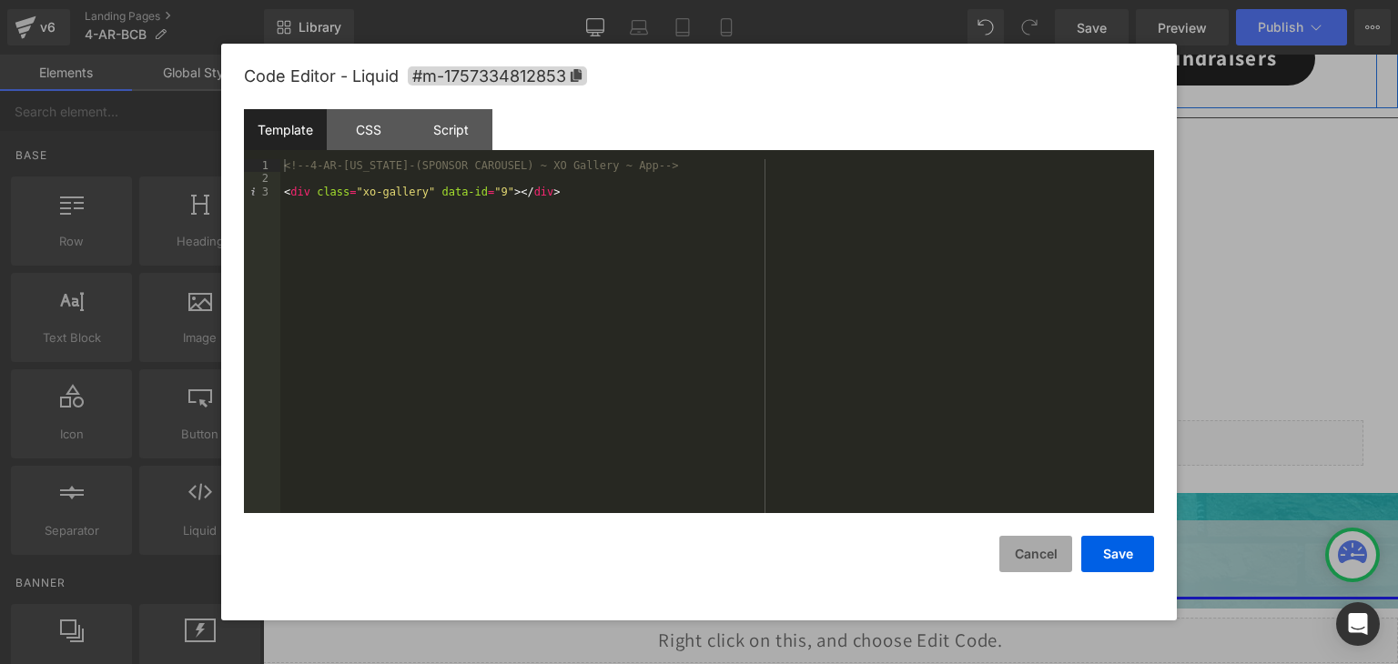
click at [1030, 560] on button "Cancel" at bounding box center [1035, 554] width 73 height 36
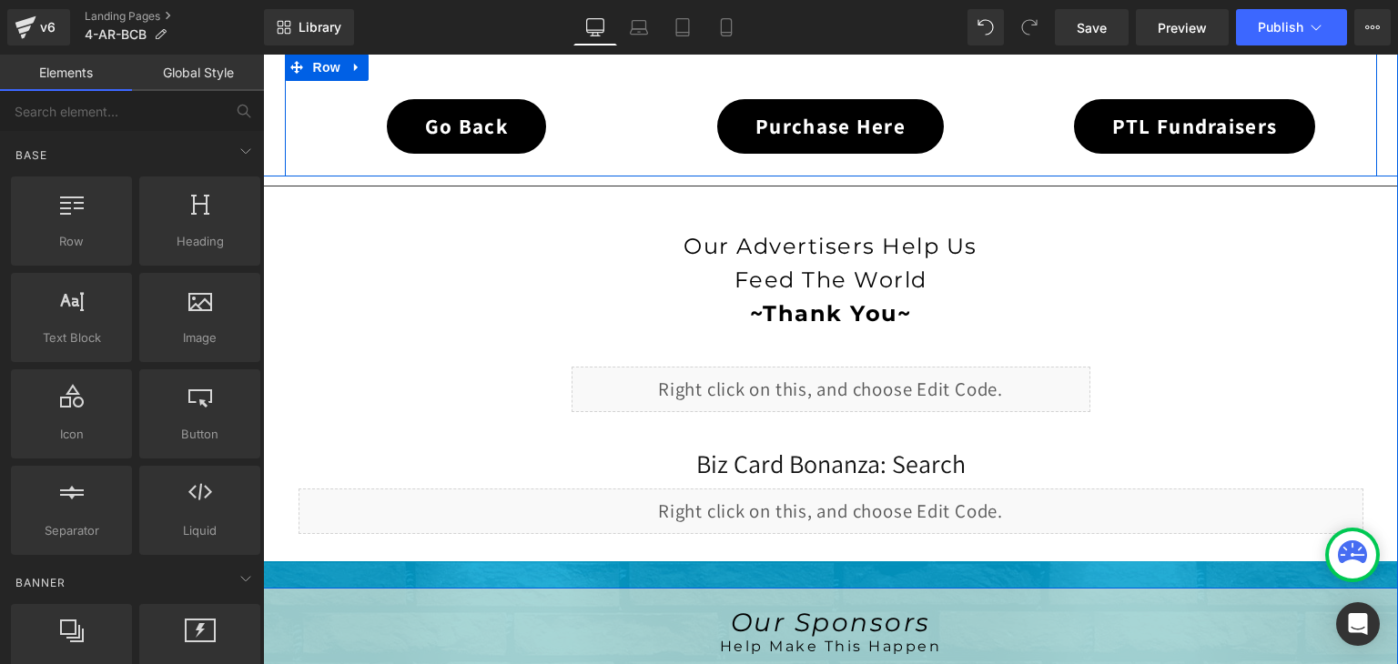
scroll to position [545, 0]
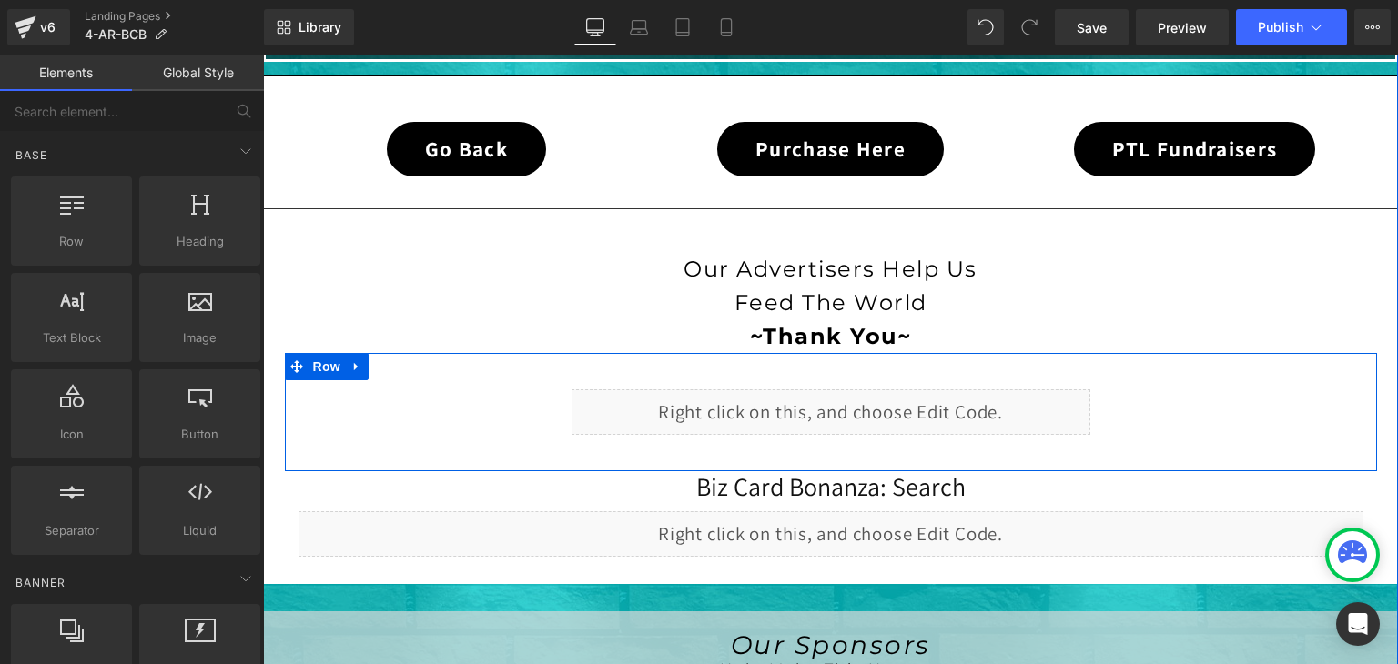
click at [850, 403] on div "Liquid" at bounding box center [831, 413] width 519 height 46
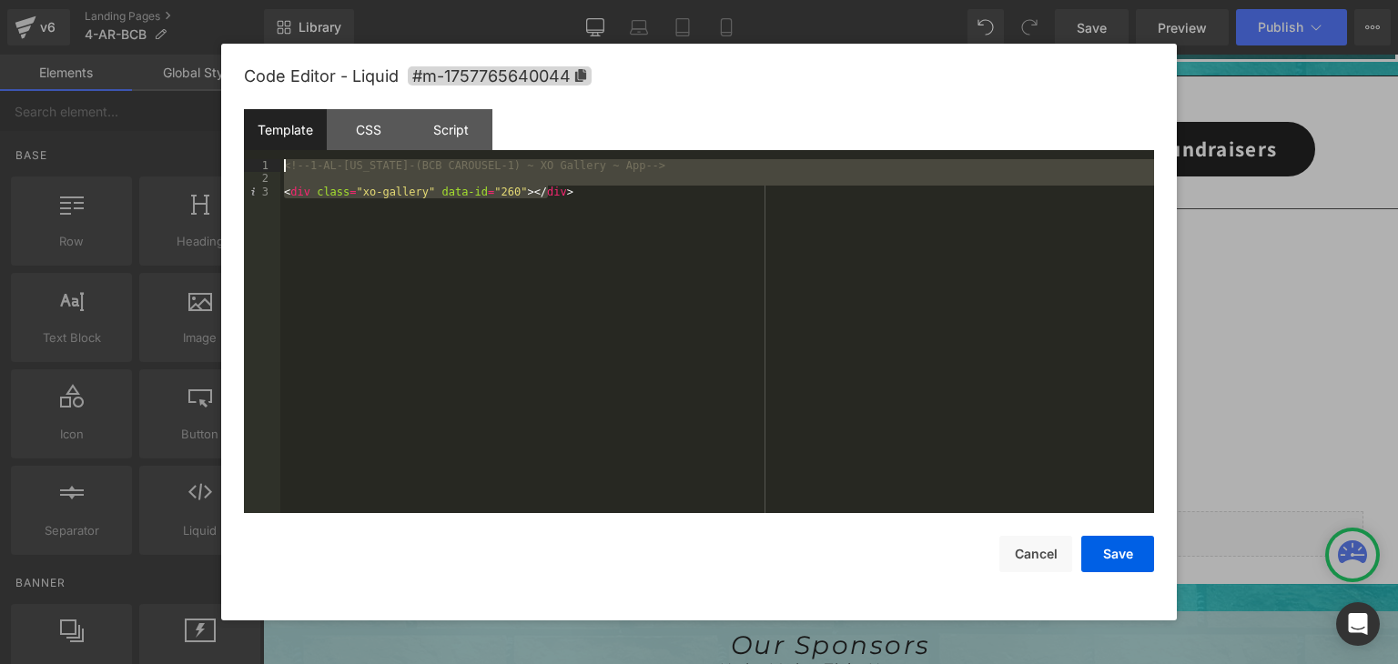
drag, startPoint x: 639, startPoint y: 213, endPoint x: 262, endPoint y: 157, distance: 380.9
click at [262, 157] on div "Template CSS Script Data 1 2 3 <!-- 1-AL-Alabama-(BCB CAROUSEL-1) ~ XO Gallery …" at bounding box center [699, 311] width 910 height 404
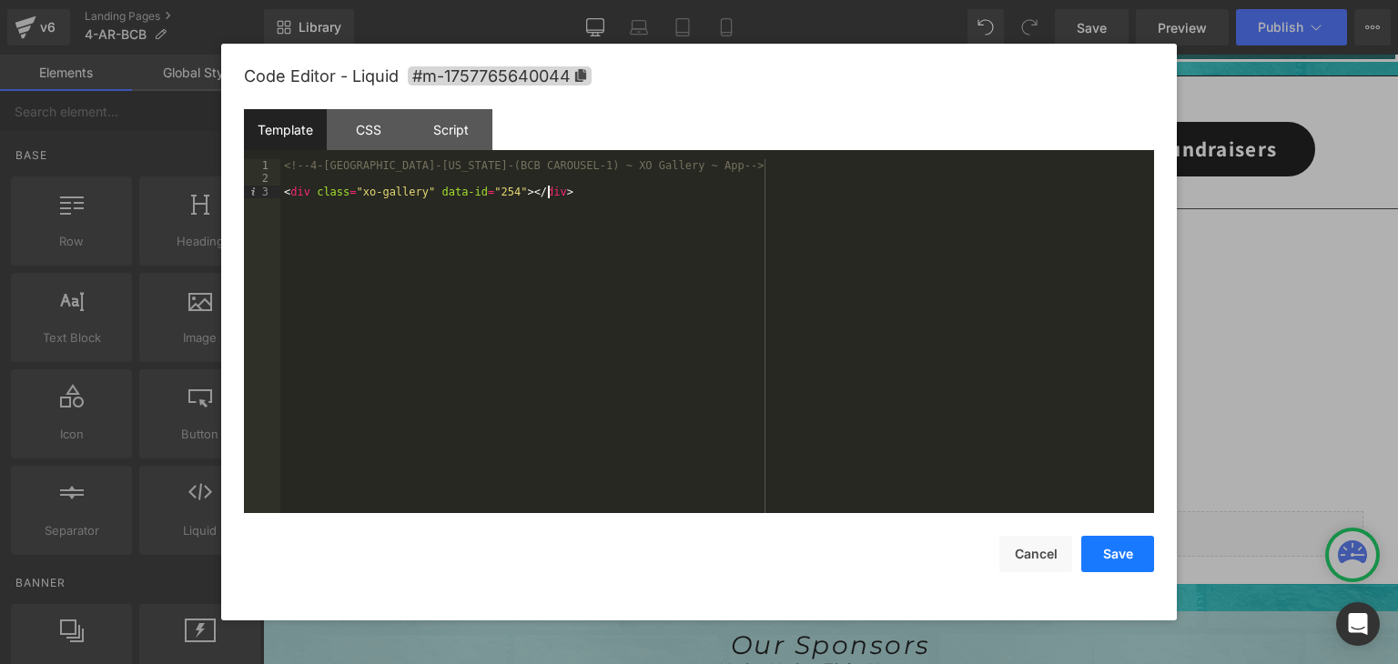
click at [1131, 558] on button "Save" at bounding box center [1117, 554] width 73 height 36
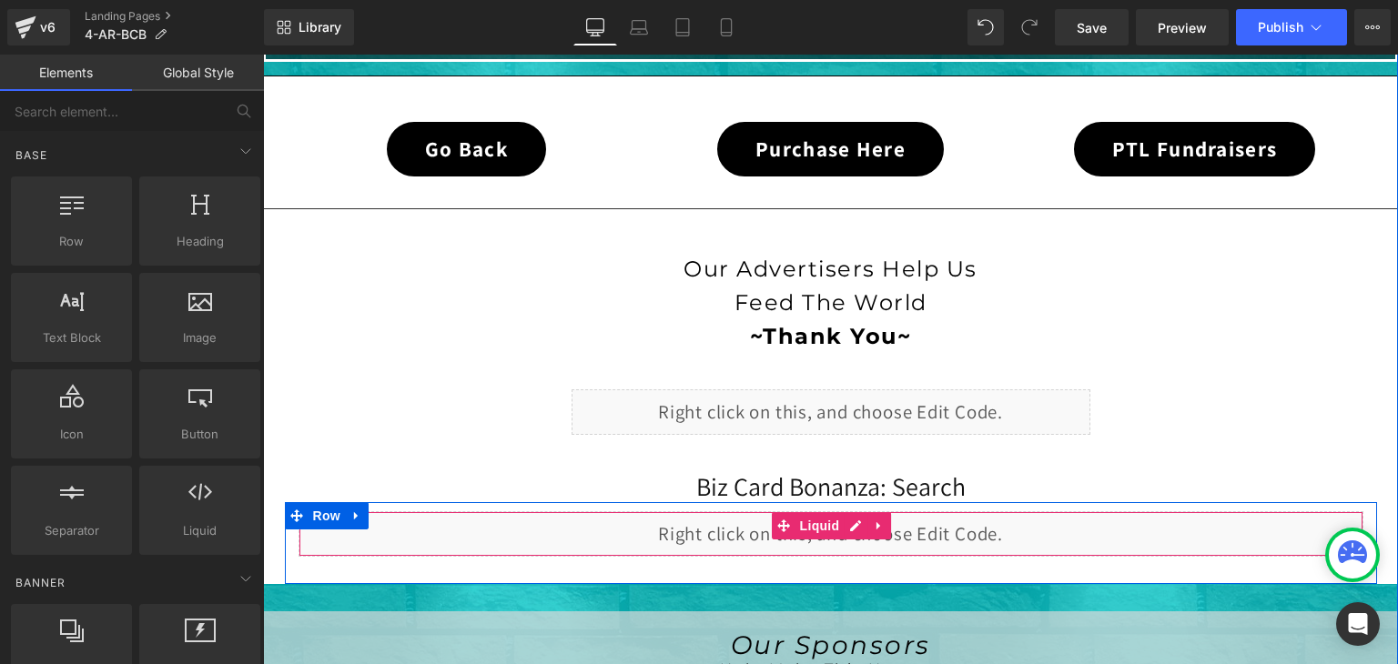
click at [848, 524] on div "Liquid" at bounding box center [831, 535] width 1065 height 46
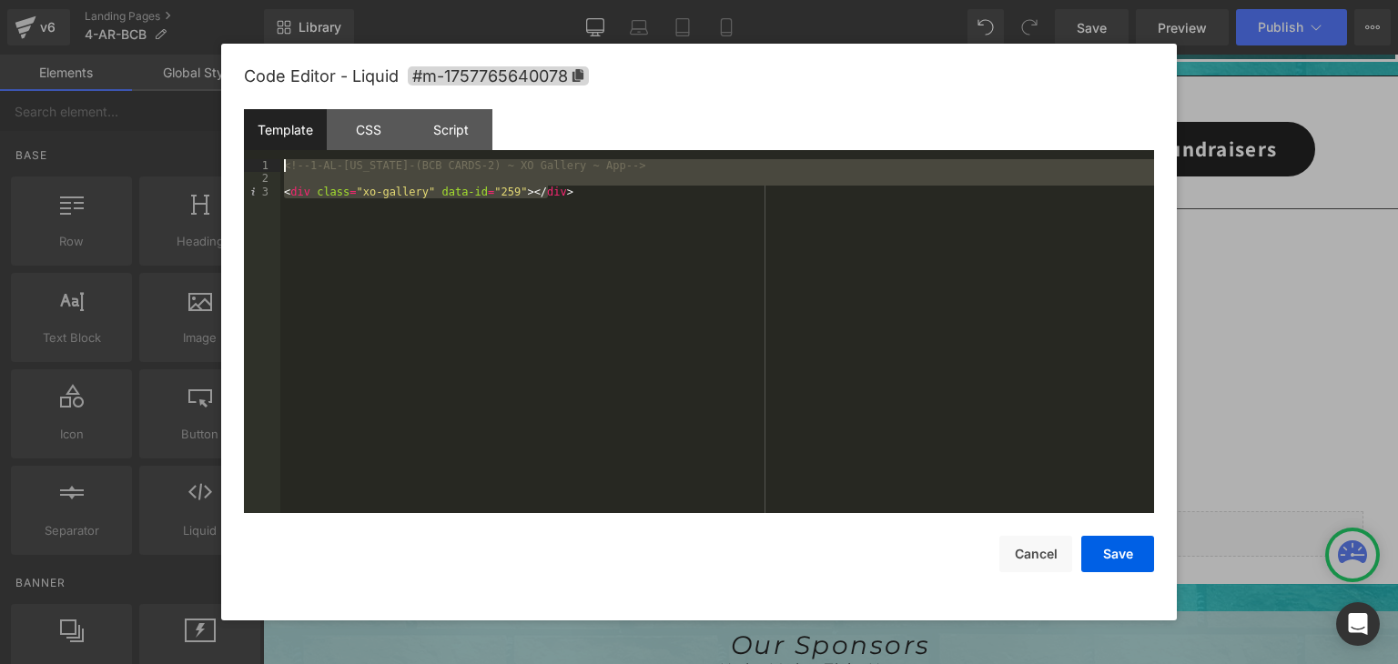
drag, startPoint x: 613, startPoint y: 201, endPoint x: 262, endPoint y: 169, distance: 351.9
click at [262, 169] on pre "1 2 3 <!-- 1-AL-[US_STATE]-(BCB CARDS-2) ~ XO Gallery ~ App --> < div class = "…" at bounding box center [699, 336] width 910 height 354
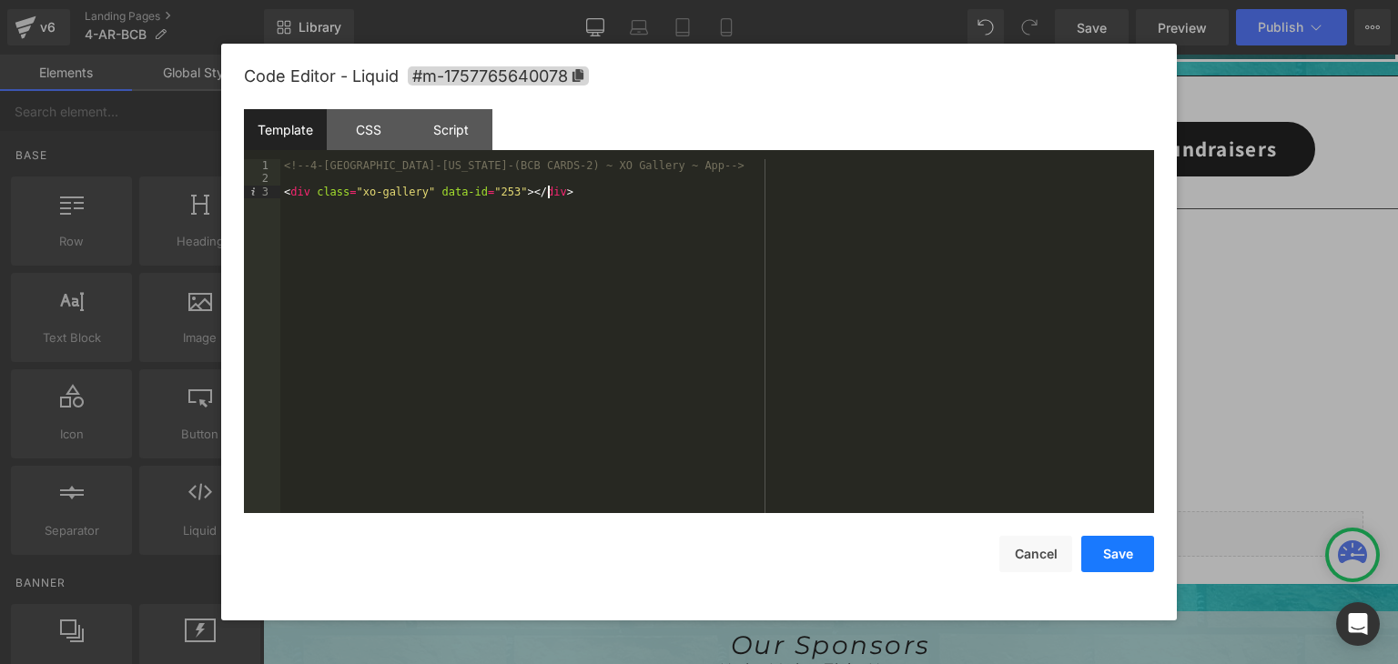
click at [1134, 554] on button "Save" at bounding box center [1117, 554] width 73 height 36
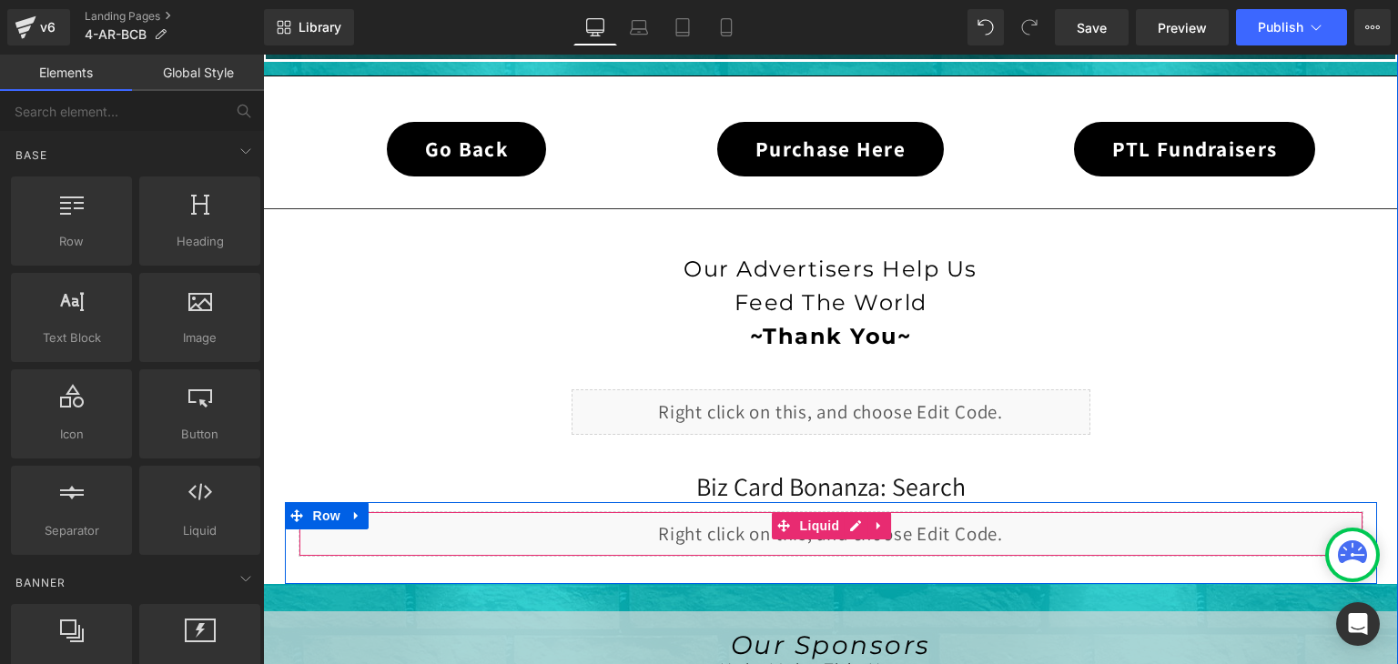
click at [845, 529] on div "Liquid" at bounding box center [831, 535] width 1065 height 46
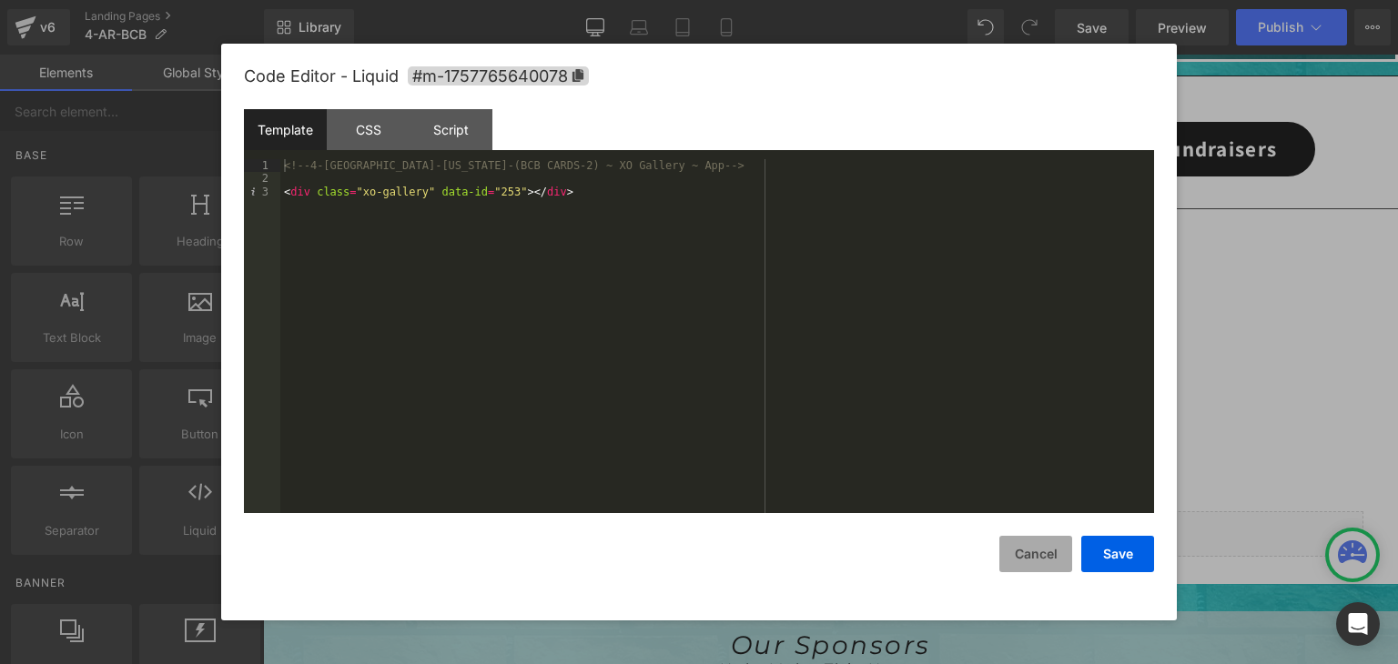
click at [1039, 556] on button "Cancel" at bounding box center [1035, 554] width 73 height 36
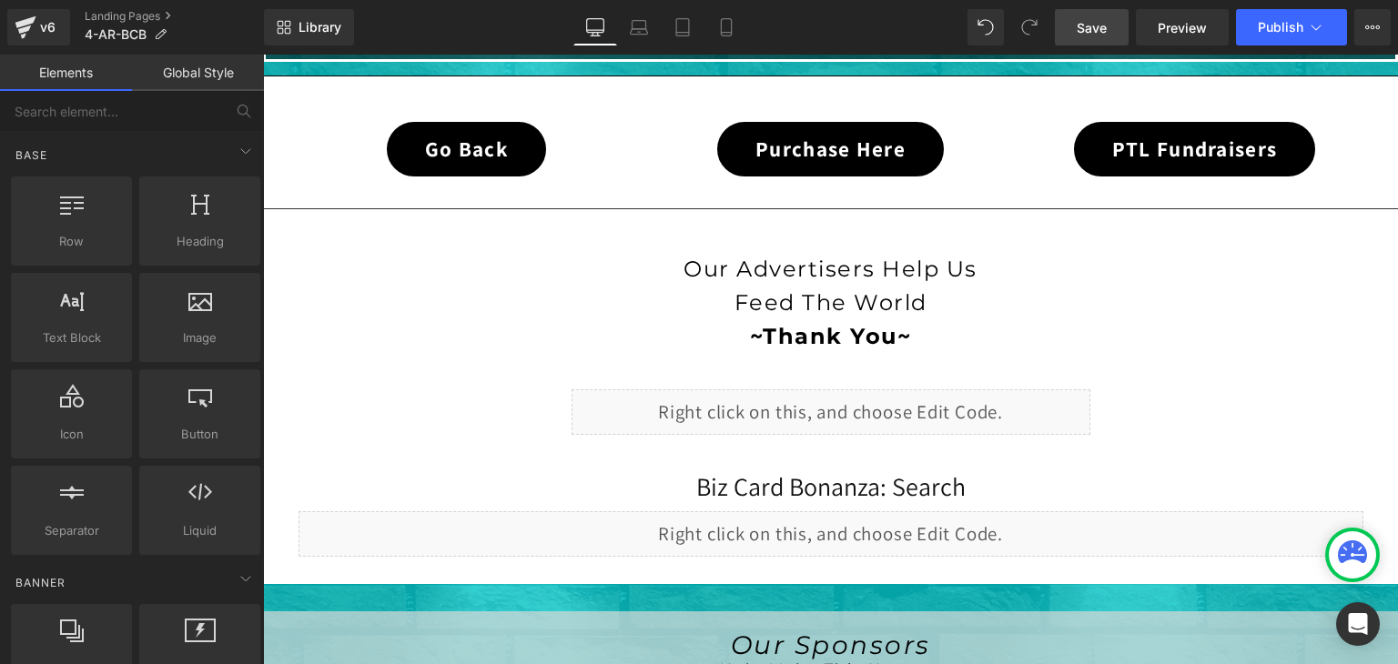
click at [1103, 20] on span "Save" at bounding box center [1092, 27] width 30 height 19
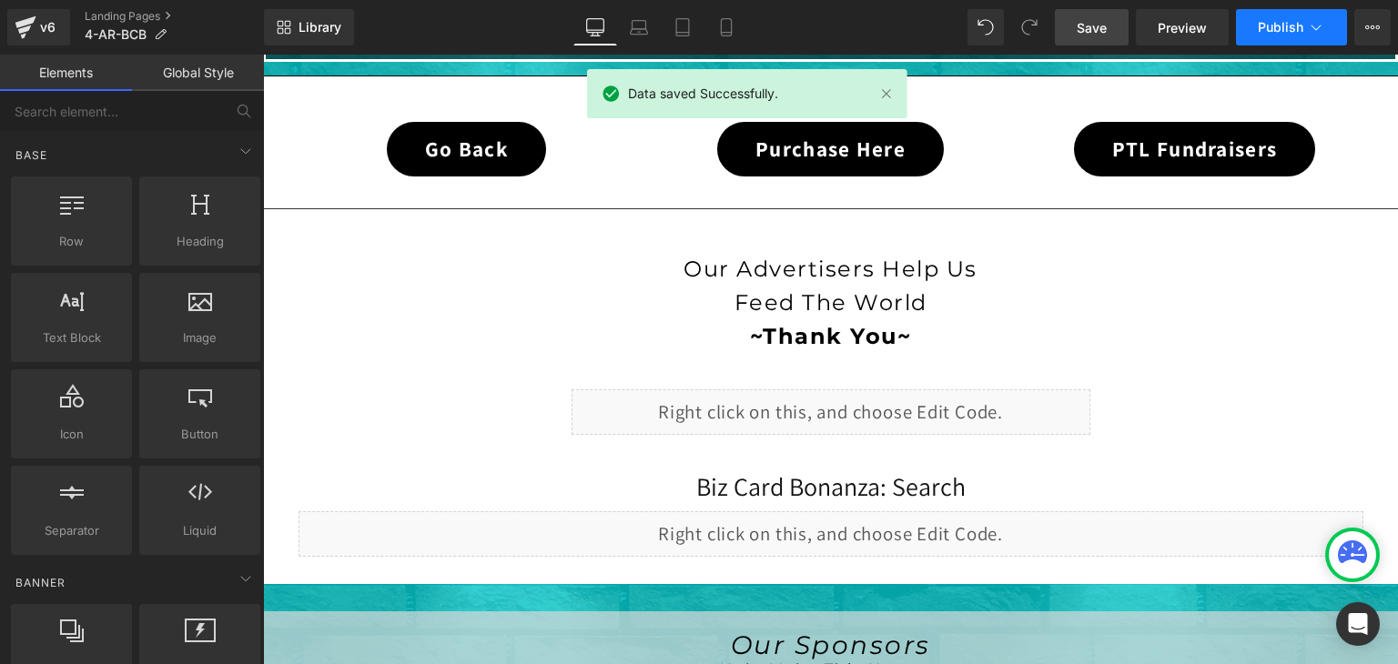
click at [1314, 23] on icon at bounding box center [1316, 27] width 18 height 18
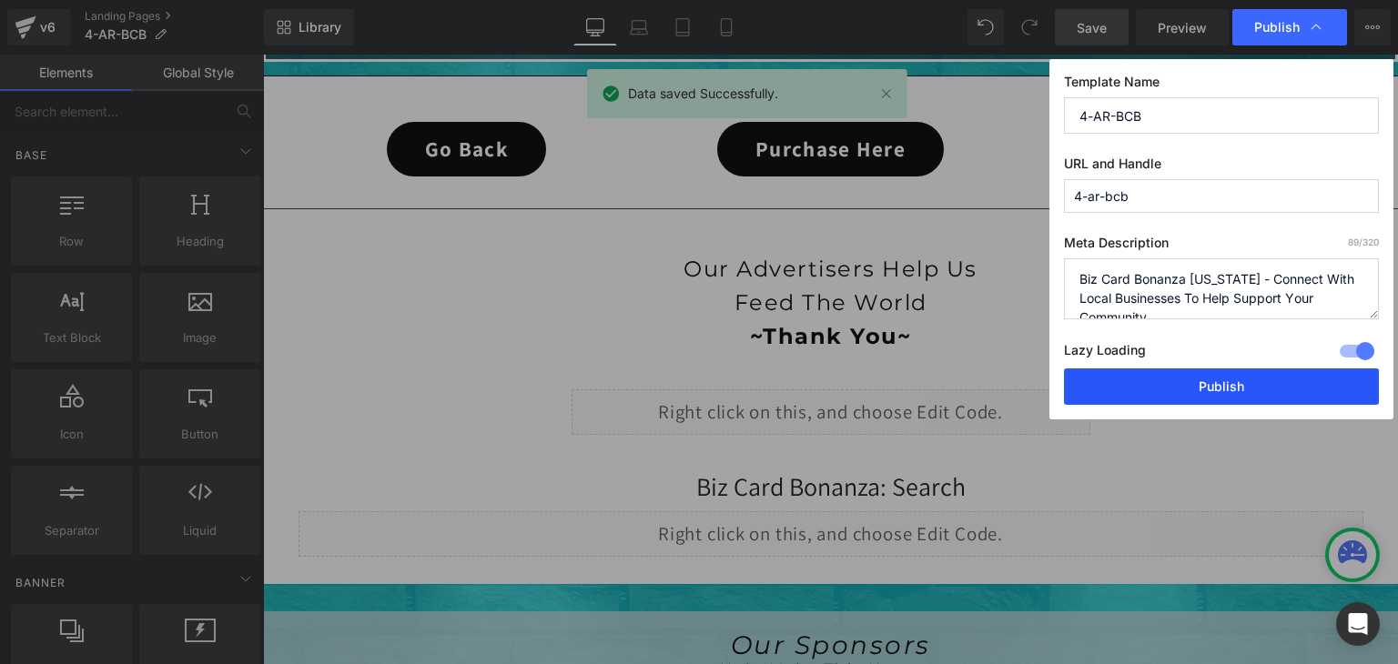
click at [1267, 389] on button "Publish" at bounding box center [1221, 387] width 315 height 36
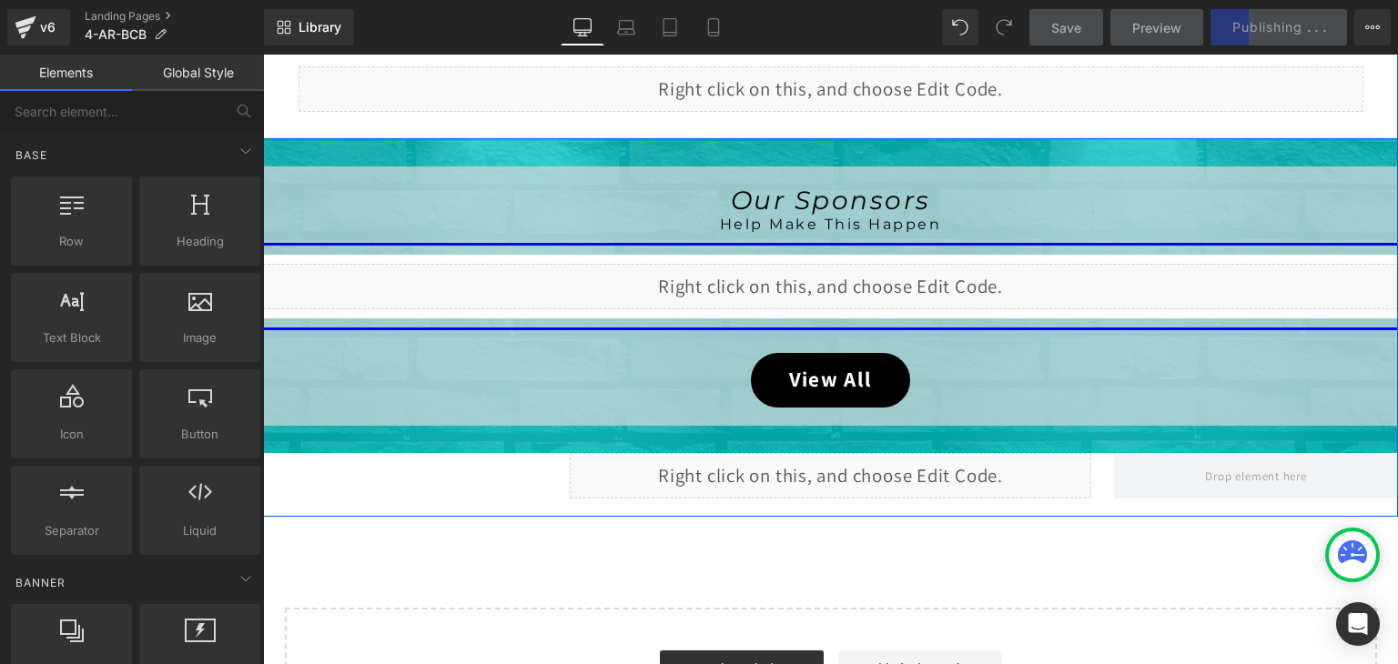
scroll to position [1000, 0]
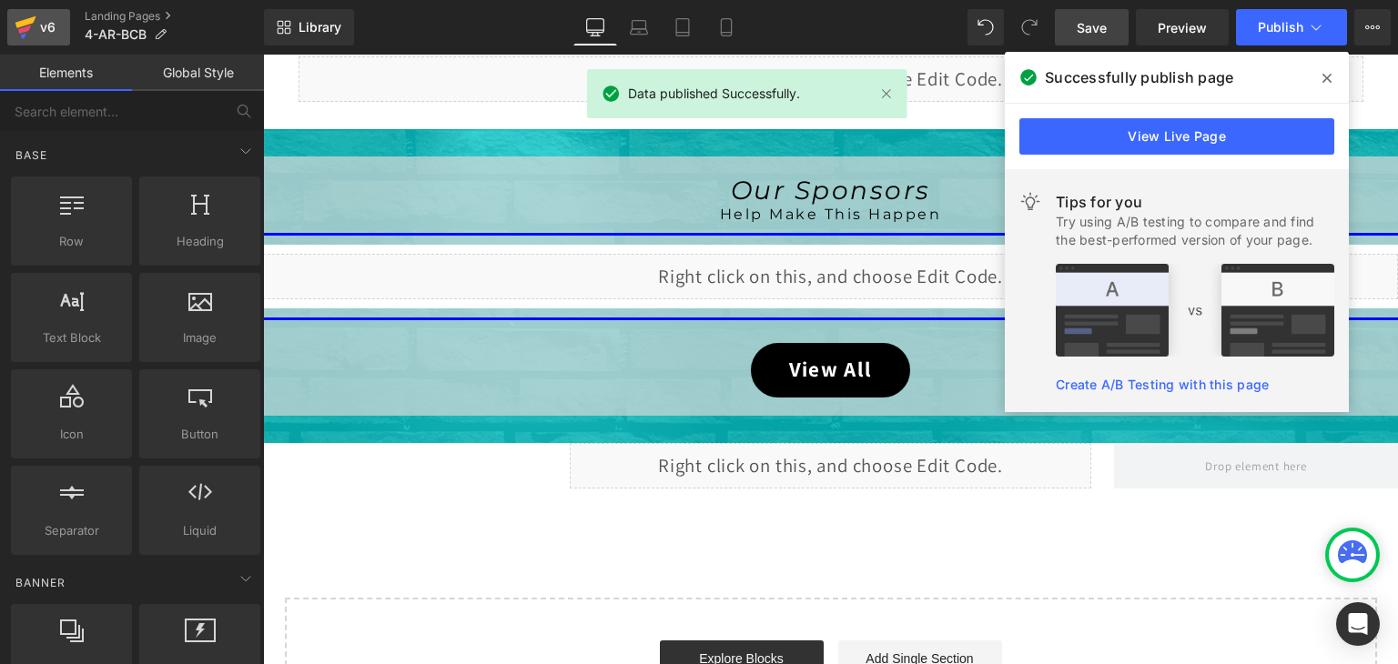
click at [28, 24] on icon at bounding box center [25, 22] width 21 height 12
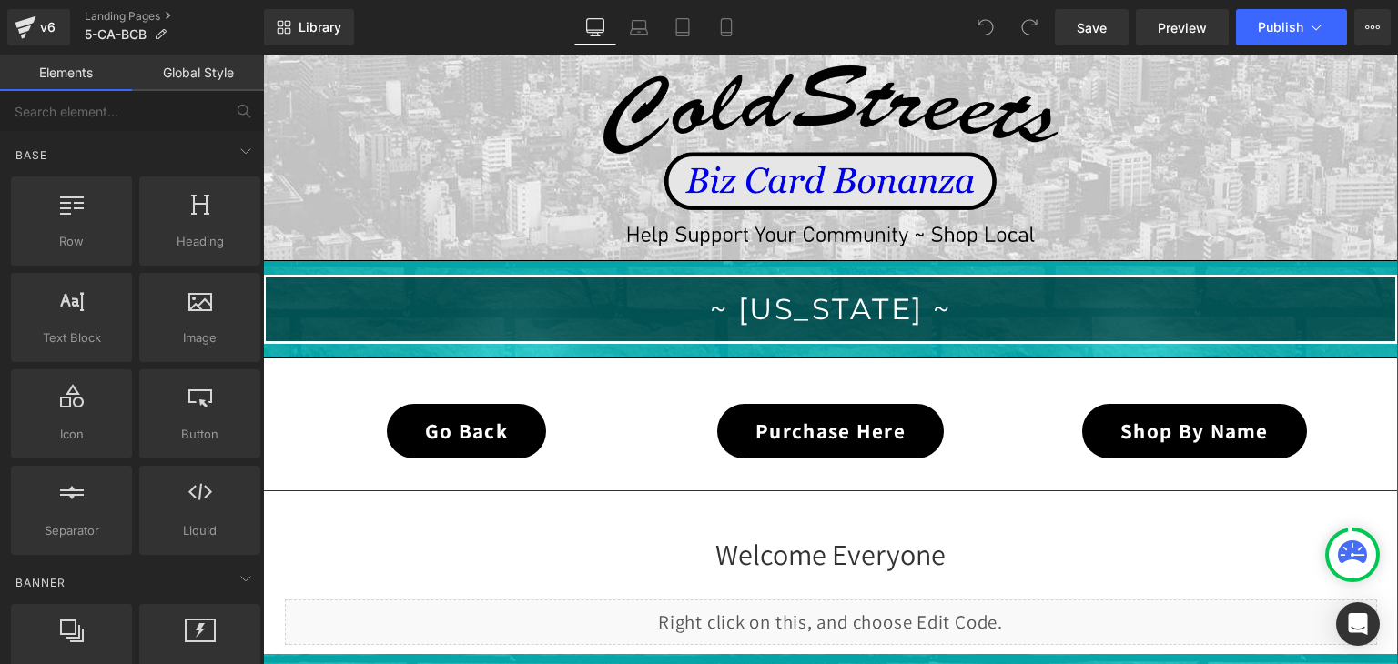
scroll to position [273, 0]
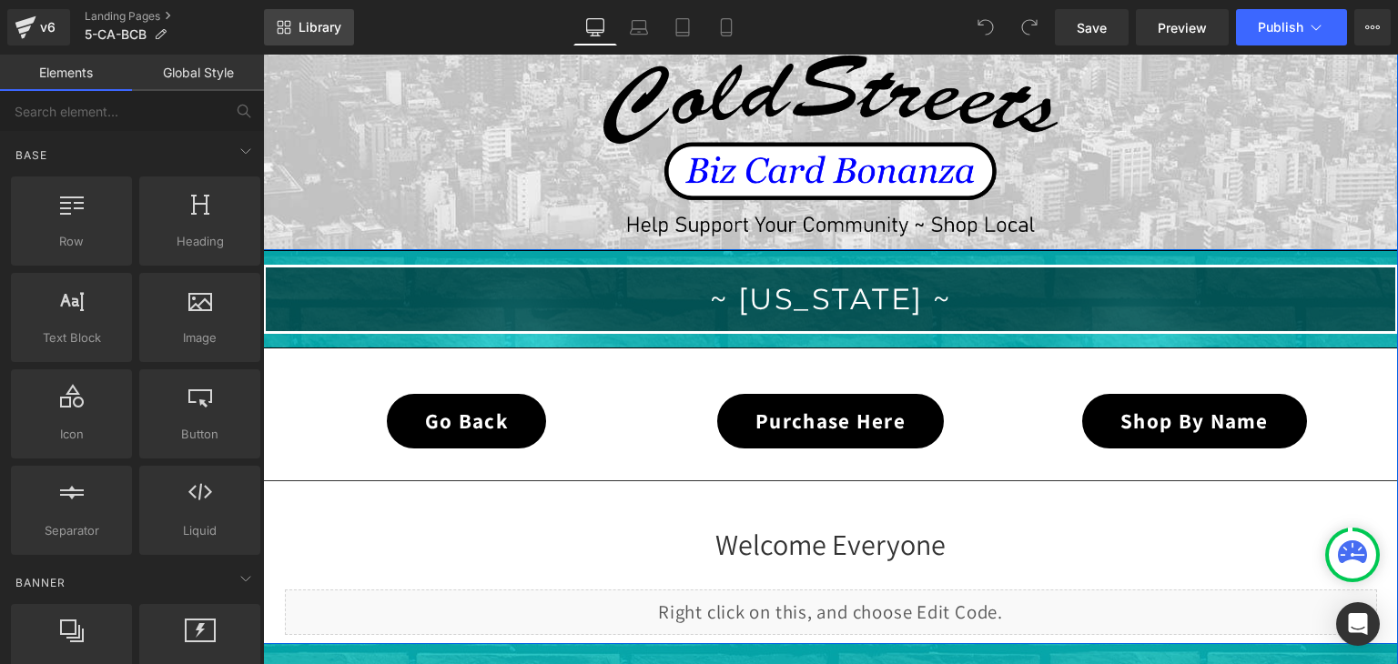
click at [328, 30] on span "Library" at bounding box center [320, 27] width 43 height 16
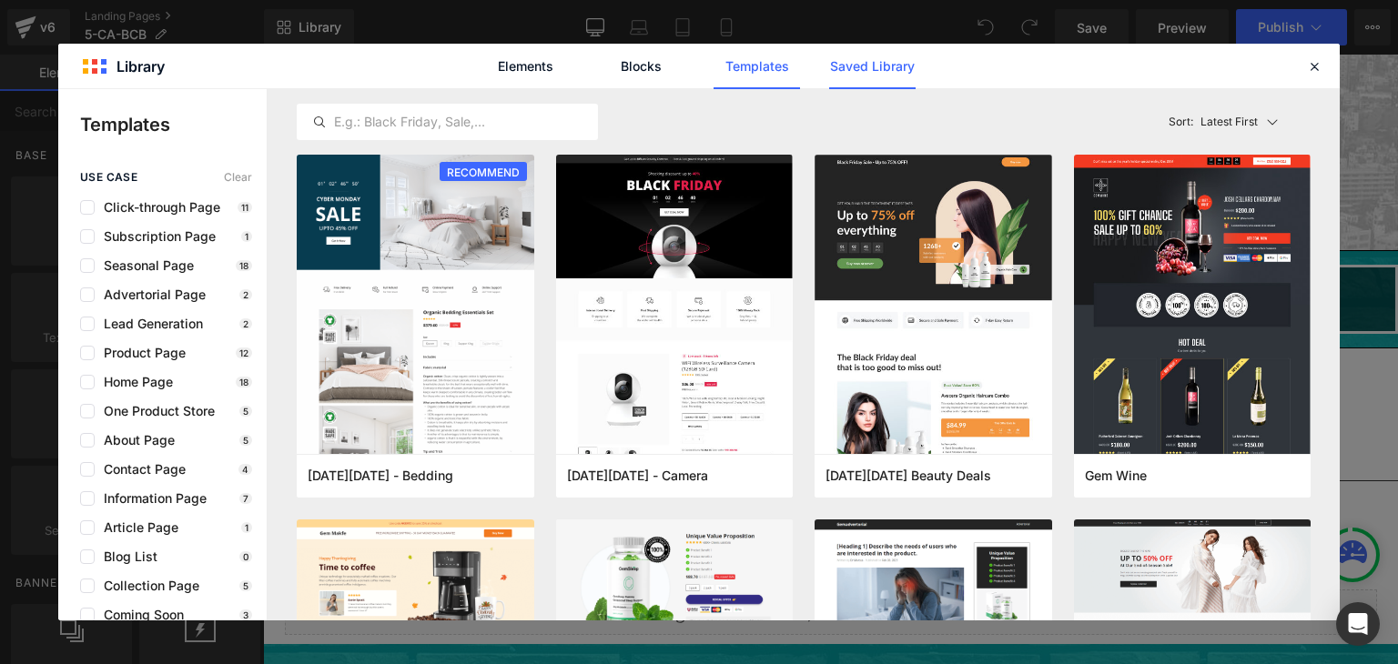
click at [854, 66] on link "Saved Library" at bounding box center [872, 67] width 86 height 46
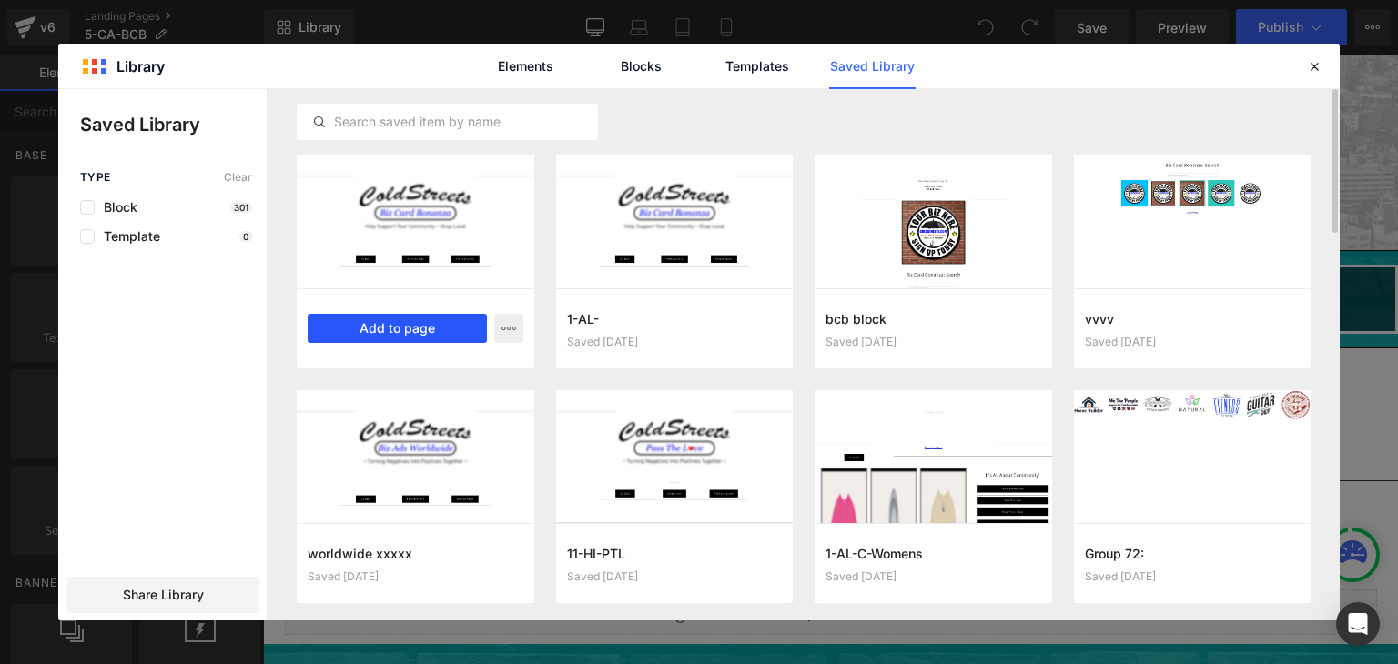
click at [427, 314] on button "Add to page" at bounding box center [397, 328] width 179 height 29
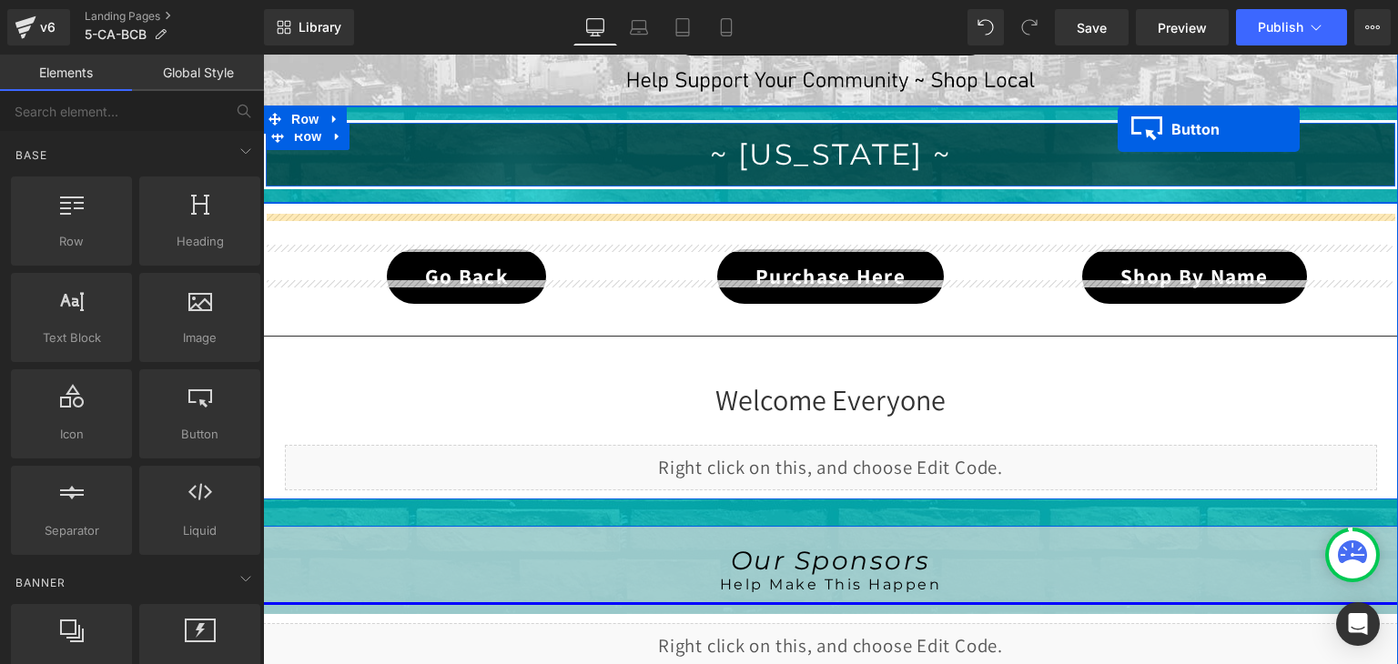
scroll to position [290, 0]
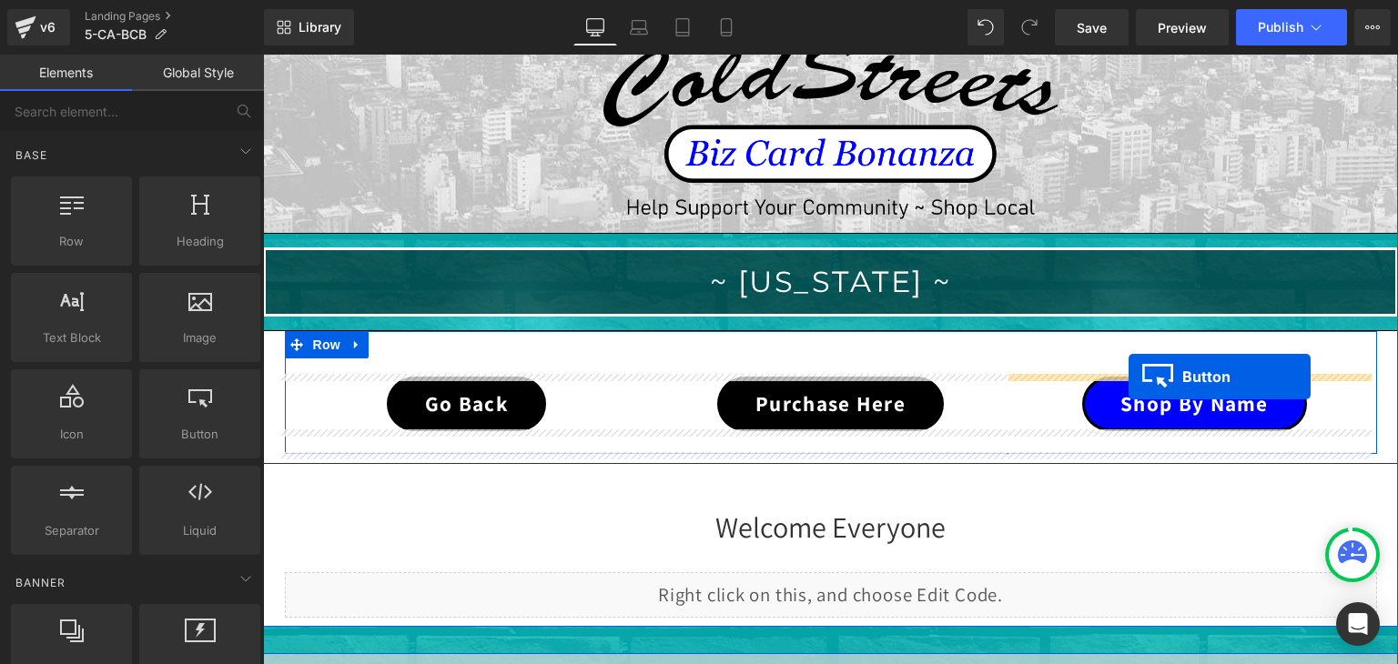
drag, startPoint x: 1163, startPoint y: 563, endPoint x: 1129, endPoint y: 377, distance: 189.8
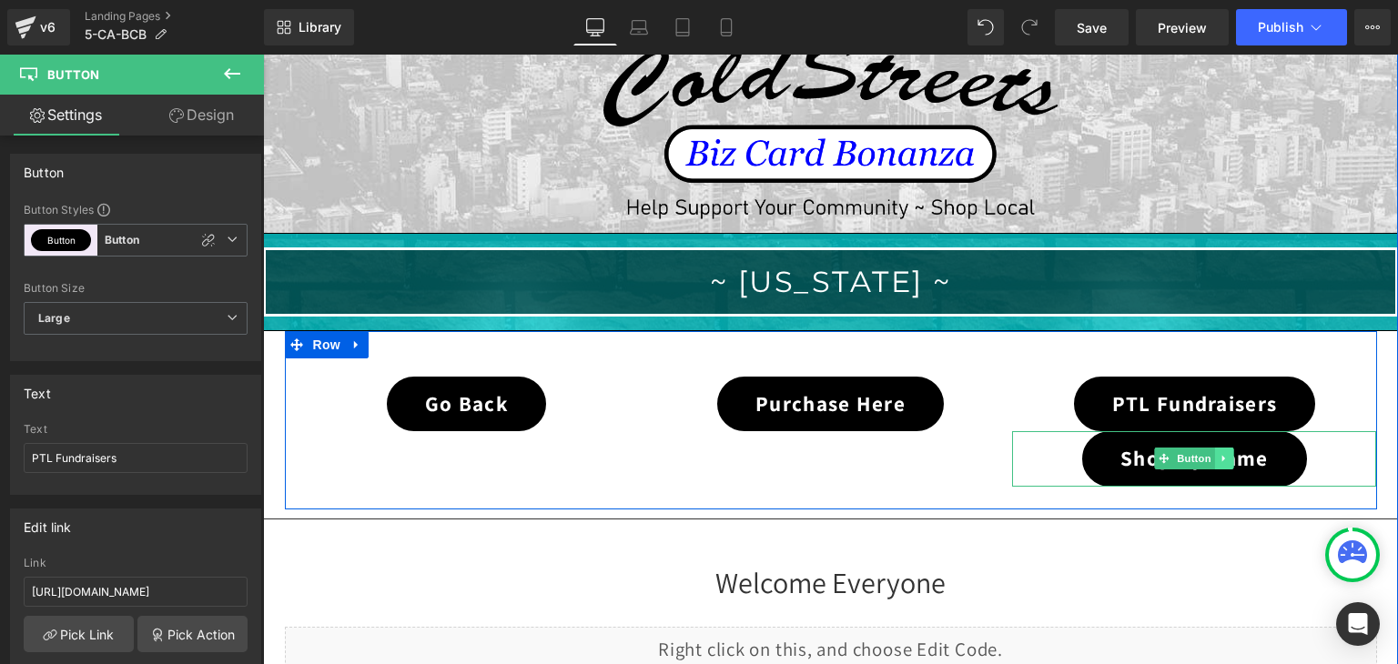
click at [1220, 453] on icon at bounding box center [1225, 458] width 10 height 11
click at [1229, 457] on icon at bounding box center [1234, 459] width 10 height 10
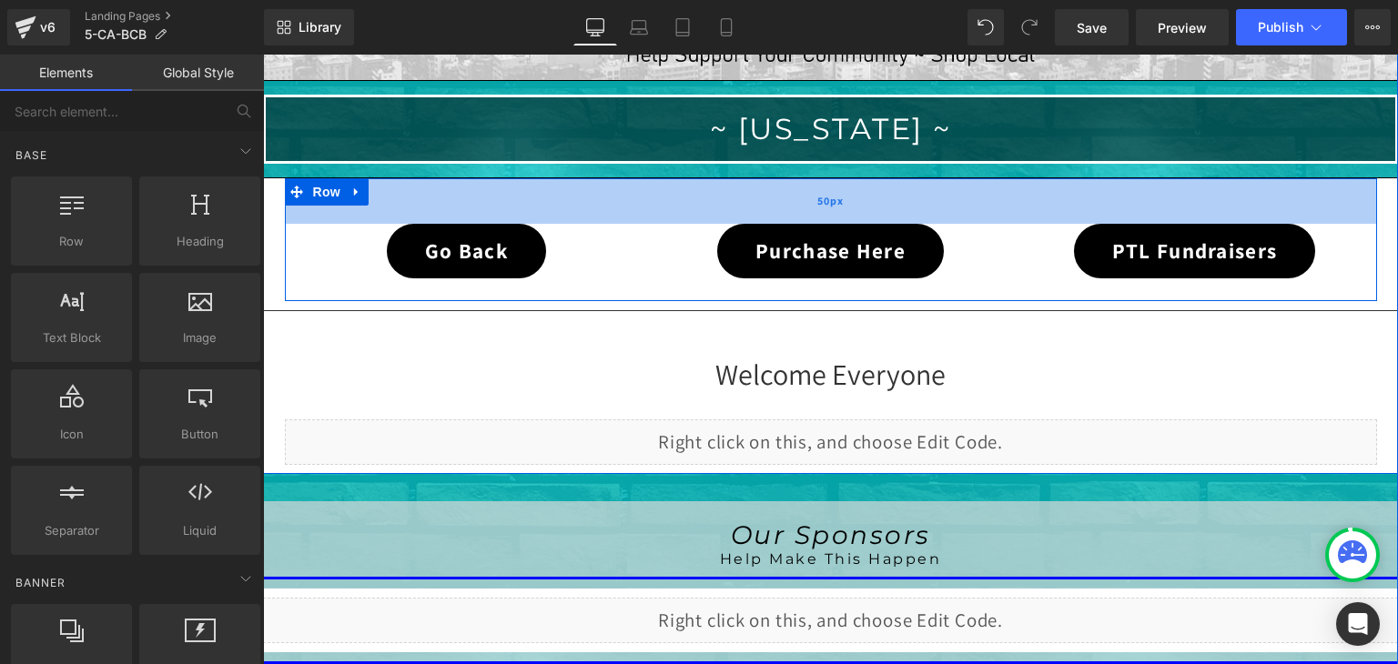
scroll to position [472, 0]
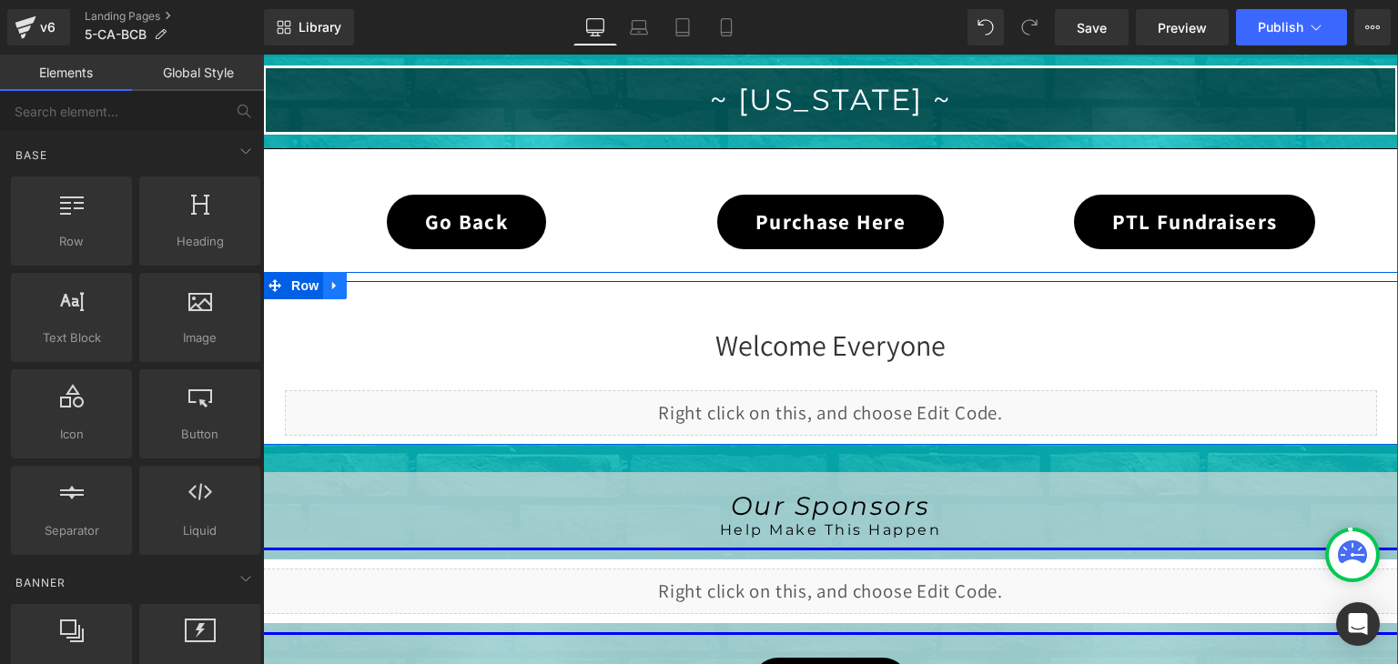
click at [337, 282] on link at bounding box center [335, 285] width 24 height 27
click at [378, 283] on icon at bounding box center [382, 285] width 13 height 13
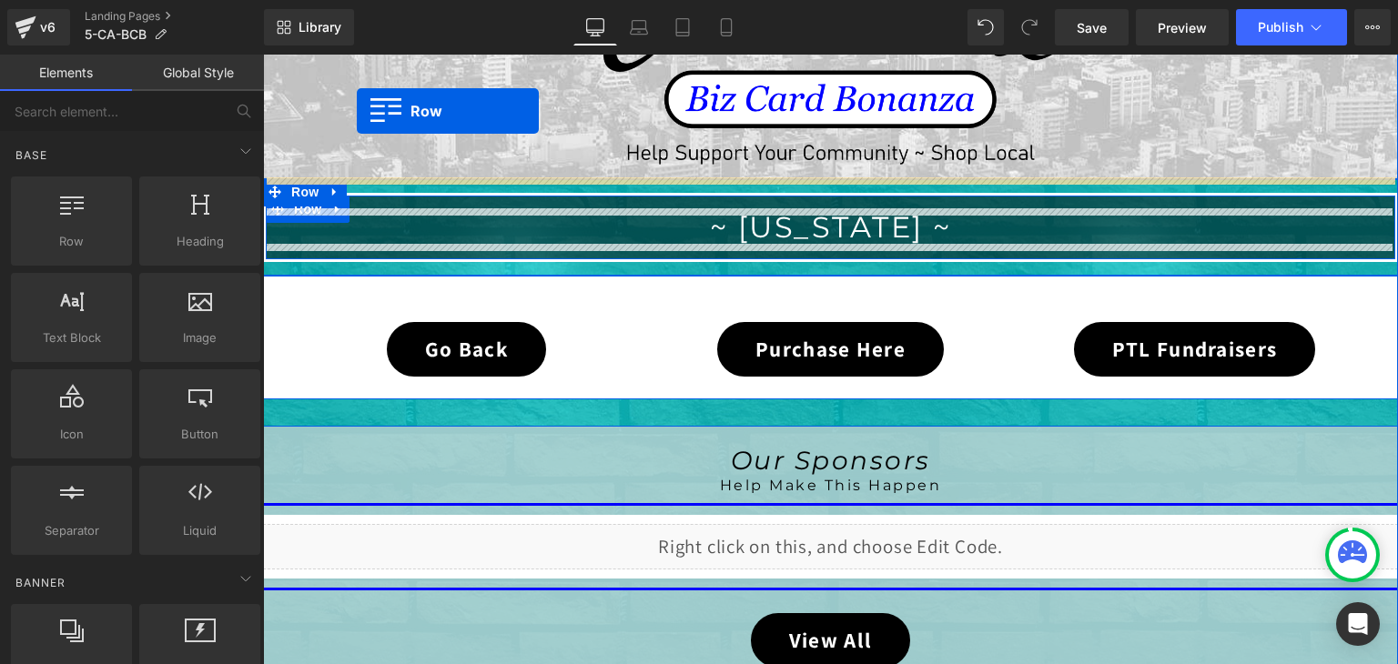
scroll to position [254, 0]
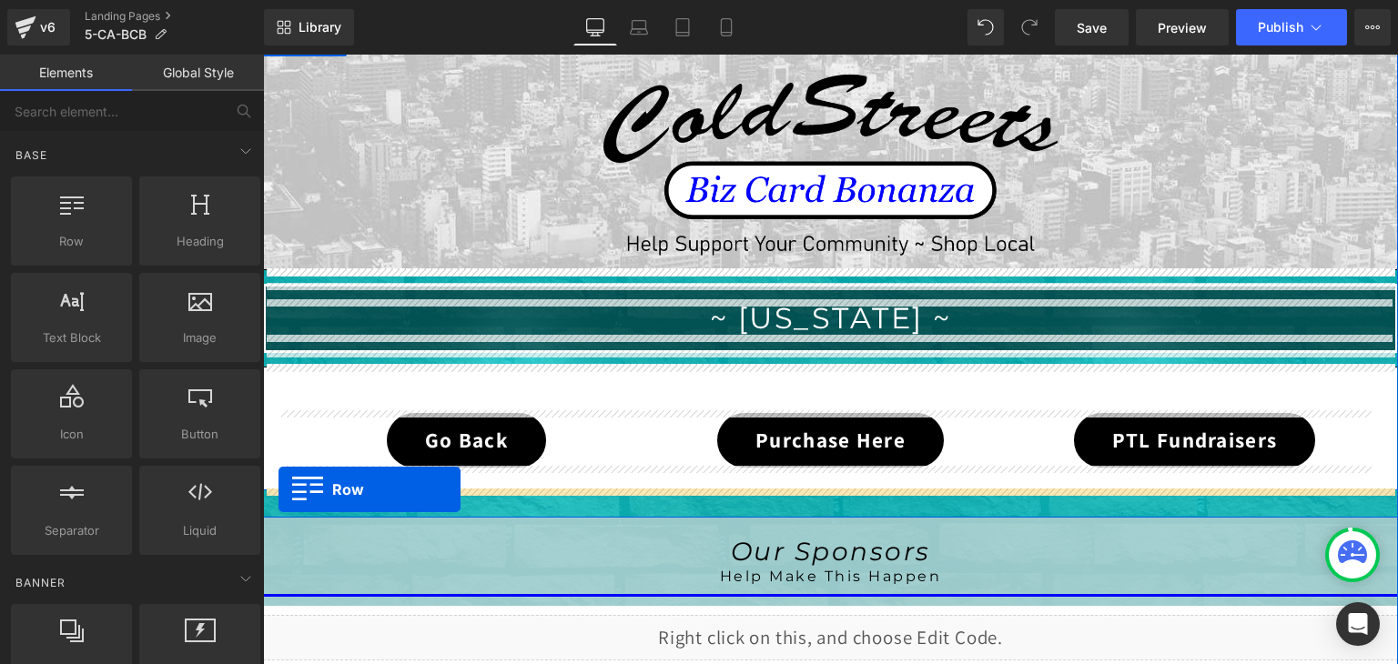
drag, startPoint x: 291, startPoint y: 414, endPoint x: 279, endPoint y: 490, distance: 76.6
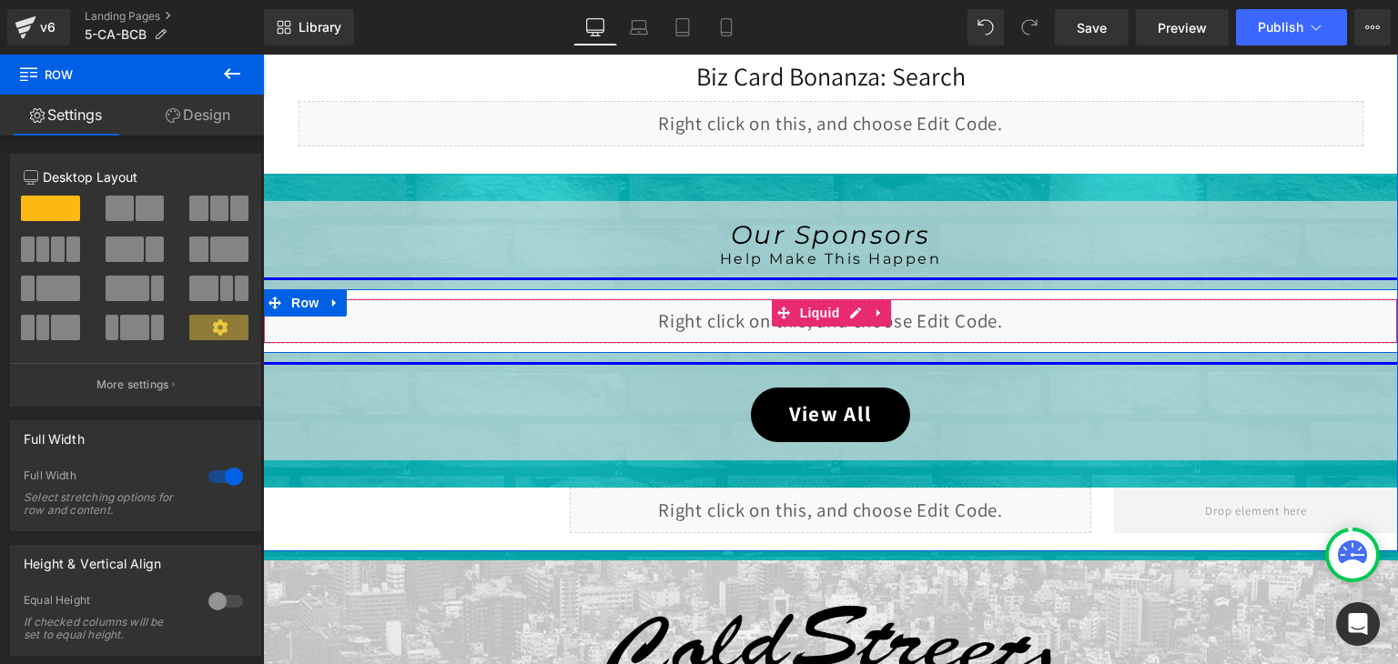
scroll to position [982, 0]
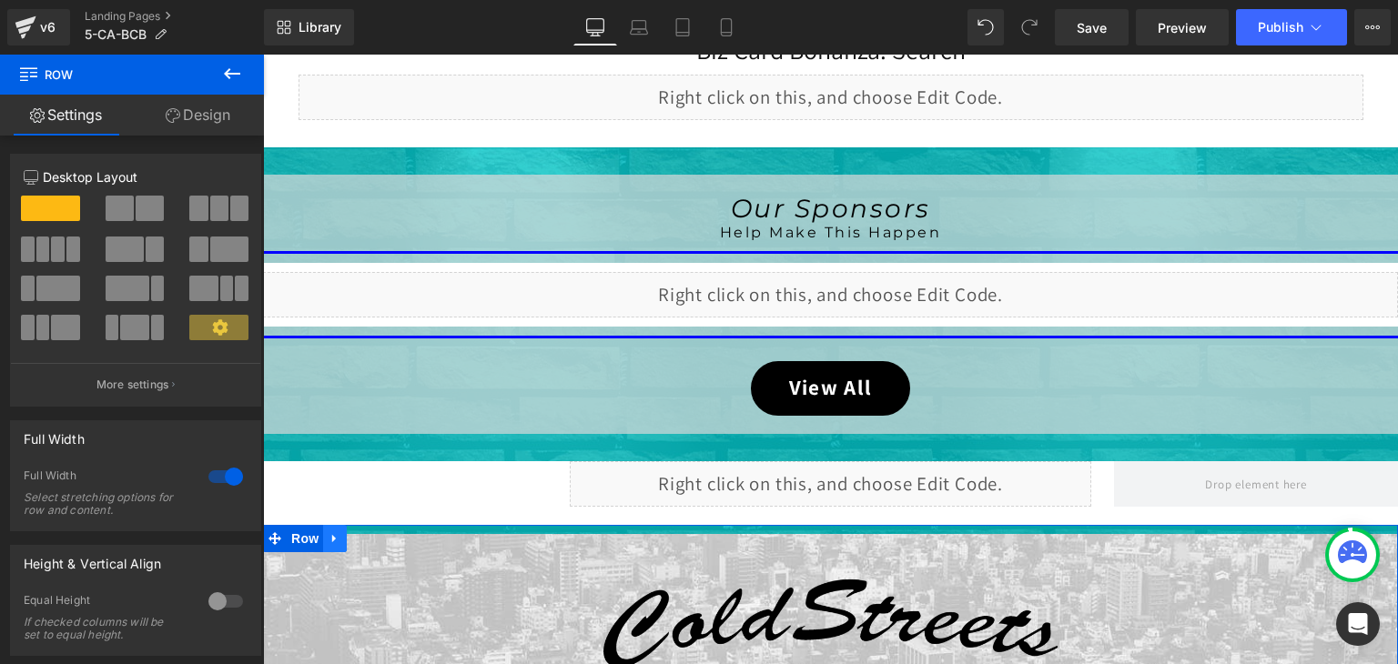
click at [332, 535] on icon at bounding box center [334, 539] width 4 height 8
click at [380, 532] on icon at bounding box center [382, 538] width 13 height 13
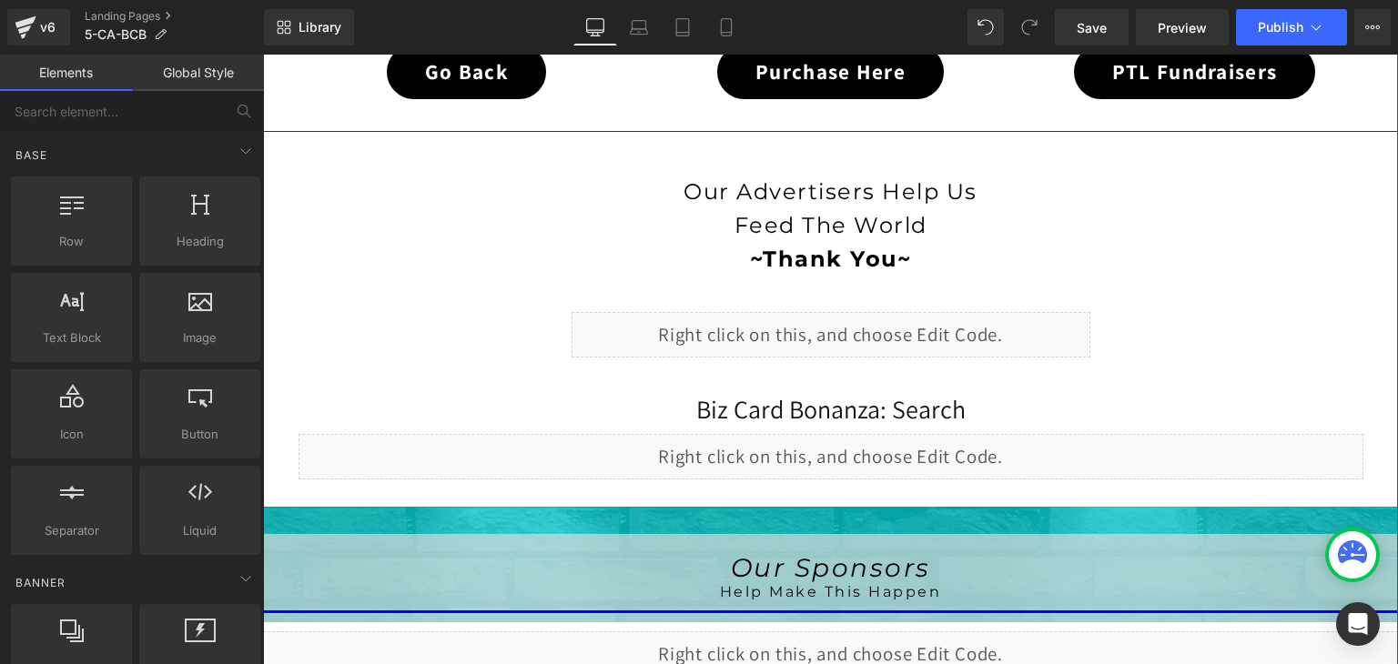
scroll to position [618, 0]
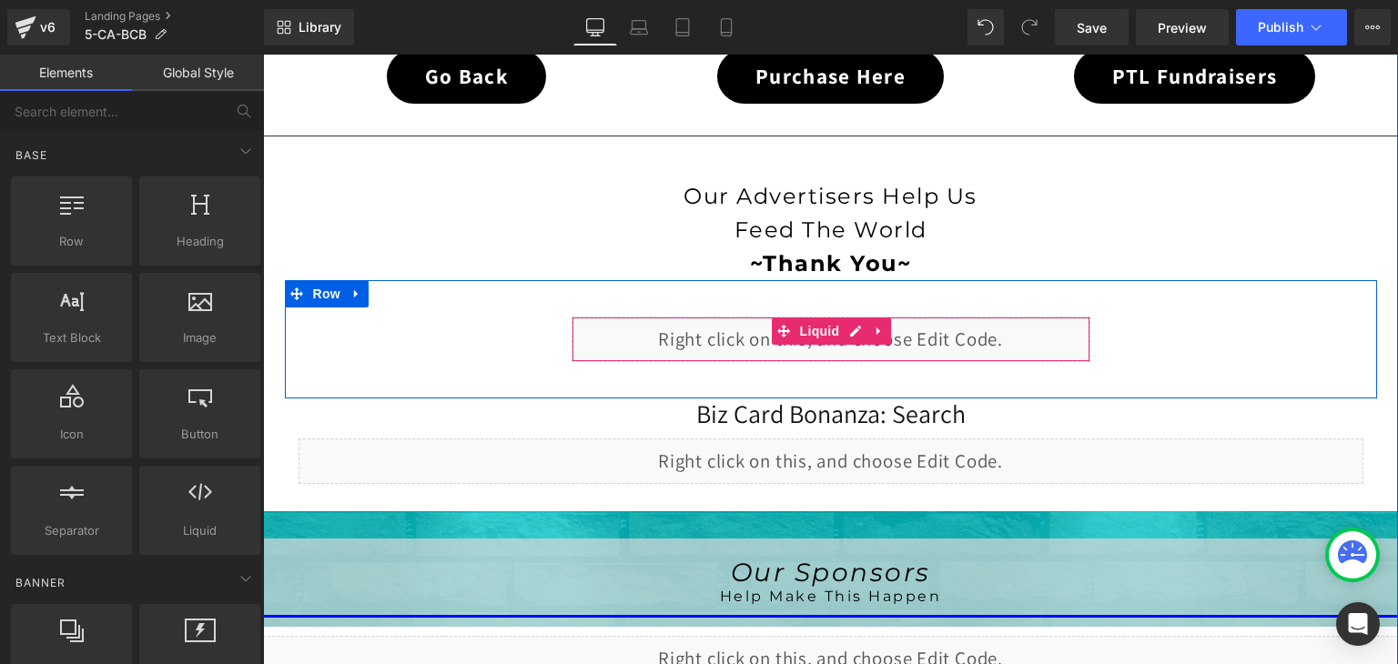
click at [845, 328] on div "Liquid" at bounding box center [831, 340] width 519 height 46
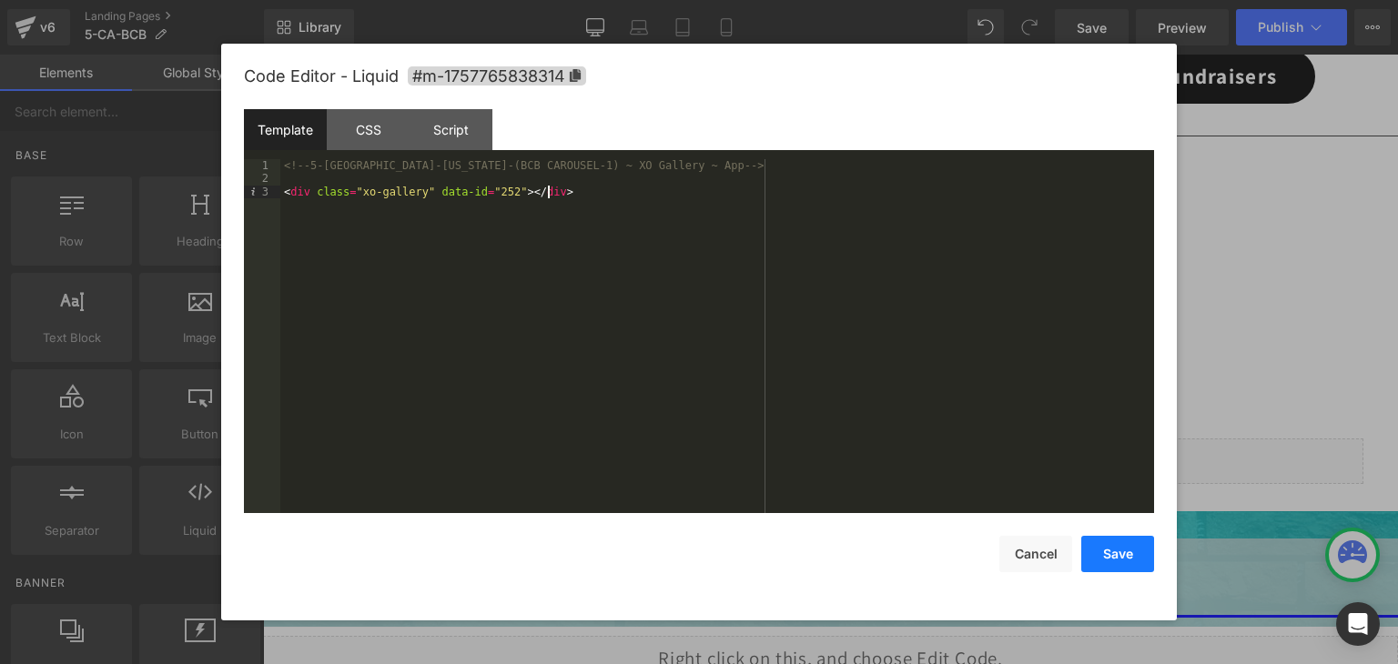
click at [1116, 547] on button "Save" at bounding box center [1117, 554] width 73 height 36
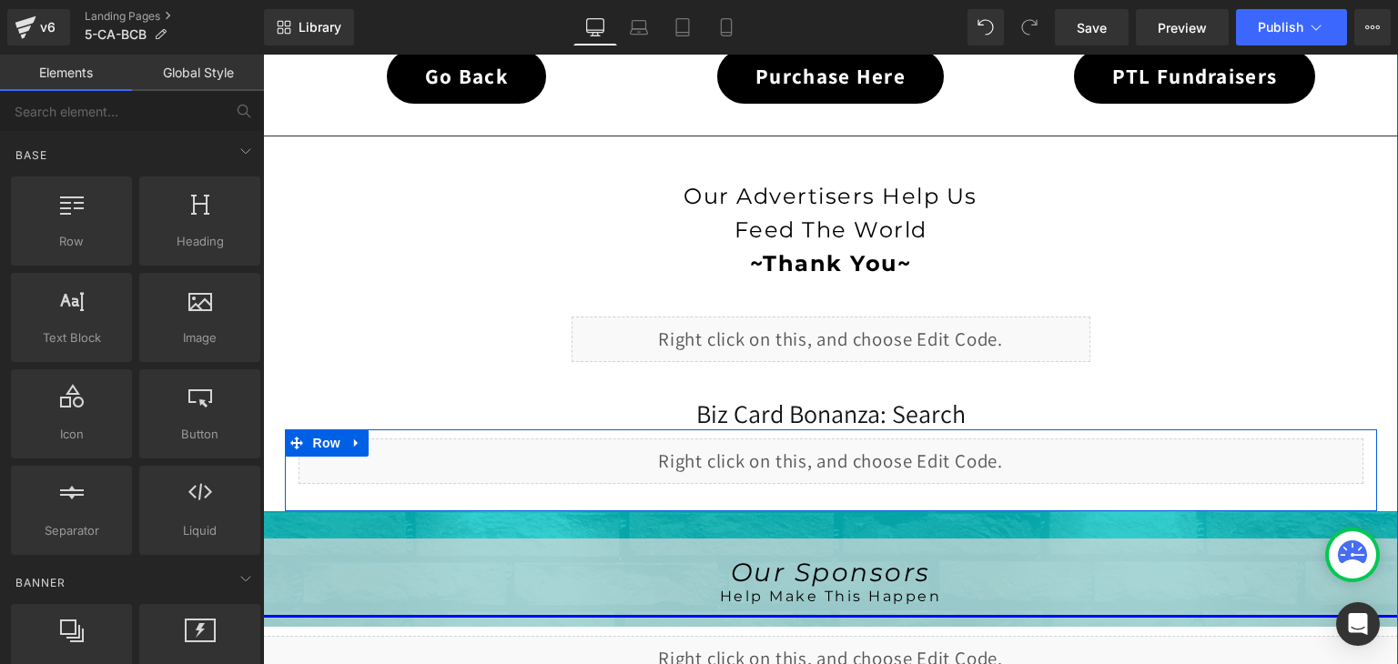
click at [856, 446] on div "Liquid" at bounding box center [831, 462] width 1065 height 46
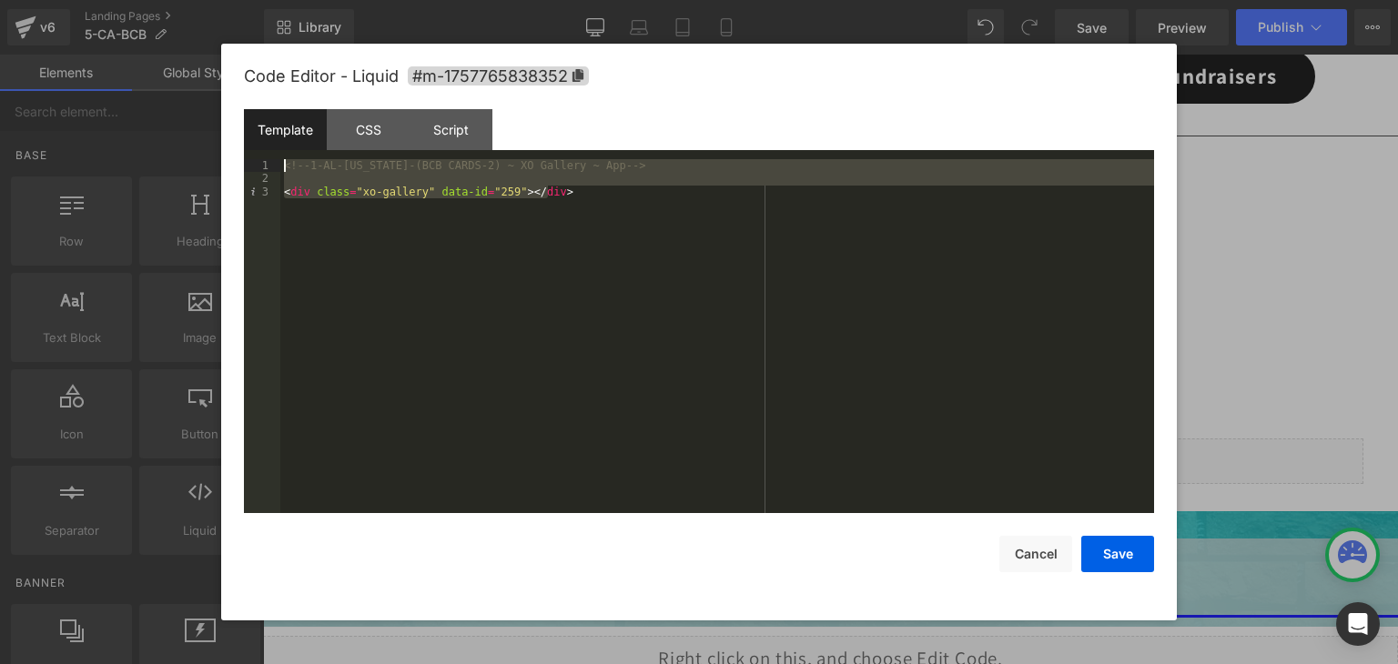
drag, startPoint x: 601, startPoint y: 191, endPoint x: 248, endPoint y: 170, distance: 353.8
click at [248, 170] on pre "1 2 3 <!-- 1-AL-[US_STATE]-(BCB CARDS-2) ~ XO Gallery ~ App --> < div class = "…" at bounding box center [699, 336] width 910 height 354
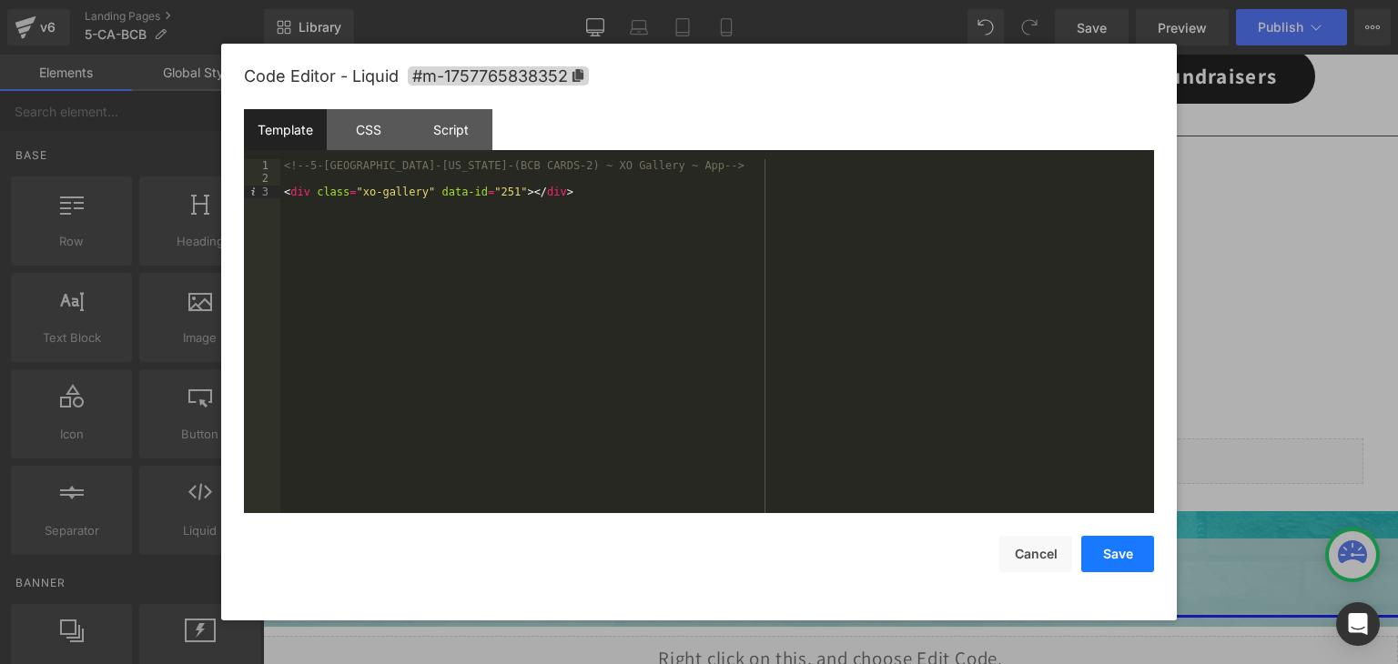
click at [1103, 556] on button "Save" at bounding box center [1117, 554] width 73 height 36
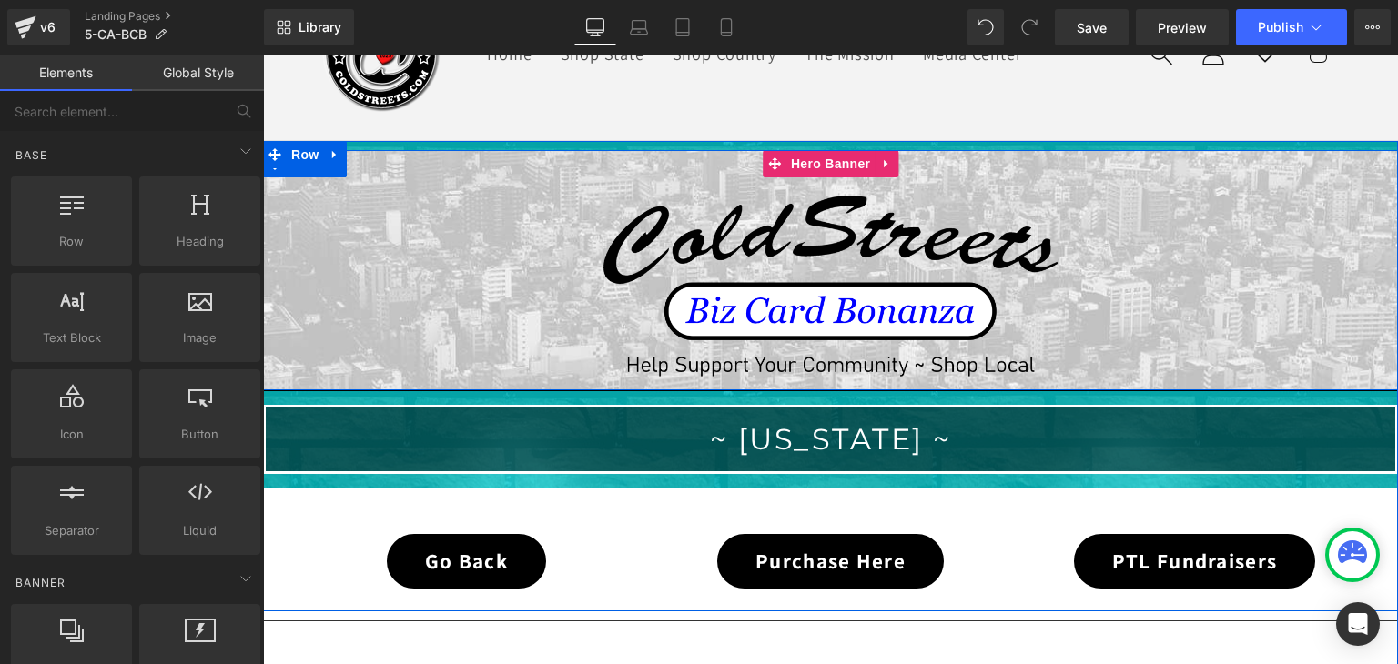
scroll to position [0, 0]
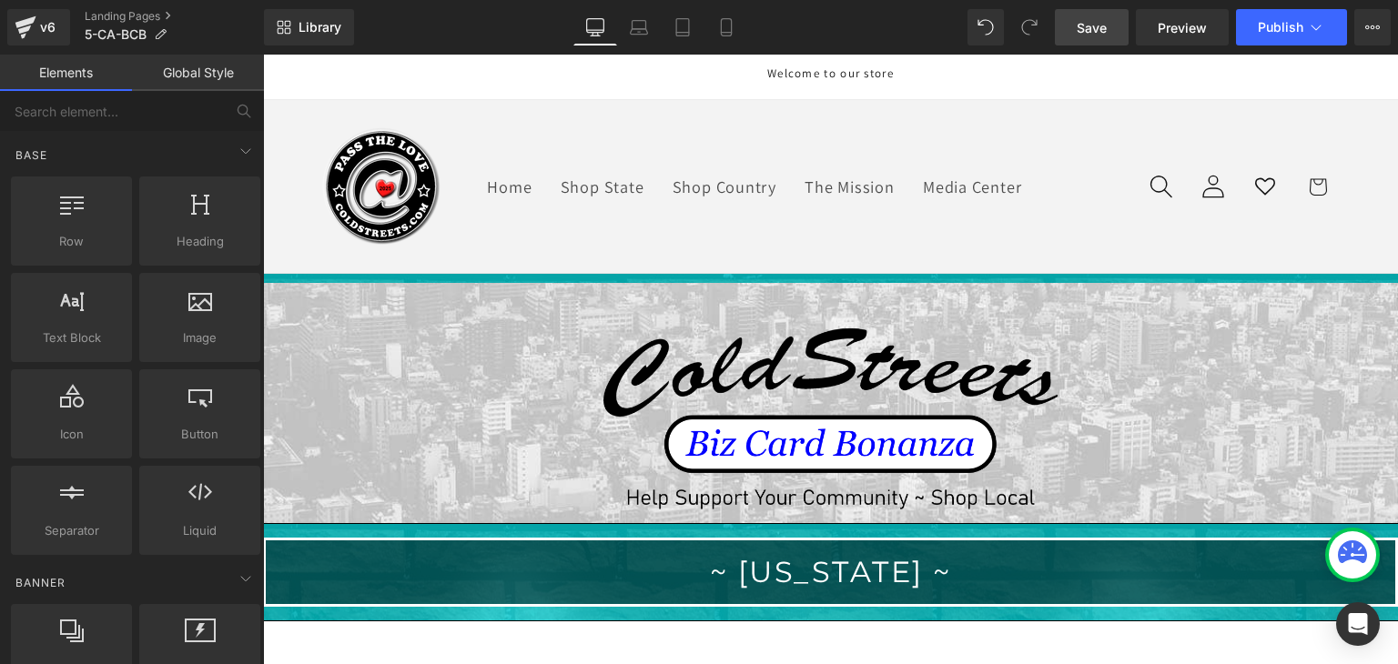
click at [1093, 36] on span "Save" at bounding box center [1092, 27] width 30 height 19
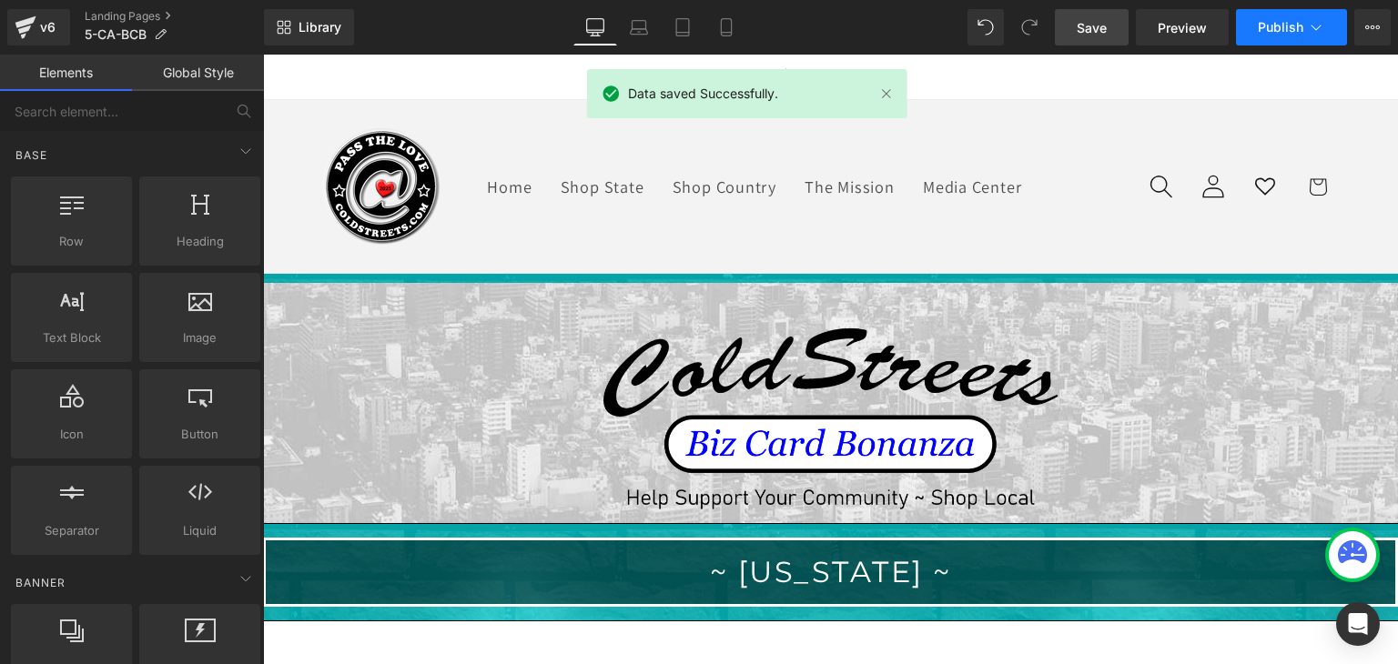
click at [1314, 26] on icon at bounding box center [1316, 27] width 18 height 18
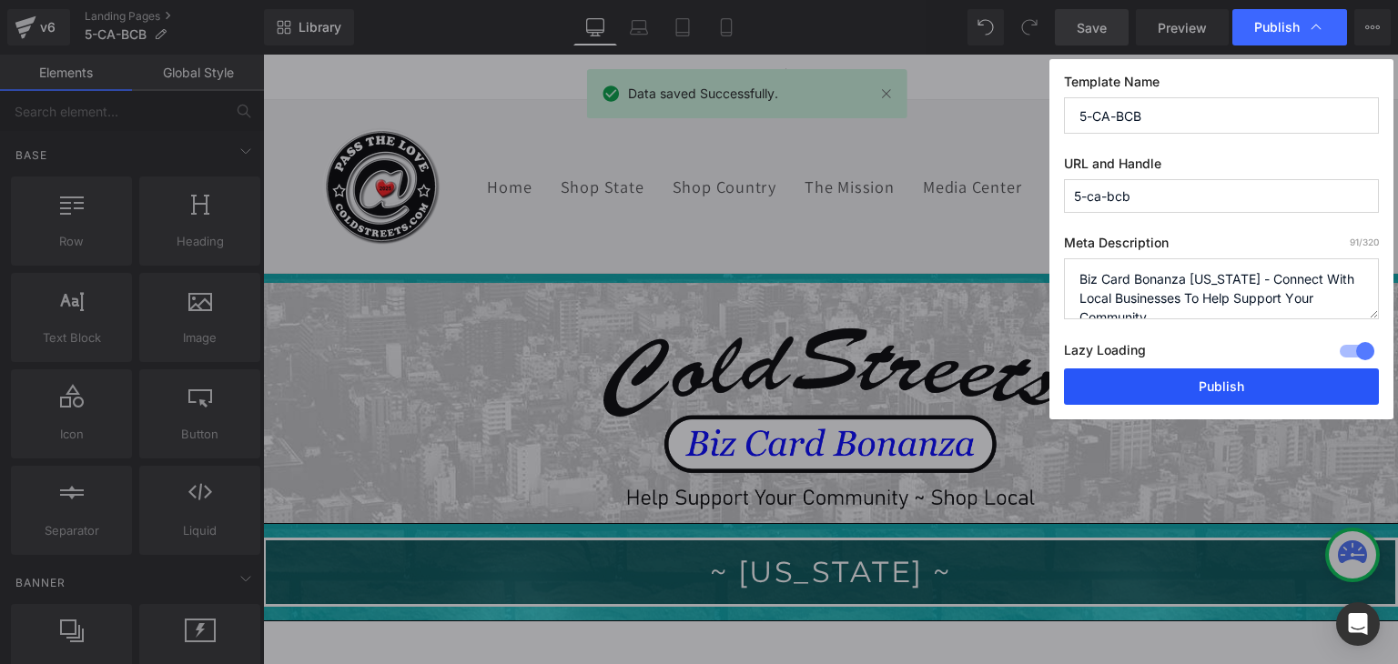
click at [1271, 378] on button "Publish" at bounding box center [1221, 387] width 315 height 36
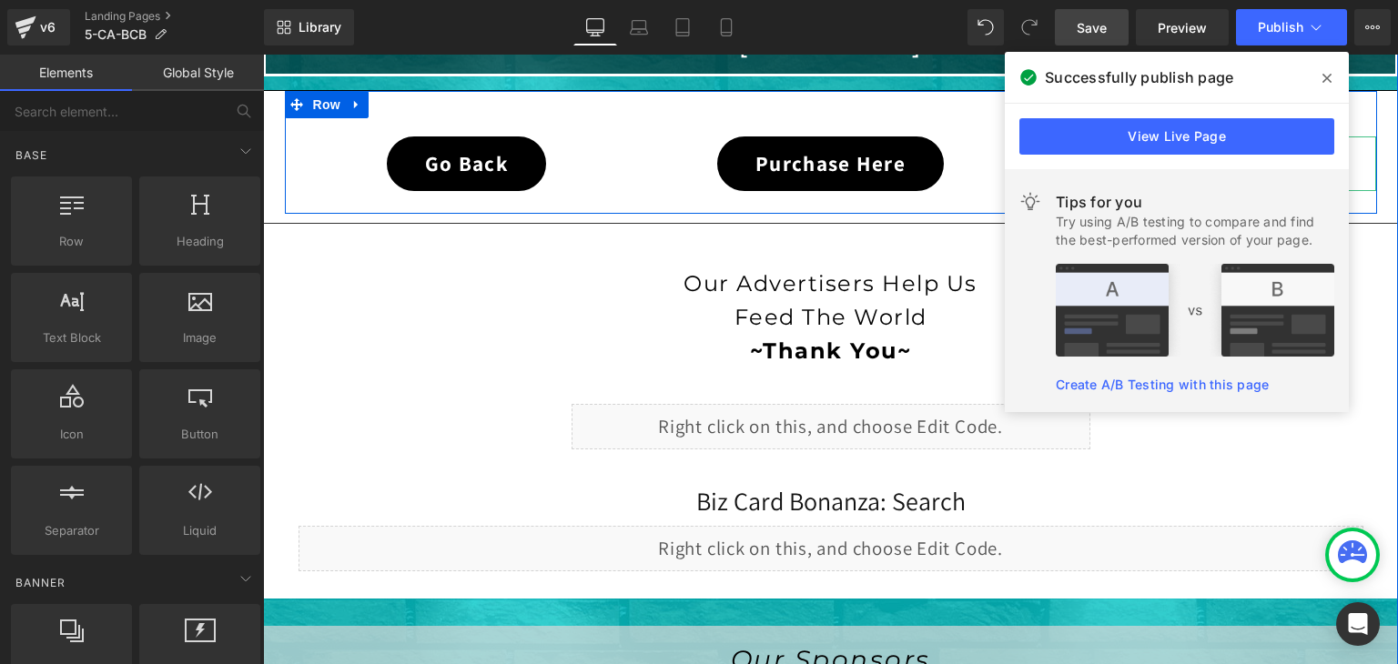
scroll to position [546, 0]
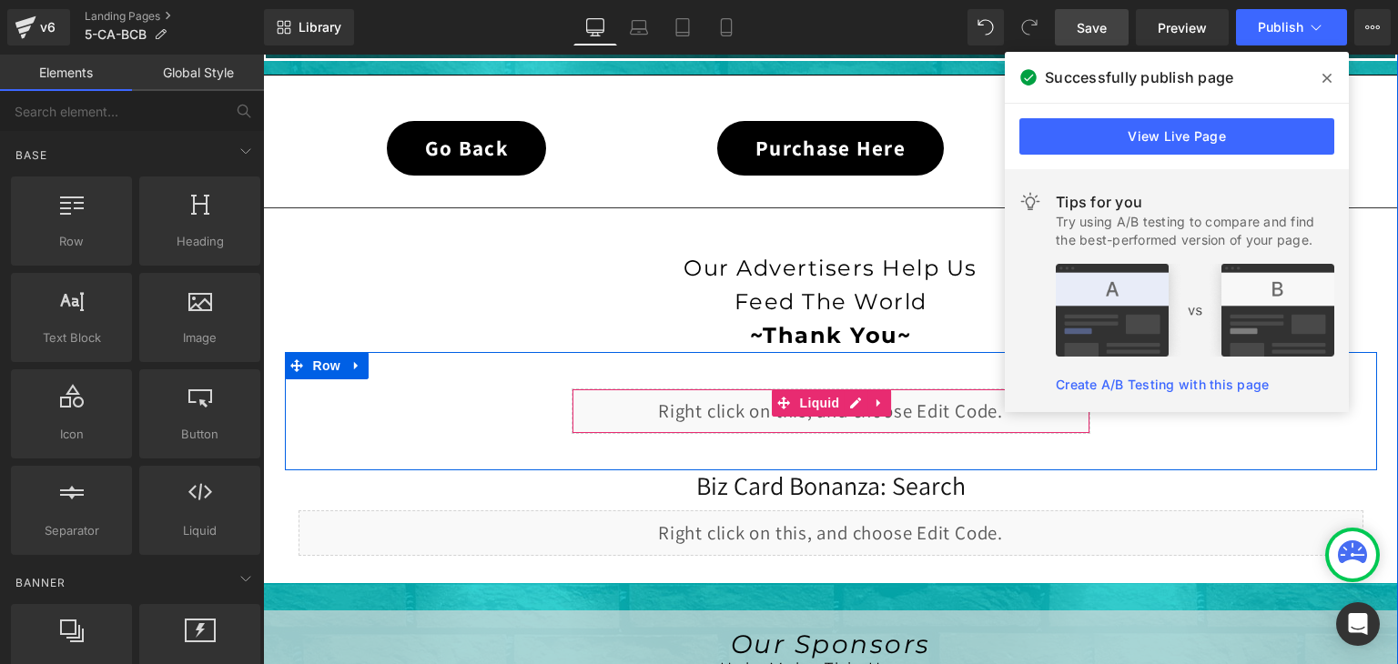
click at [853, 398] on div "Liquid" at bounding box center [831, 412] width 519 height 46
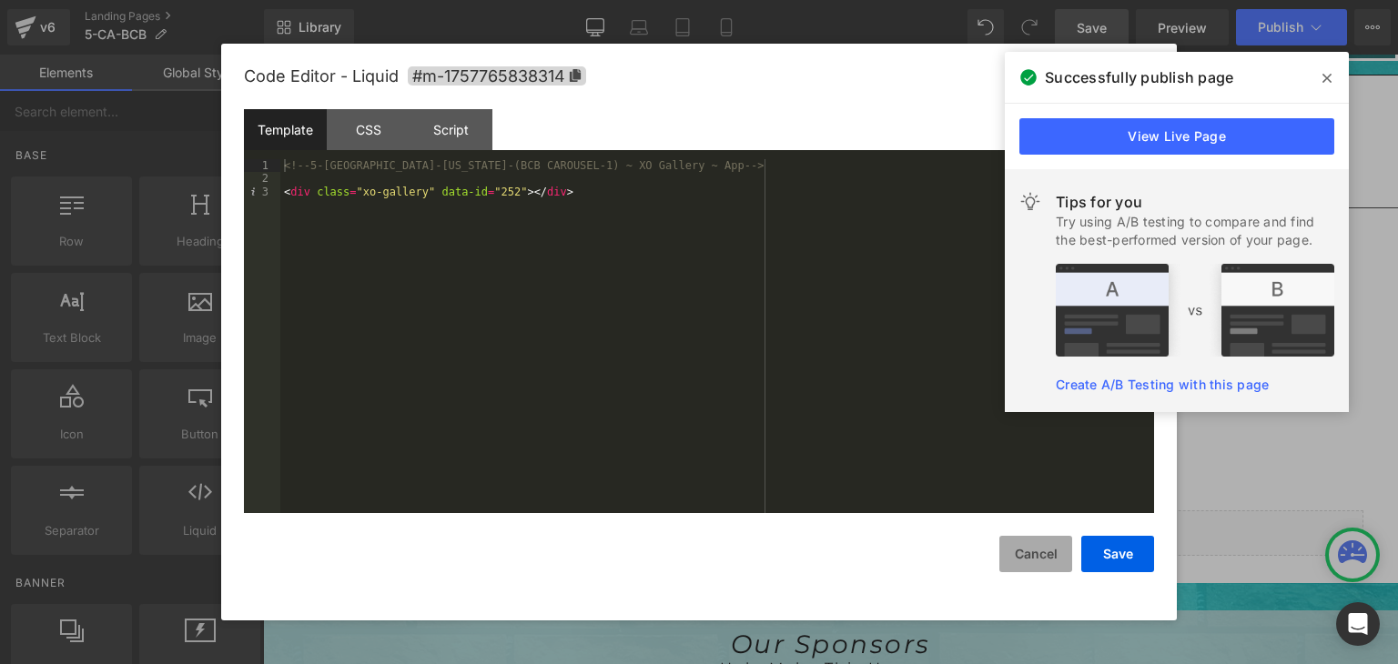
click at [1038, 554] on button "Cancel" at bounding box center [1035, 554] width 73 height 36
click at [852, 516] on div "Liquid" at bounding box center [831, 534] width 1065 height 46
click at [1023, 555] on button "Cancel" at bounding box center [1035, 554] width 73 height 36
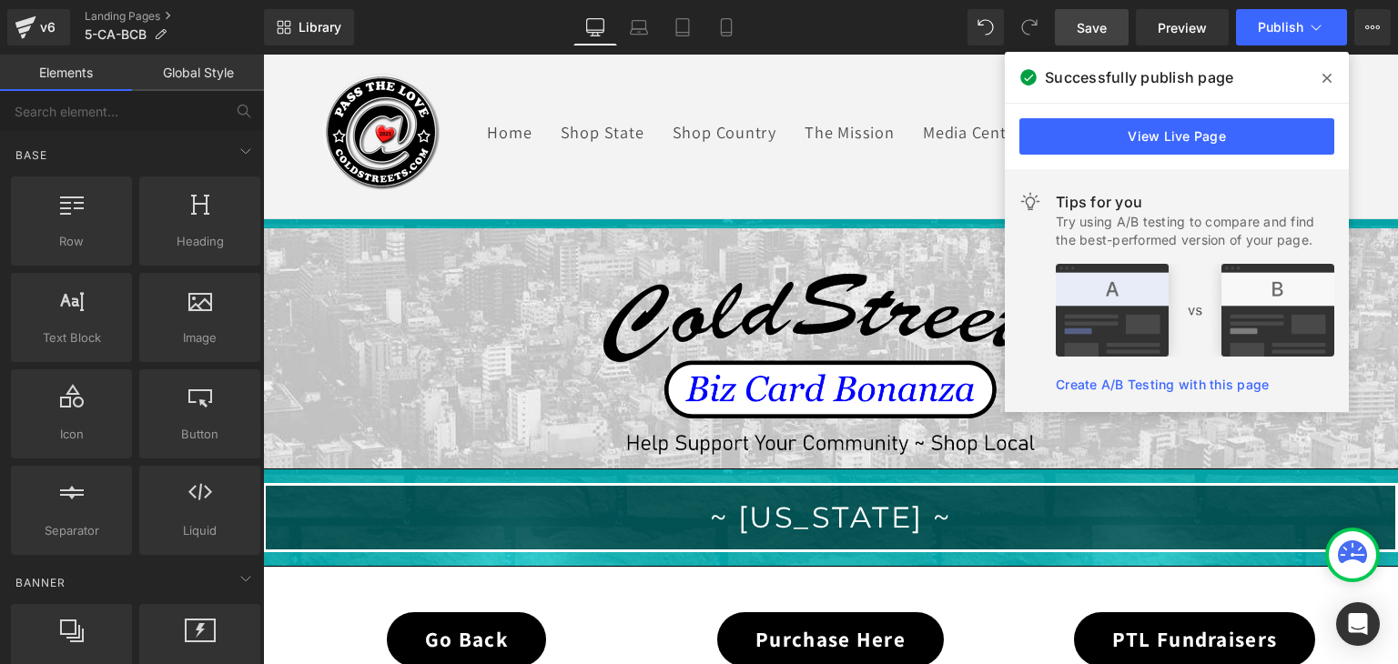
scroll to position [0, 0]
